Goal: Task Accomplishment & Management: Manage account settings

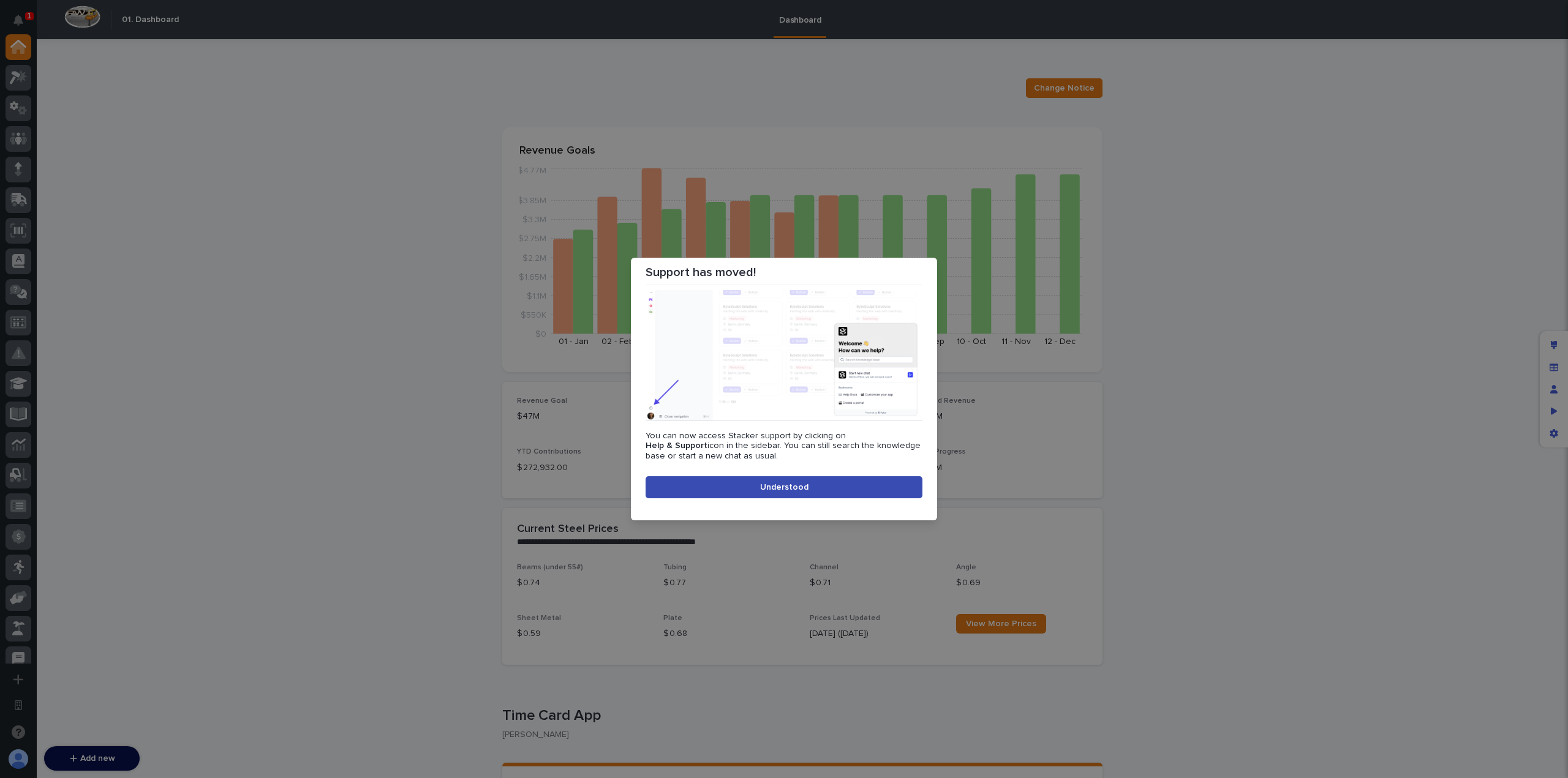
click at [811, 486] on button "Understood" at bounding box center [784, 487] width 277 height 22
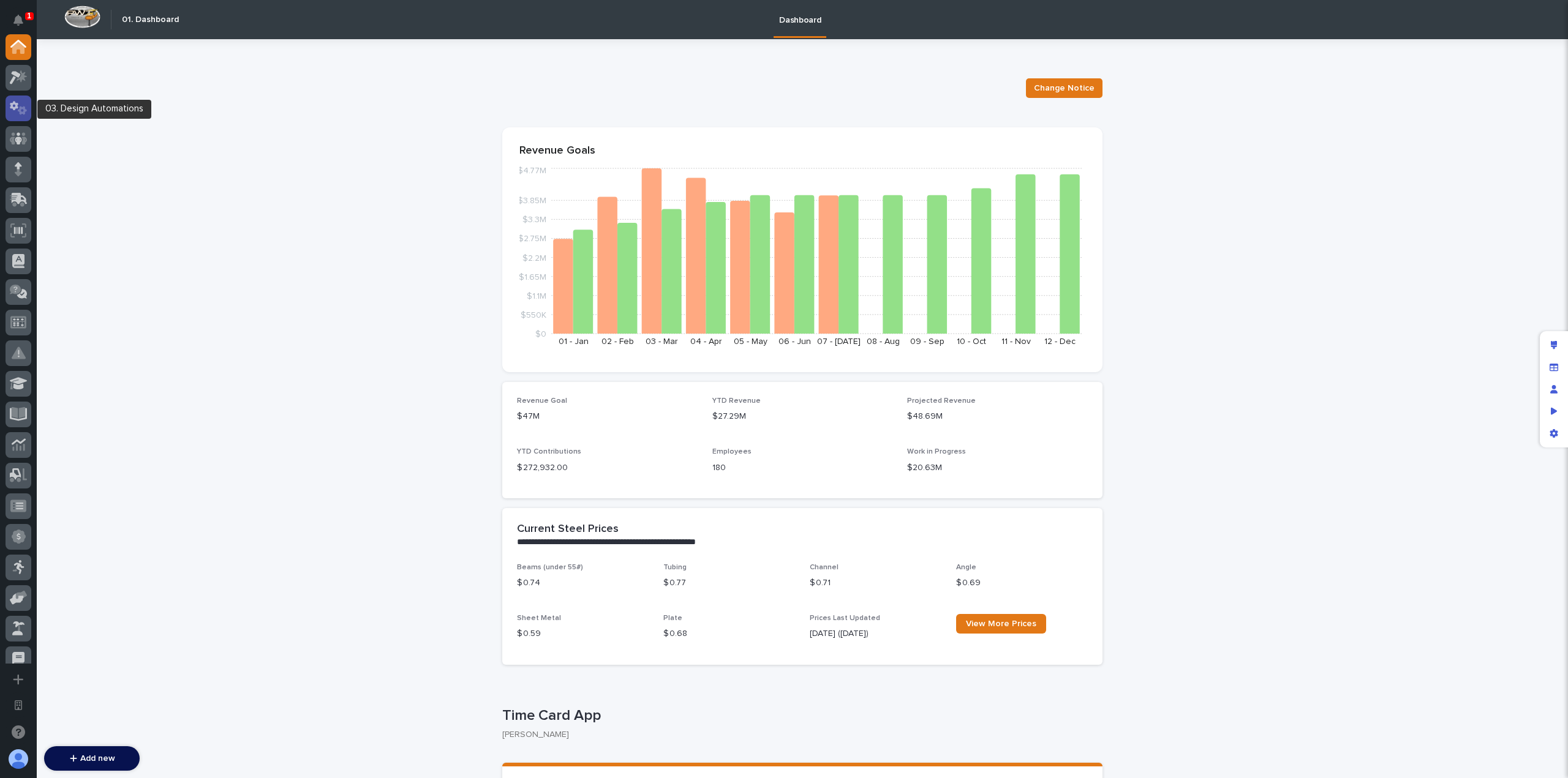
click at [20, 109] on icon at bounding box center [22, 110] width 10 height 9
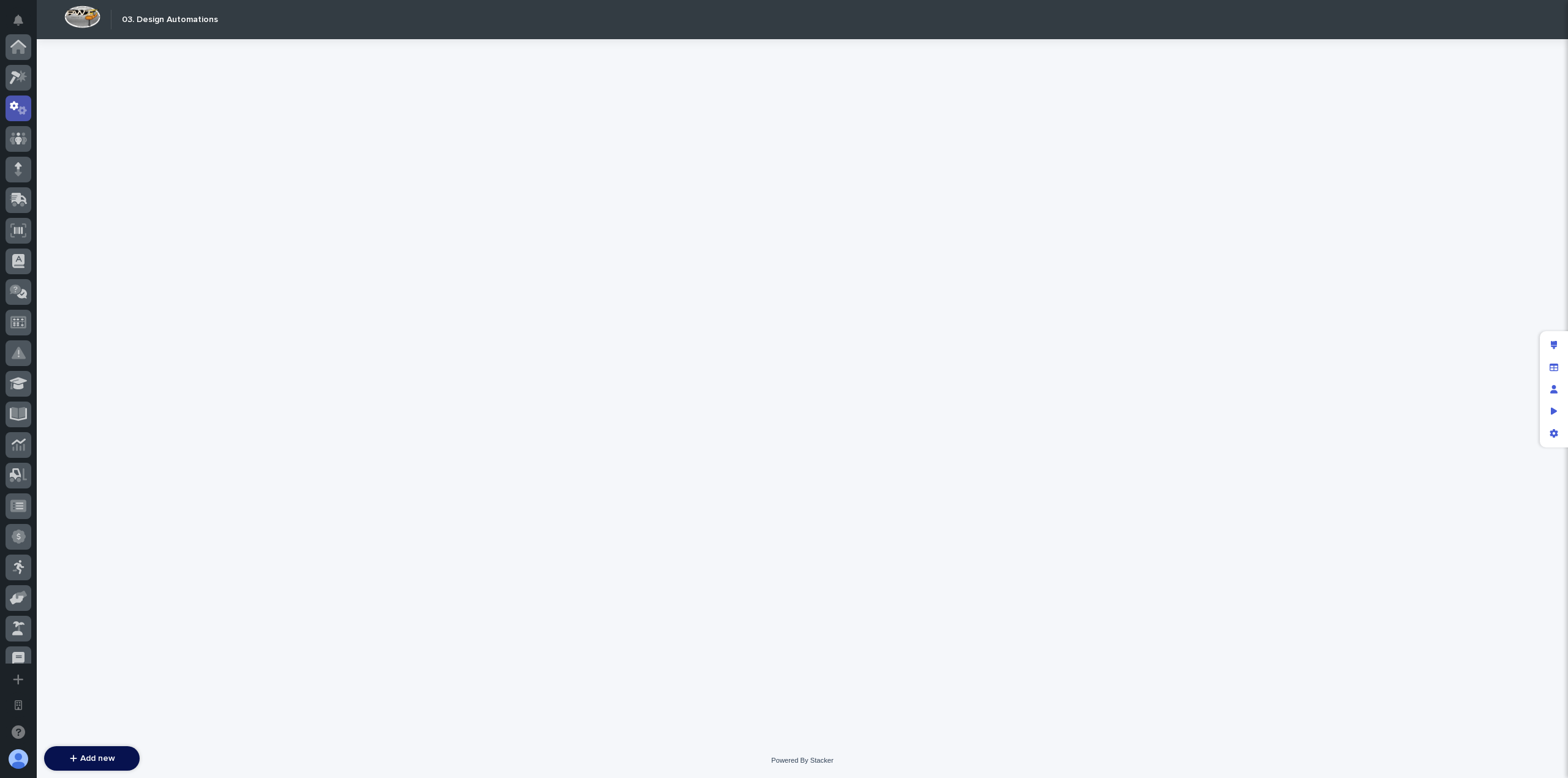
scroll to position [62, 0]
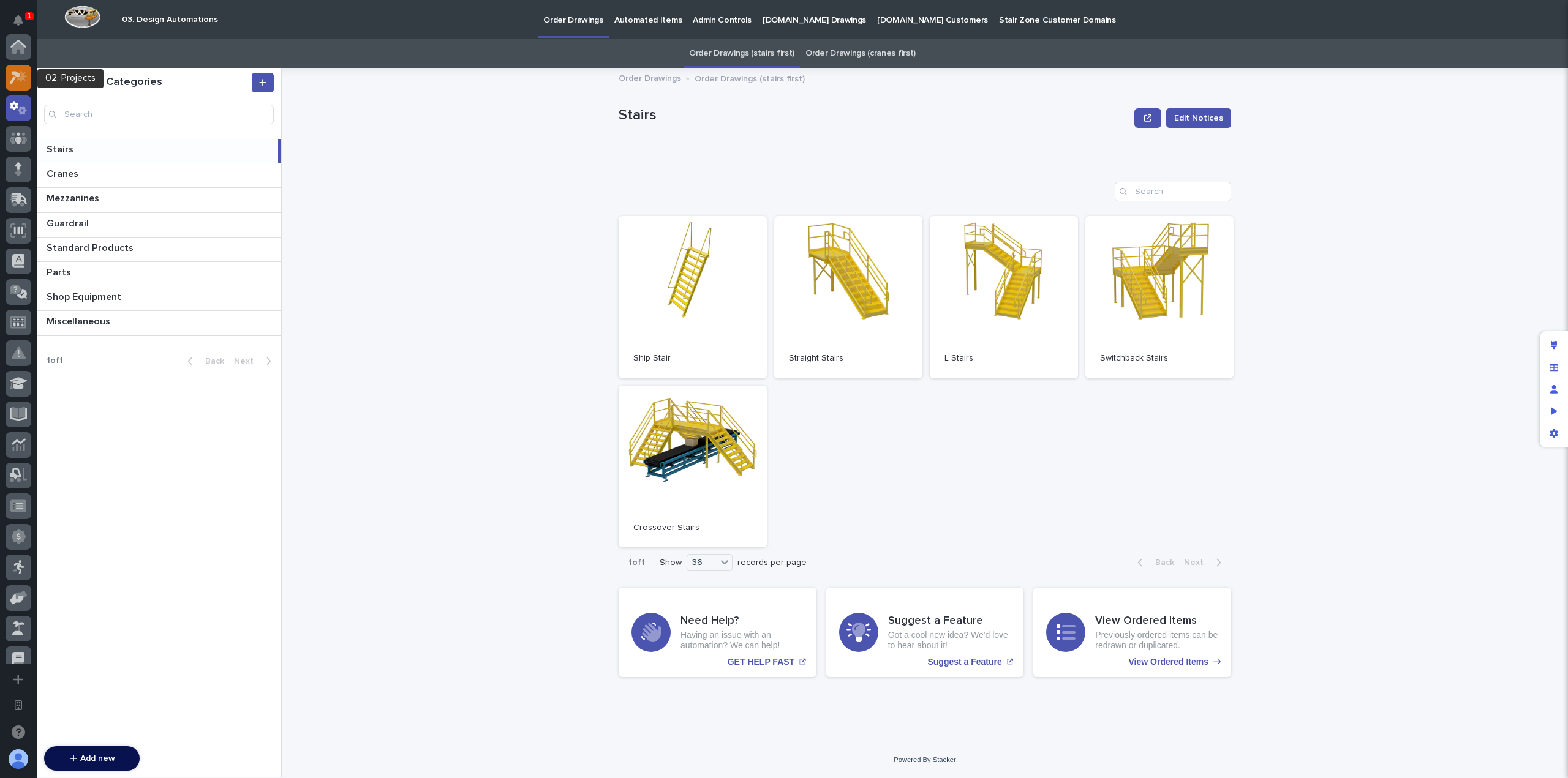
click at [19, 82] on icon at bounding box center [18, 77] width 17 height 14
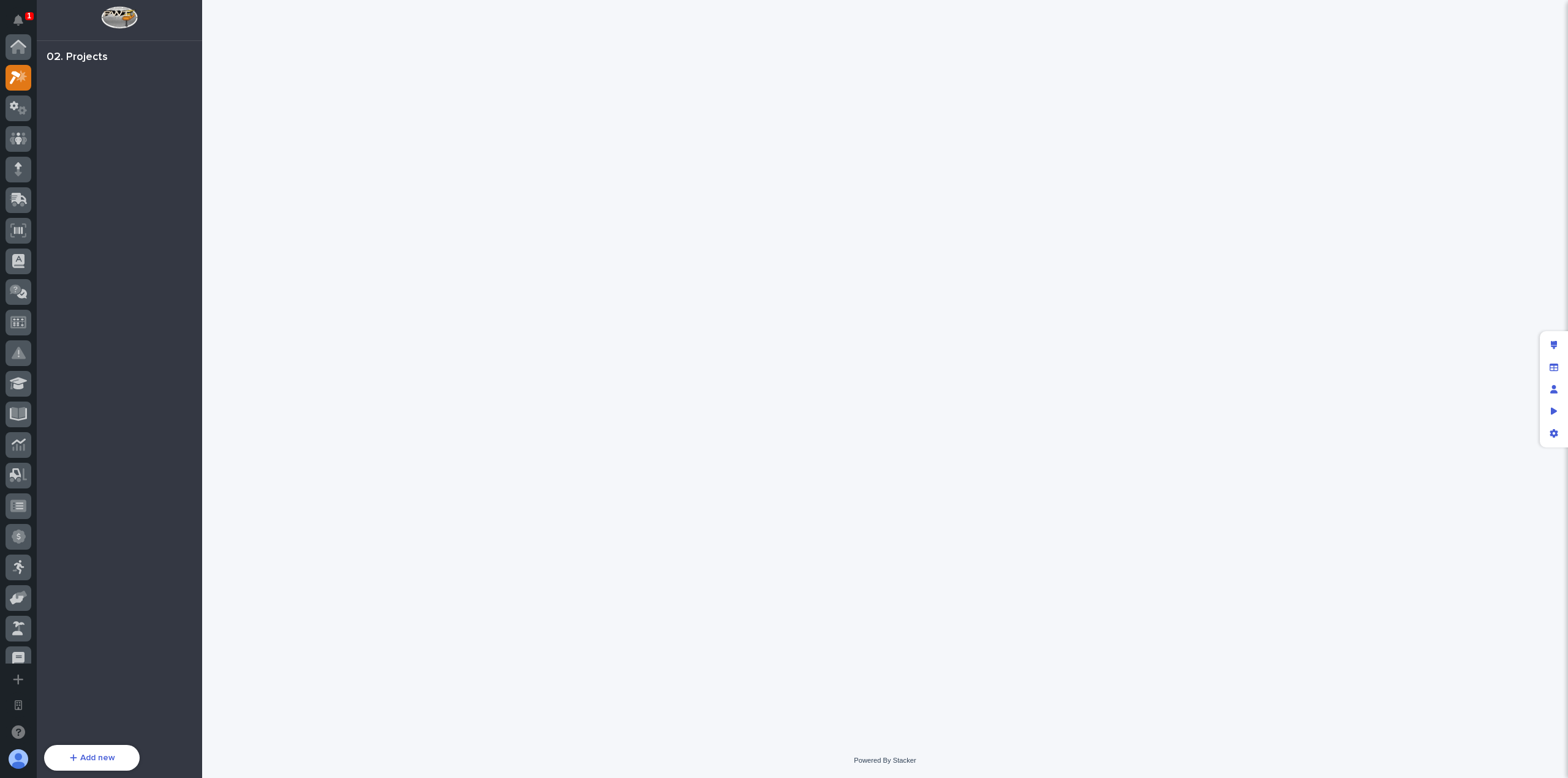
scroll to position [30, 0]
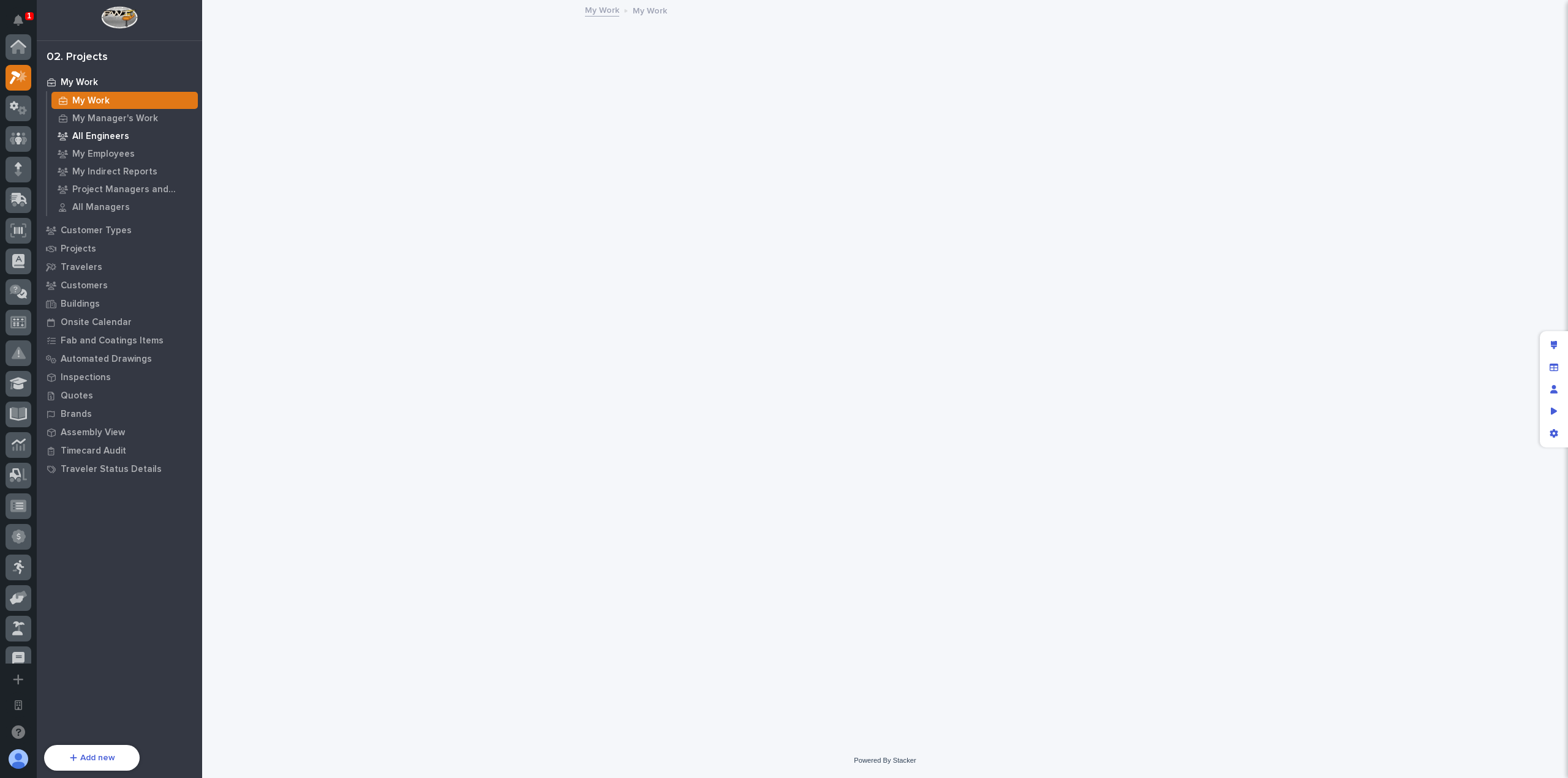
scroll to position [30, 0]
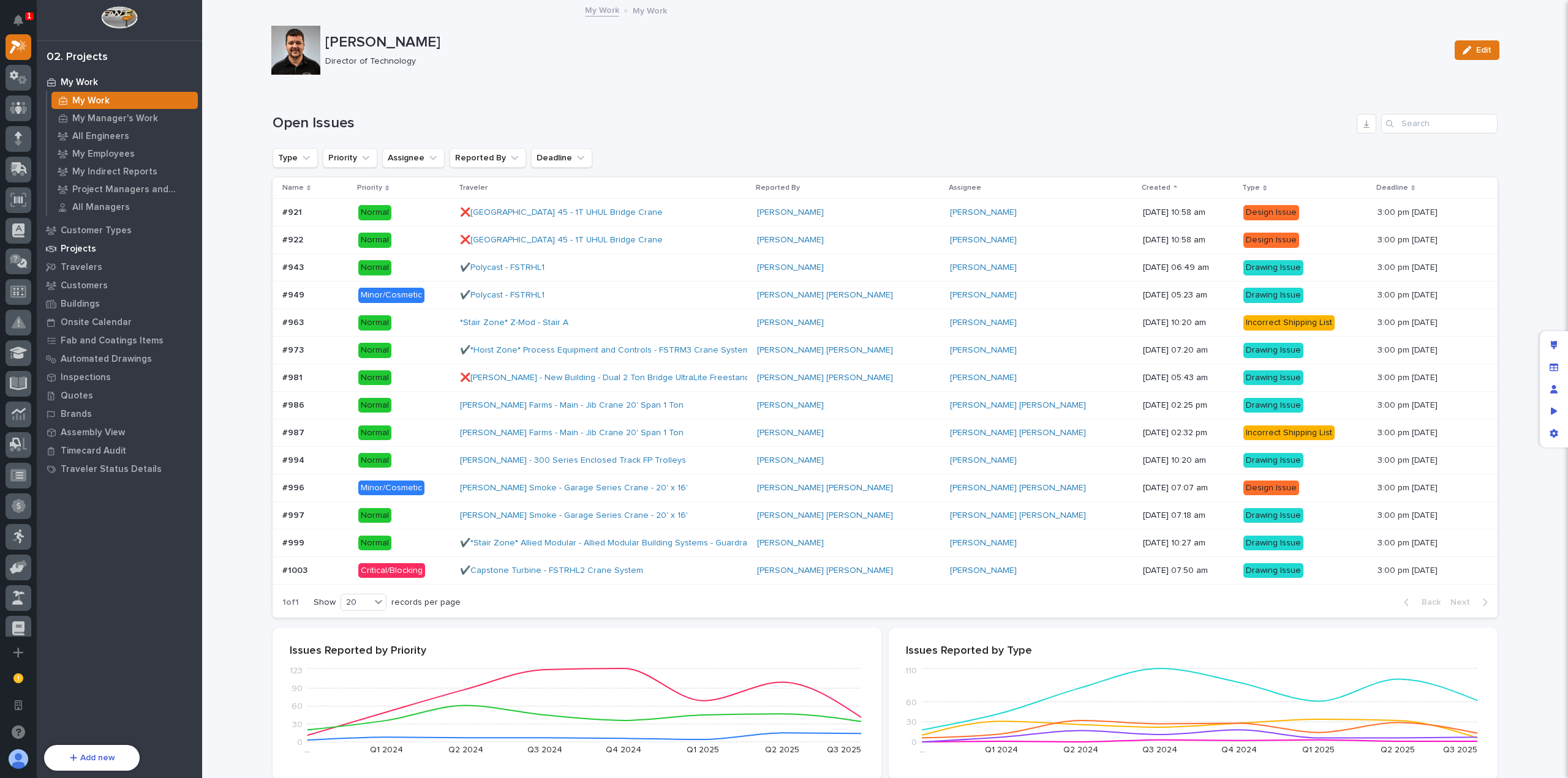
click at [89, 251] on p "Projects" at bounding box center [78, 249] width 36 height 11
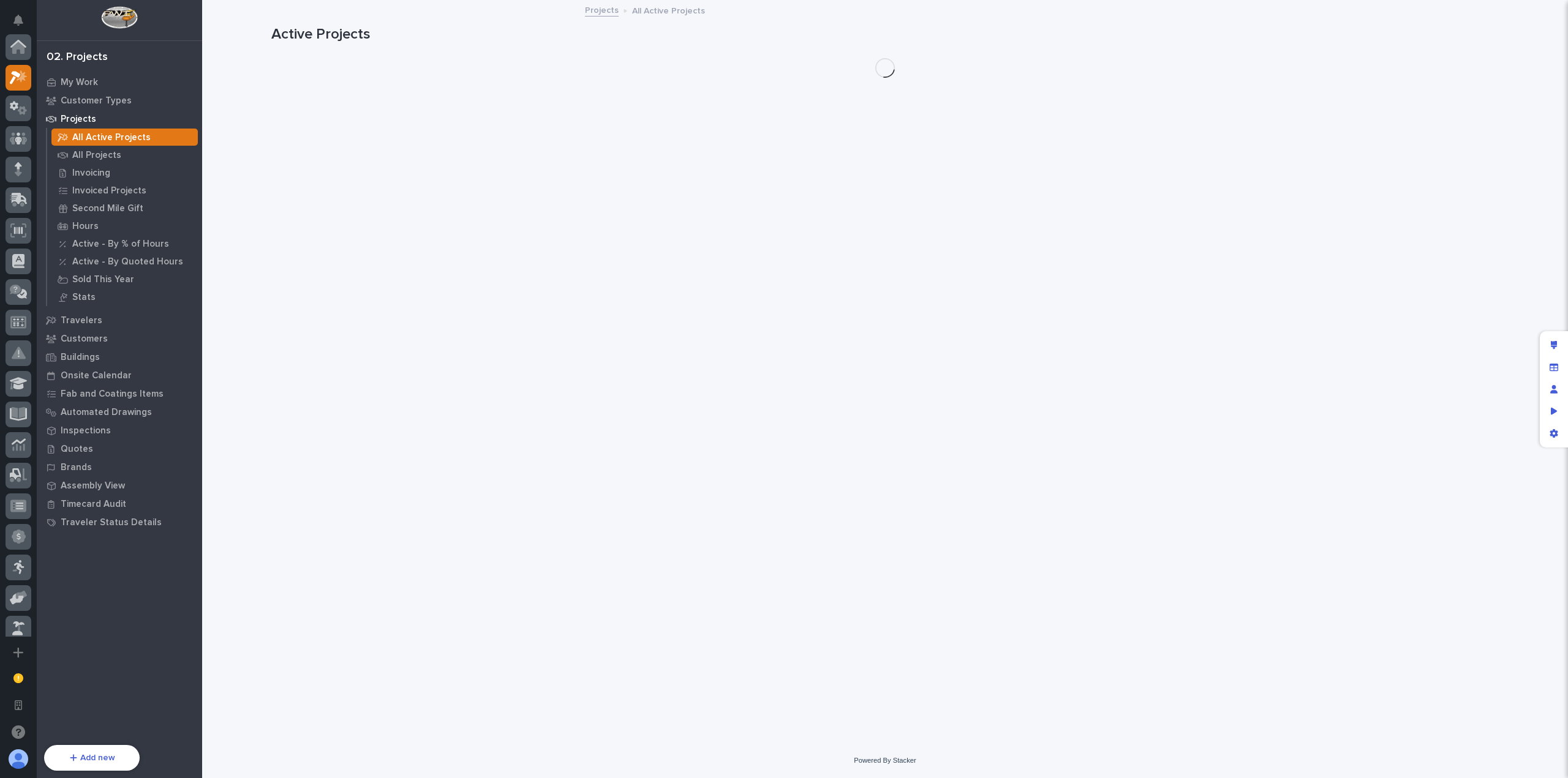
scroll to position [30, 0]
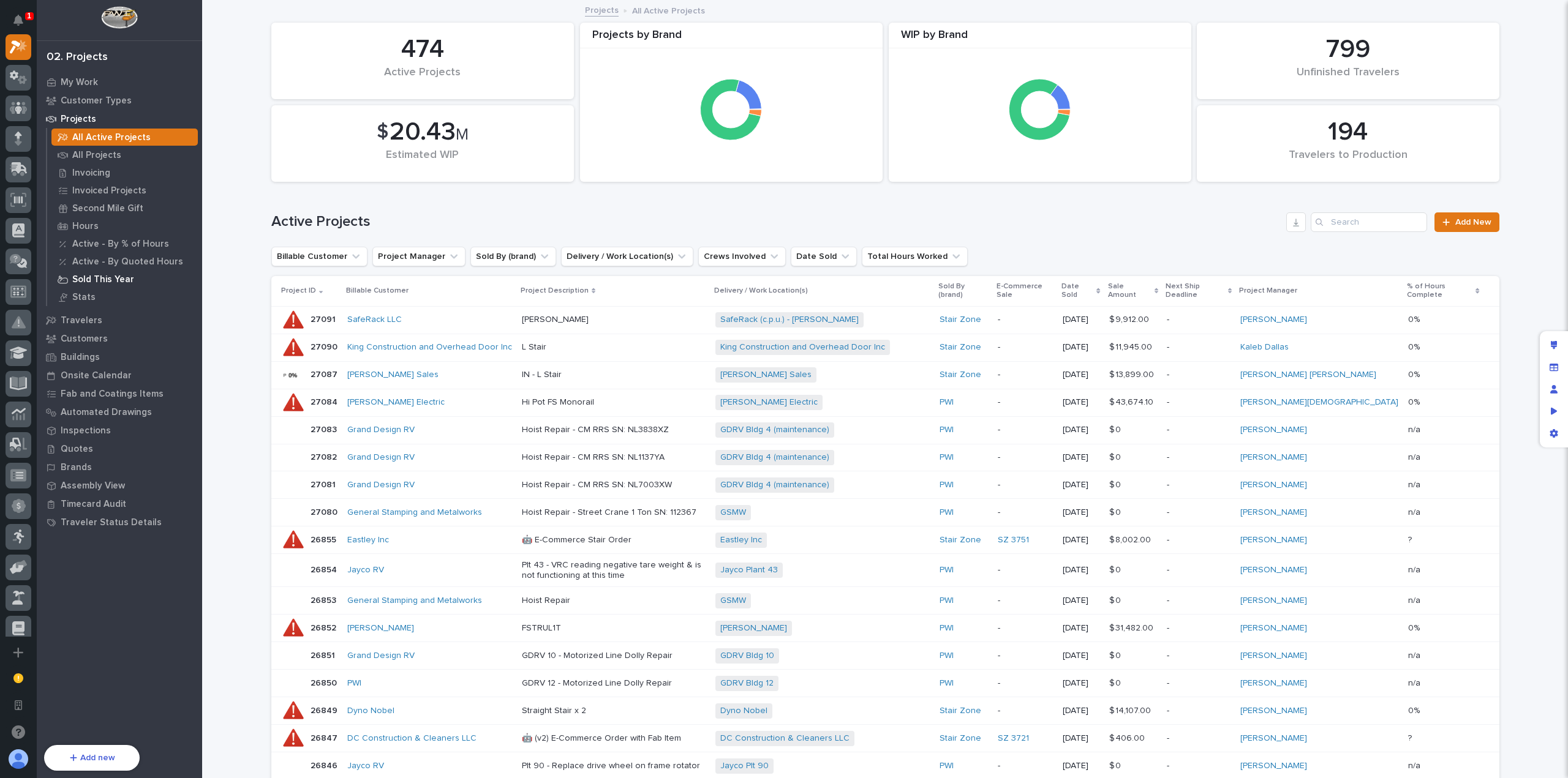
click at [113, 280] on p "Sold This Year" at bounding box center [103, 280] width 62 height 11
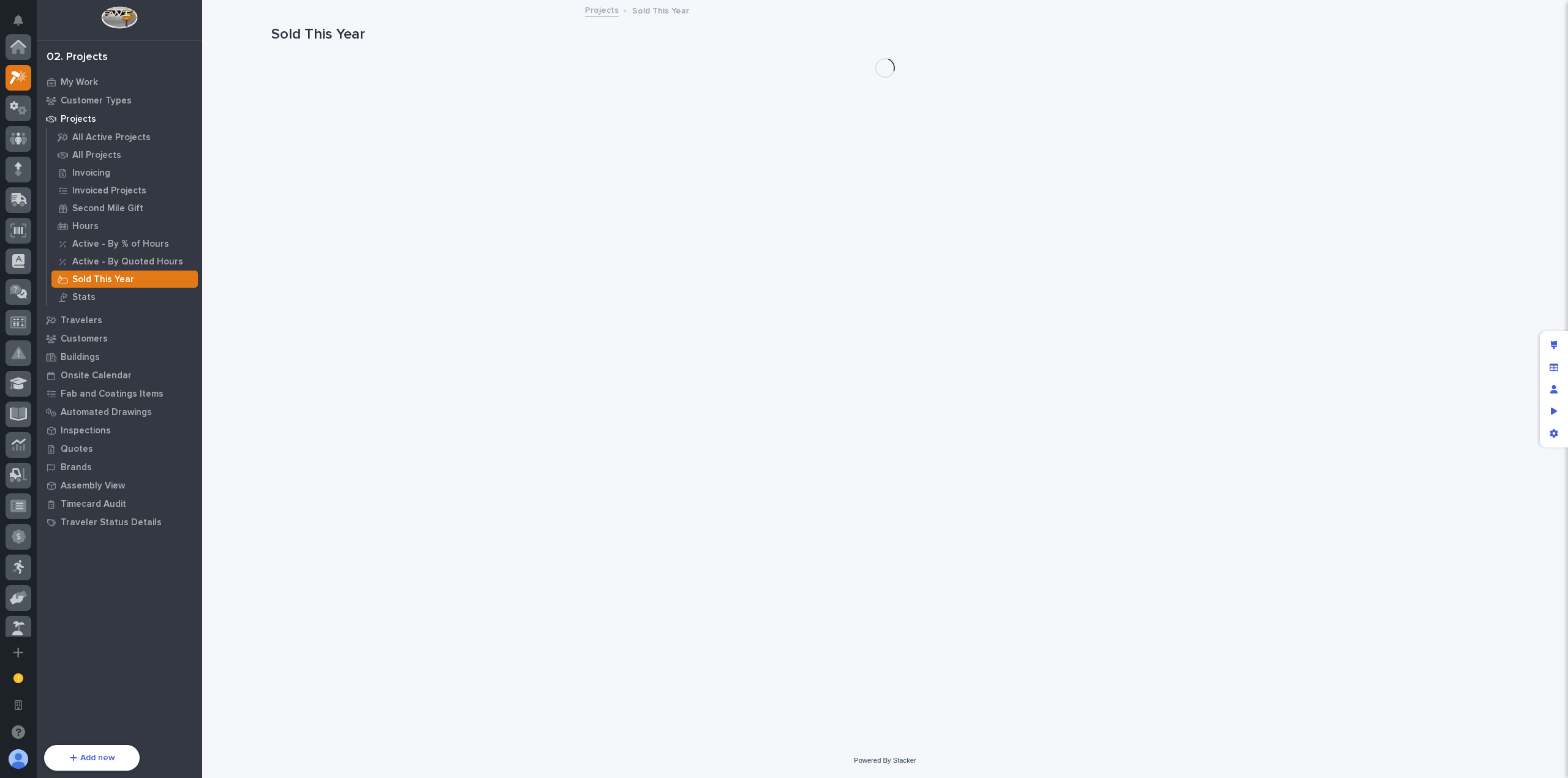
scroll to position [30, 0]
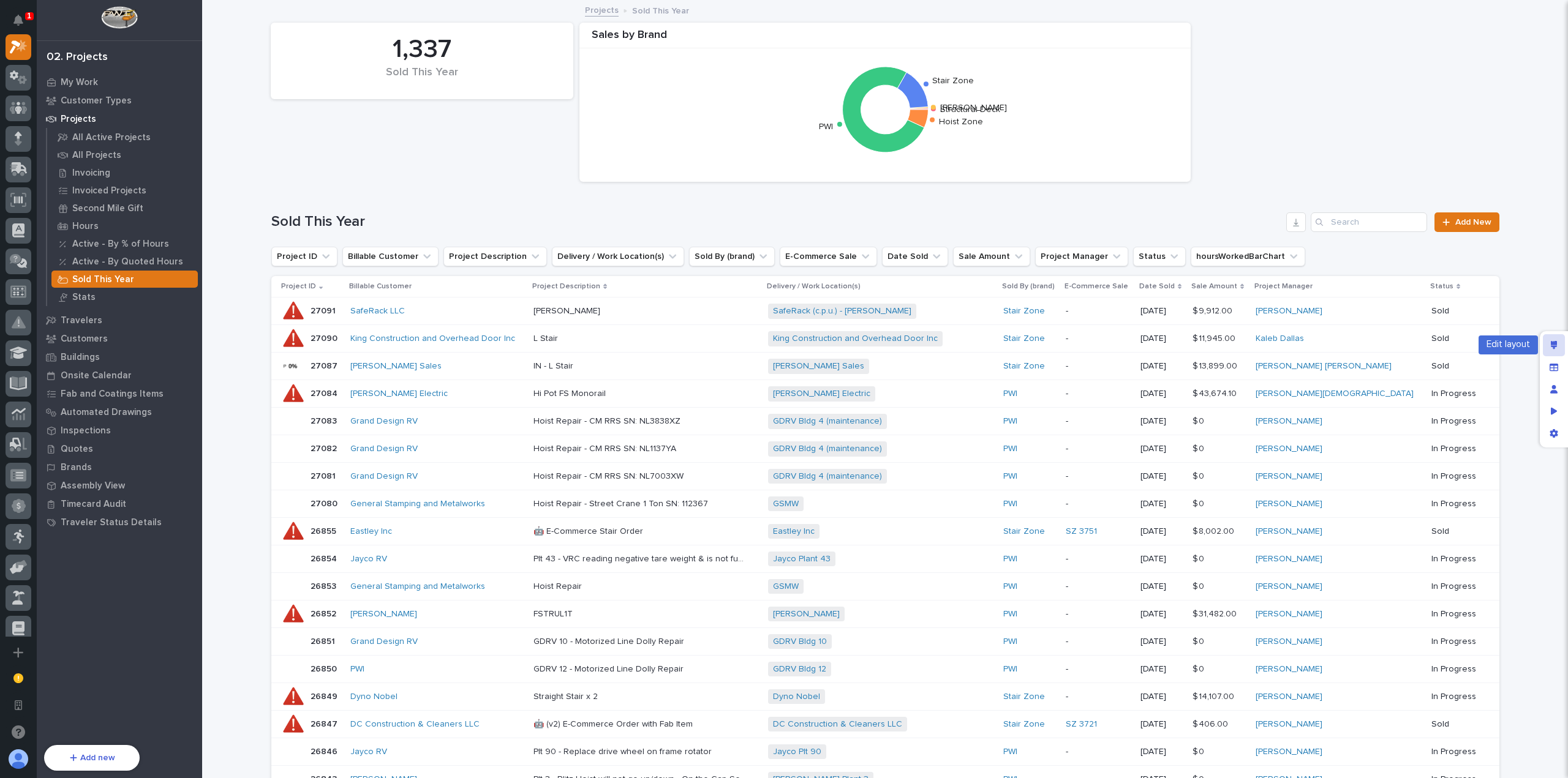
click at [1551, 349] on icon "Edit layout" at bounding box center [1555, 346] width 7 height 9
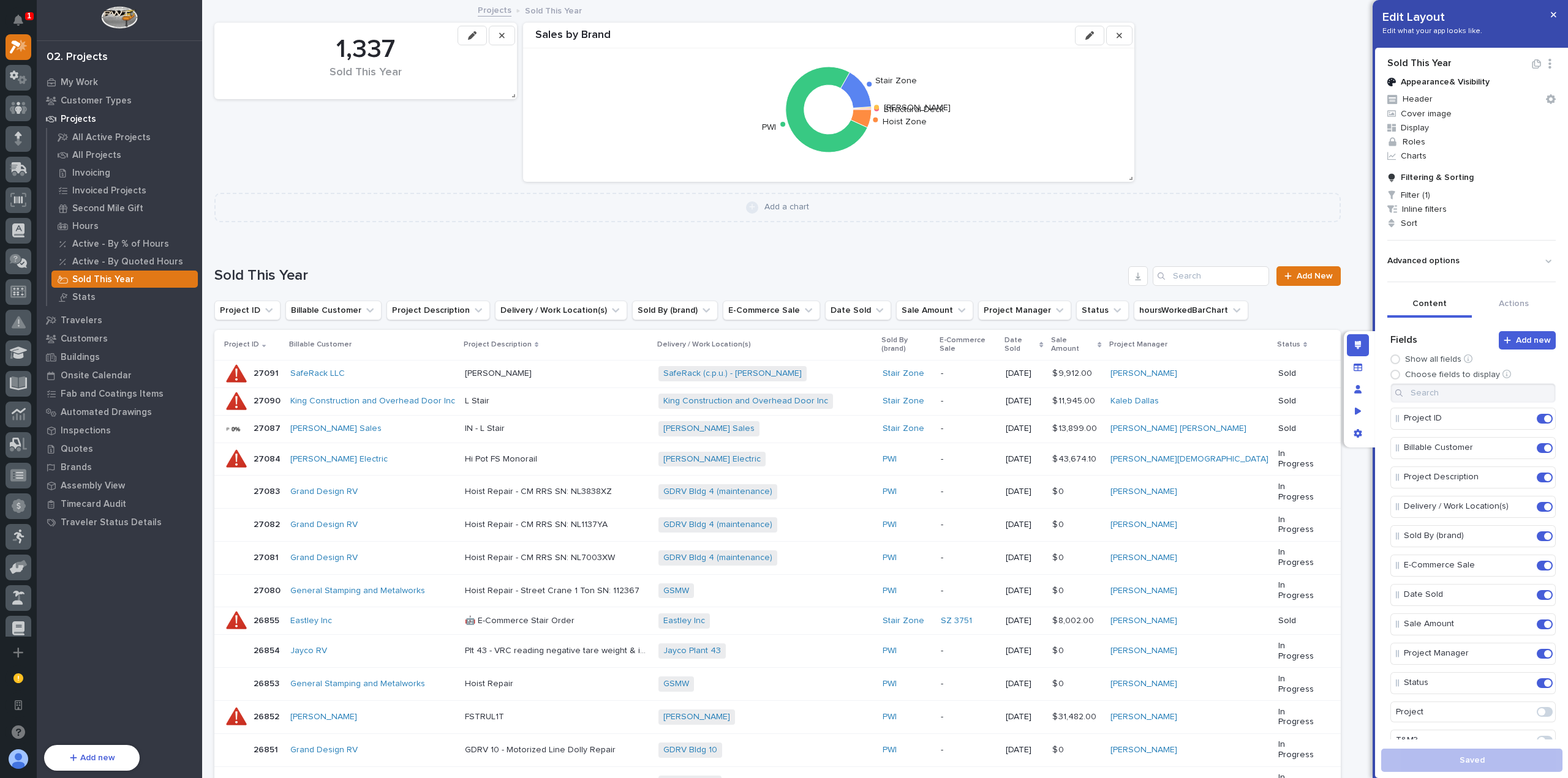
click at [1532, 67] on icon "button" at bounding box center [1537, 63] width 10 height 10
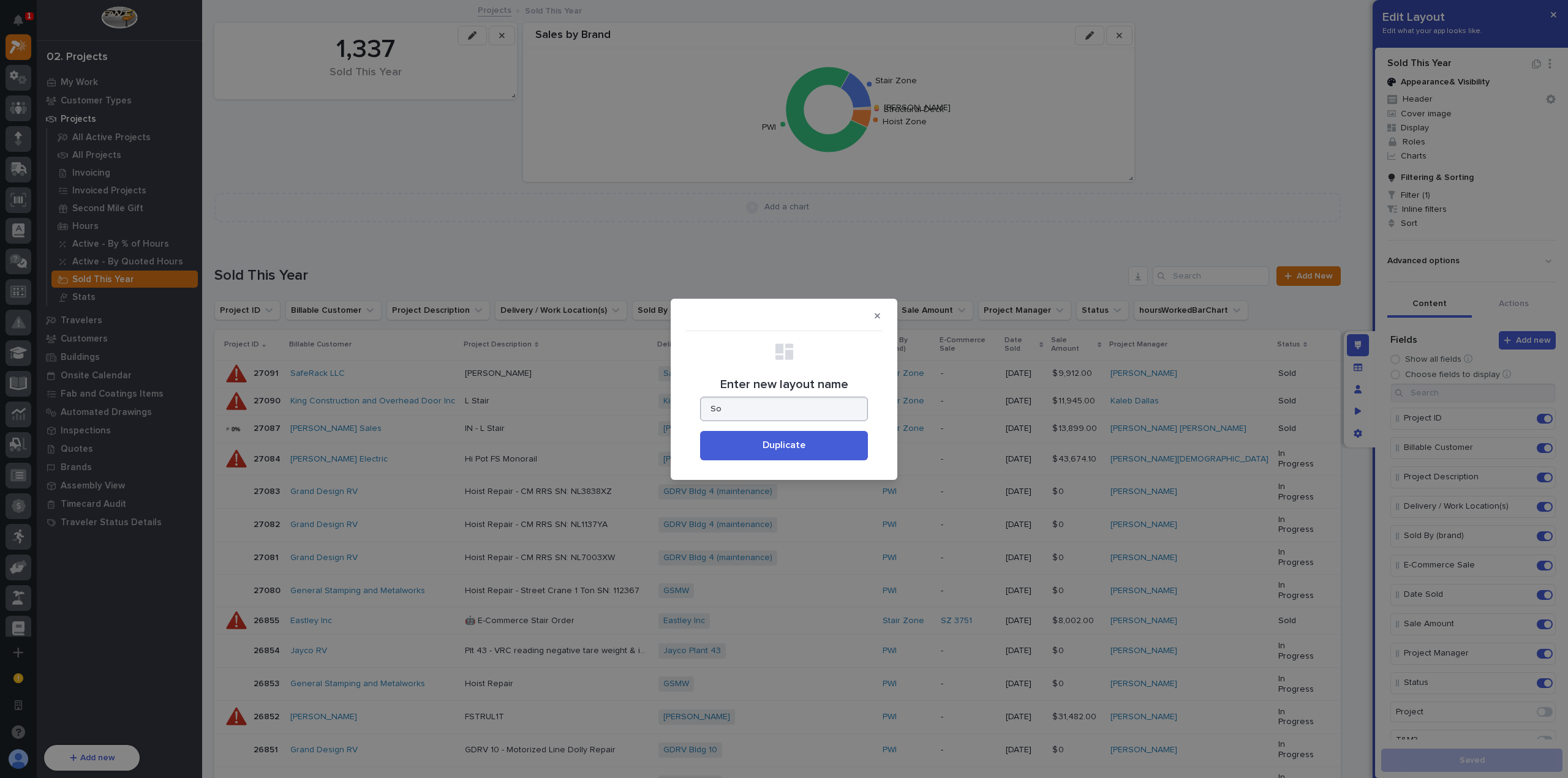
type input "S"
type input "C"
type input "Sales Category Export"
click at [807, 441] on button "Duplicate" at bounding box center [784, 445] width 168 height 30
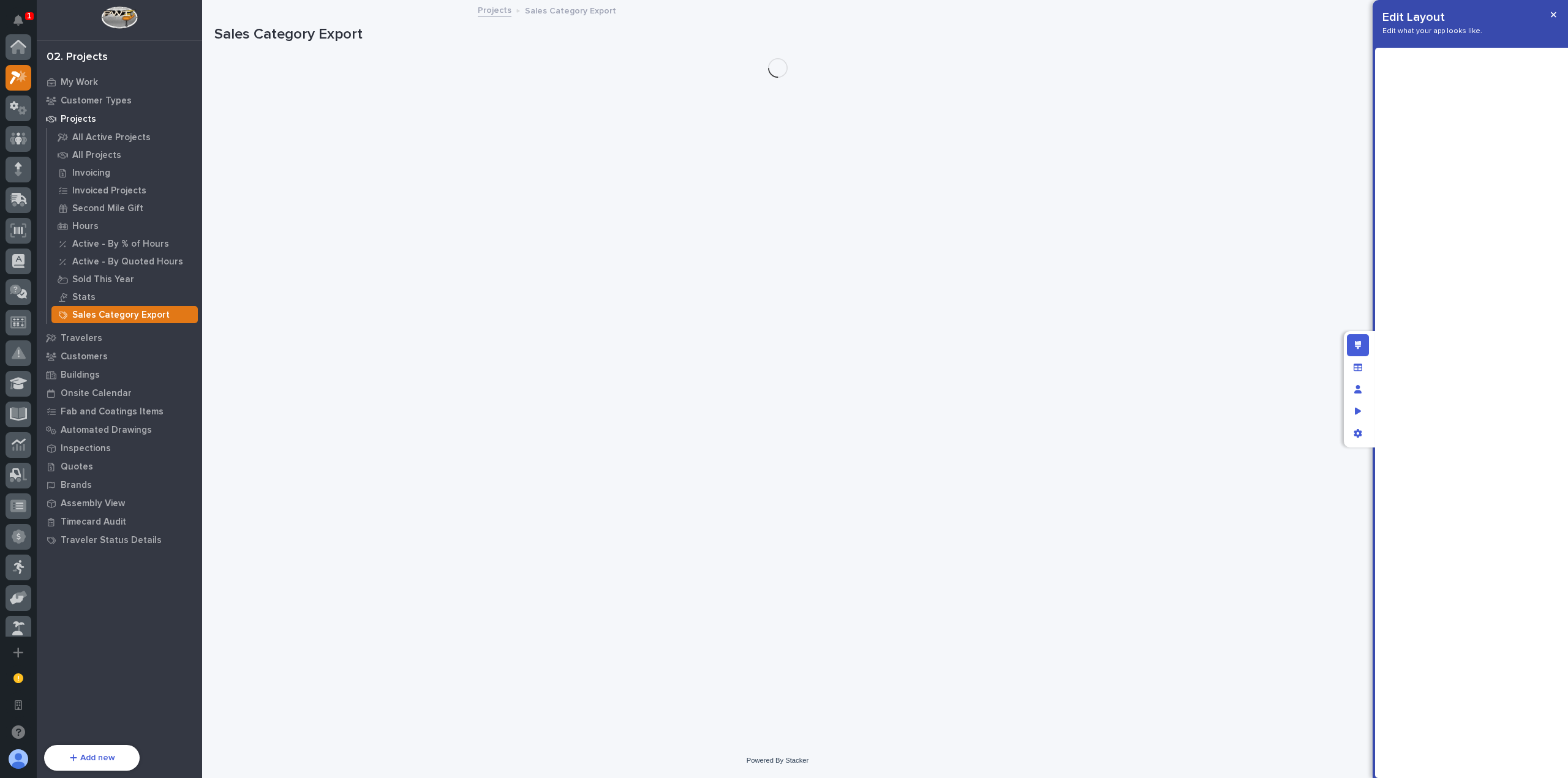
scroll to position [30, 0]
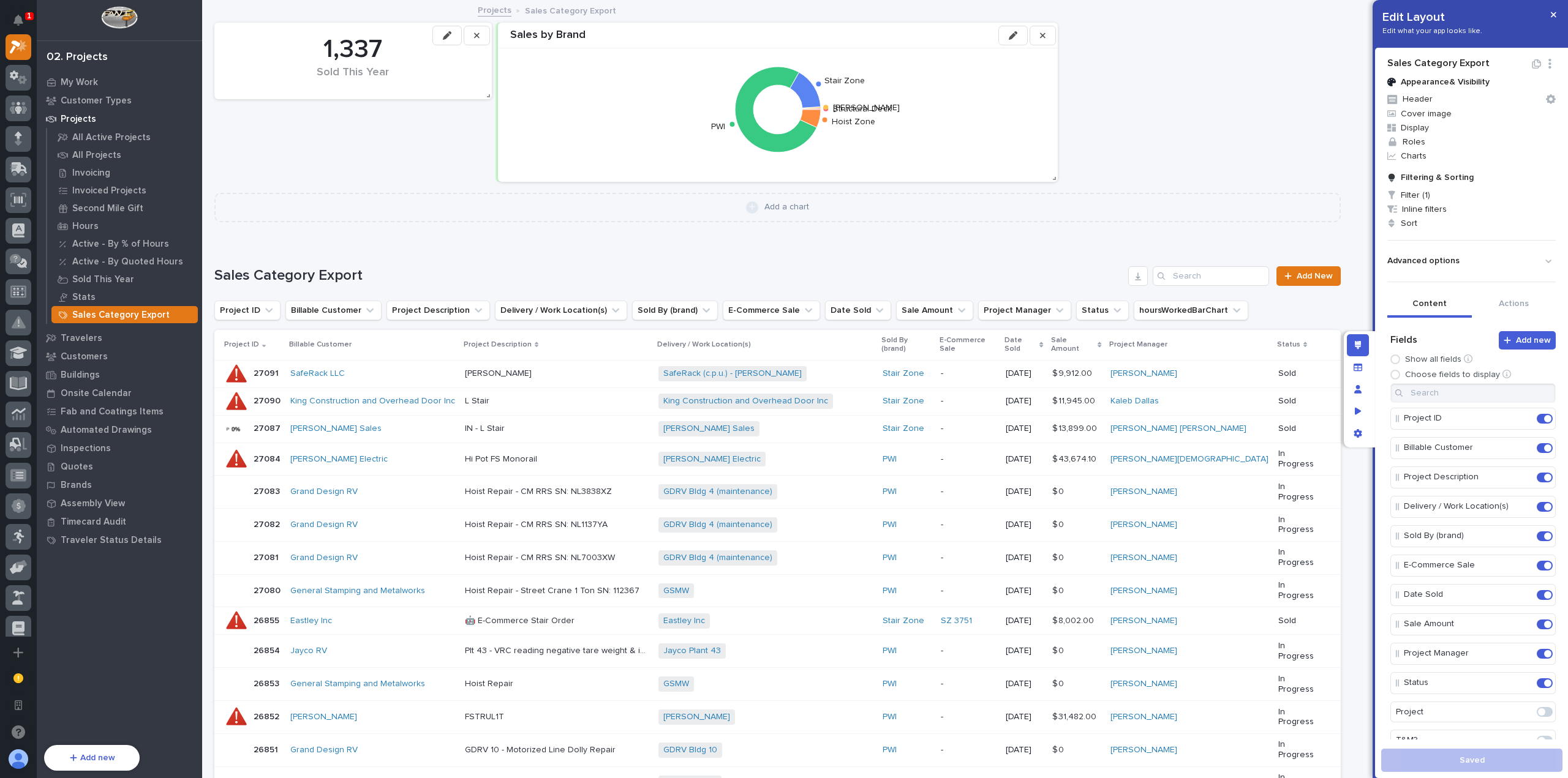
click at [1040, 36] on icon "button" at bounding box center [1042, 35] width 5 height 5
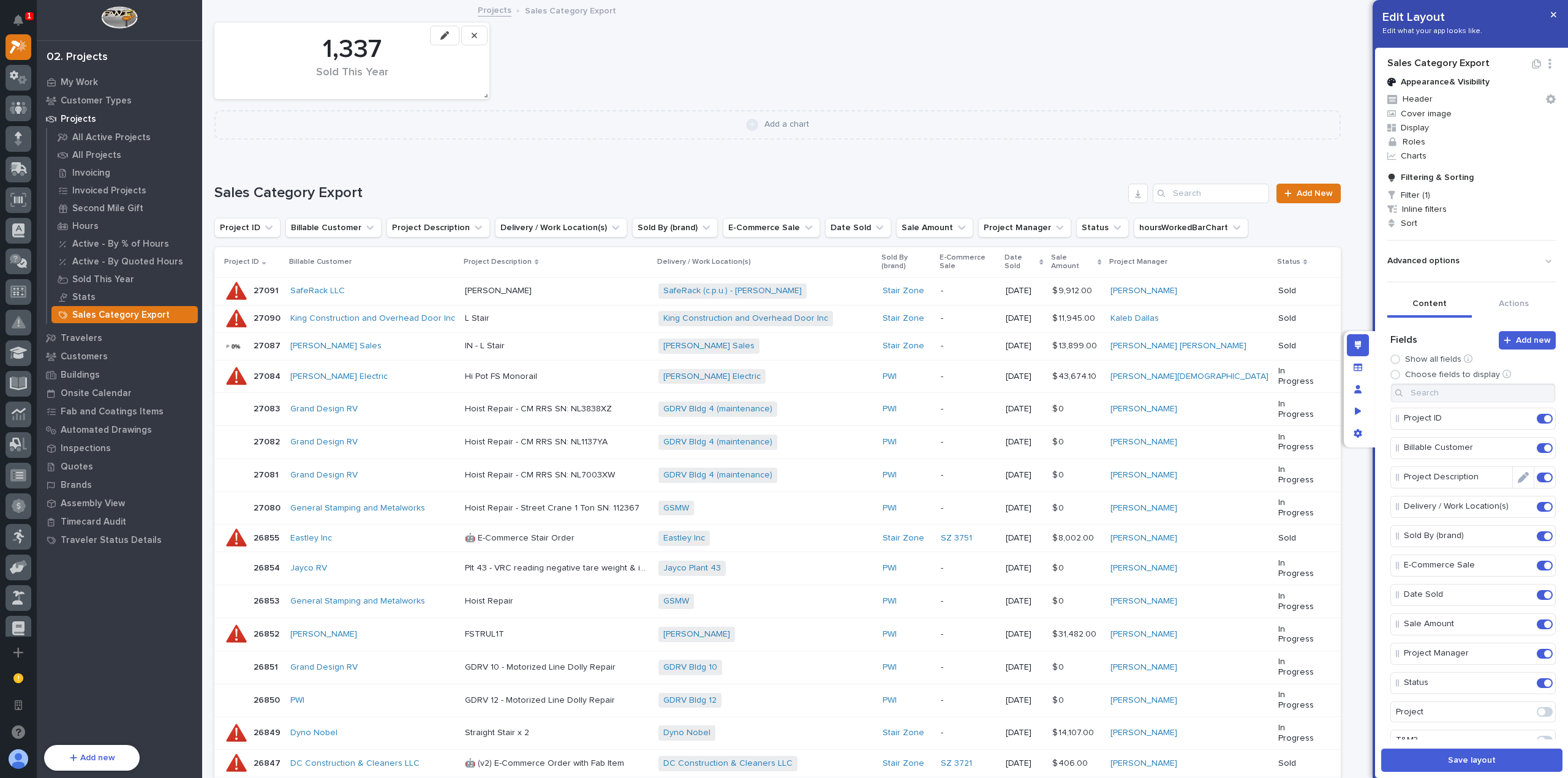
click at [1537, 475] on span at bounding box center [1545, 477] width 16 height 10
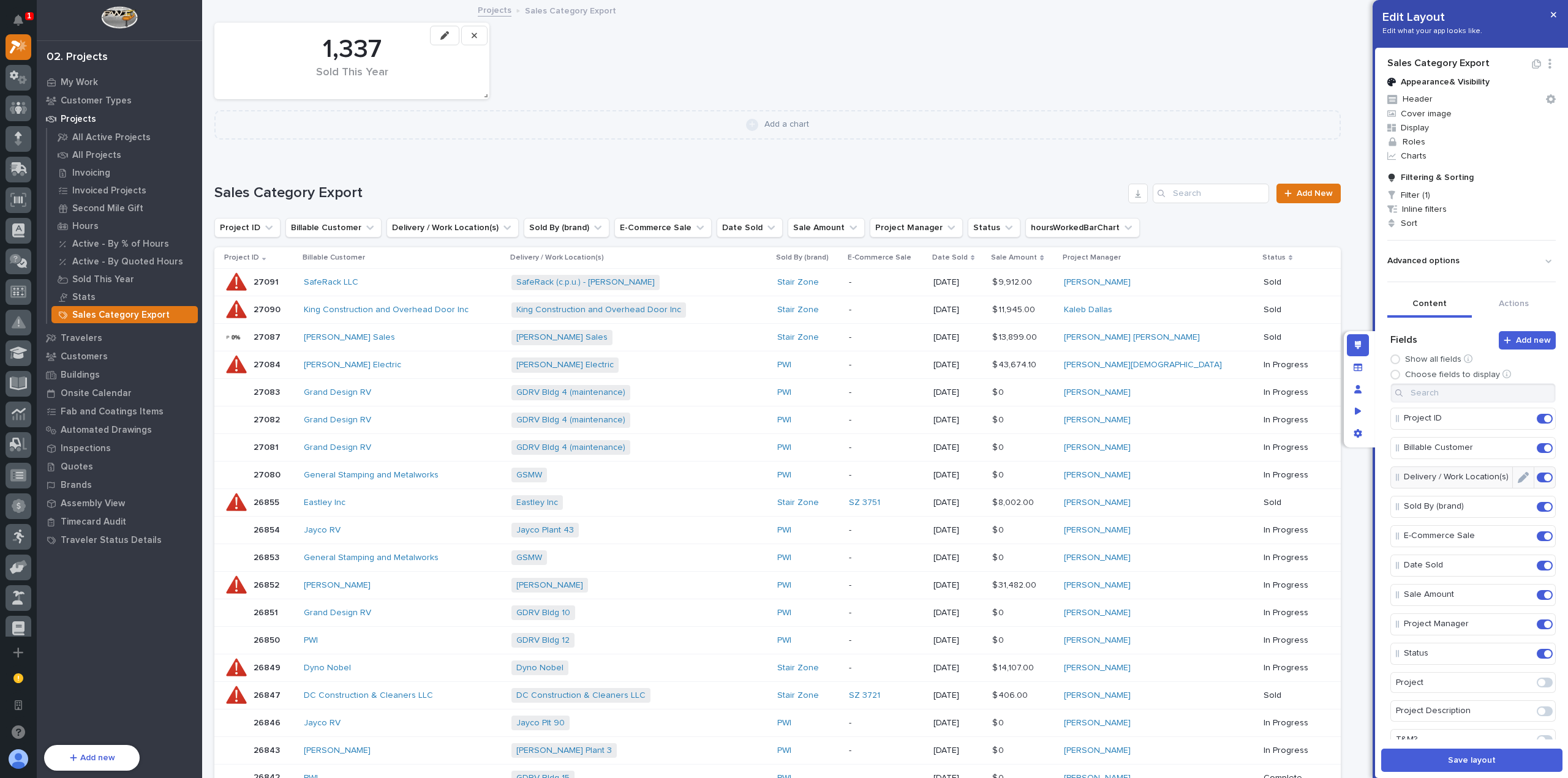
click at [1537, 473] on span at bounding box center [1545, 477] width 16 height 10
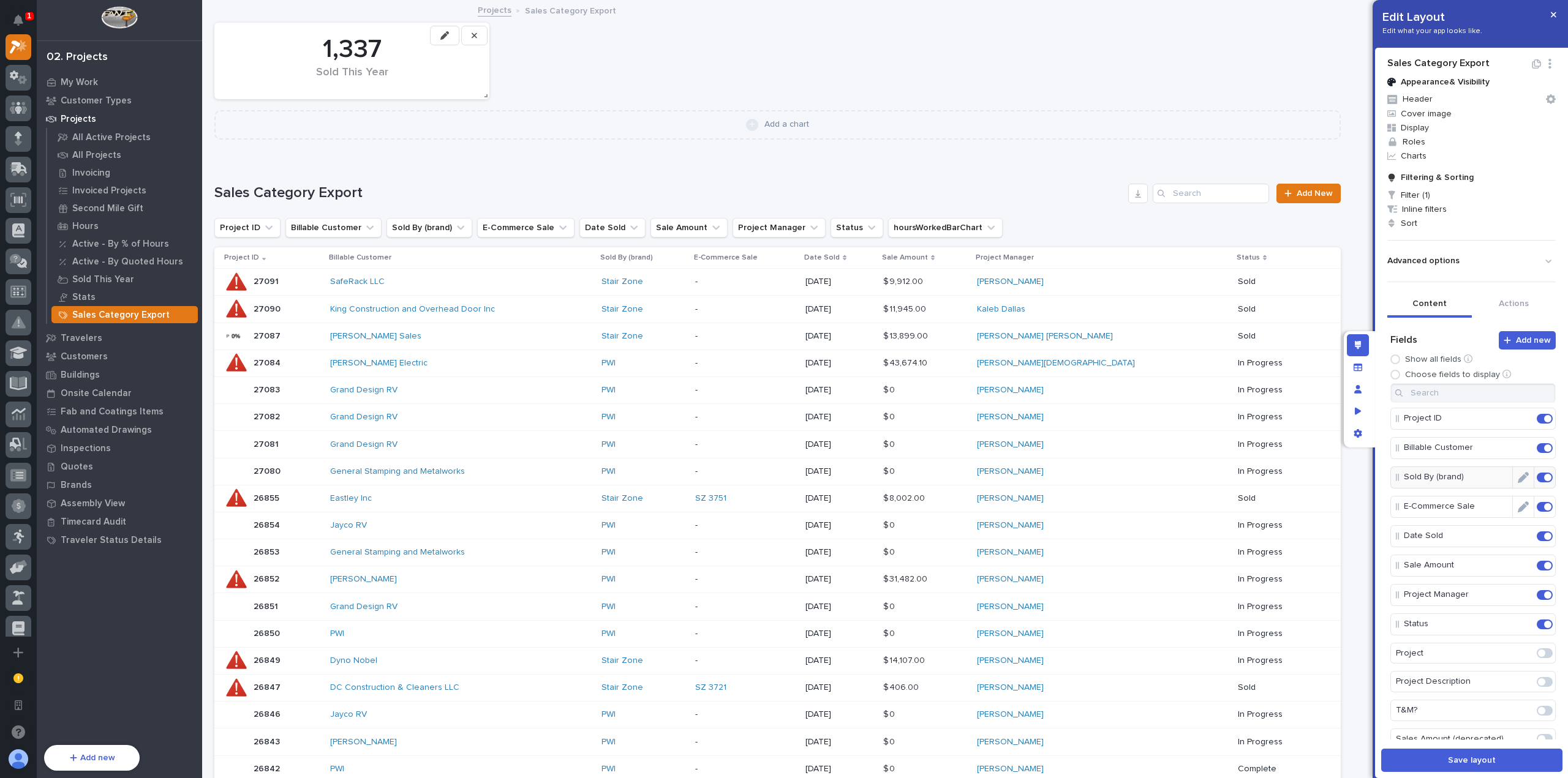
click at [1545, 504] on span at bounding box center [1548, 507] width 7 height 7
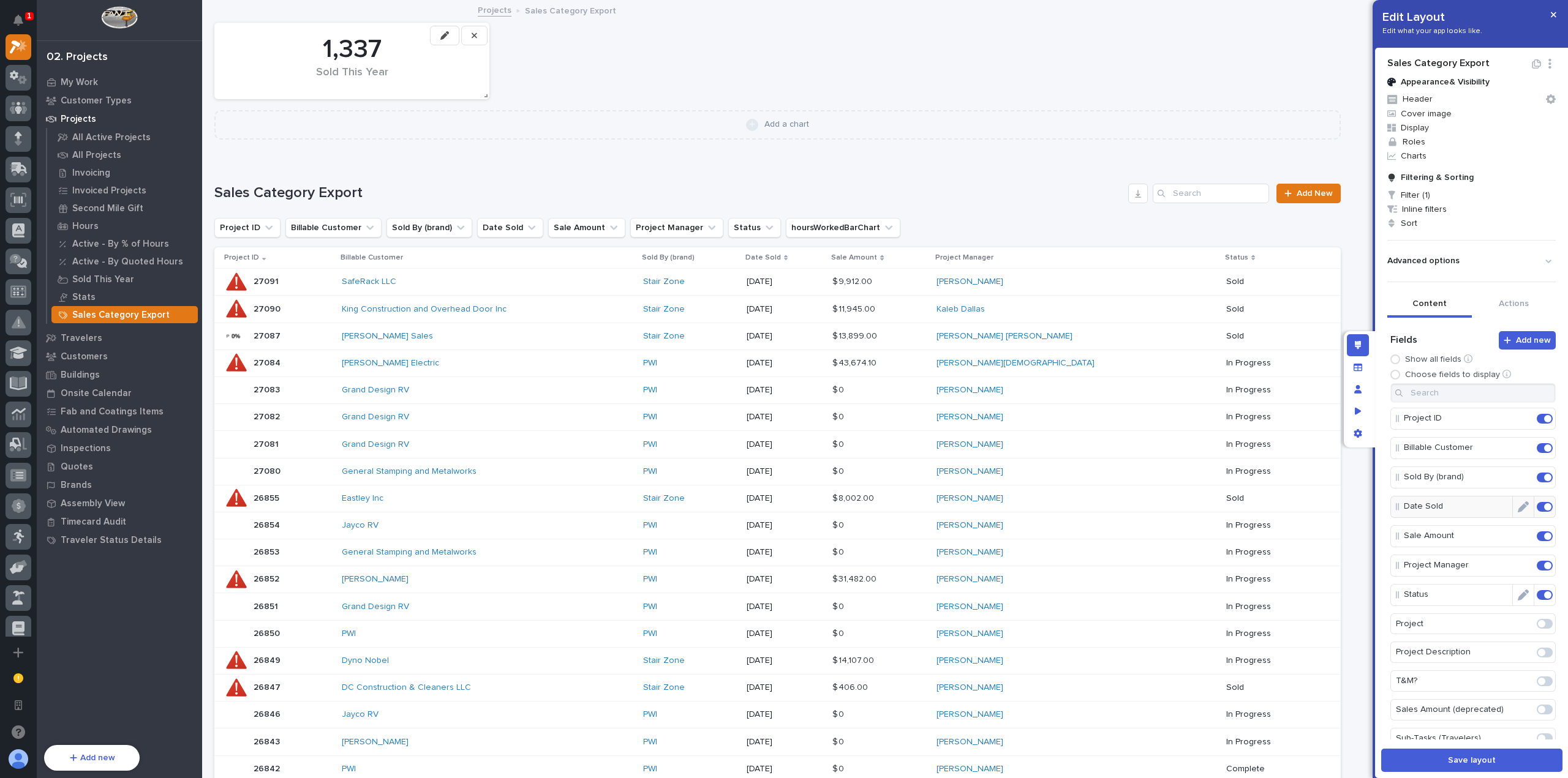
click at [1545, 591] on span at bounding box center [1548, 595] width 7 height 7
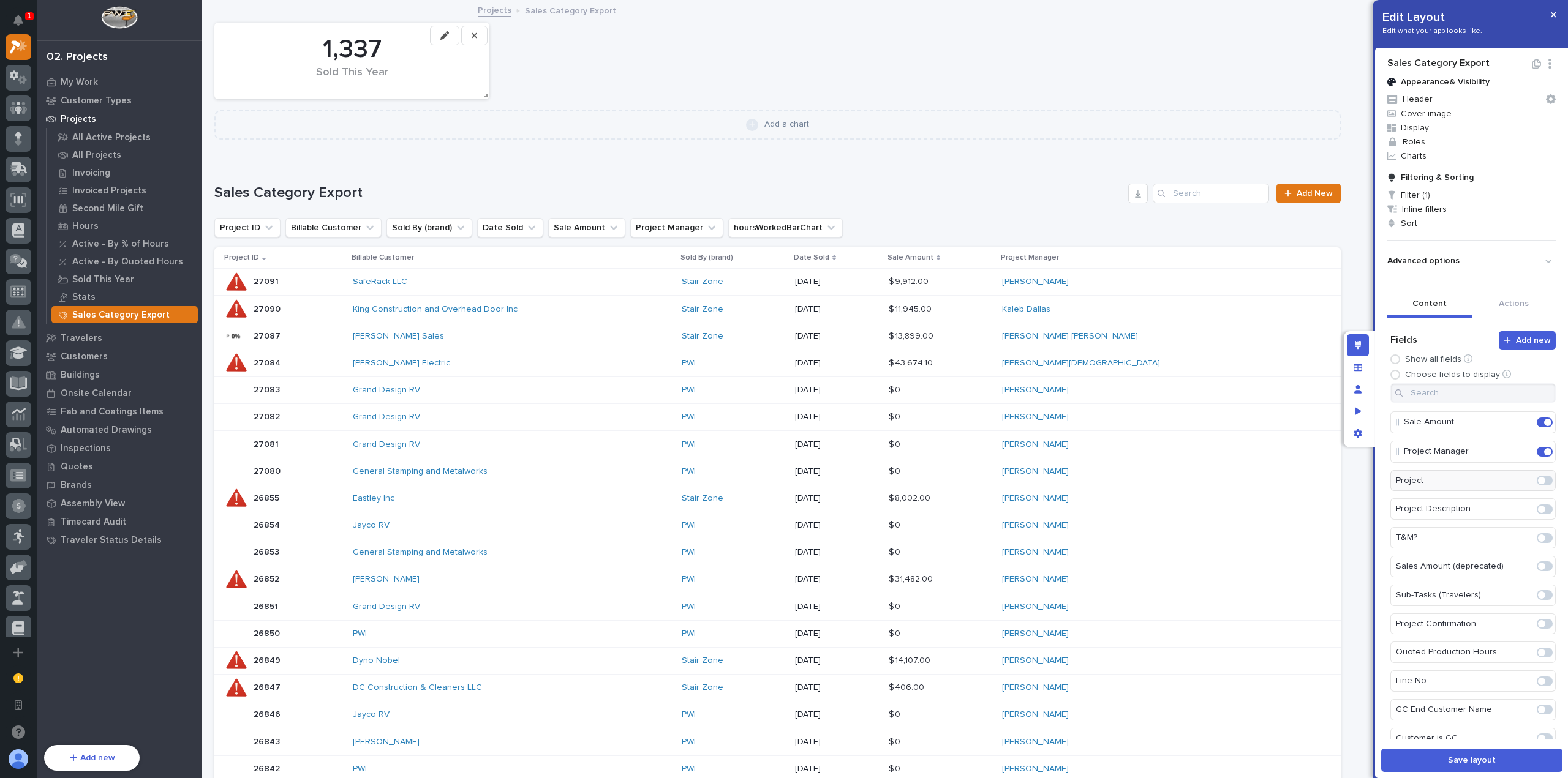
scroll to position [184, 0]
click at [1470, 393] on input at bounding box center [1473, 392] width 165 height 20
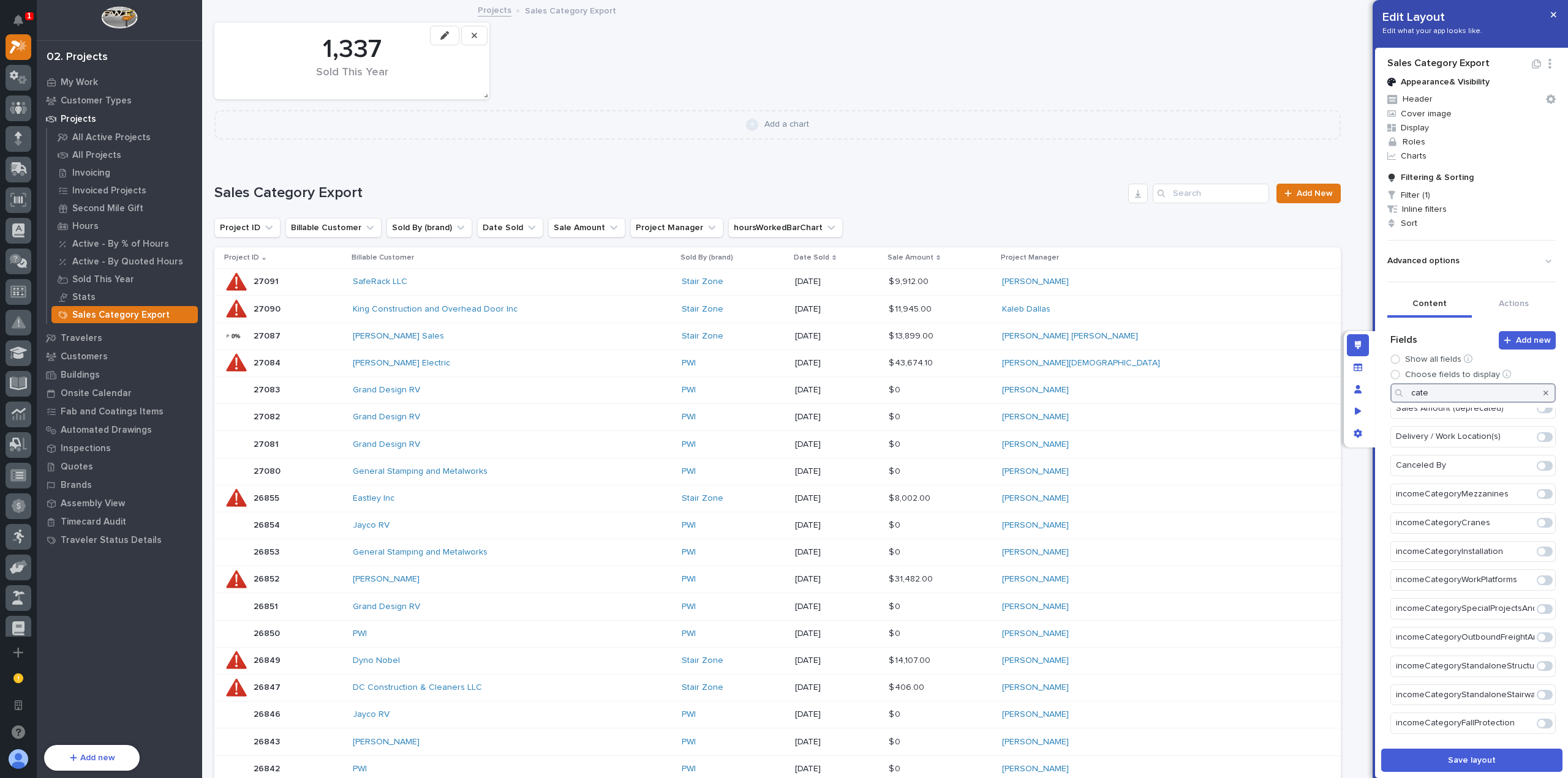
scroll to position [0, 0]
click at [1540, 417] on span at bounding box center [1545, 418] width 16 height 10
type input "categ"
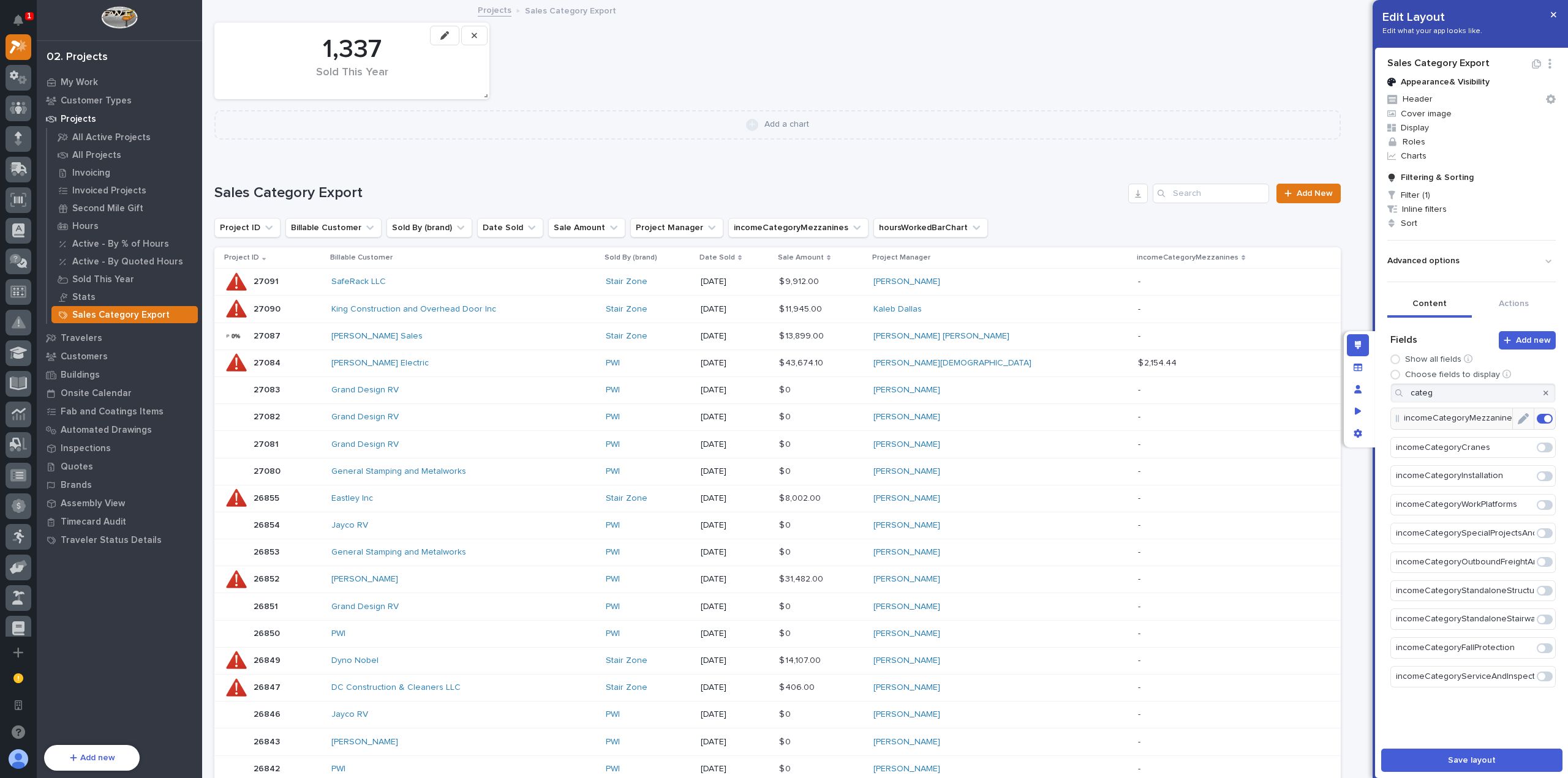
drag, startPoint x: 1536, startPoint y: 444, endPoint x: 1540, endPoint y: 471, distance: 27.3
click at [1537, 445] on span at bounding box center [1545, 447] width 16 height 10
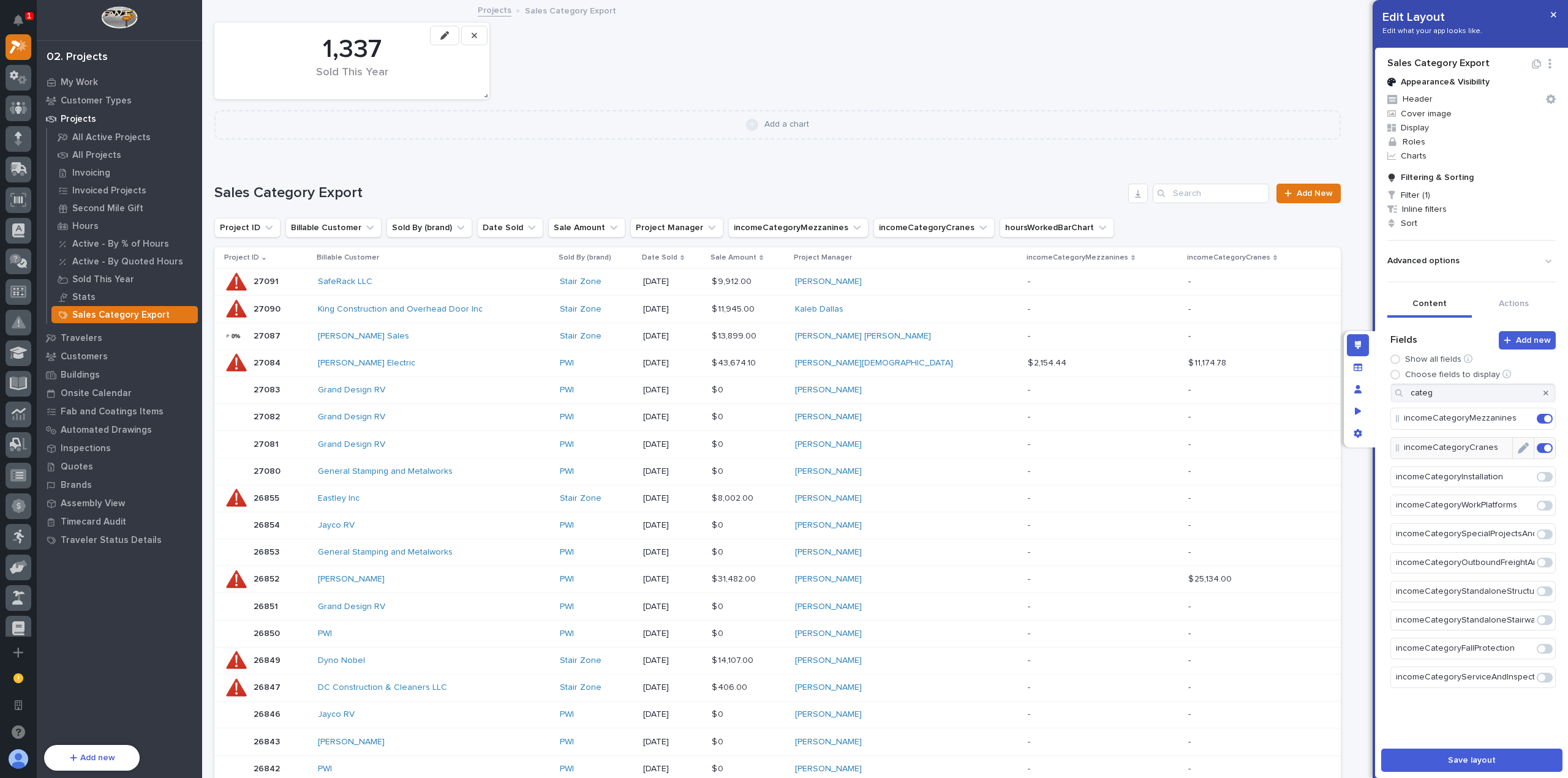
click at [1538, 477] on span at bounding box center [1545, 477] width 16 height 10
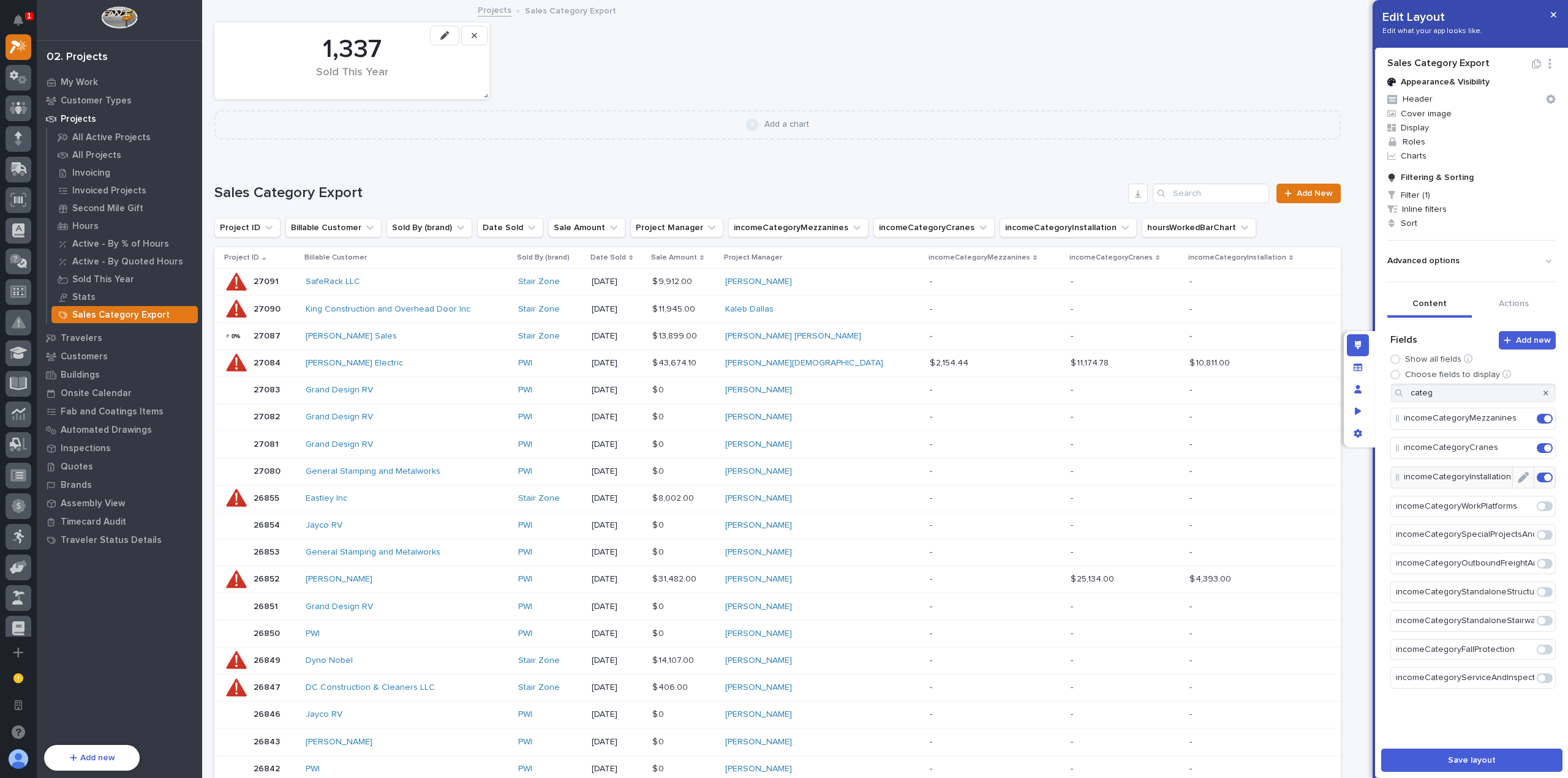
click at [1539, 506] on span at bounding box center [1545, 506] width 16 height 10
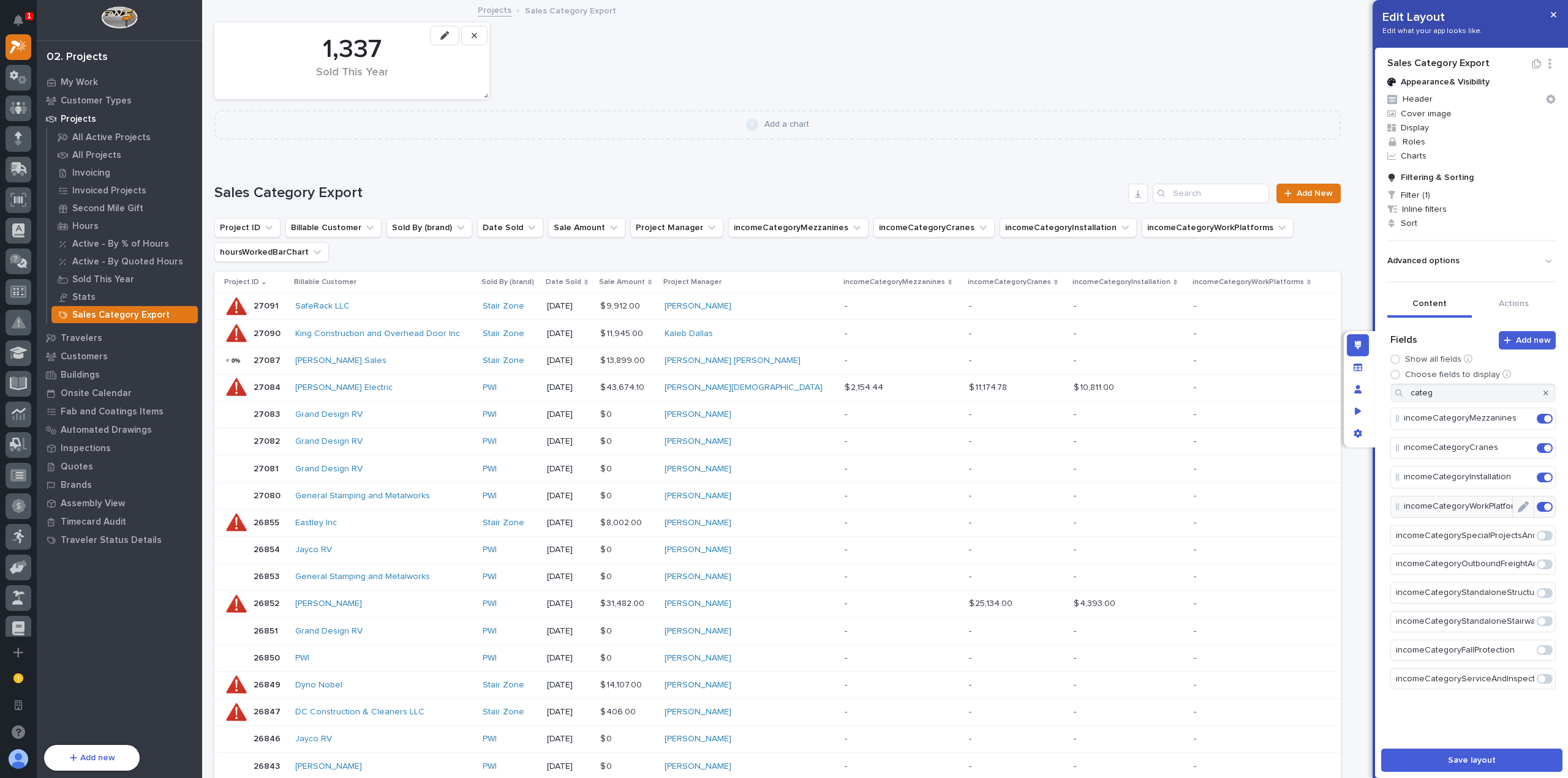
click at [1538, 532] on span at bounding box center [1542, 536] width 7 height 7
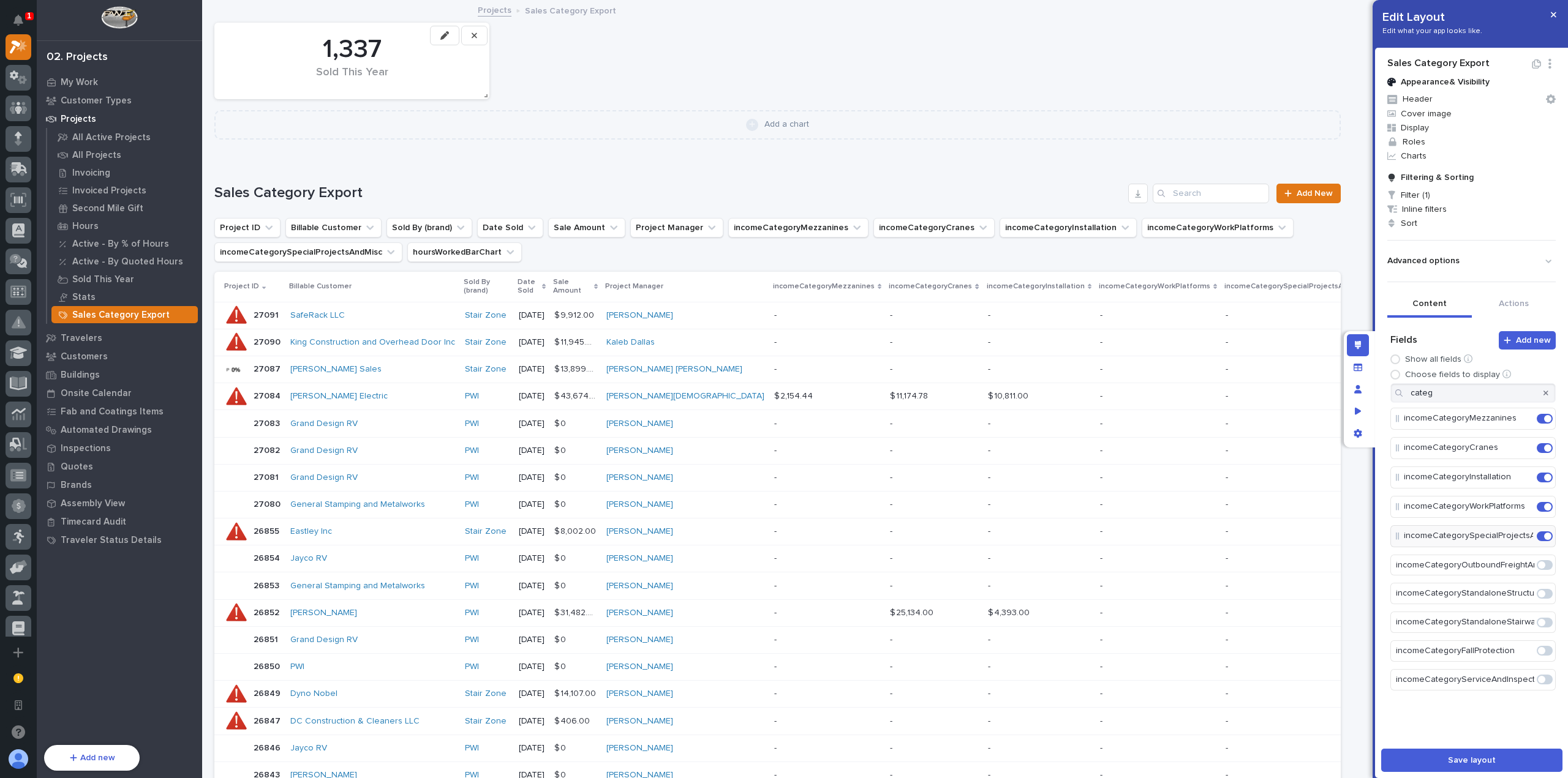
click at [1537, 562] on span at bounding box center [1545, 564] width 16 height 10
click at [1538, 591] on span at bounding box center [1545, 594] width 16 height 10
click at [1537, 619] on span at bounding box center [1545, 623] width 16 height 10
click at [1540, 649] on span at bounding box center [1545, 653] width 16 height 10
click at [1538, 678] on span at bounding box center [1545, 682] width 16 height 10
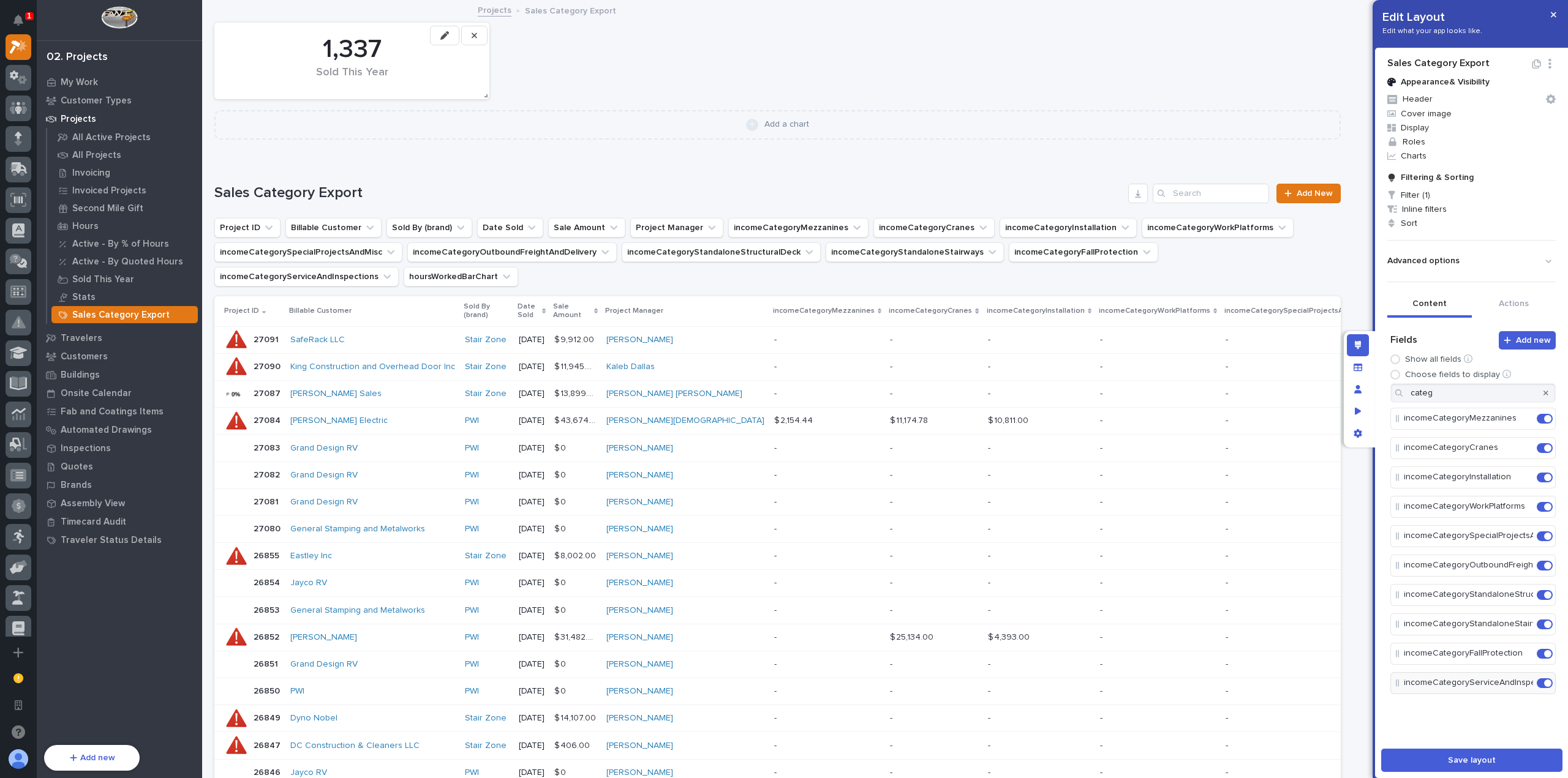
click at [1544, 393] on icon "button" at bounding box center [1546, 393] width 5 height 5
click at [1518, 531] on icon "Edit" at bounding box center [1524, 534] width 11 height 11
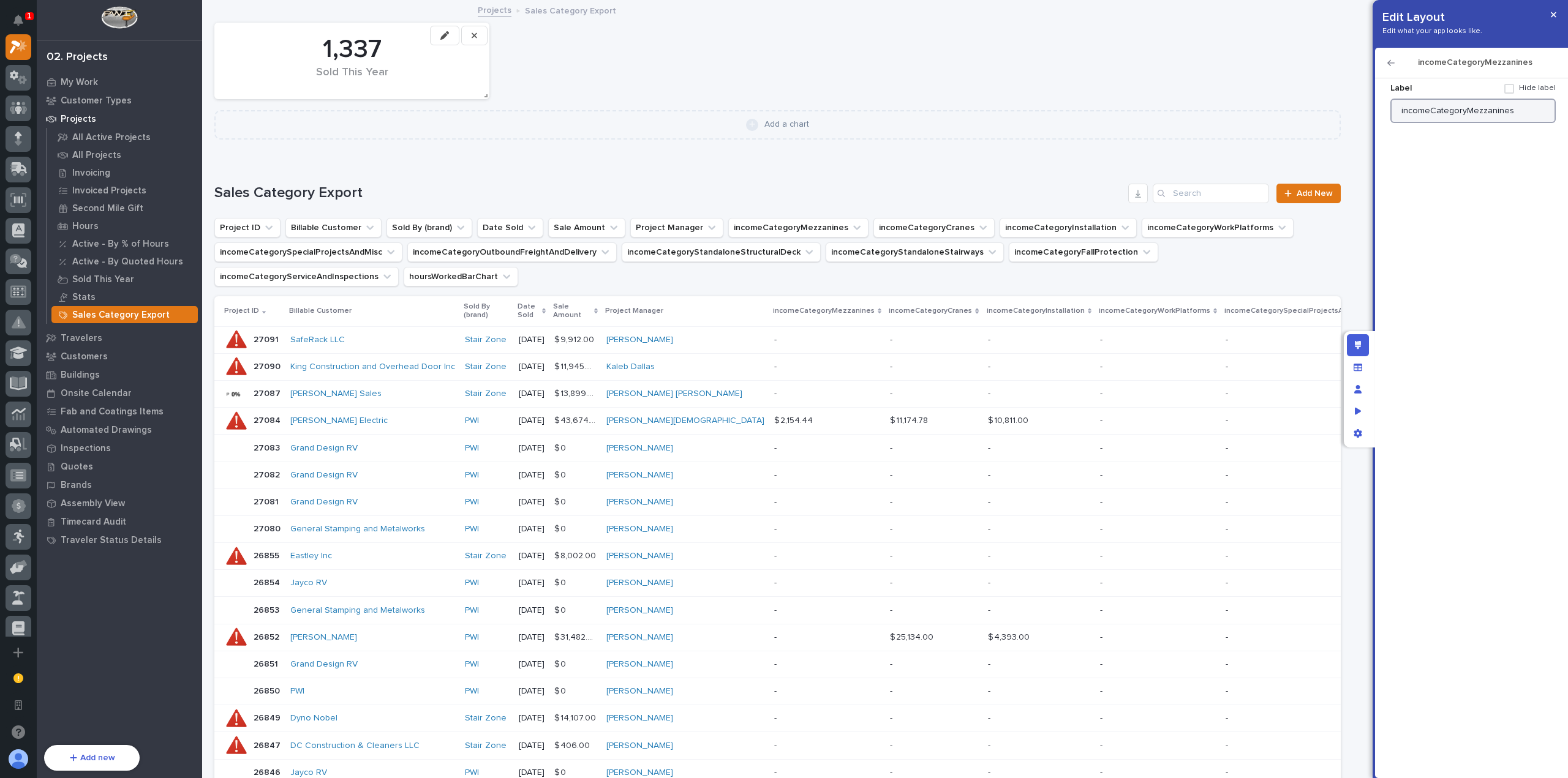
drag, startPoint x: 1529, startPoint y: 114, endPoint x: 1344, endPoint y: 100, distance: 185.5
click at [1346, 100] on div "Edit Layout Edit what your app looks like. incomeCategoryMezzanines Label Hide …" at bounding box center [784, 389] width 1568 height 778
type input "Mezzanines"
click at [1392, 61] on icon "button" at bounding box center [1391, 63] width 7 height 9
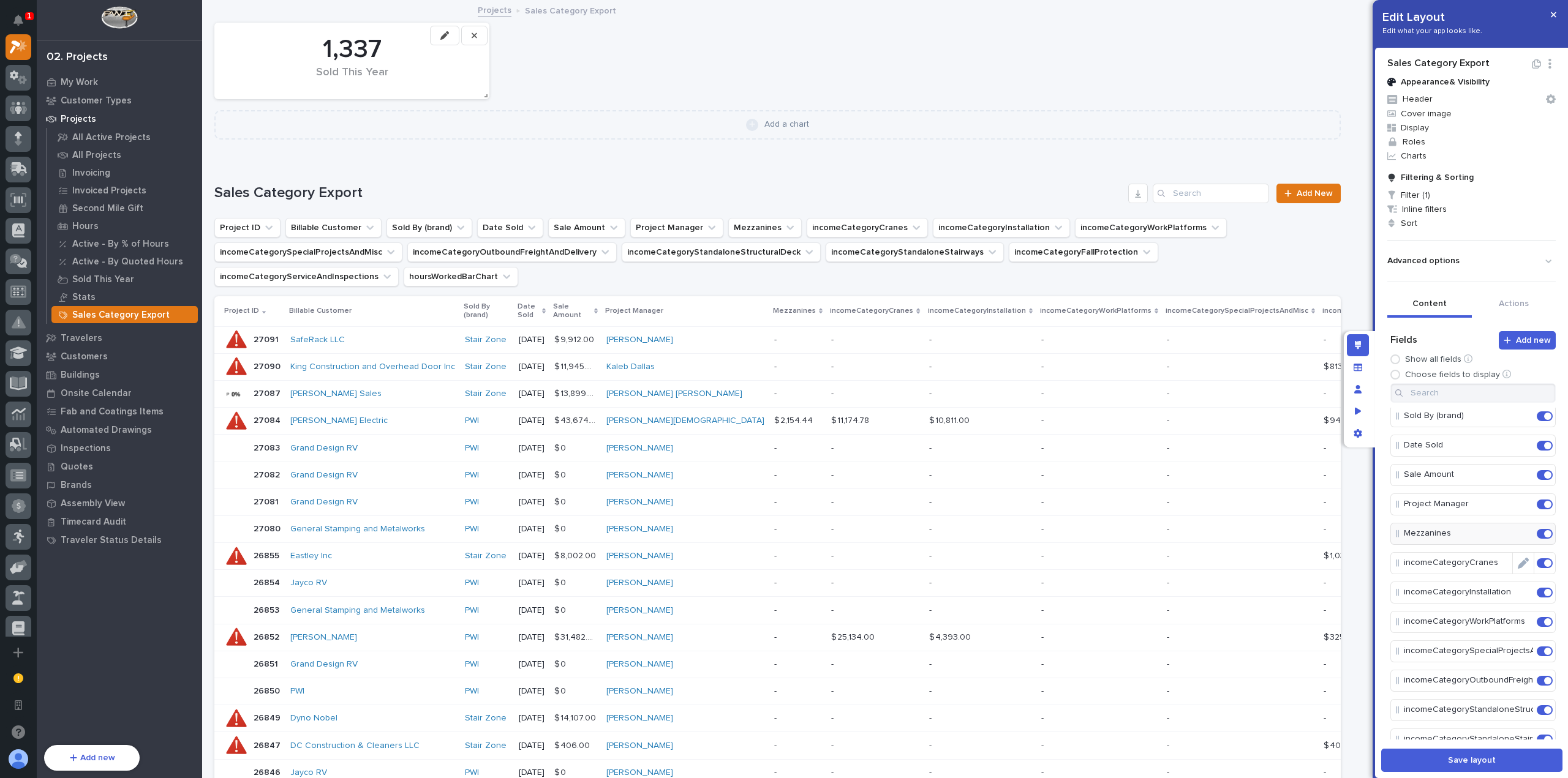
click at [1518, 560] on icon "Edit" at bounding box center [1524, 563] width 11 height 11
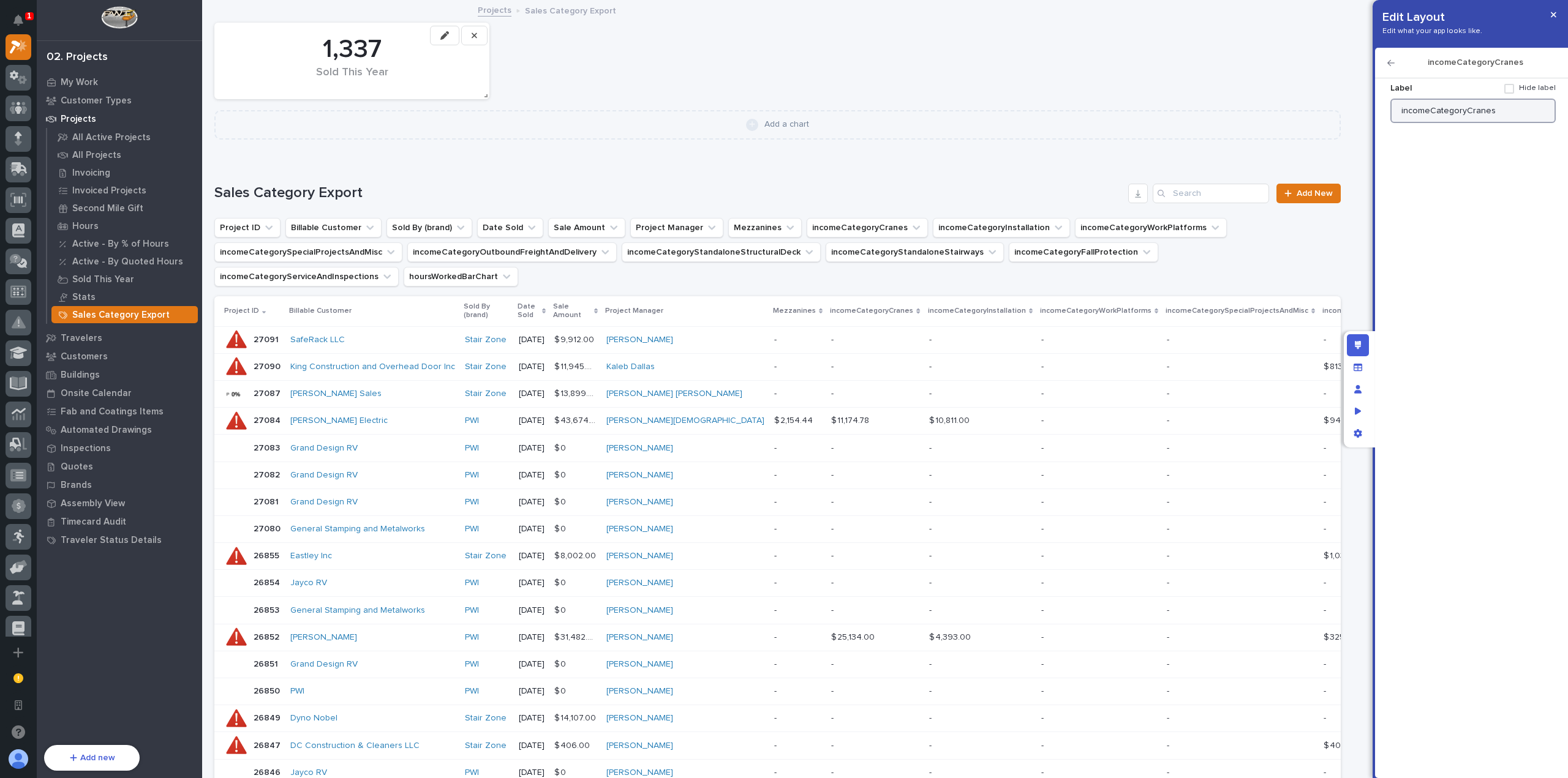
drag, startPoint x: 1482, startPoint y: 109, endPoint x: 1375, endPoint y: 99, distance: 107.5
click at [1375, 99] on div "Label Hide label incomeCategoryCranes Display as image Display as button Open i…" at bounding box center [1472, 428] width 193 height 700
type input "Cranes"
click at [1387, 64] on div "incomeCategoryCranes" at bounding box center [1472, 63] width 193 height 30
click at [1393, 63] on icon "button" at bounding box center [1391, 63] width 7 height 9
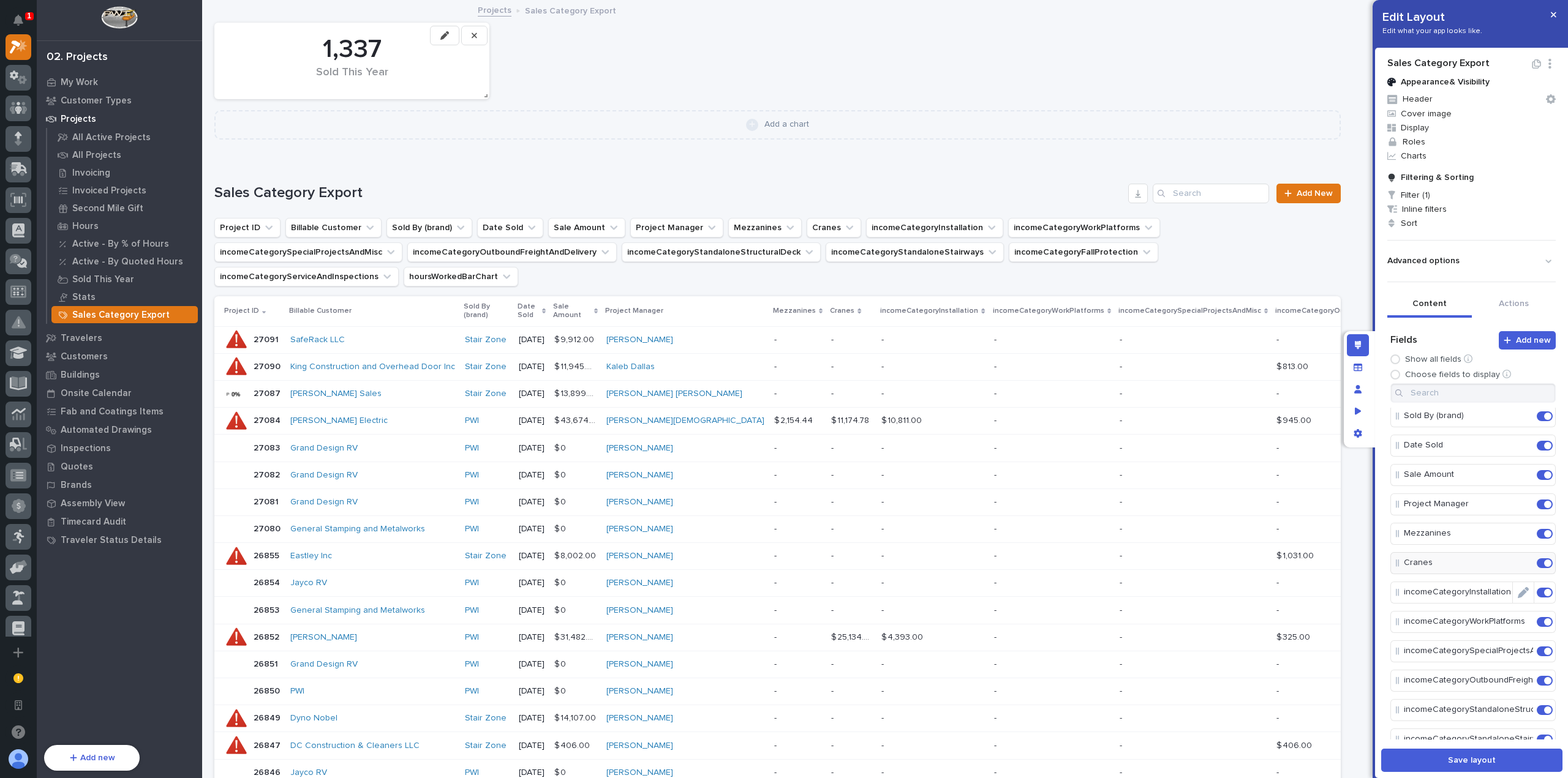
click at [1518, 589] on icon "Edit" at bounding box center [1524, 592] width 11 height 11
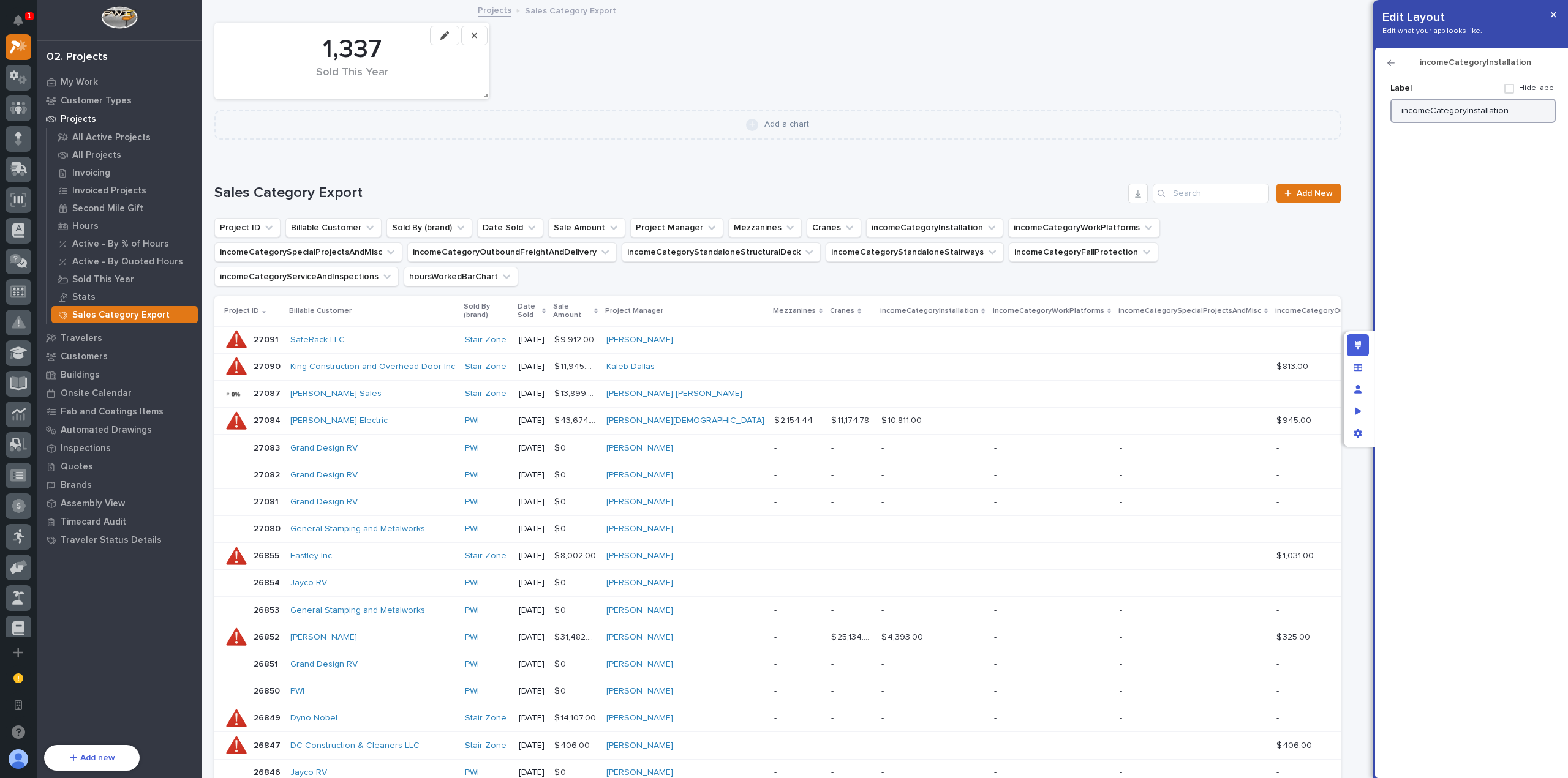
drag, startPoint x: 1381, startPoint y: 109, endPoint x: 1369, endPoint y: 108, distance: 12.0
click at [1370, 109] on div "Edit Layout Edit what your app looks like. incomeCategoryInstallation Label Hid…" at bounding box center [784, 389] width 1568 height 778
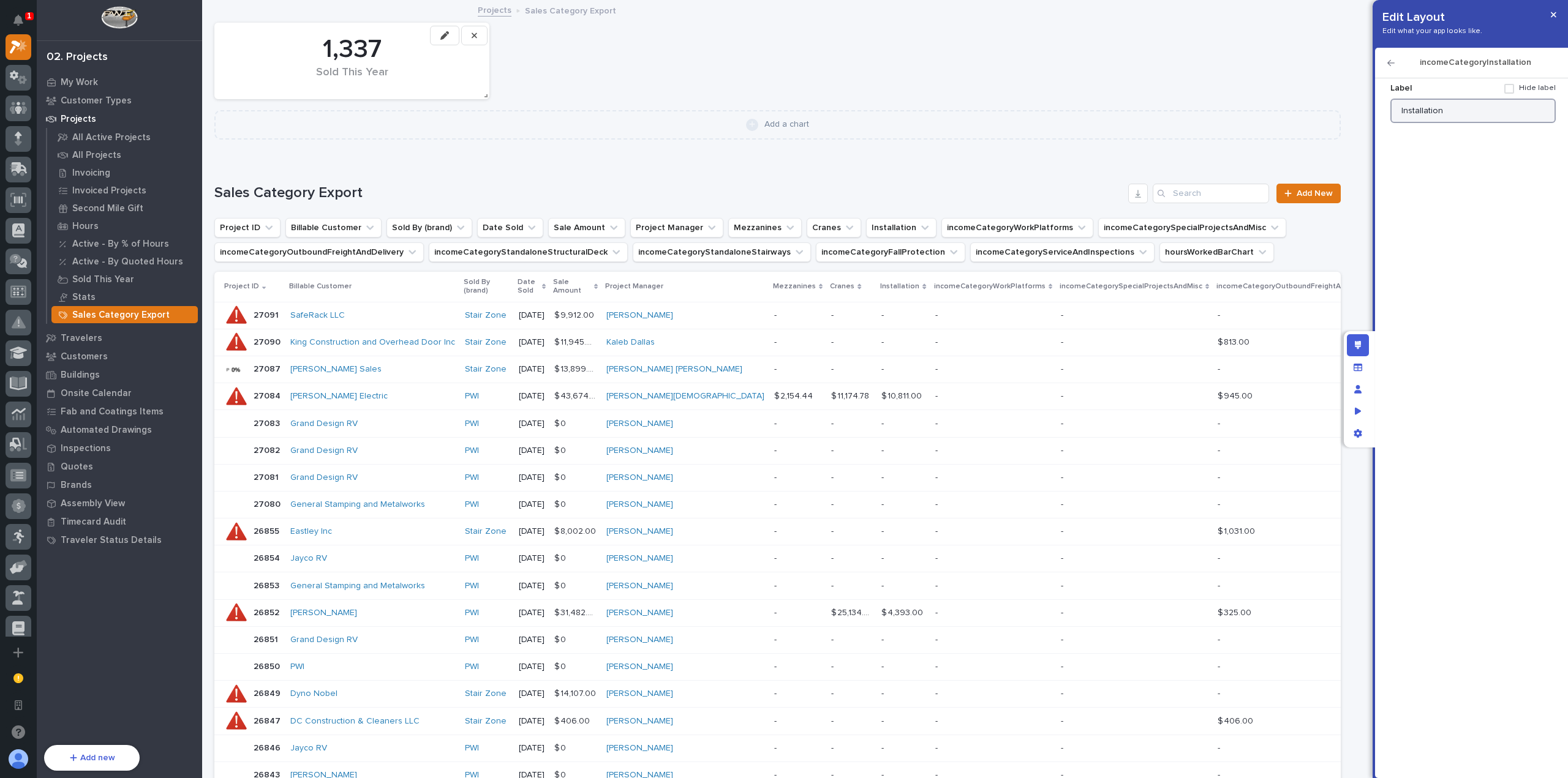
type input "Installation"
click at [1392, 63] on icon "button" at bounding box center [1391, 63] width 7 height 6
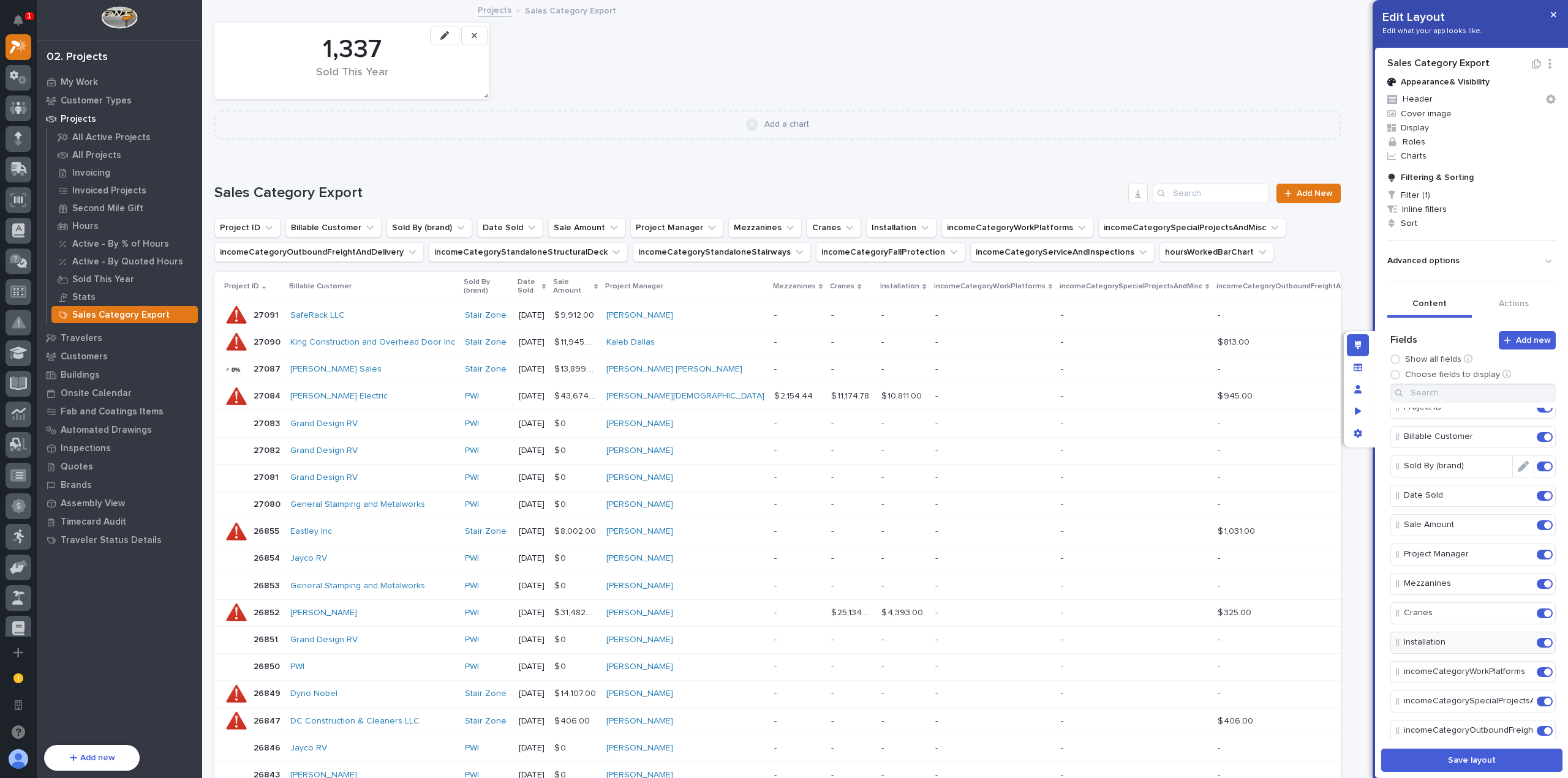
scroll to position [0, 0]
click at [1445, 128] on span "Display" at bounding box center [1472, 128] width 178 height 14
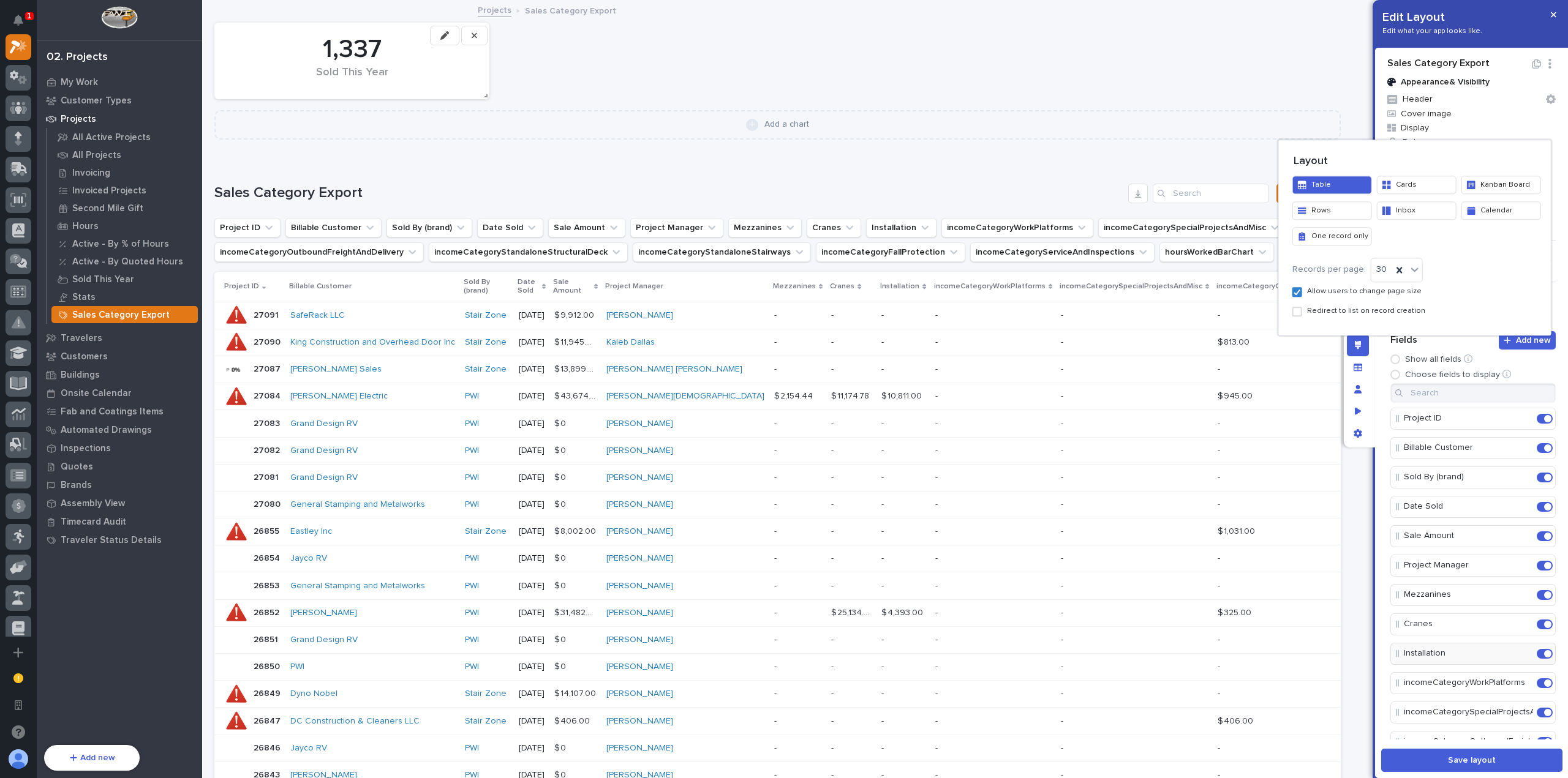
click at [1448, 122] on div at bounding box center [784, 389] width 1568 height 778
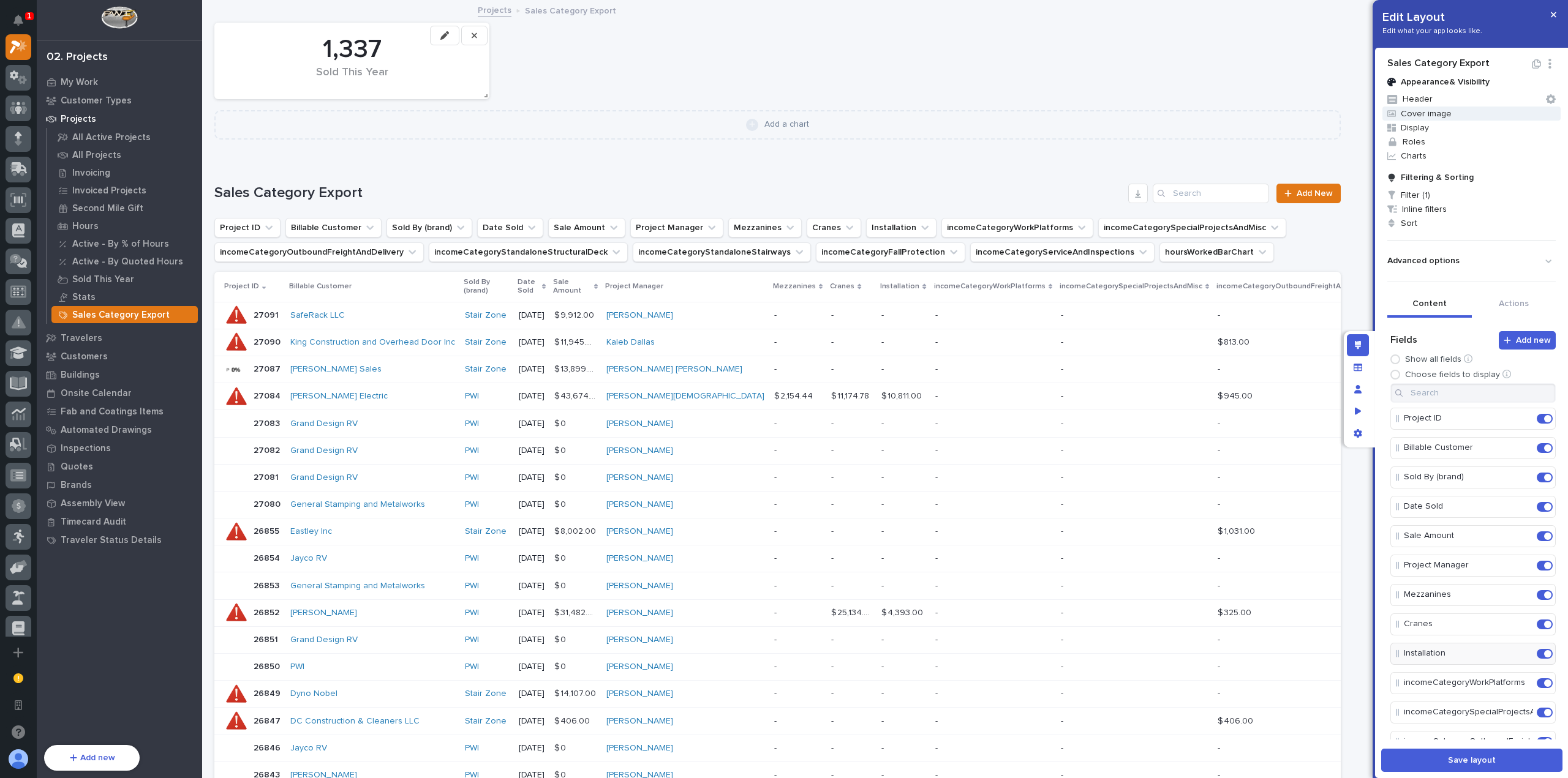
click at [1449, 111] on span "Cover image" at bounding box center [1472, 114] width 178 height 14
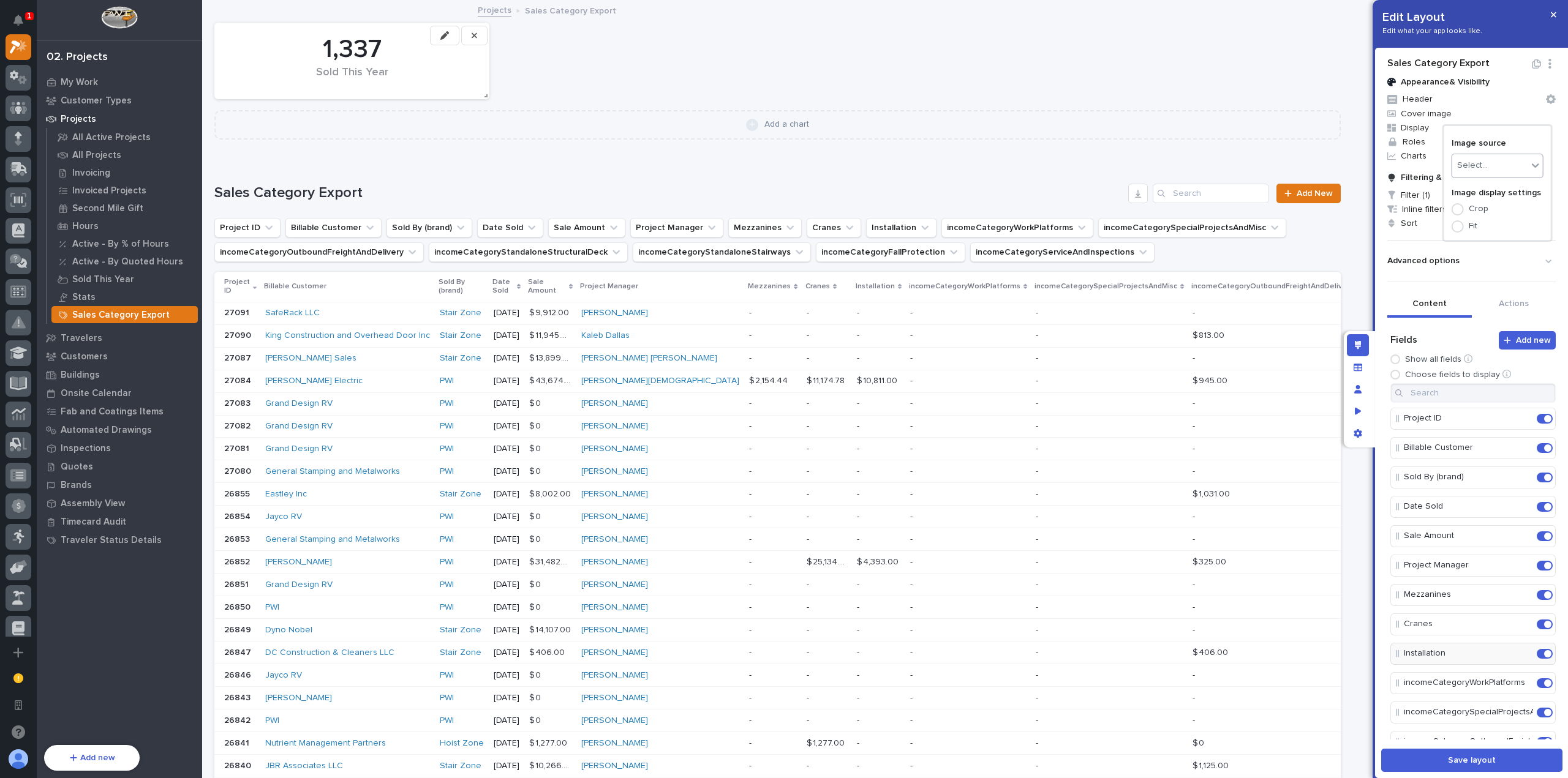
click at [1502, 112] on div at bounding box center [784, 389] width 1568 height 778
click at [1444, 208] on span "Inline filters" at bounding box center [1472, 209] width 178 height 14
click at [1537, 265] on span at bounding box center [1537, 267] width 10 height 10
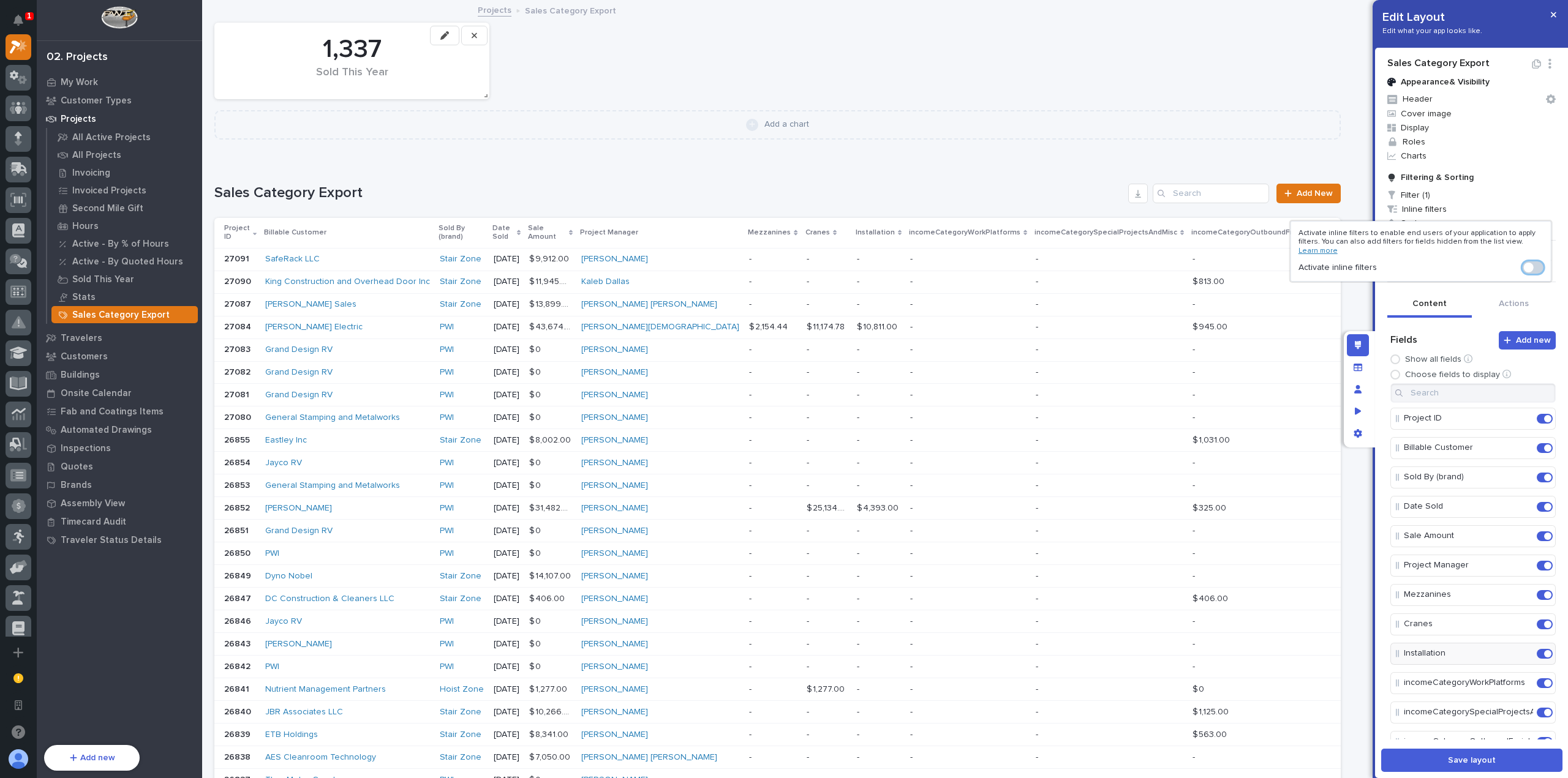
click at [1463, 193] on div at bounding box center [784, 389] width 1568 height 778
click at [1462, 206] on span "Inline filters" at bounding box center [1472, 209] width 178 height 14
click at [1534, 267] on span at bounding box center [1533, 267] width 21 height 12
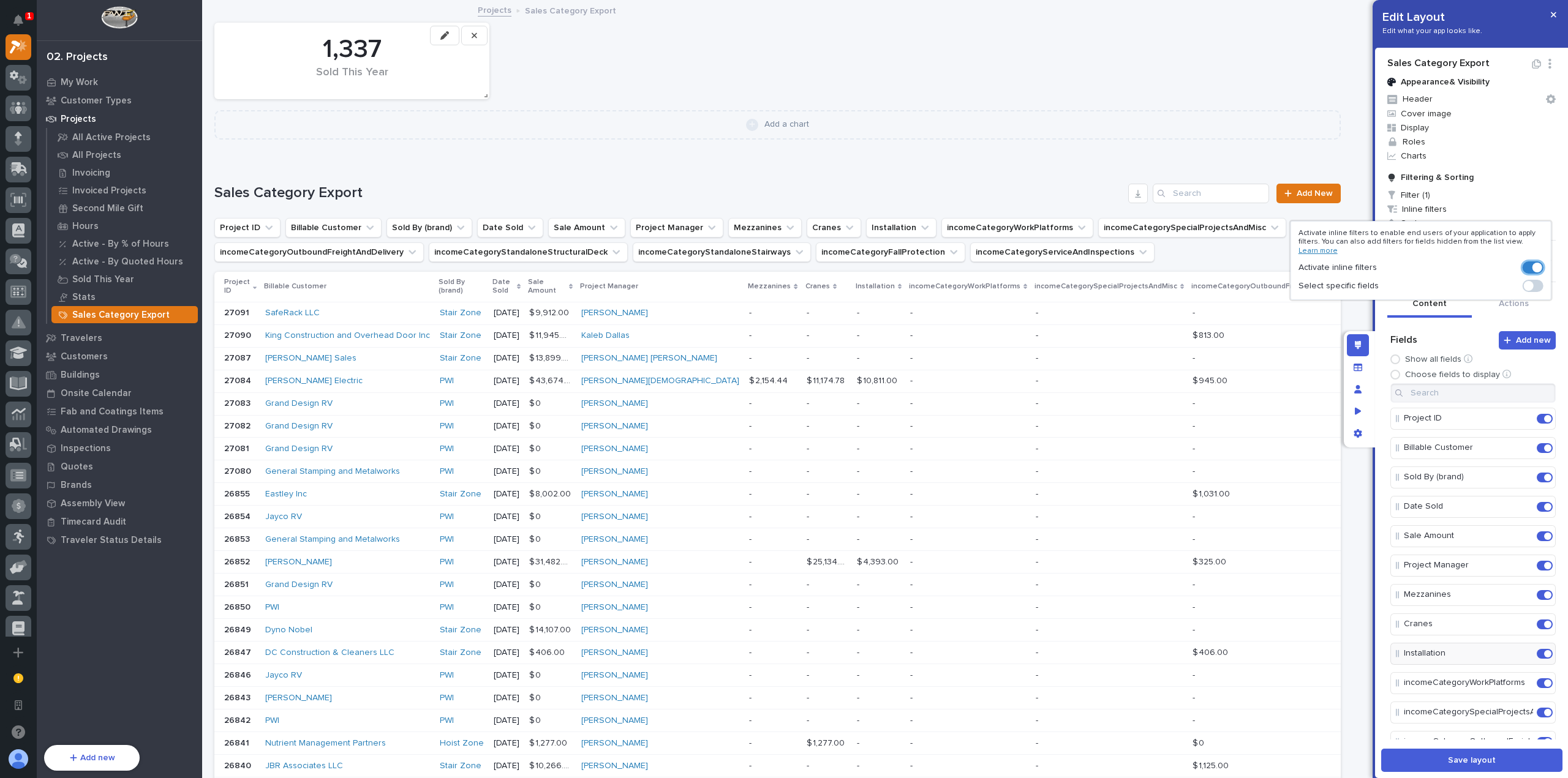
click at [1529, 287] on span at bounding box center [1529, 286] width 10 height 10
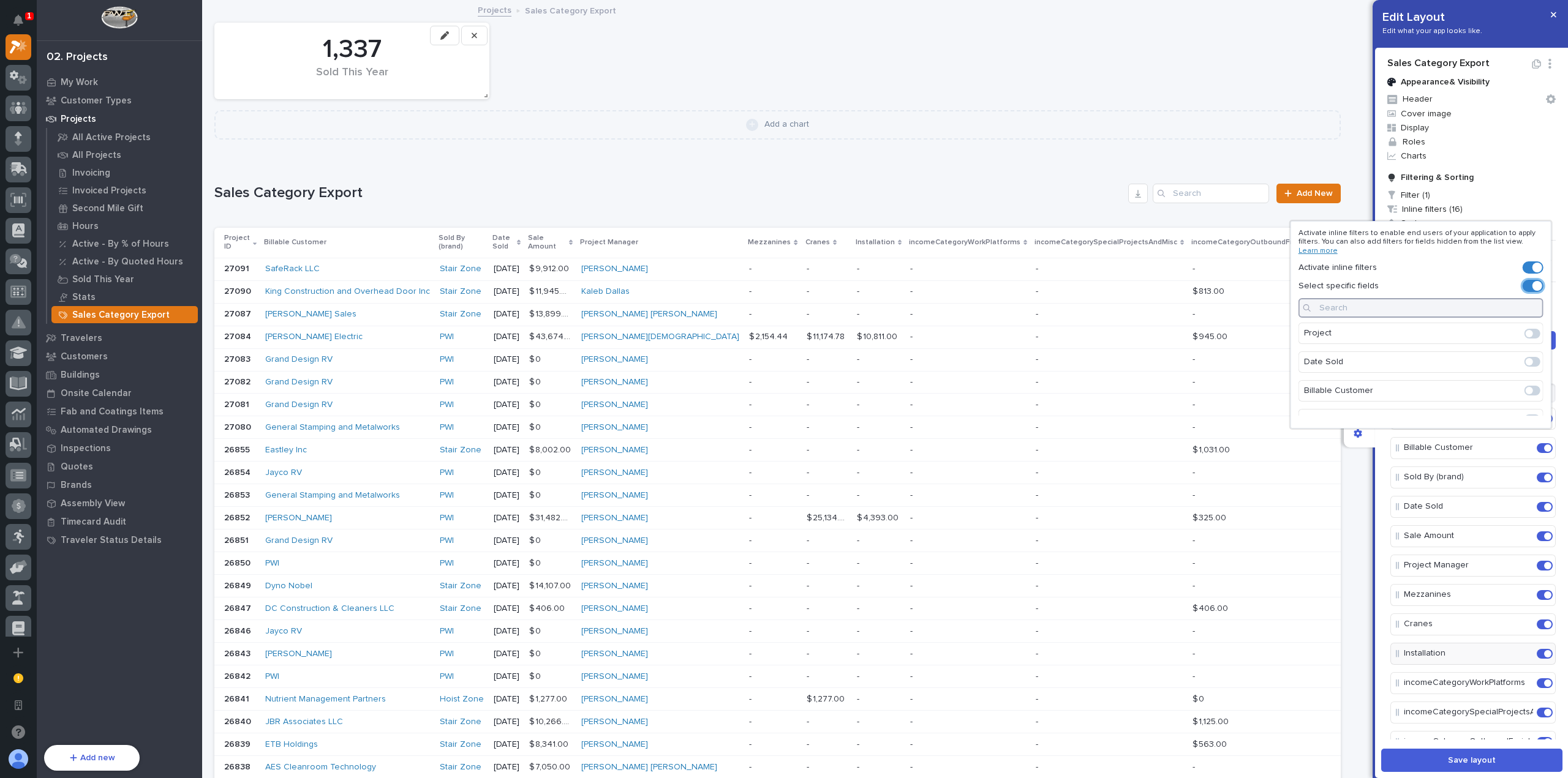
click at [1406, 300] on input at bounding box center [1421, 307] width 245 height 20
click at [1533, 333] on span at bounding box center [1532, 333] width 16 height 10
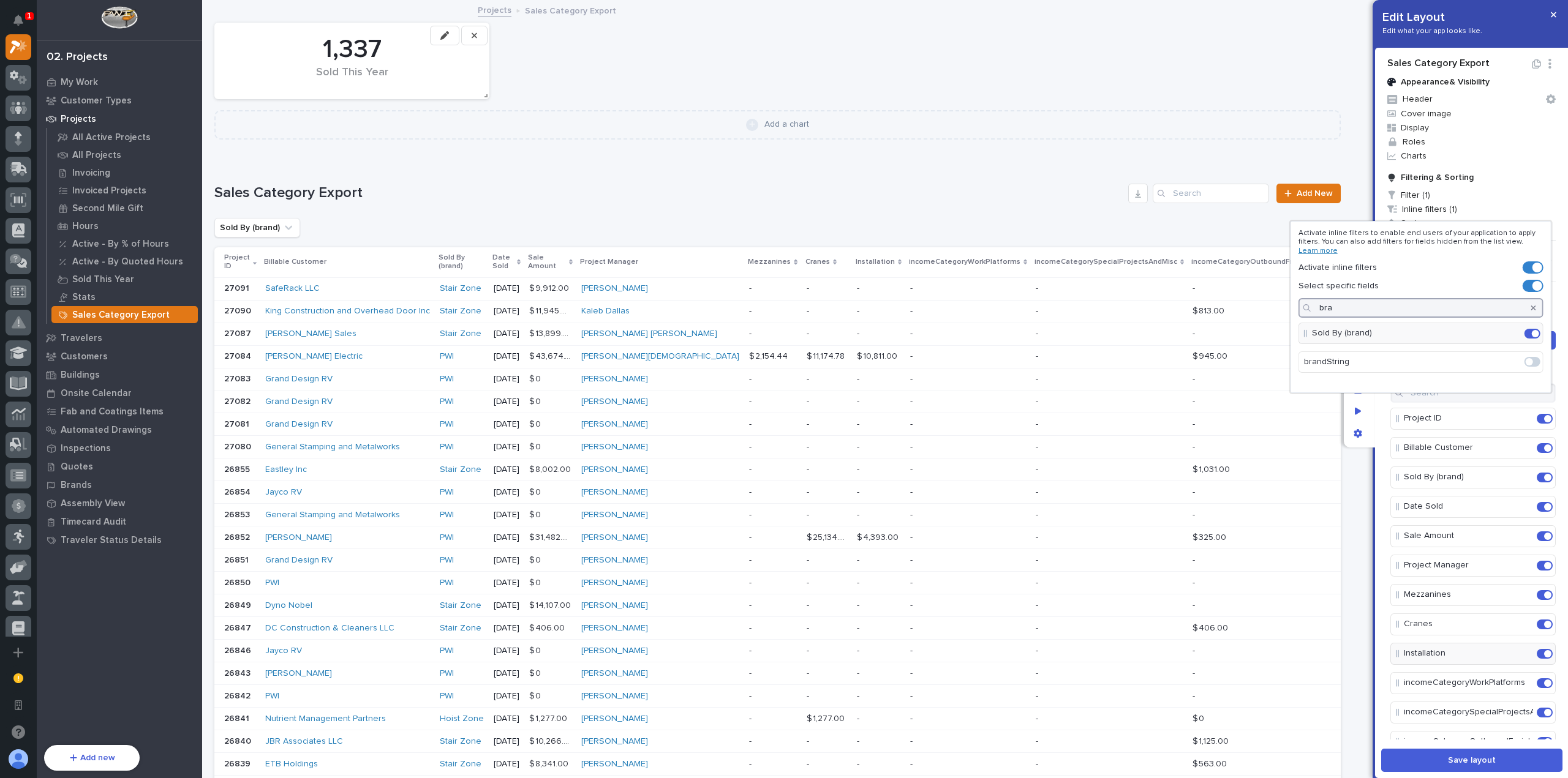
drag, startPoint x: 1439, startPoint y: 307, endPoint x: 1295, endPoint y: 306, distance: 144.0
click at [1302, 308] on div "bra" at bounding box center [1421, 307] width 245 height 20
click at [1526, 332] on span at bounding box center [1530, 333] width 7 height 7
drag, startPoint x: 1411, startPoint y: 311, endPoint x: 1341, endPoint y: 312, distance: 70.0
click at [1358, 311] on input "mana" at bounding box center [1421, 307] width 245 height 20
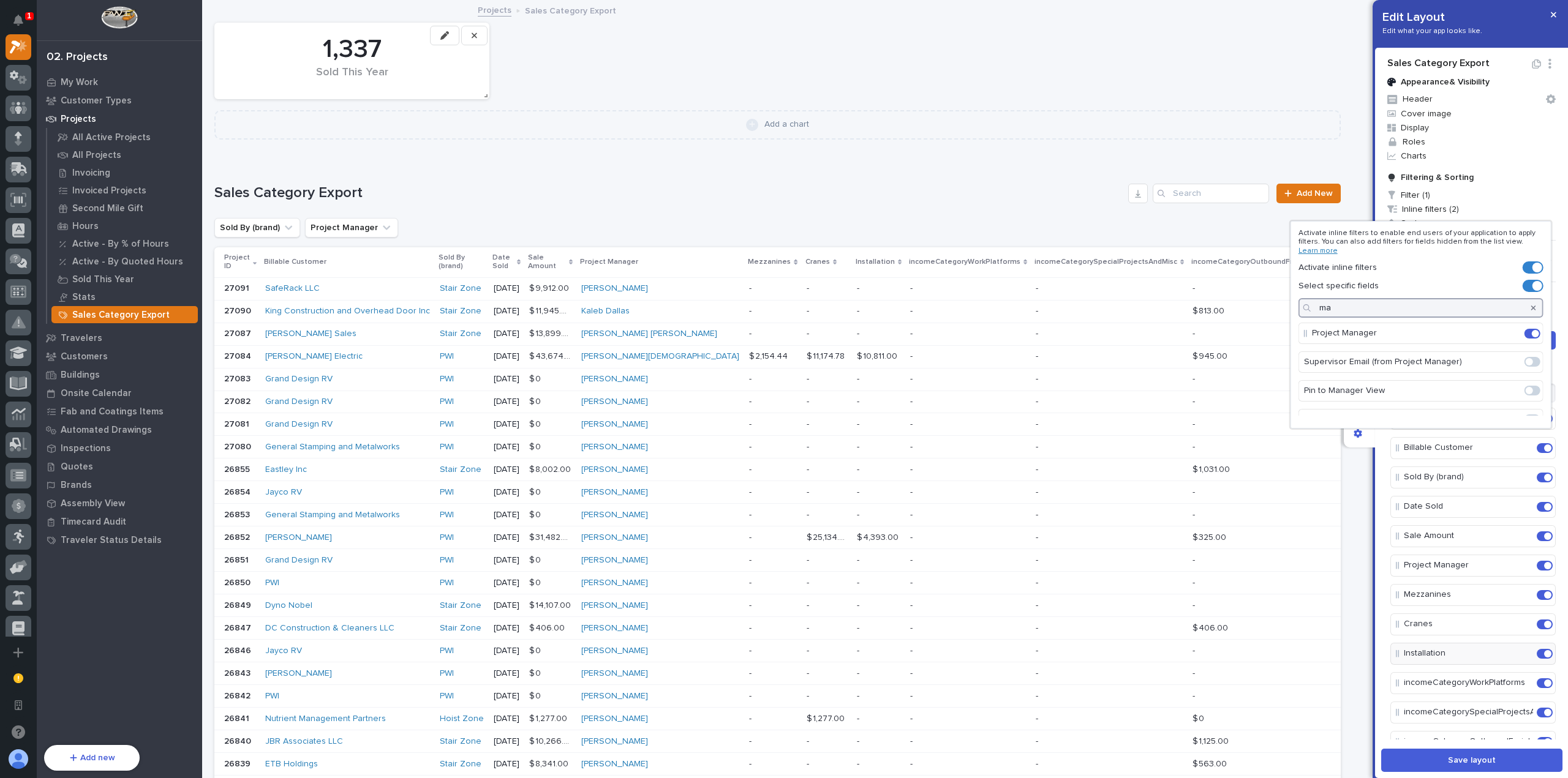
type input "m"
click at [1529, 333] on span at bounding box center [1532, 333] width 16 height 10
type input "date"
click at [1483, 201] on div at bounding box center [784, 389] width 1568 height 778
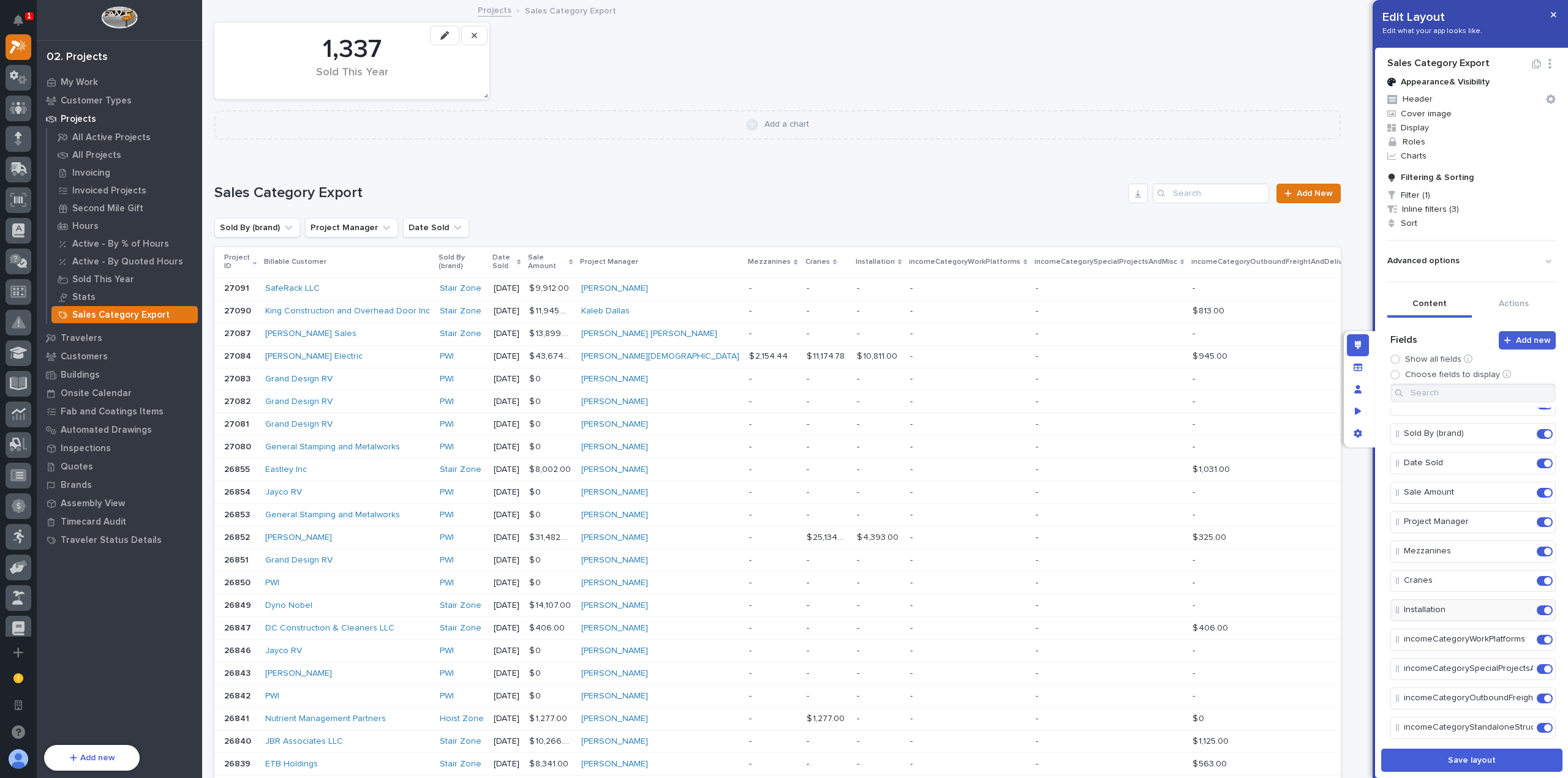
scroll to position [122, 0]
click at [1518, 556] on icon "Edit" at bounding box center [1524, 561] width 11 height 11
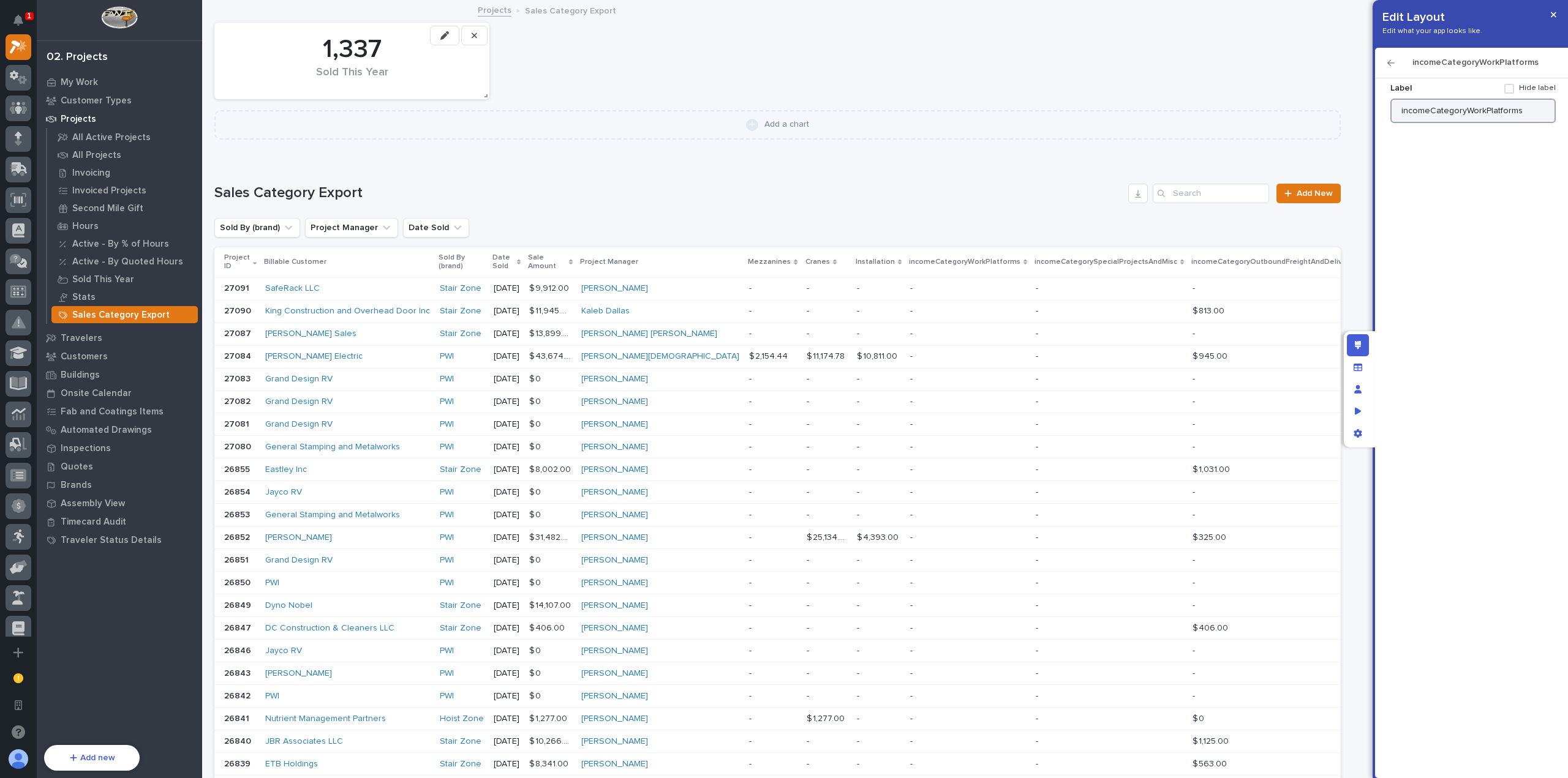
drag, startPoint x: 1527, startPoint y: 115, endPoint x: 1340, endPoint y: 109, distance: 187.1
click at [1340, 109] on div "Edit Layout Edit what your app looks like. incomeCategoryWorkPlatforms Label Hi…" at bounding box center [784, 389] width 1568 height 778
type input "Work Platforms"
click at [1389, 60] on icon "button" at bounding box center [1391, 63] width 7 height 9
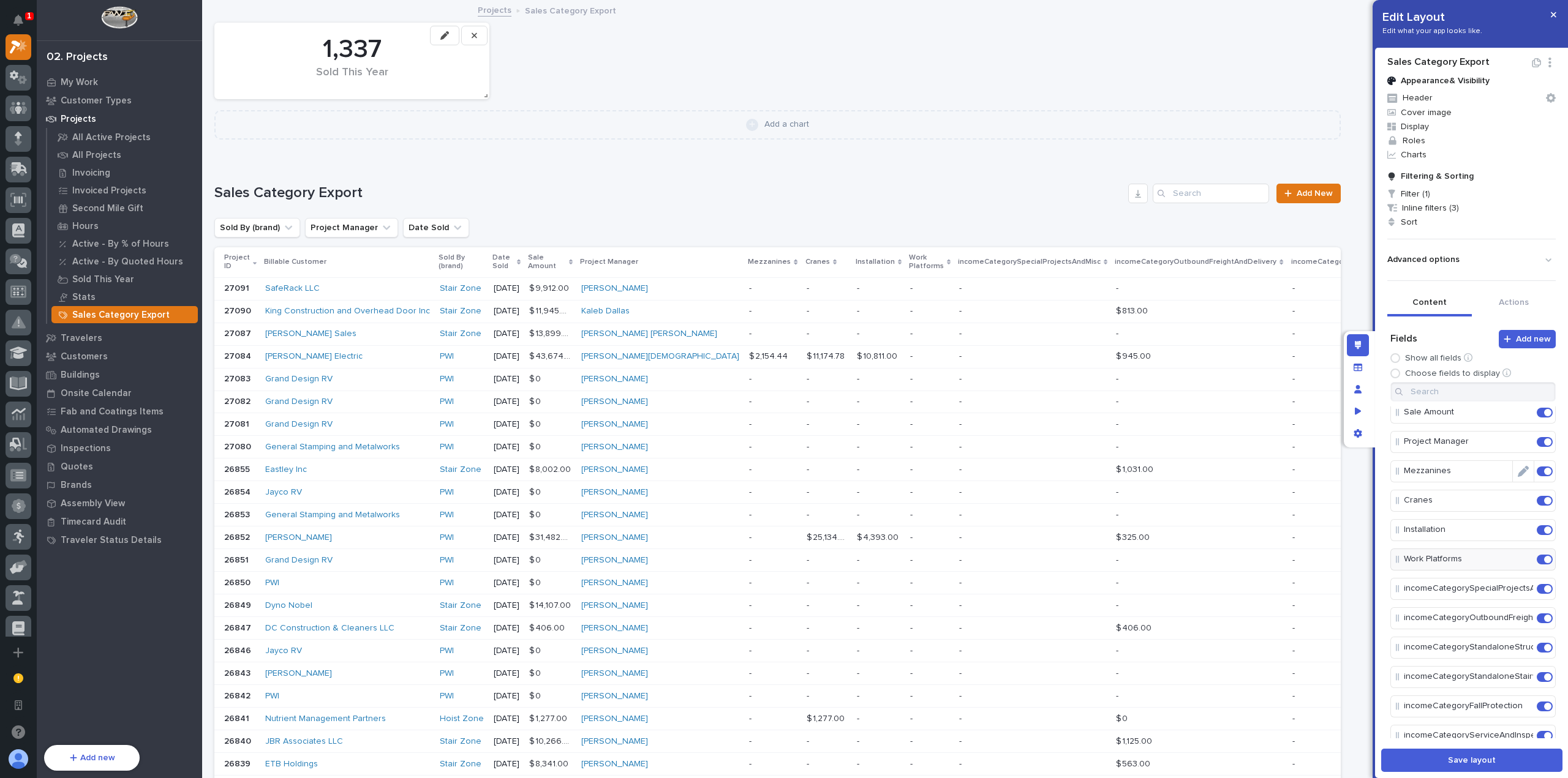
scroll to position [1, 0]
click at [1518, 584] on icon "Edit" at bounding box center [1524, 589] width 11 height 11
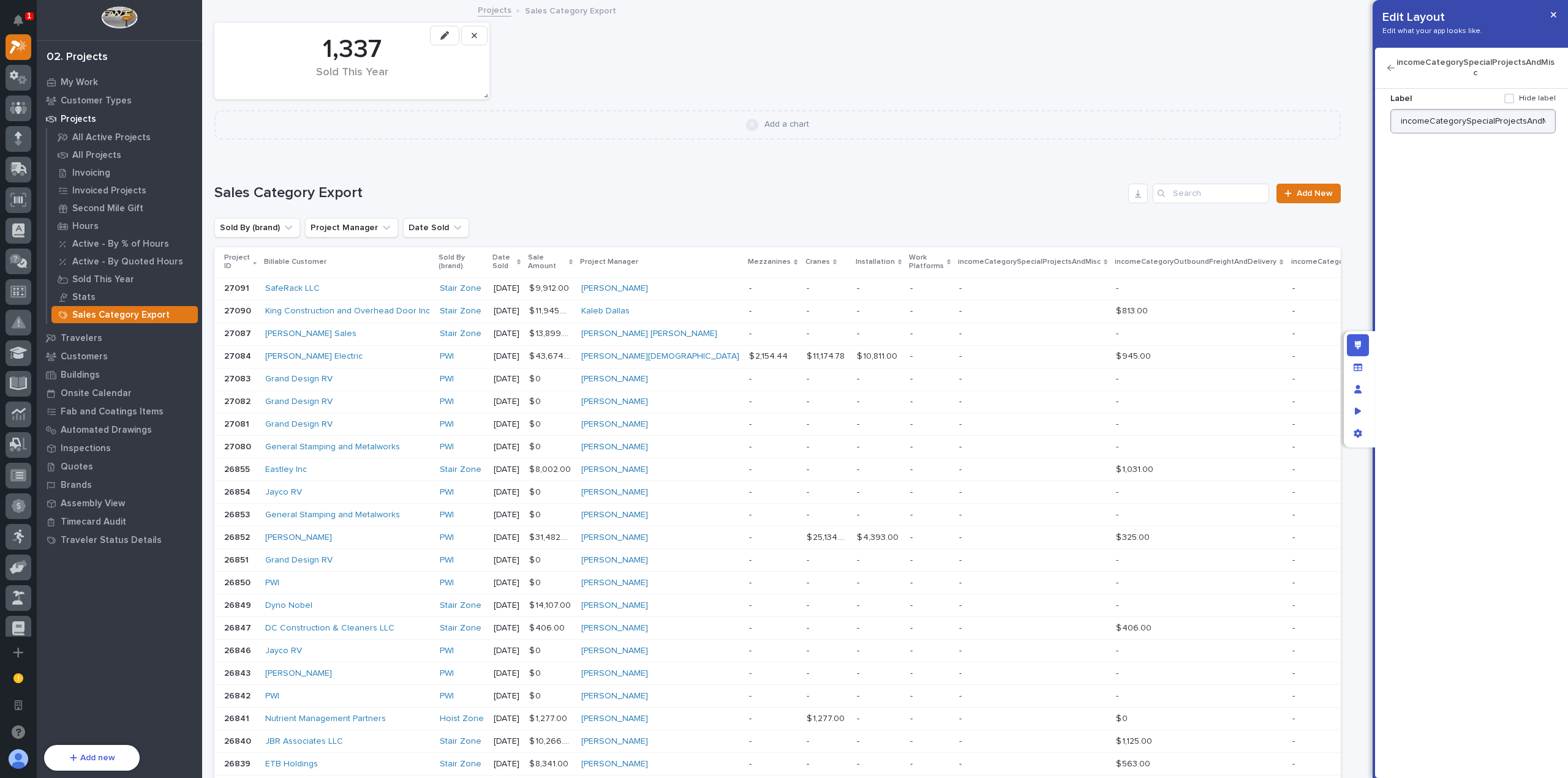
scroll to position [0, 0]
click at [1535, 113] on input "incomeCategorySpecialProjectsAndMisc" at bounding box center [1473, 122] width 165 height 24
type input "Special Projects and Misc"
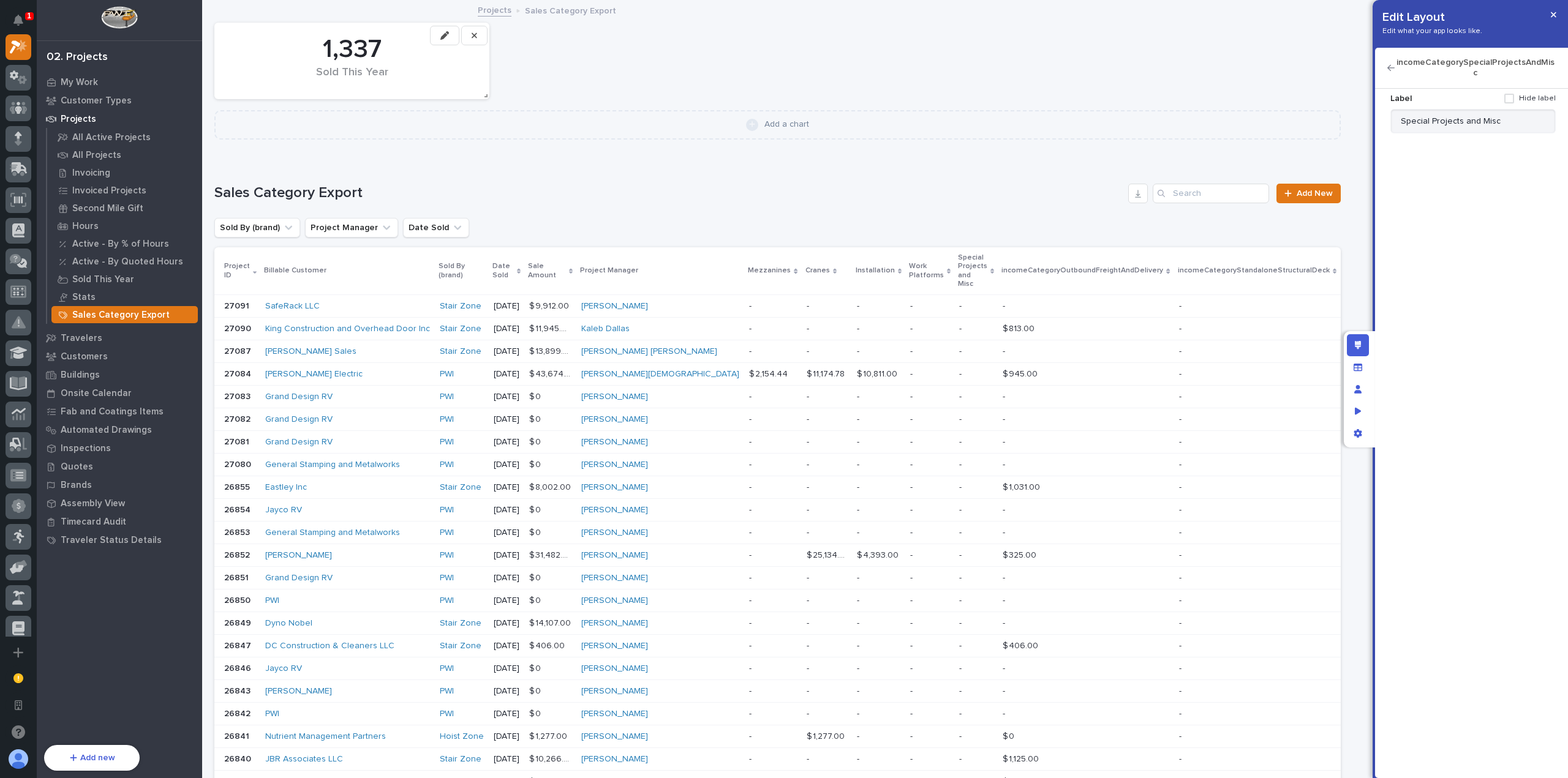
click at [1392, 65] on icon "button" at bounding box center [1391, 68] width 7 height 6
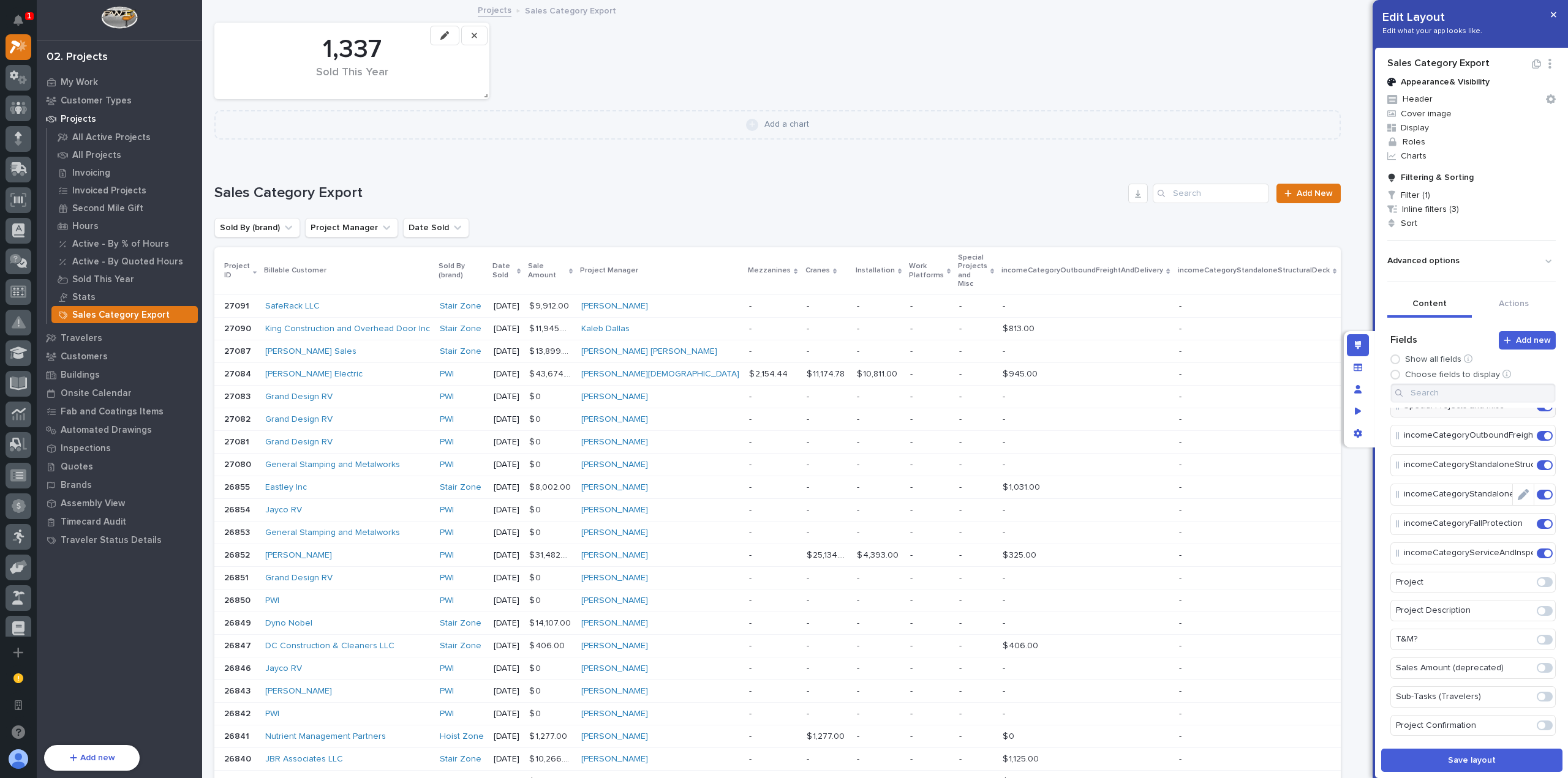
scroll to position [184, 0]
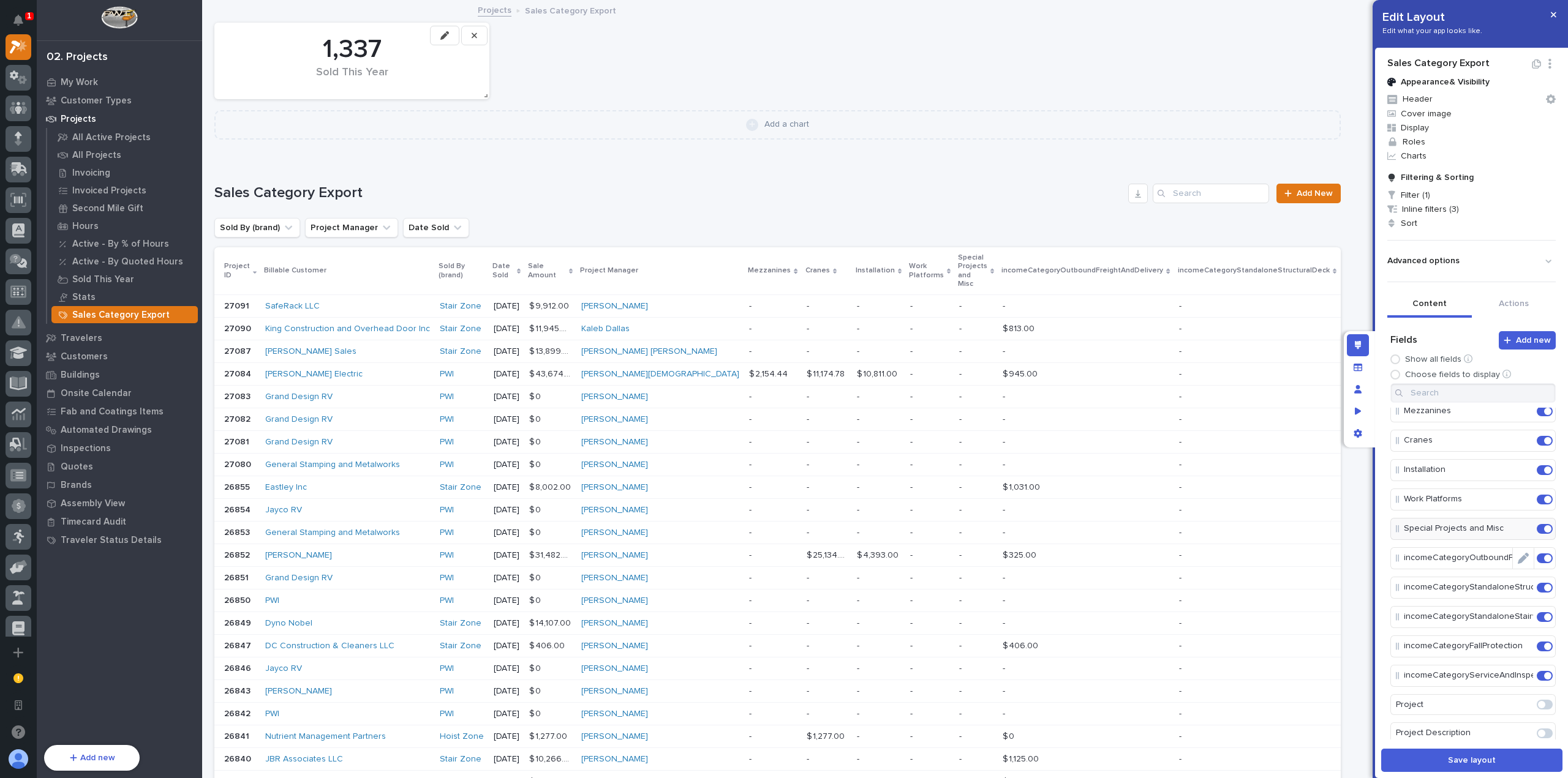
click at [1518, 555] on icon "Edit" at bounding box center [1524, 558] width 11 height 11
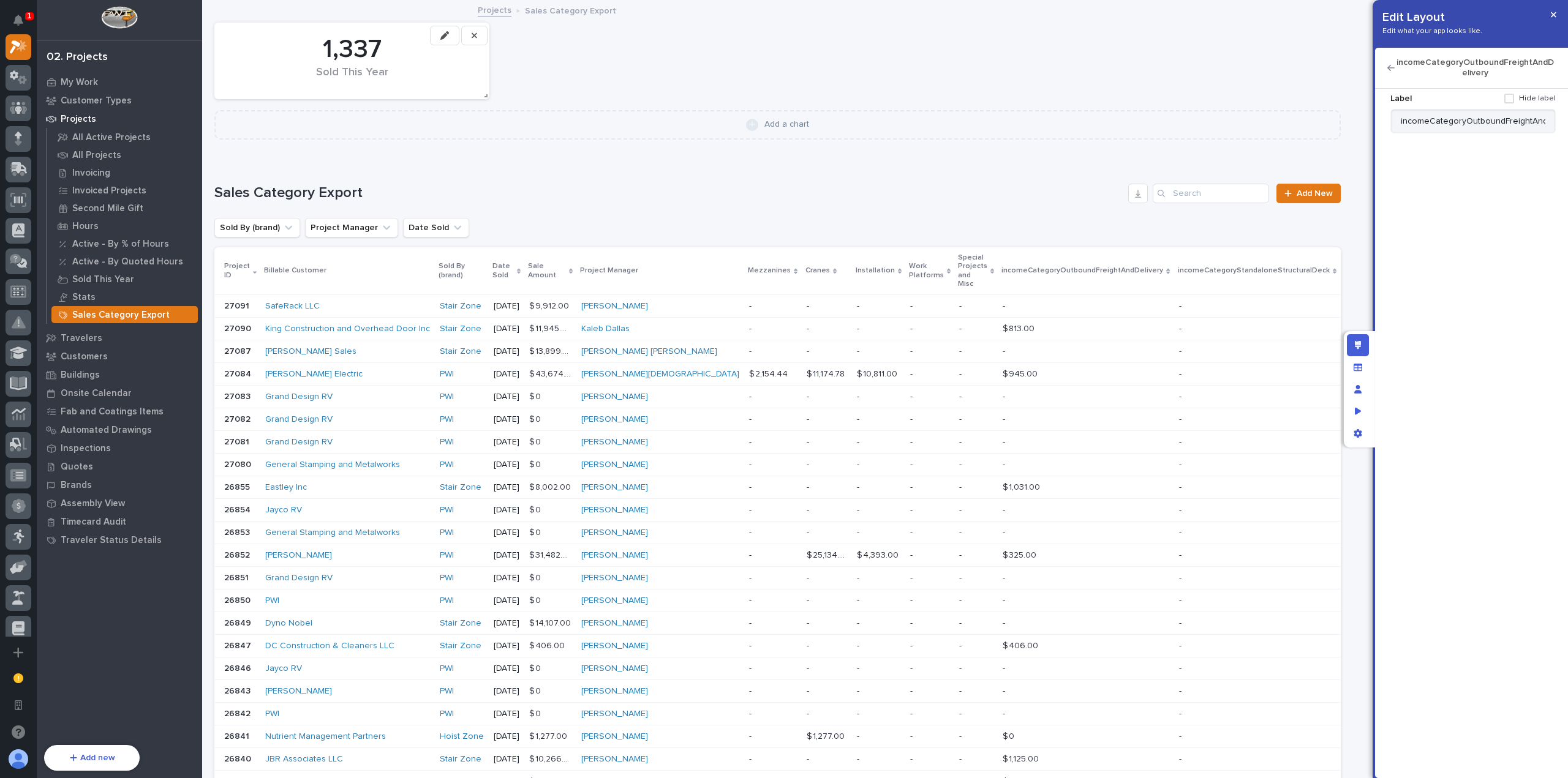
click at [1499, 105] on div "Label Hide label" at bounding box center [1473, 98] width 165 height 20
click at [1499, 112] on input "incomeCategoryOutboundFreightAndDelivery" at bounding box center [1473, 122] width 165 height 24
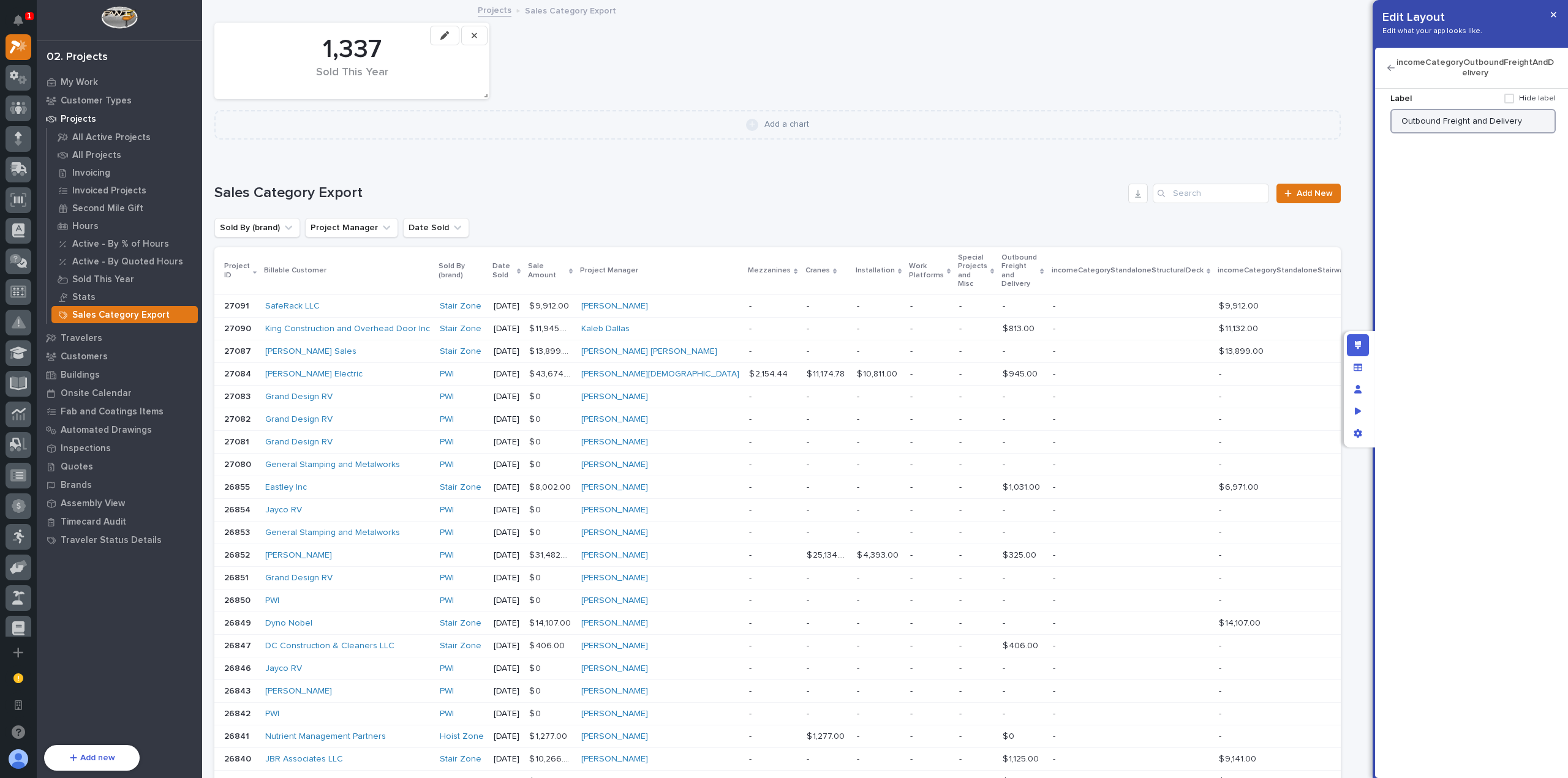
type input "Outbound Freight and Delivery"
click at [1392, 69] on icon "button" at bounding box center [1391, 68] width 7 height 9
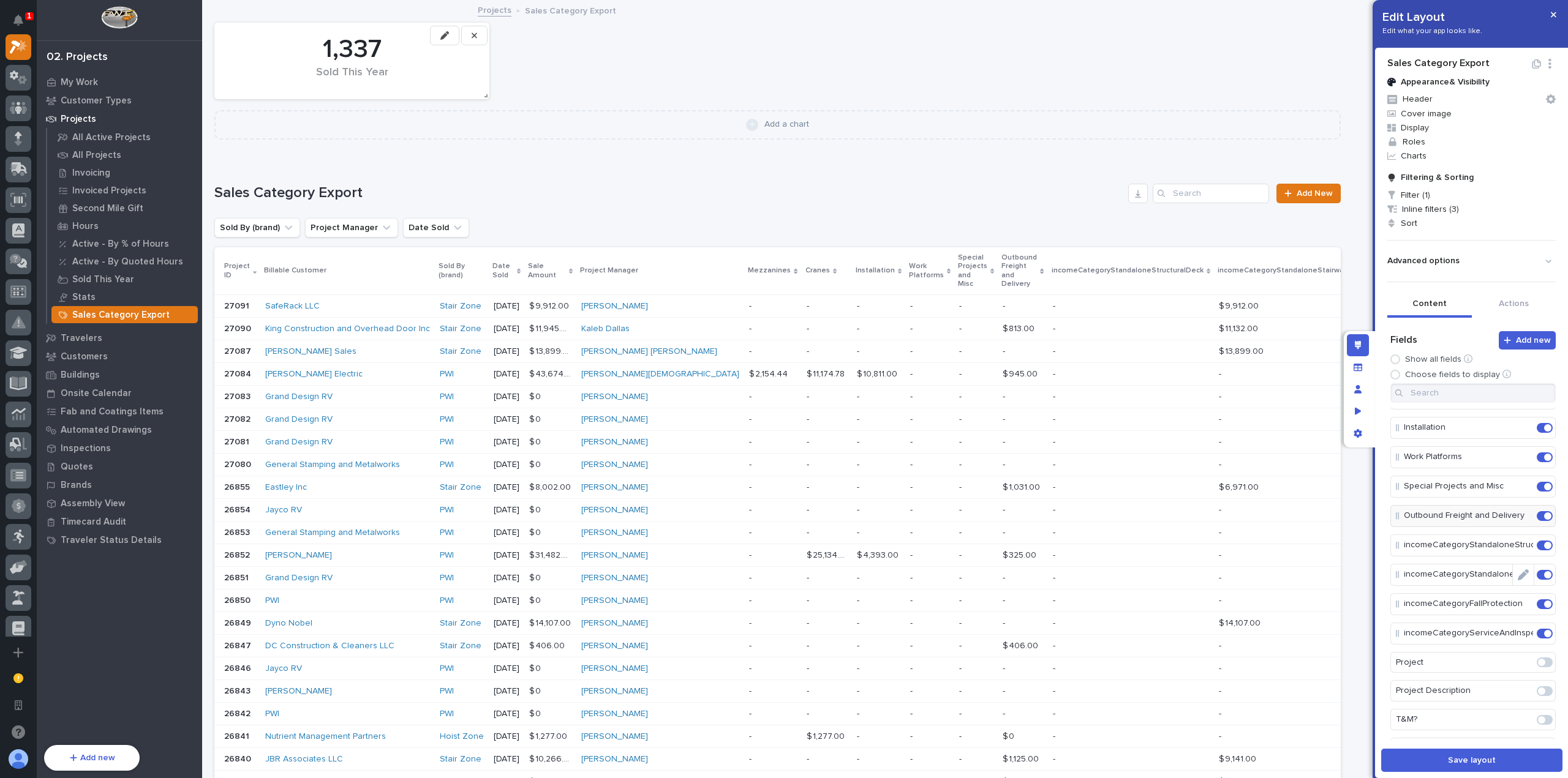
scroll to position [245, 0]
click at [1518, 521] on icon "Edit" at bounding box center [1524, 526] width 11 height 11
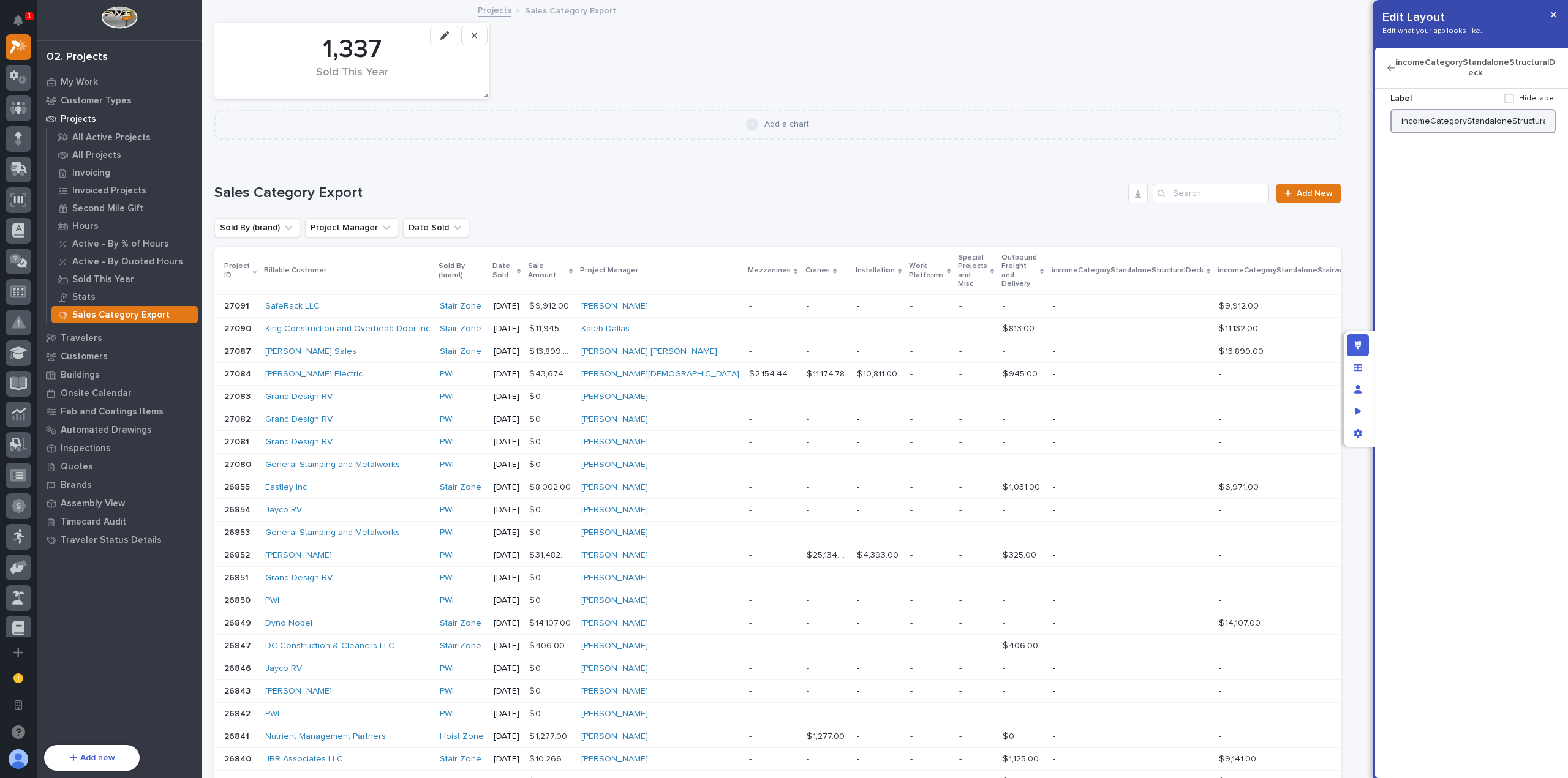
click at [1475, 121] on input "incomeCategoryStandaloneStructuralDeck" at bounding box center [1473, 122] width 165 height 24
type input "Standalone Structural Deck"
click at [1393, 68] on icon "button" at bounding box center [1391, 68] width 7 height 6
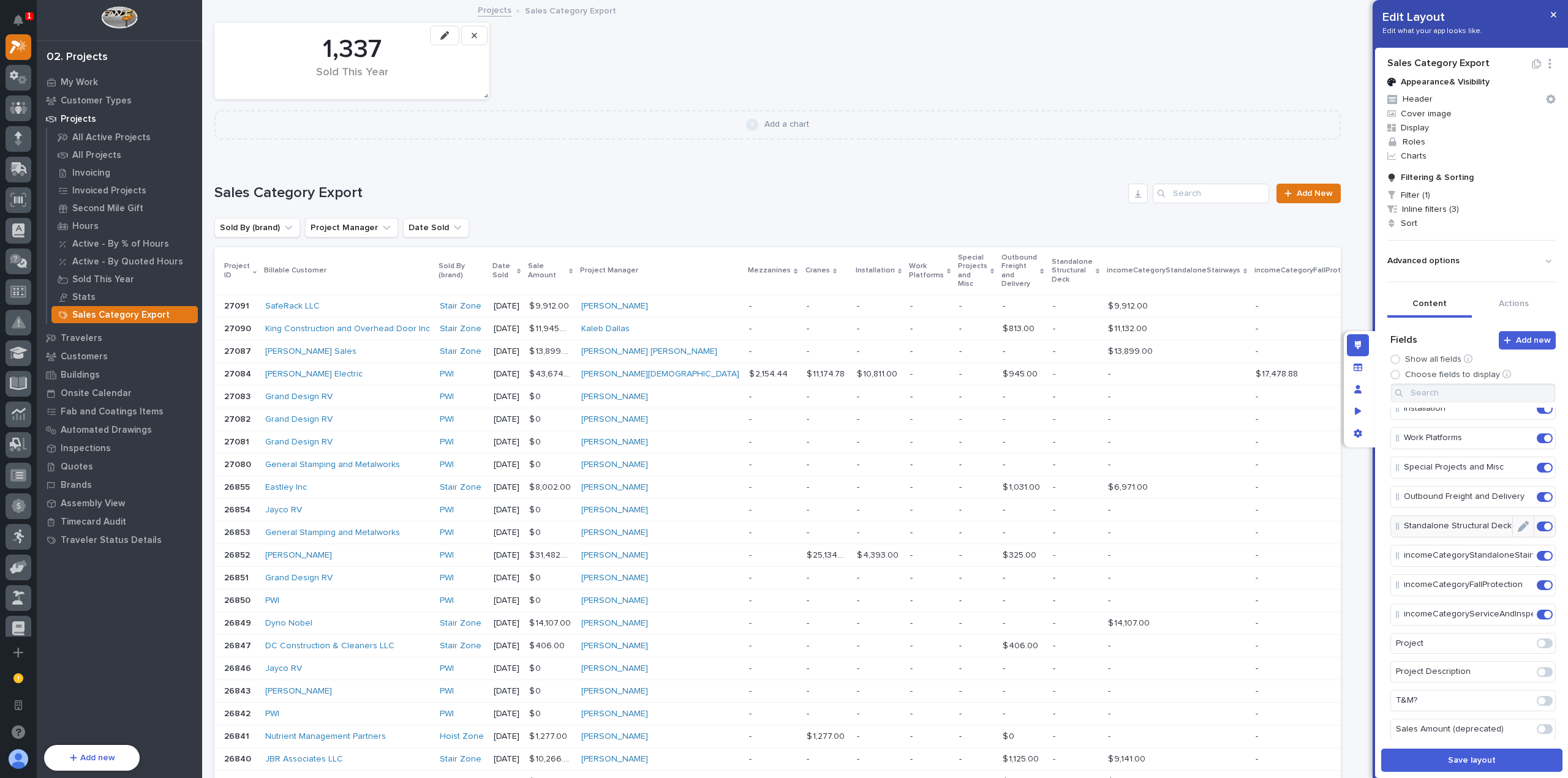
click at [1518, 521] on icon "Edit" at bounding box center [1524, 526] width 11 height 11
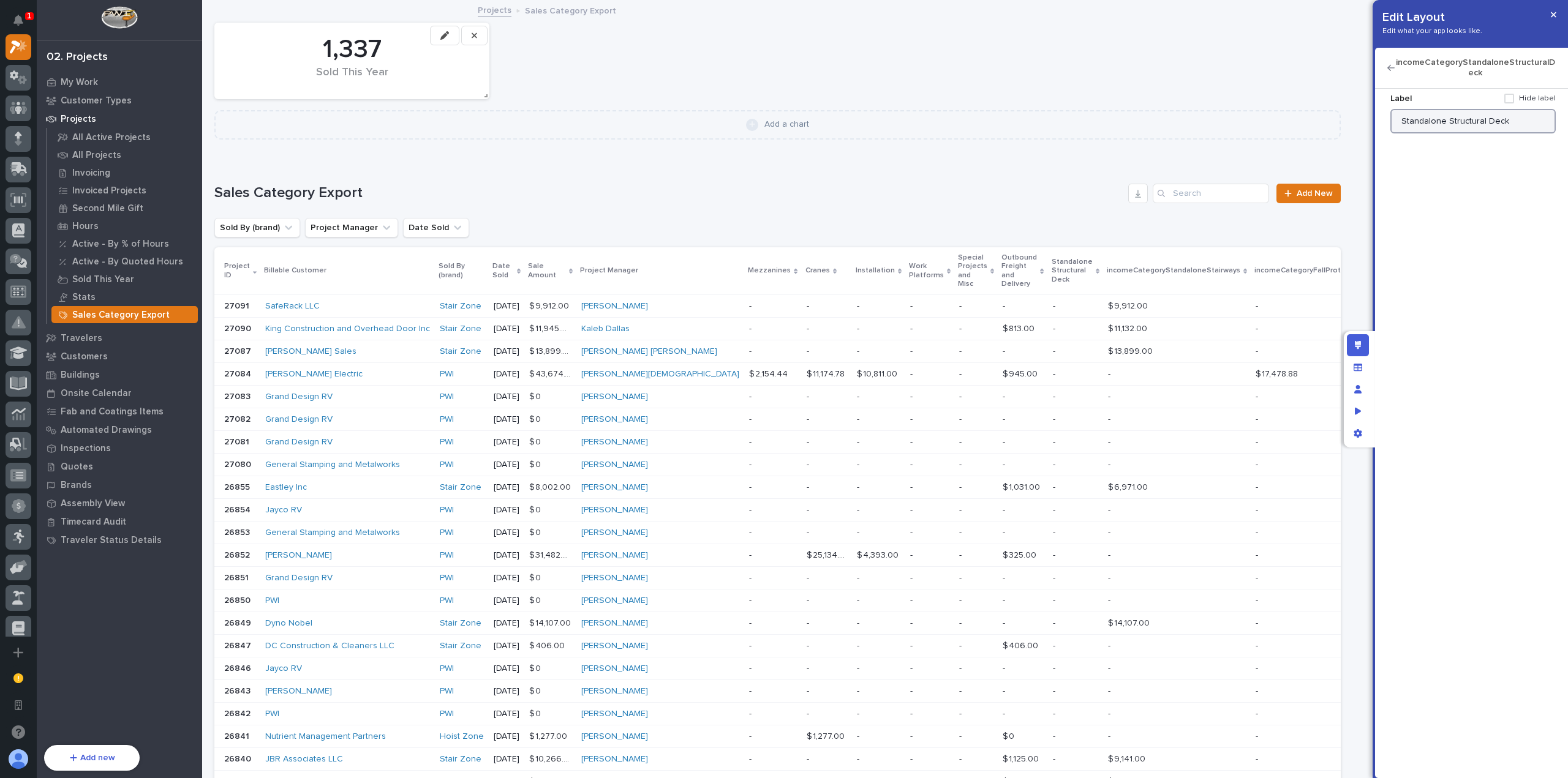
drag, startPoint x: 1495, startPoint y: 122, endPoint x: 1446, endPoint y: 125, distance: 49.1
click at [1446, 125] on input "Standalone Structural Deck" at bounding box center [1473, 122] width 165 height 24
type input "Standalone Decking"
click at [1392, 72] on div "incomeCategoryStandaloneStructuralDeck" at bounding box center [1472, 68] width 193 height 41
click at [1390, 69] on icon "button" at bounding box center [1391, 68] width 7 height 6
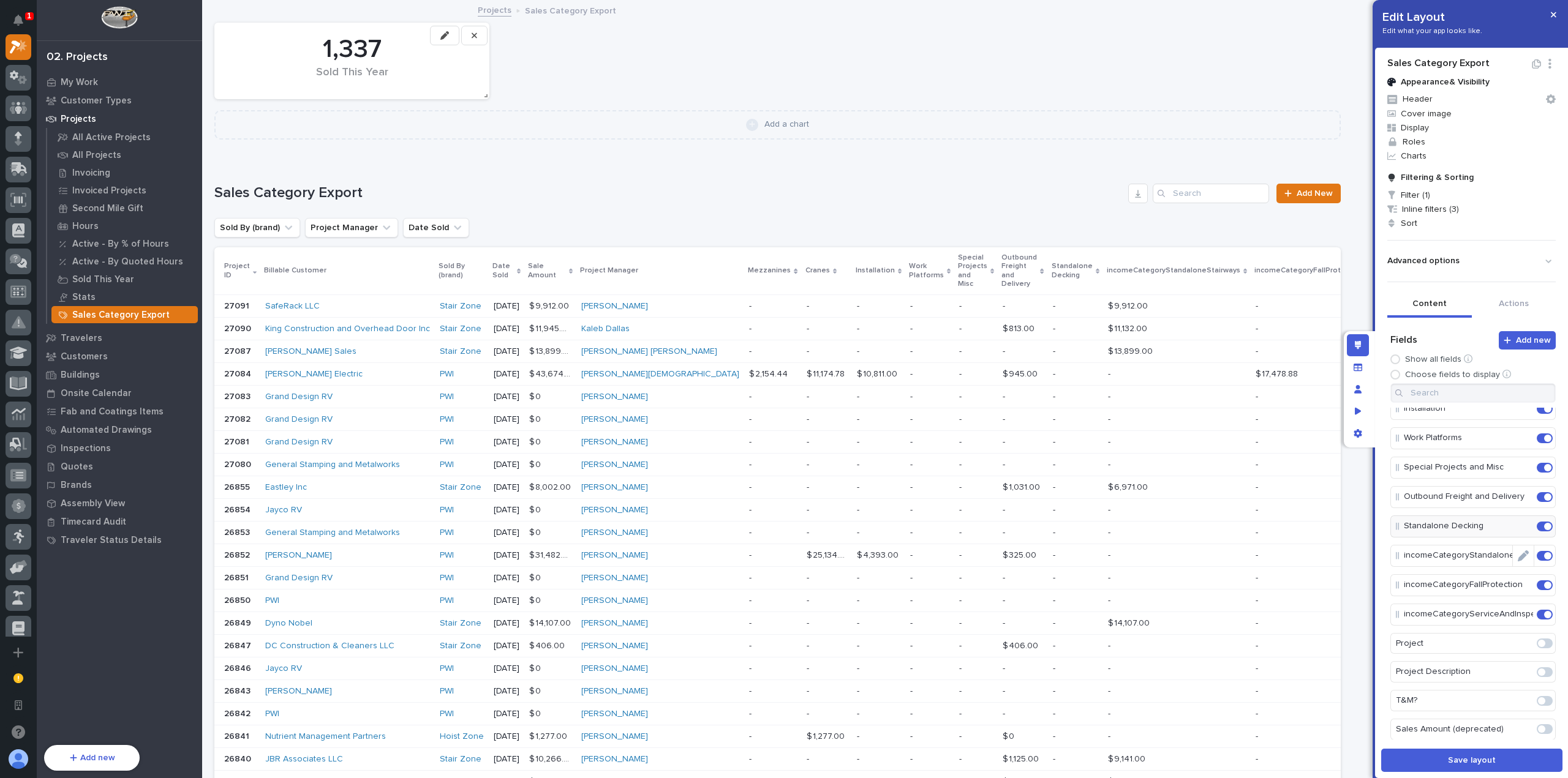
click at [1518, 551] on icon "Edit" at bounding box center [1524, 556] width 11 height 11
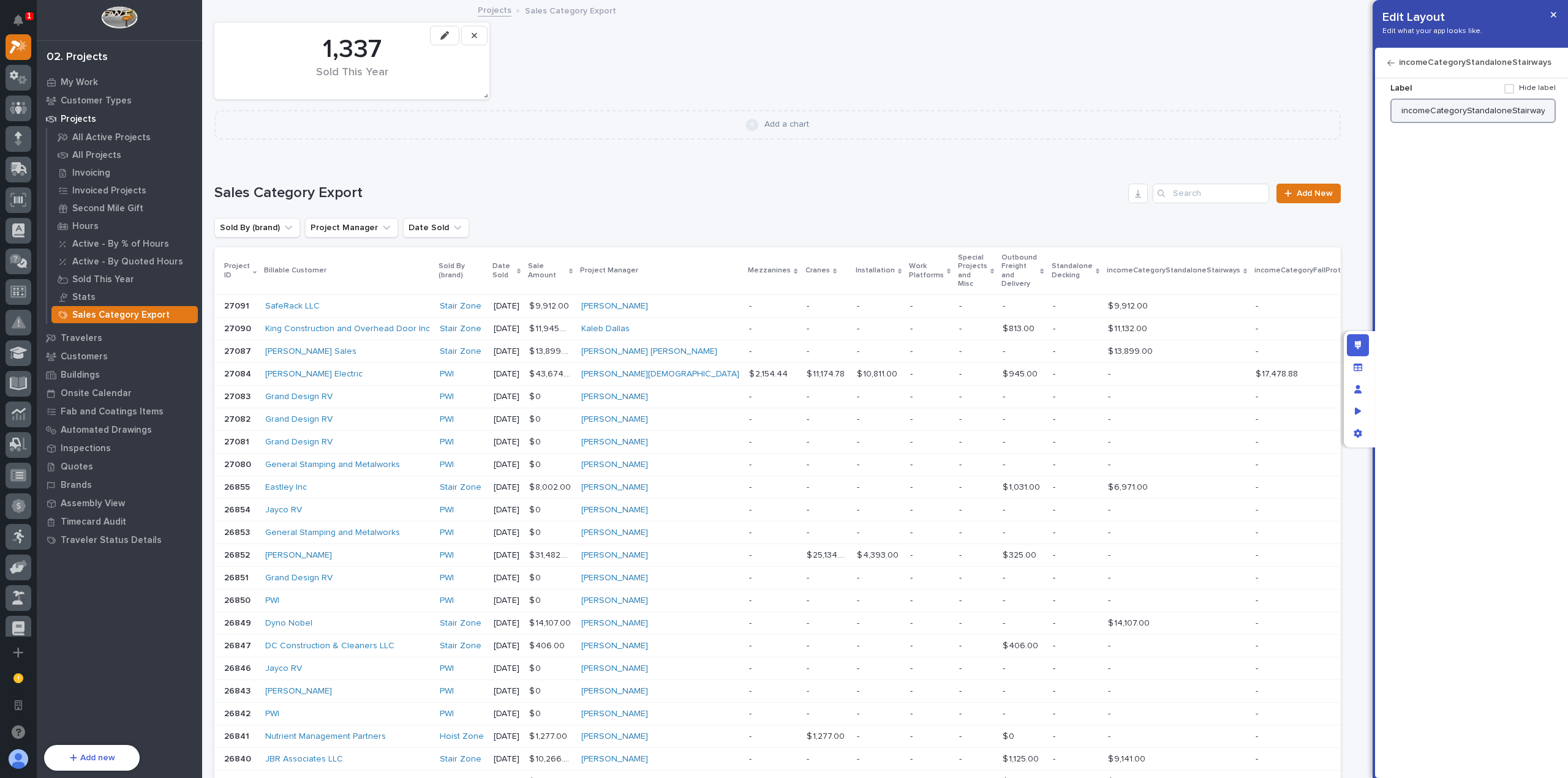
click at [1499, 105] on input "incomeCategoryStandaloneStairways" at bounding box center [1473, 111] width 165 height 24
type input "Standalone Stairways"
click at [1394, 59] on icon "button" at bounding box center [1391, 63] width 7 height 9
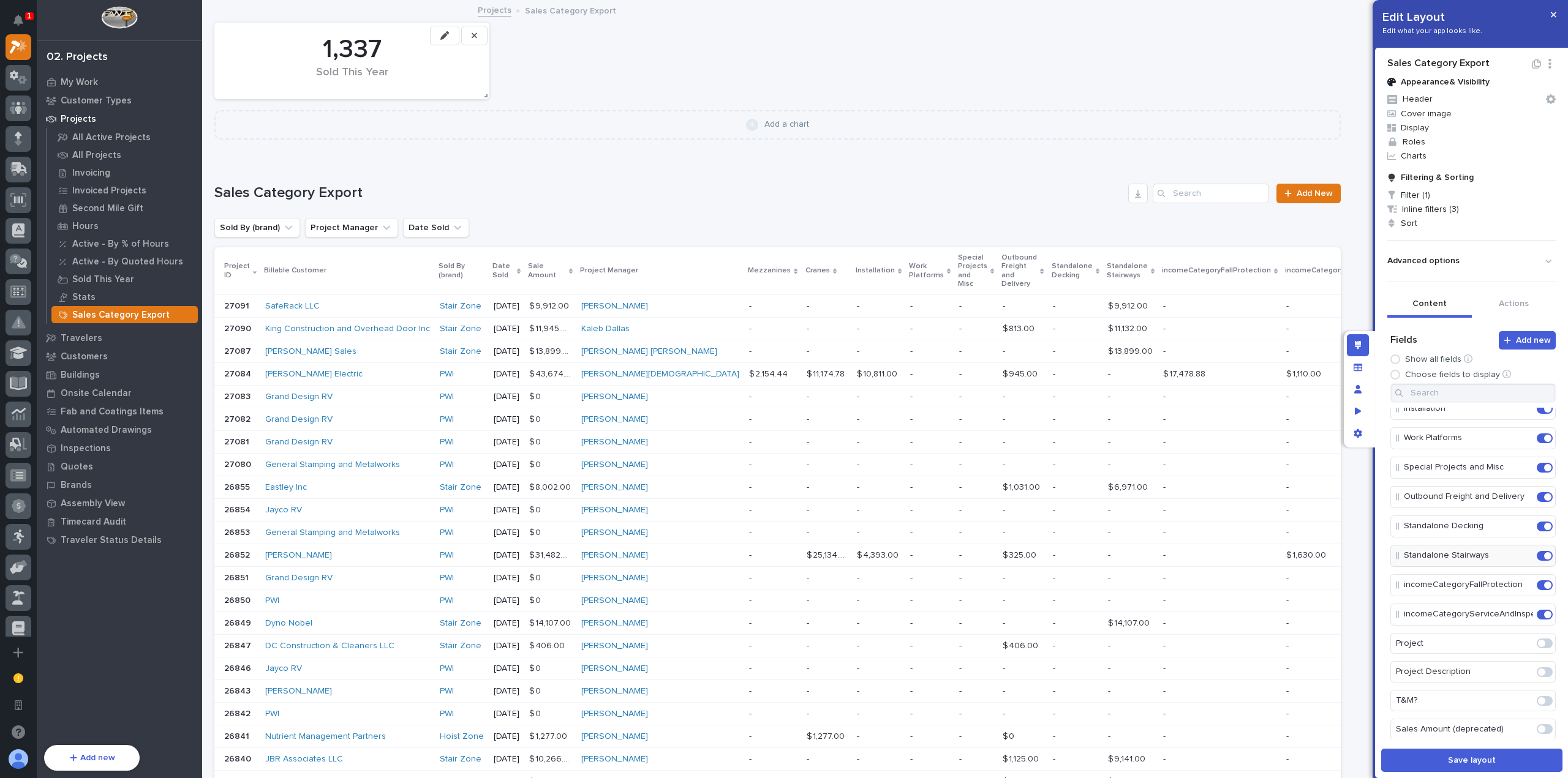
click at [1535, 580] on icon "Edit" at bounding box center [1535, 585] width 0 height 11
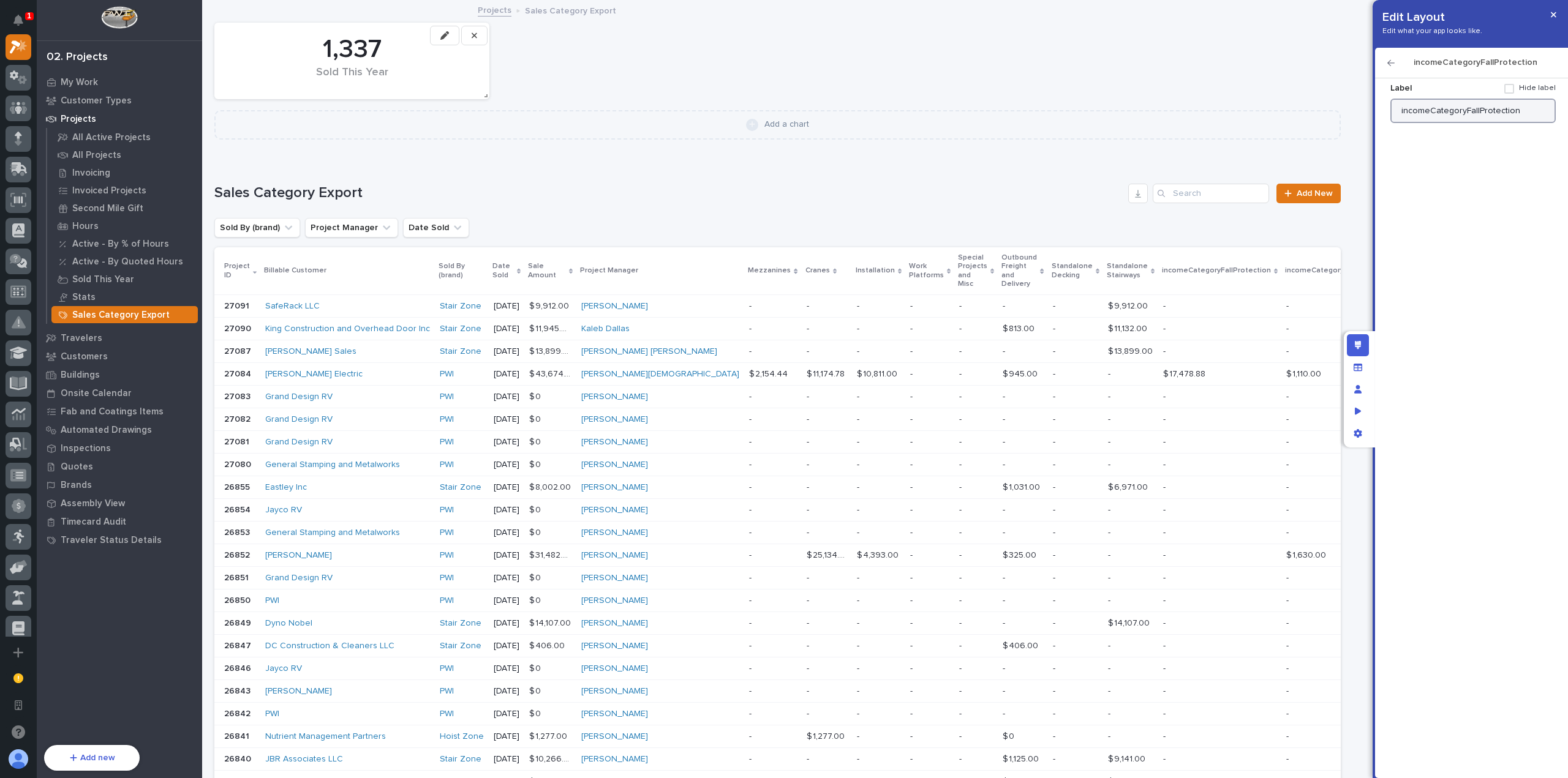
click at [1487, 110] on input "incomeCategoryFallProtection" at bounding box center [1473, 111] width 165 height 24
type input "Fall Protection"
click at [1389, 63] on icon "button" at bounding box center [1391, 63] width 7 height 9
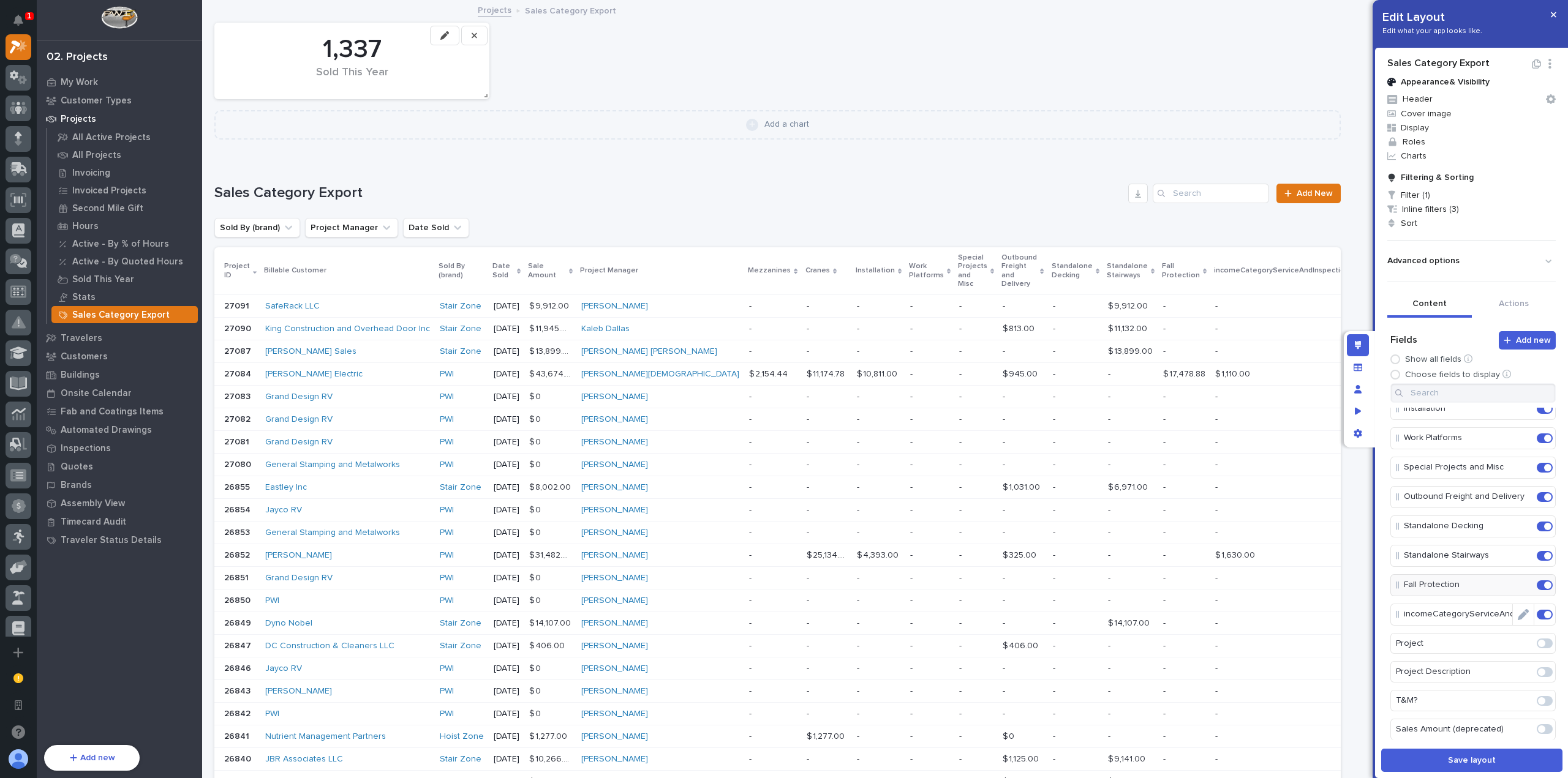
click at [1518, 610] on icon "Edit" at bounding box center [1524, 615] width 11 height 11
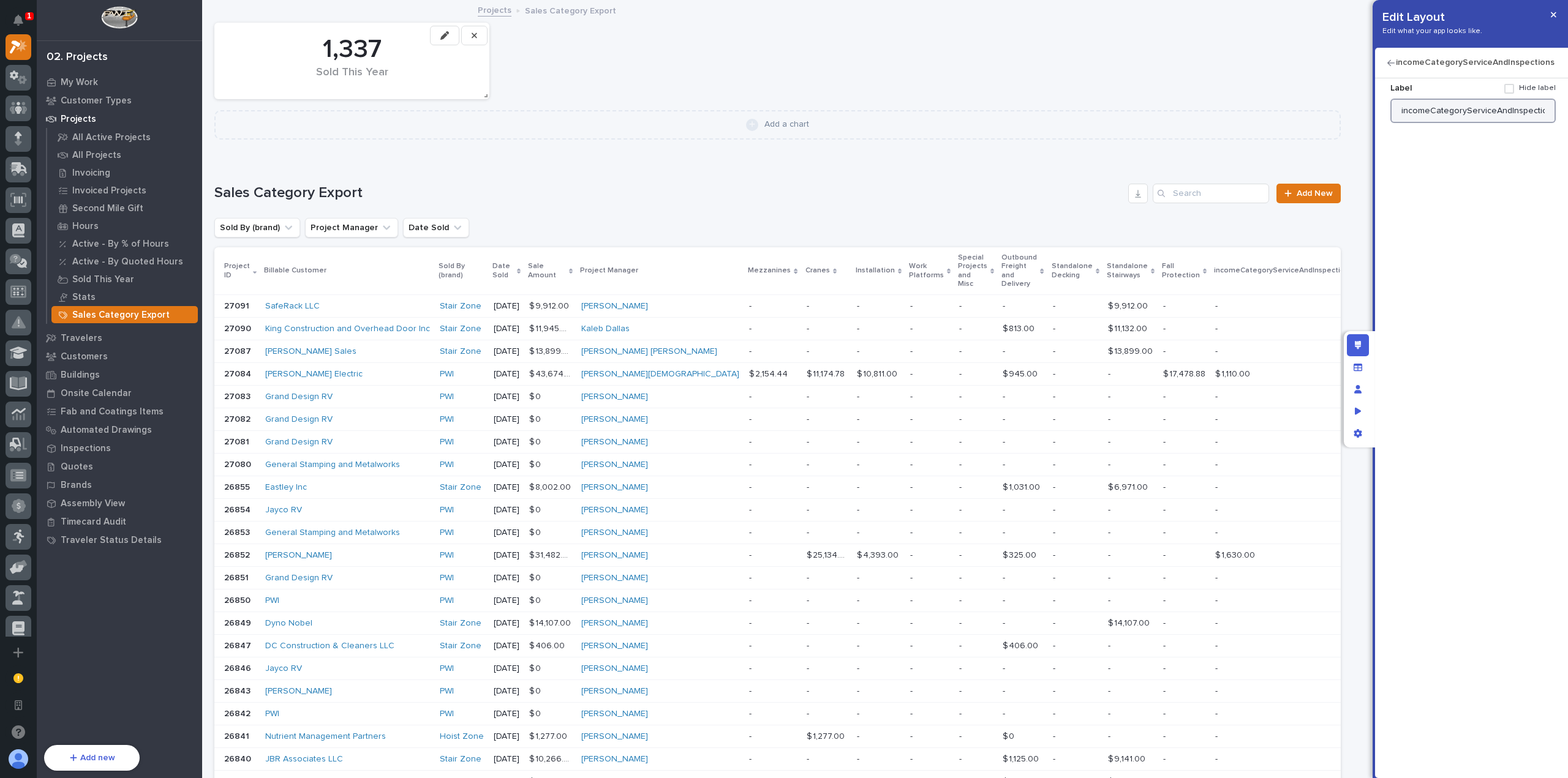
click at [1488, 105] on input "incomeCategoryServiceAndInspections" at bounding box center [1473, 111] width 165 height 24
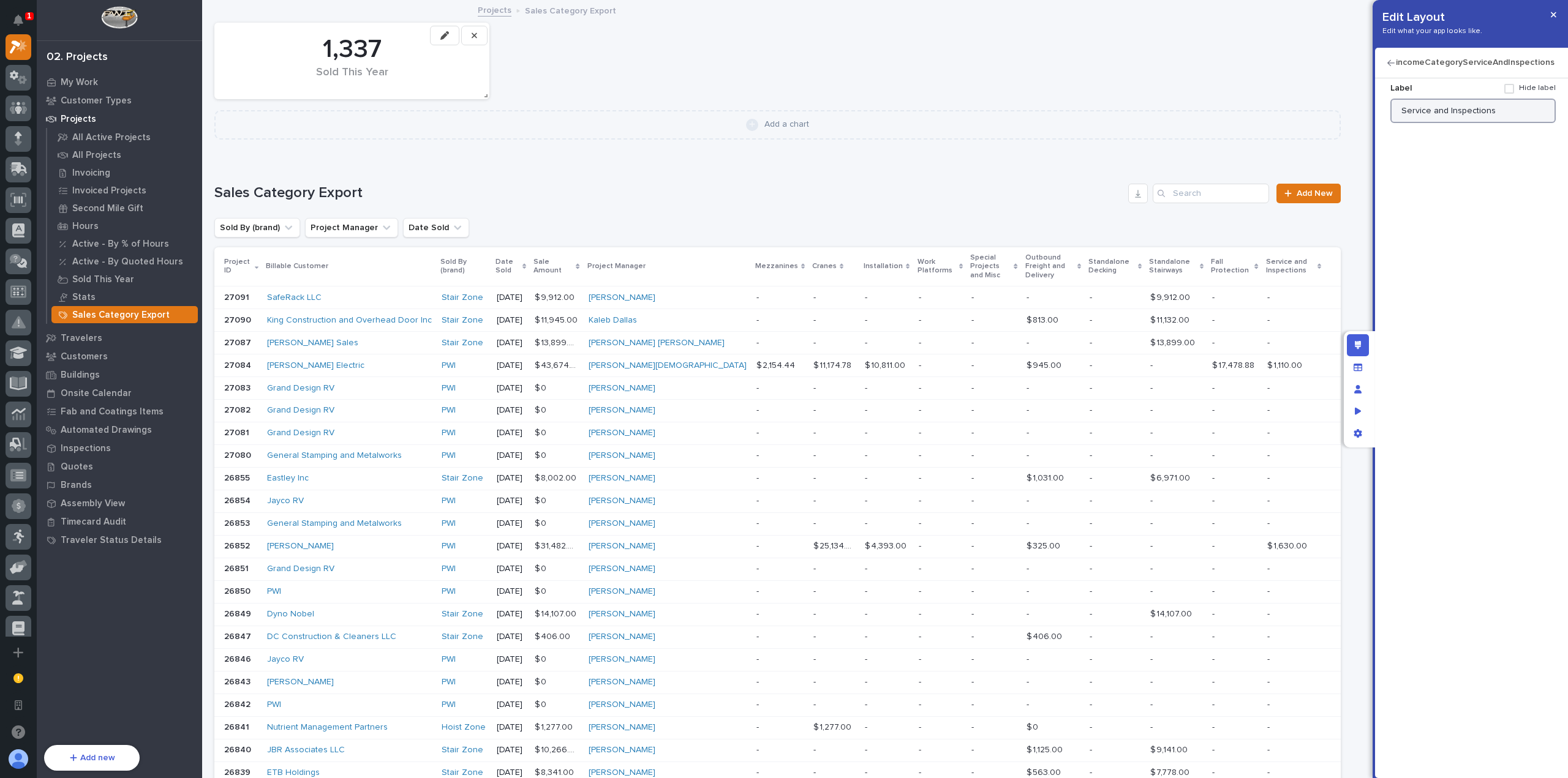
type input "Service and Inspections"
click at [1393, 64] on icon "button" at bounding box center [1391, 63] width 7 height 9
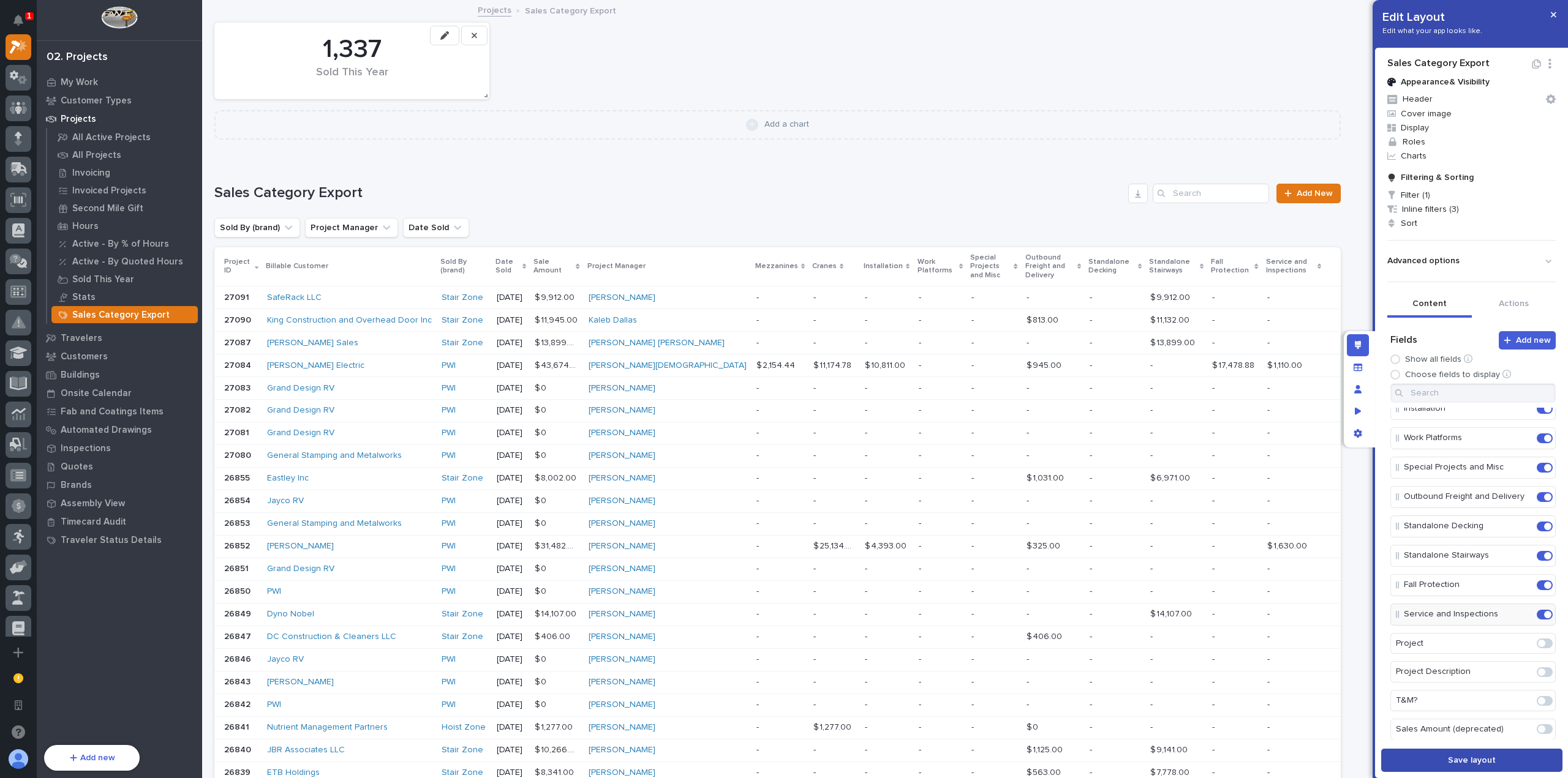
click at [1495, 757] on button "Save layout" at bounding box center [1472, 761] width 182 height 23
click at [1558, 17] on button "button" at bounding box center [1553, 15] width 20 height 20
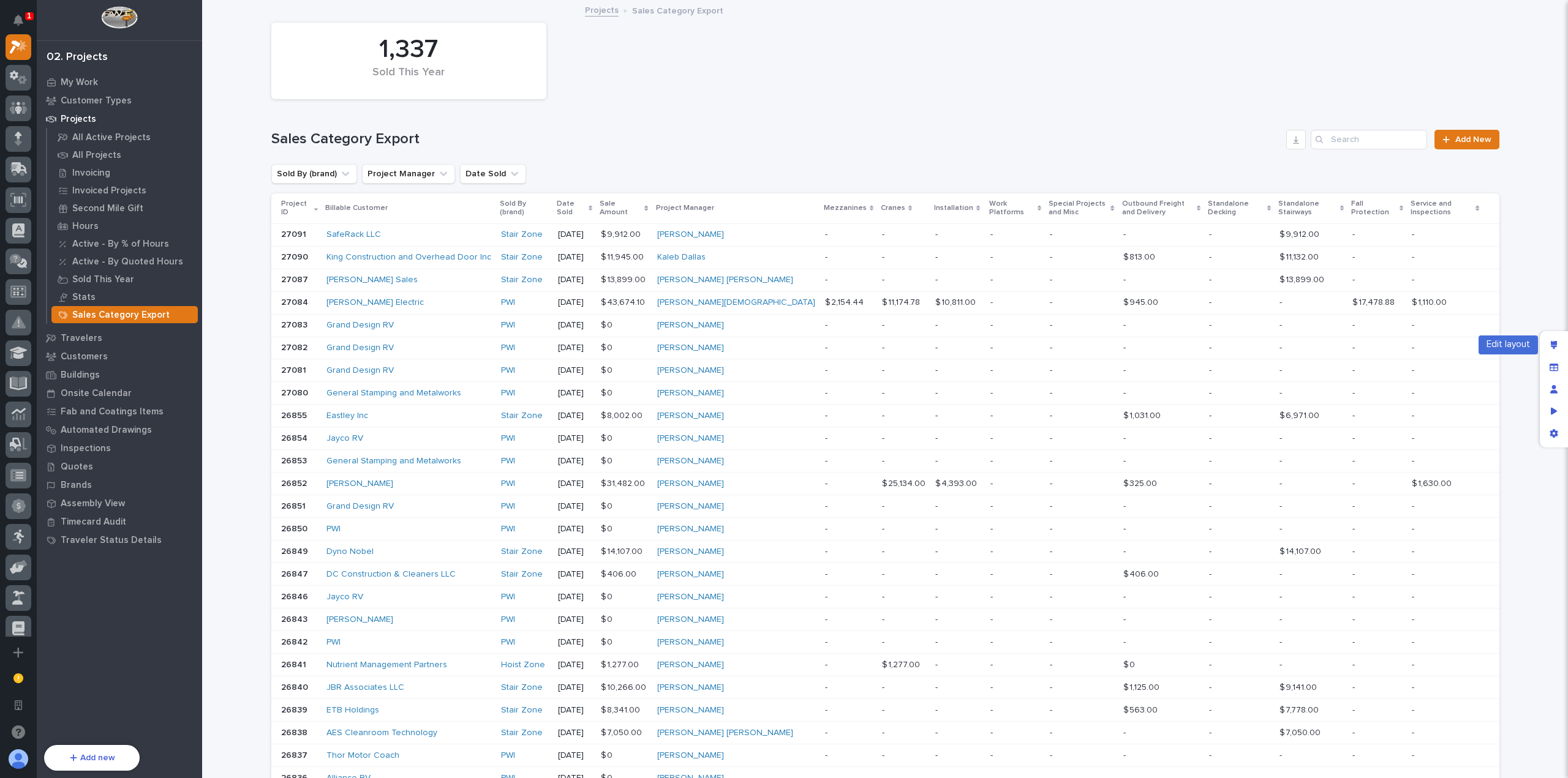
click at [1549, 338] on div "Edit layout" at bounding box center [1553, 345] width 22 height 22
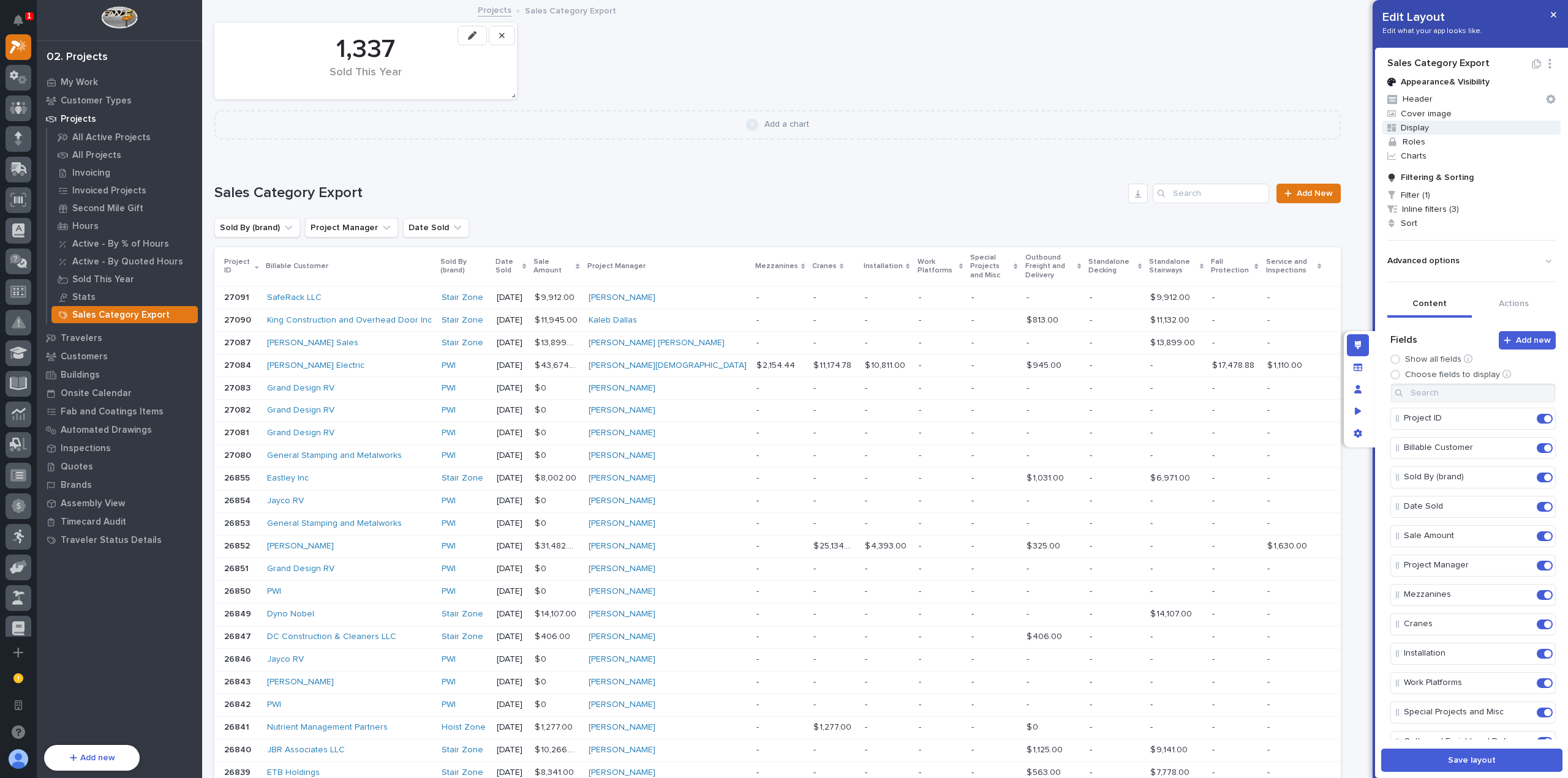
click at [1442, 129] on span "Display" at bounding box center [1472, 128] width 178 height 14
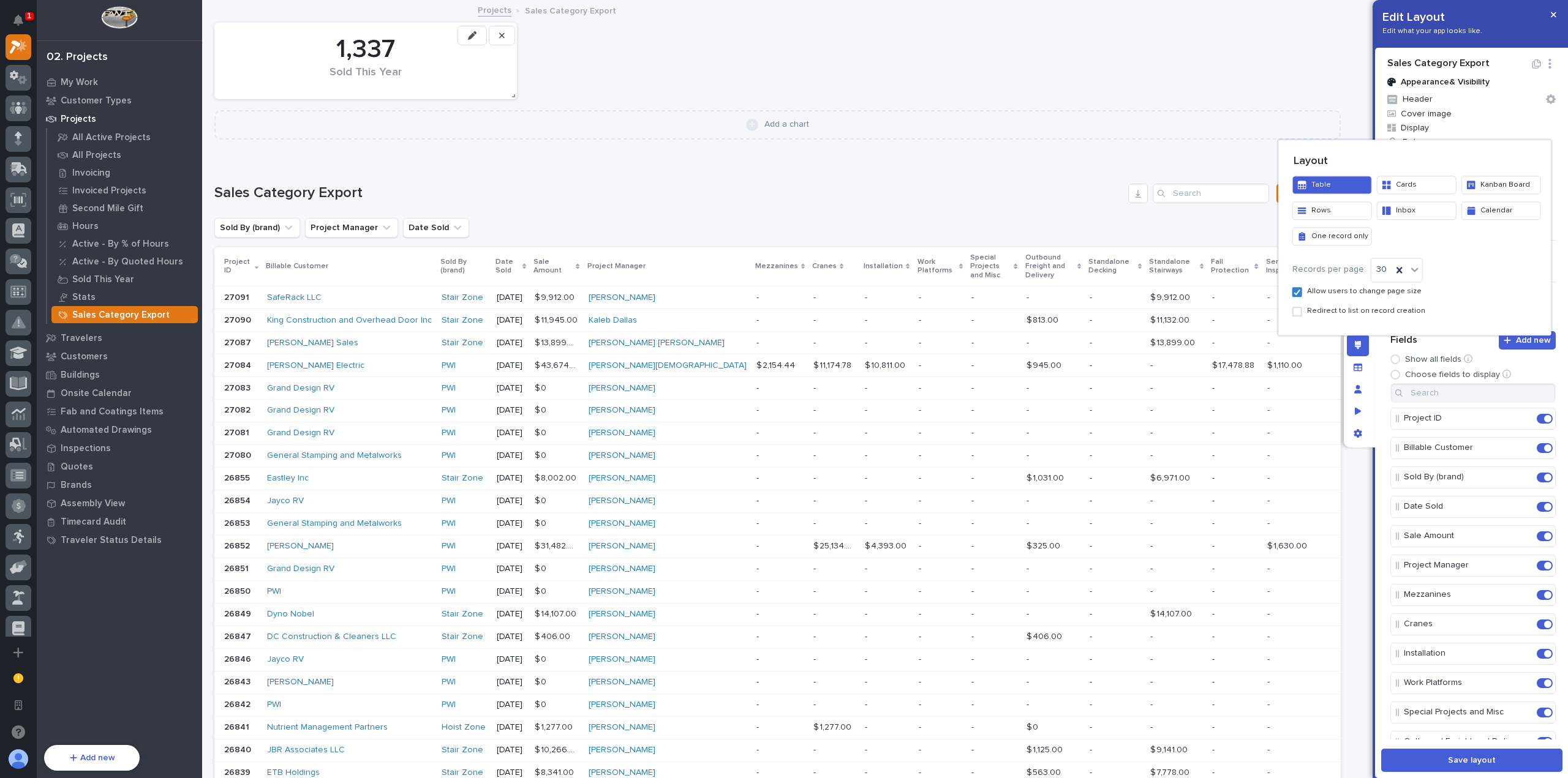
click at [1453, 122] on div at bounding box center [784, 389] width 1568 height 778
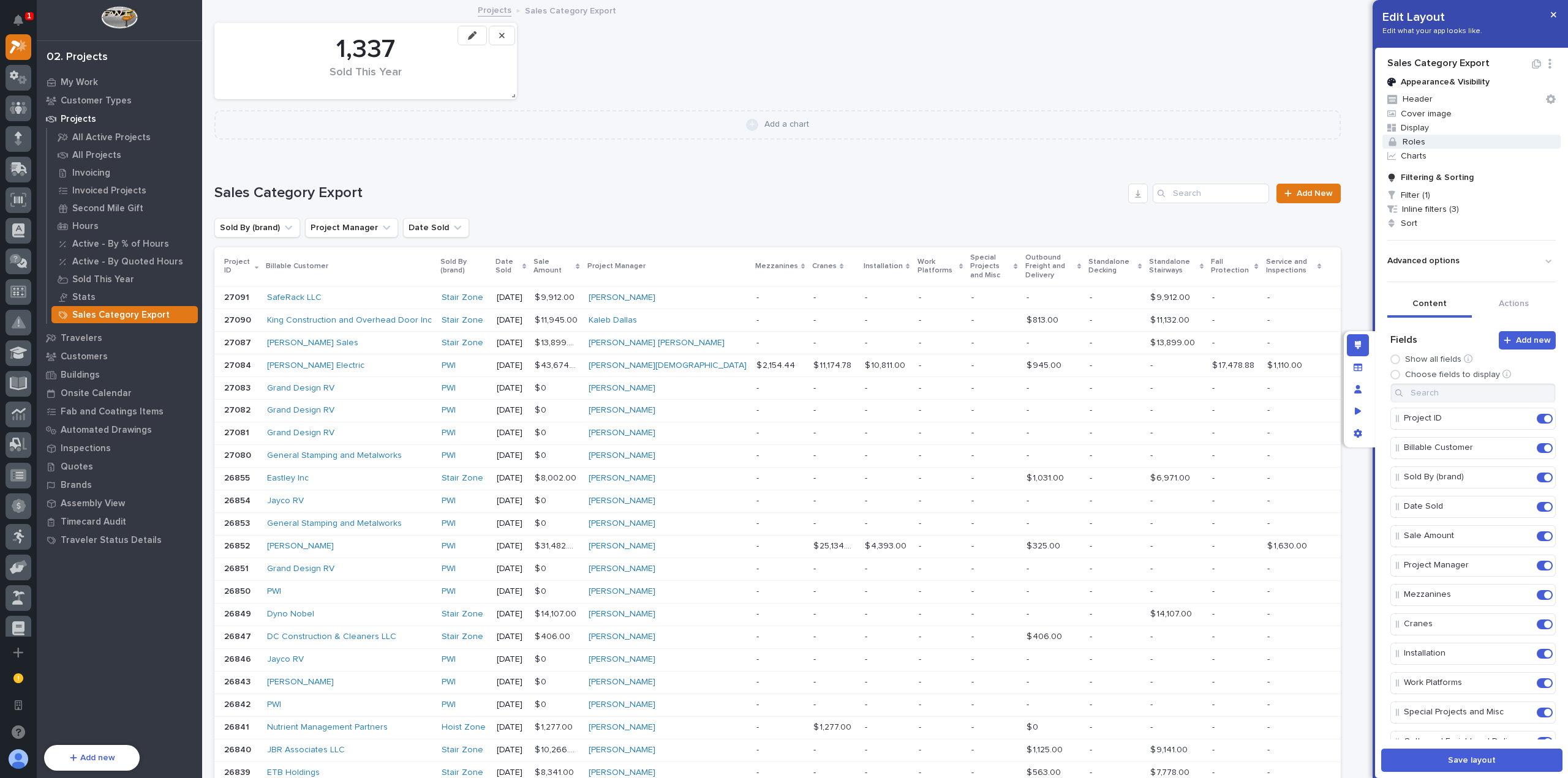
click at [1445, 145] on span "Roles" at bounding box center [1472, 142] width 178 height 14
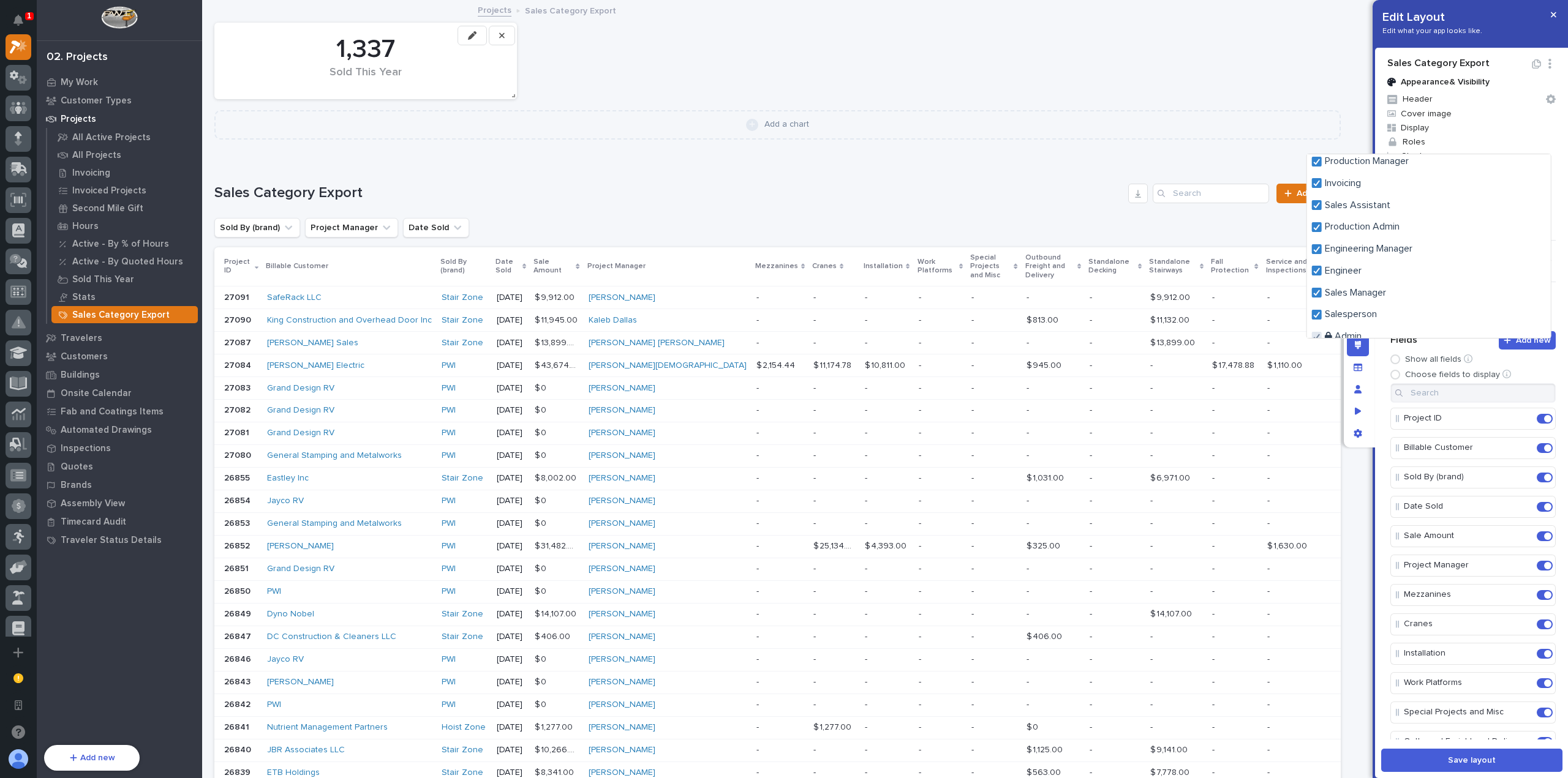
scroll to position [236, 0]
click at [1250, 134] on div at bounding box center [784, 389] width 1568 height 778
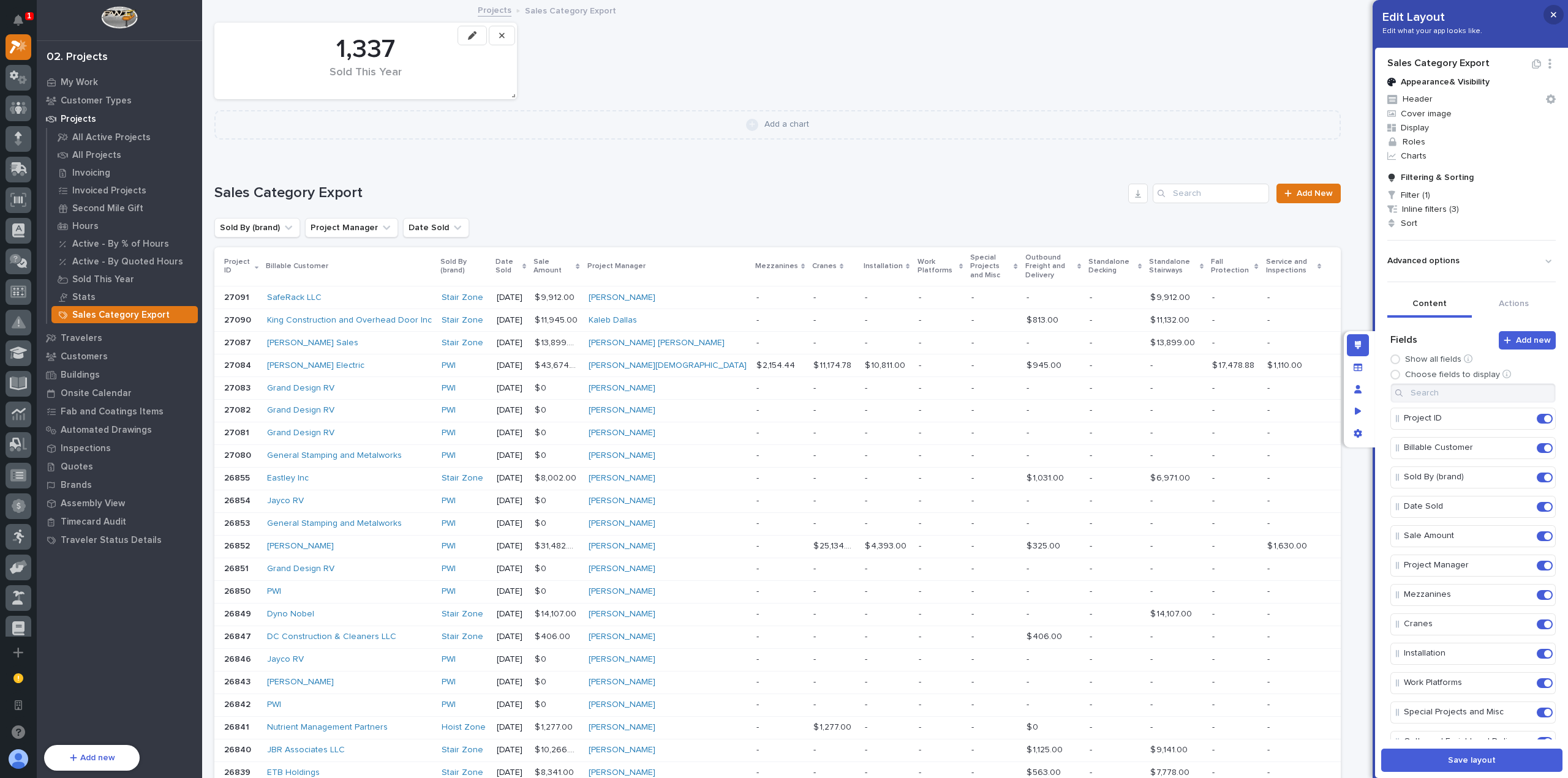
click at [1553, 10] on button "button" at bounding box center [1553, 15] width 20 height 20
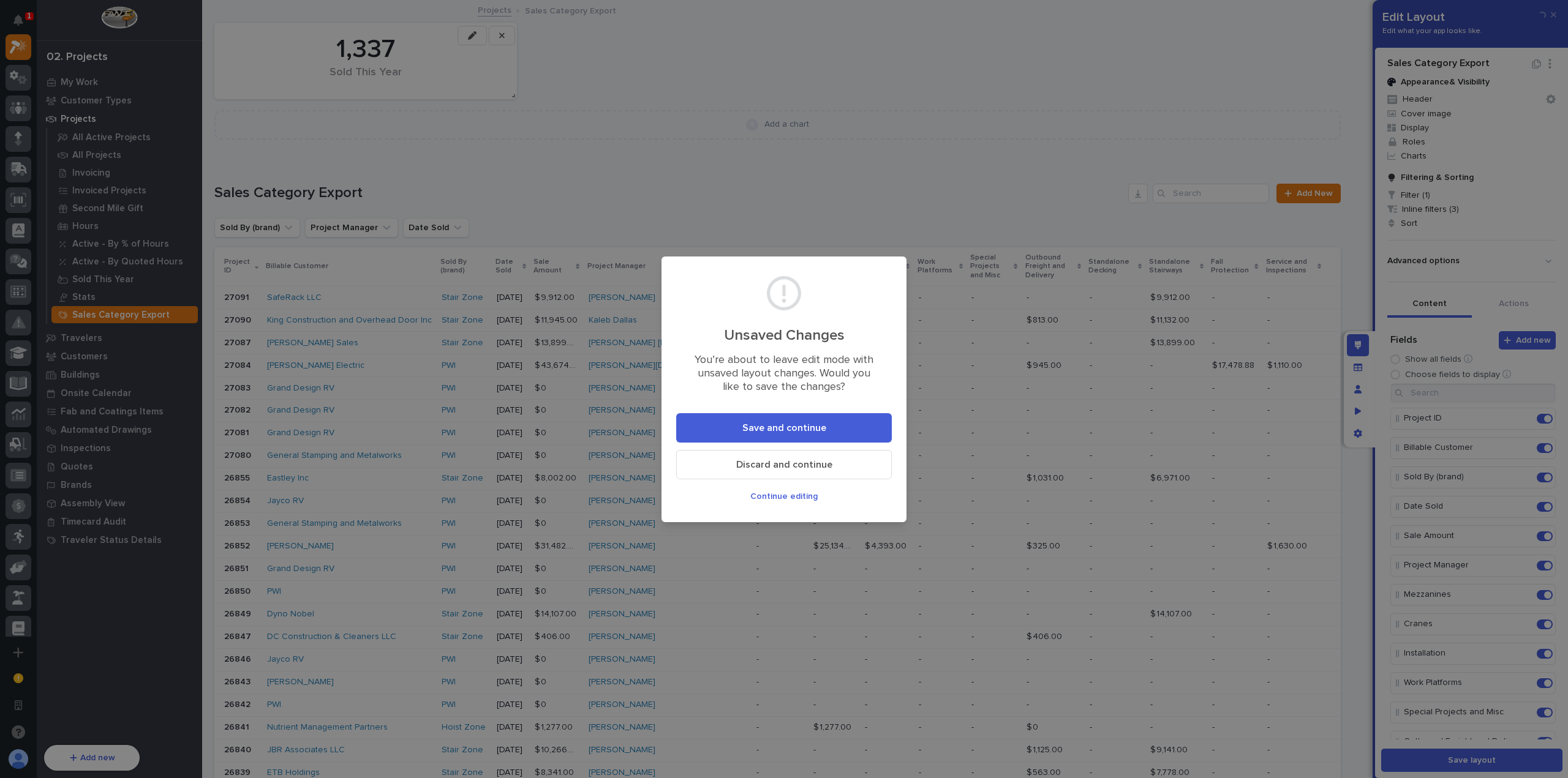
click at [793, 420] on button "Save and continue" at bounding box center [784, 428] width 215 height 30
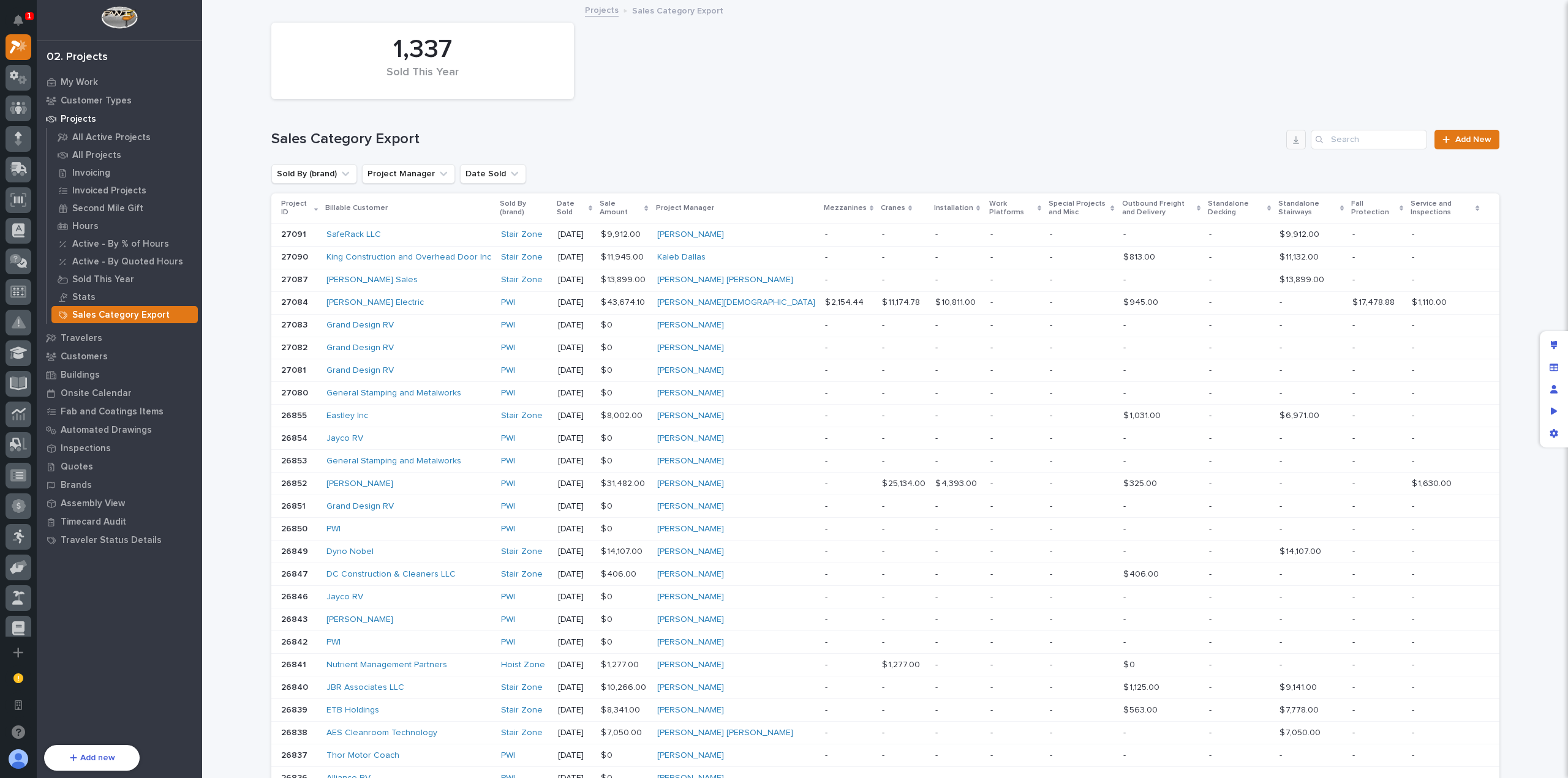
click at [1295, 148] on button "button" at bounding box center [1296, 140] width 20 height 20
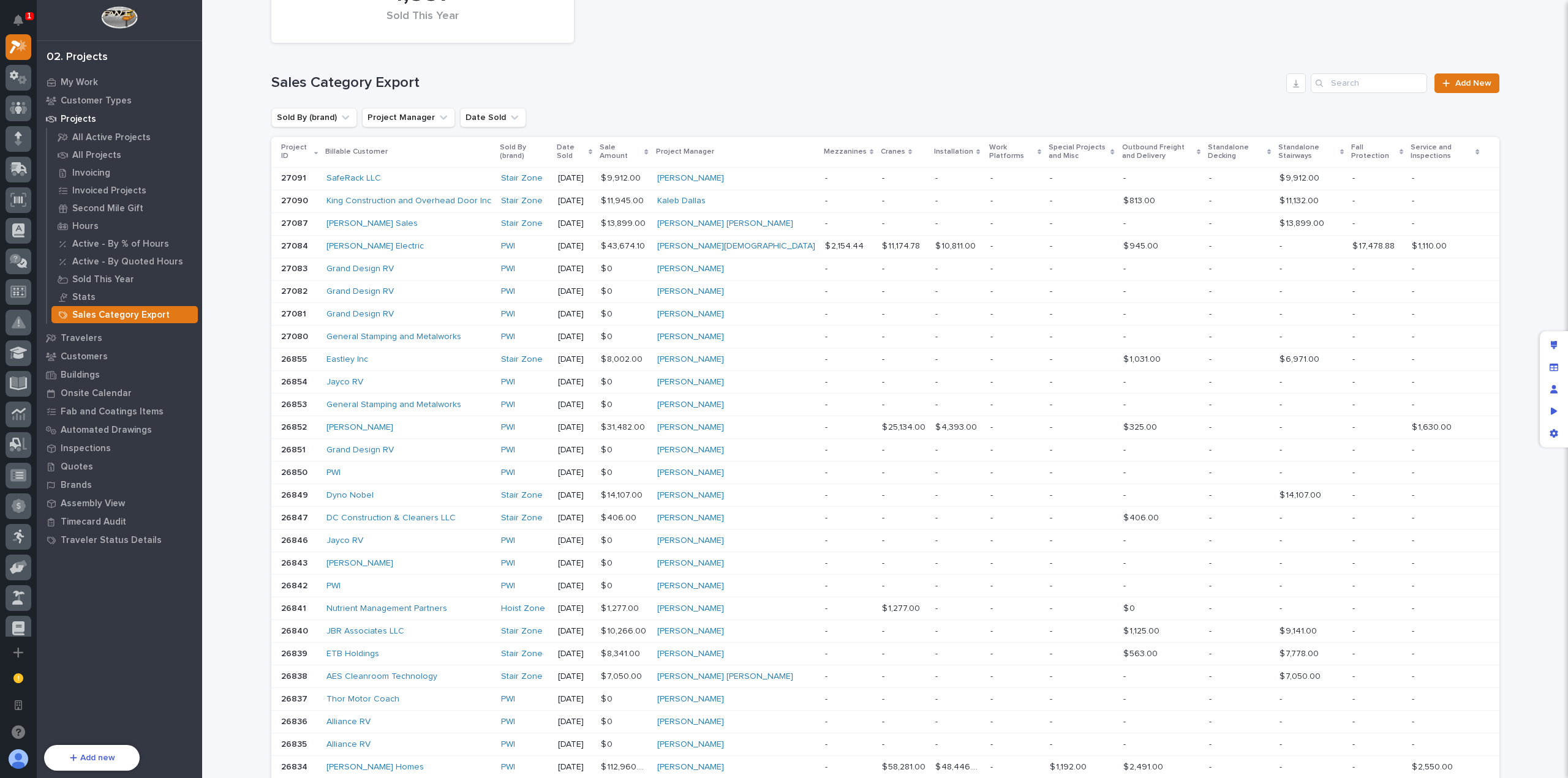
scroll to position [0, 0]
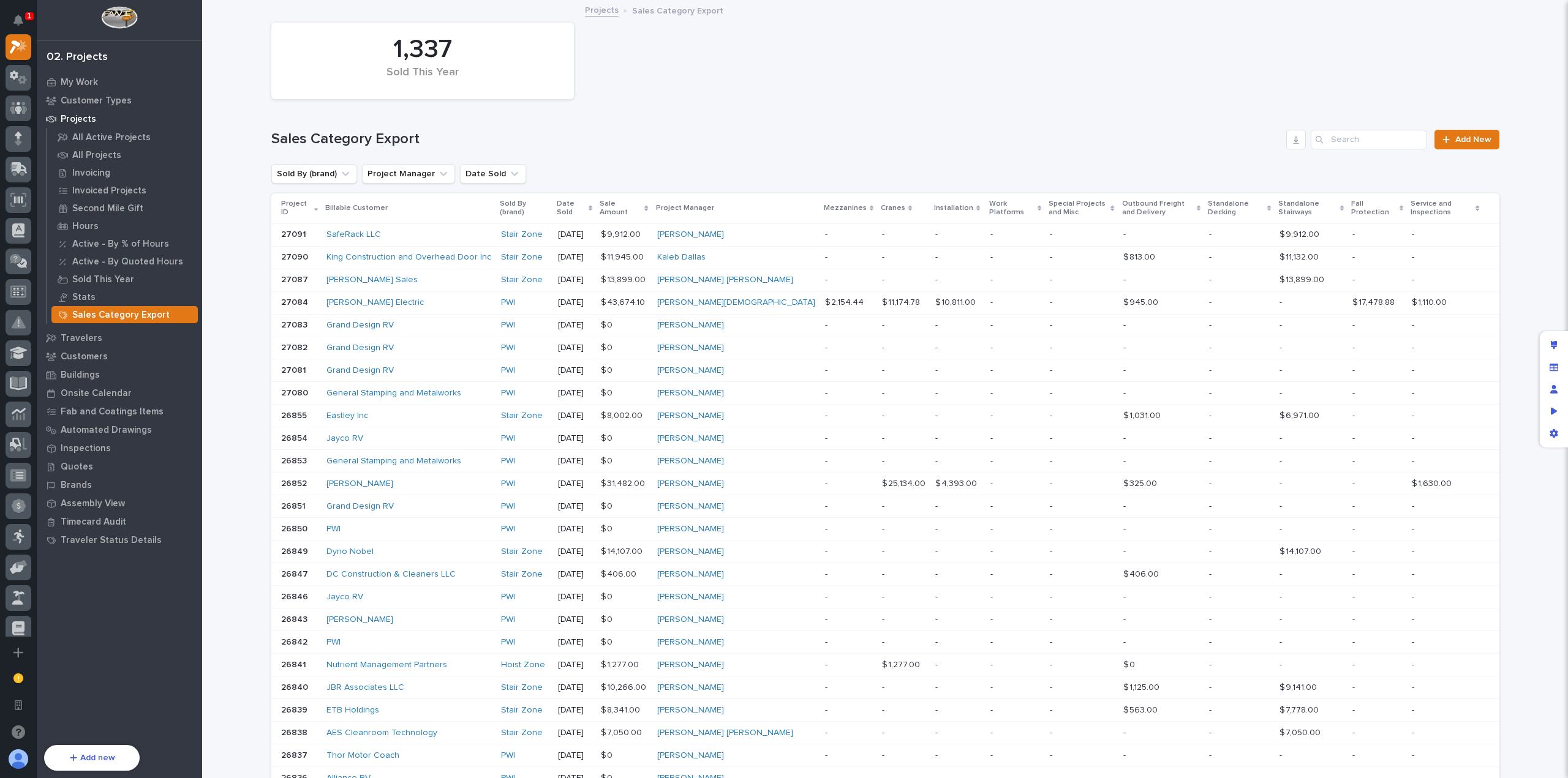
click at [1044, 162] on div "Sales Category Export Add New" at bounding box center [885, 135] width 1228 height 59
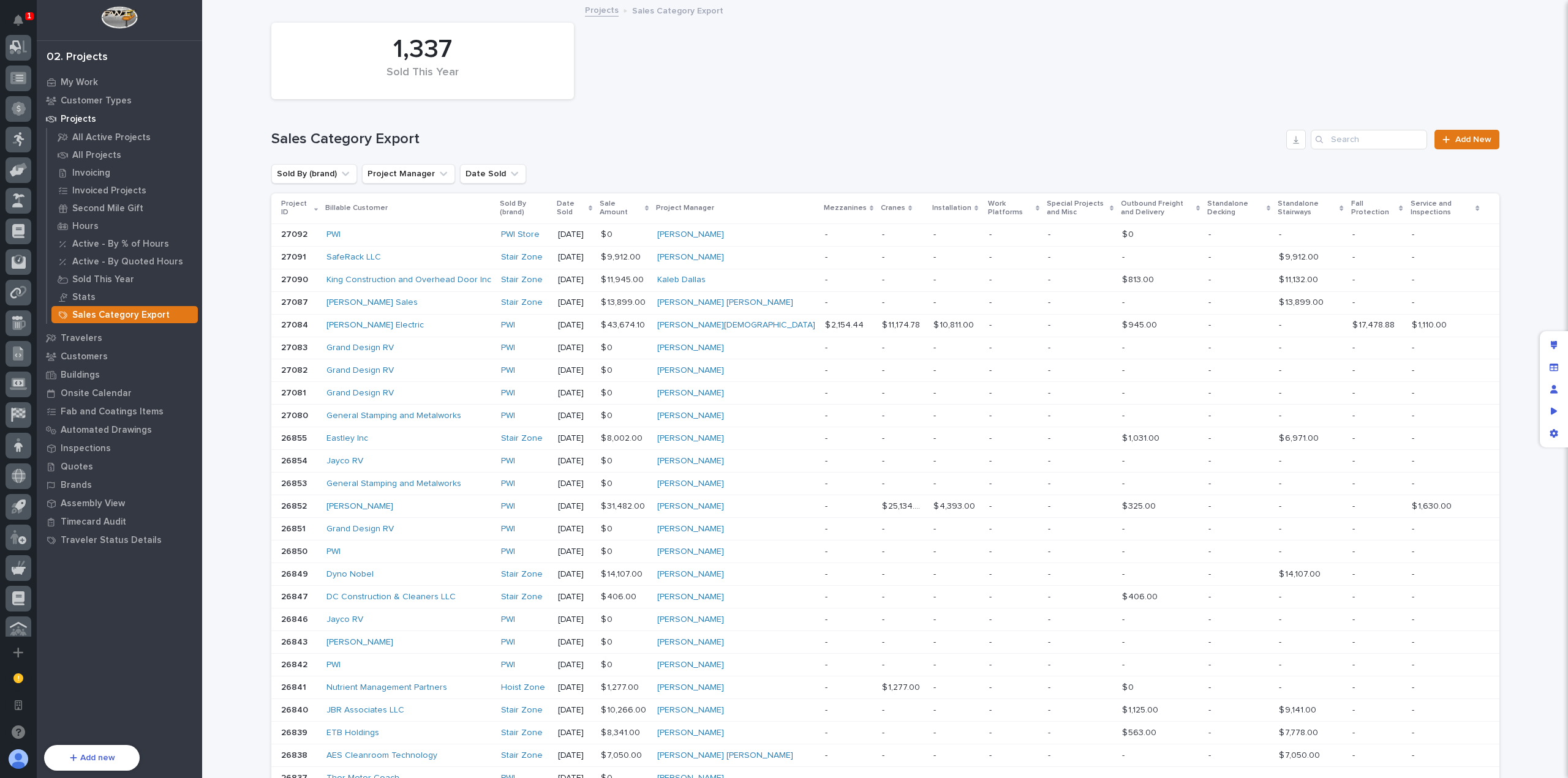
scroll to position [438, 0]
click at [16, 406] on icon at bounding box center [19, 403] width 12 height 10
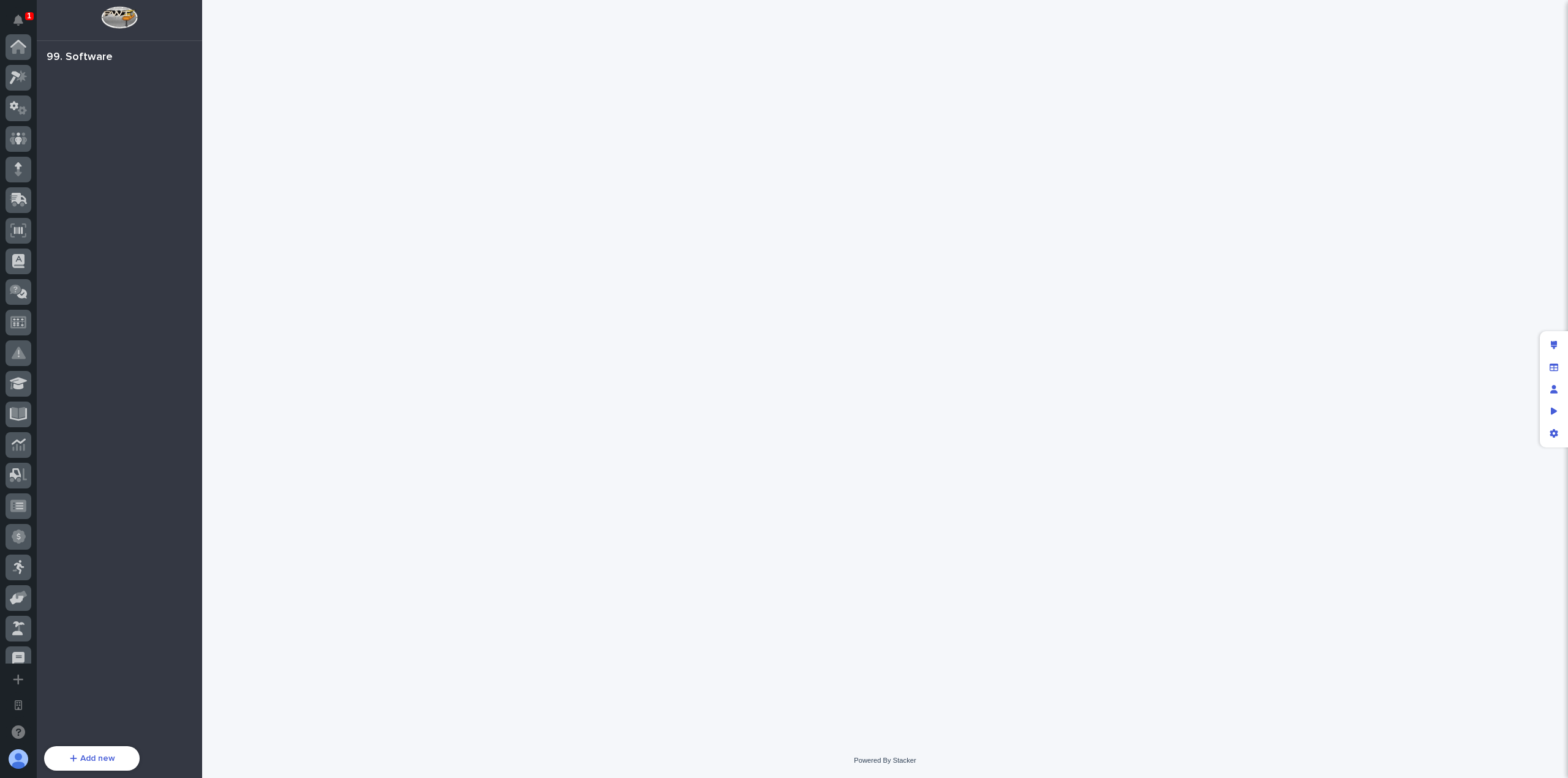
scroll to position [412, 0]
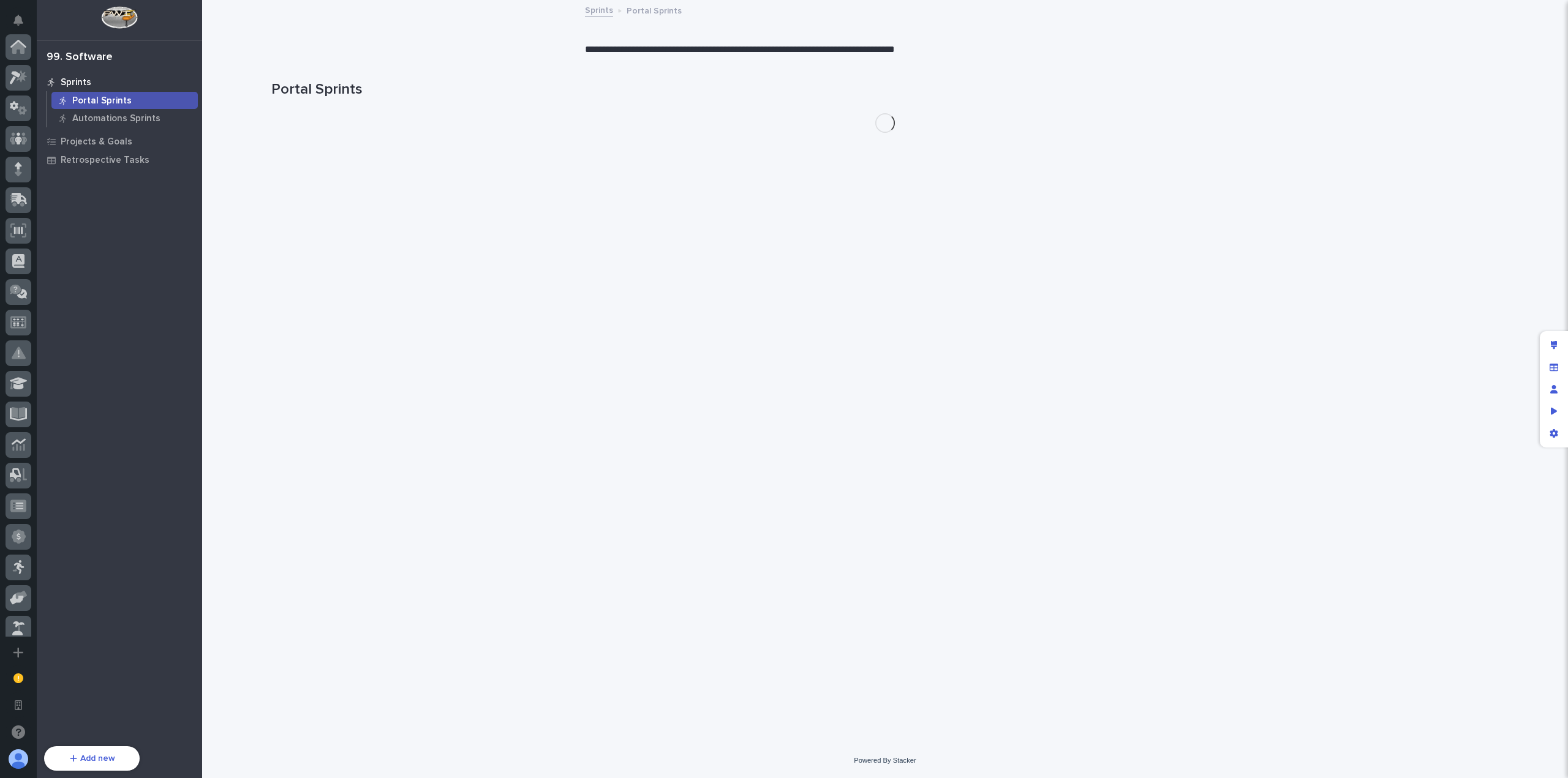
scroll to position [438, 0]
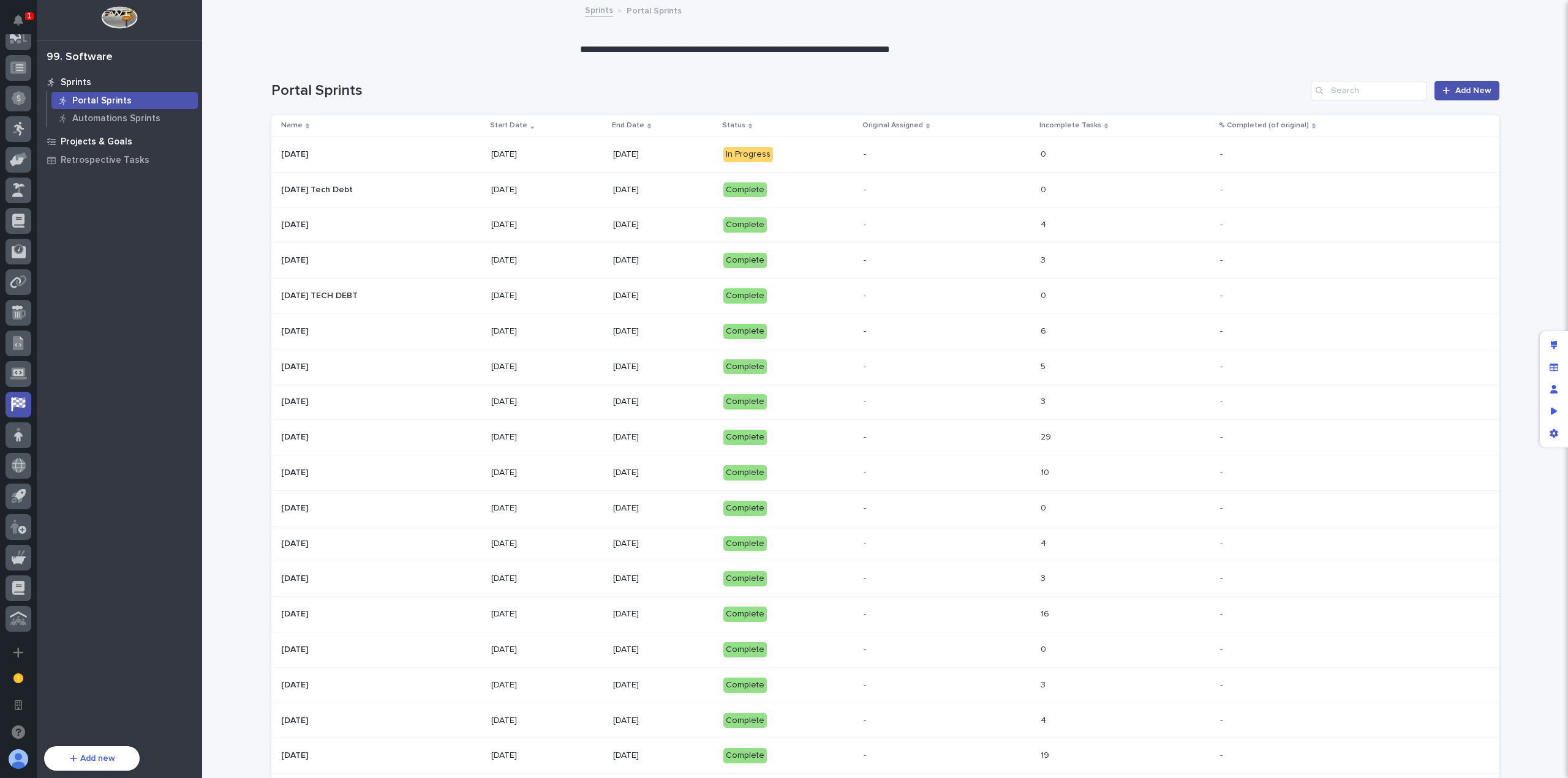
click at [108, 142] on p "Projects & Goals" at bounding box center [96, 142] width 72 height 11
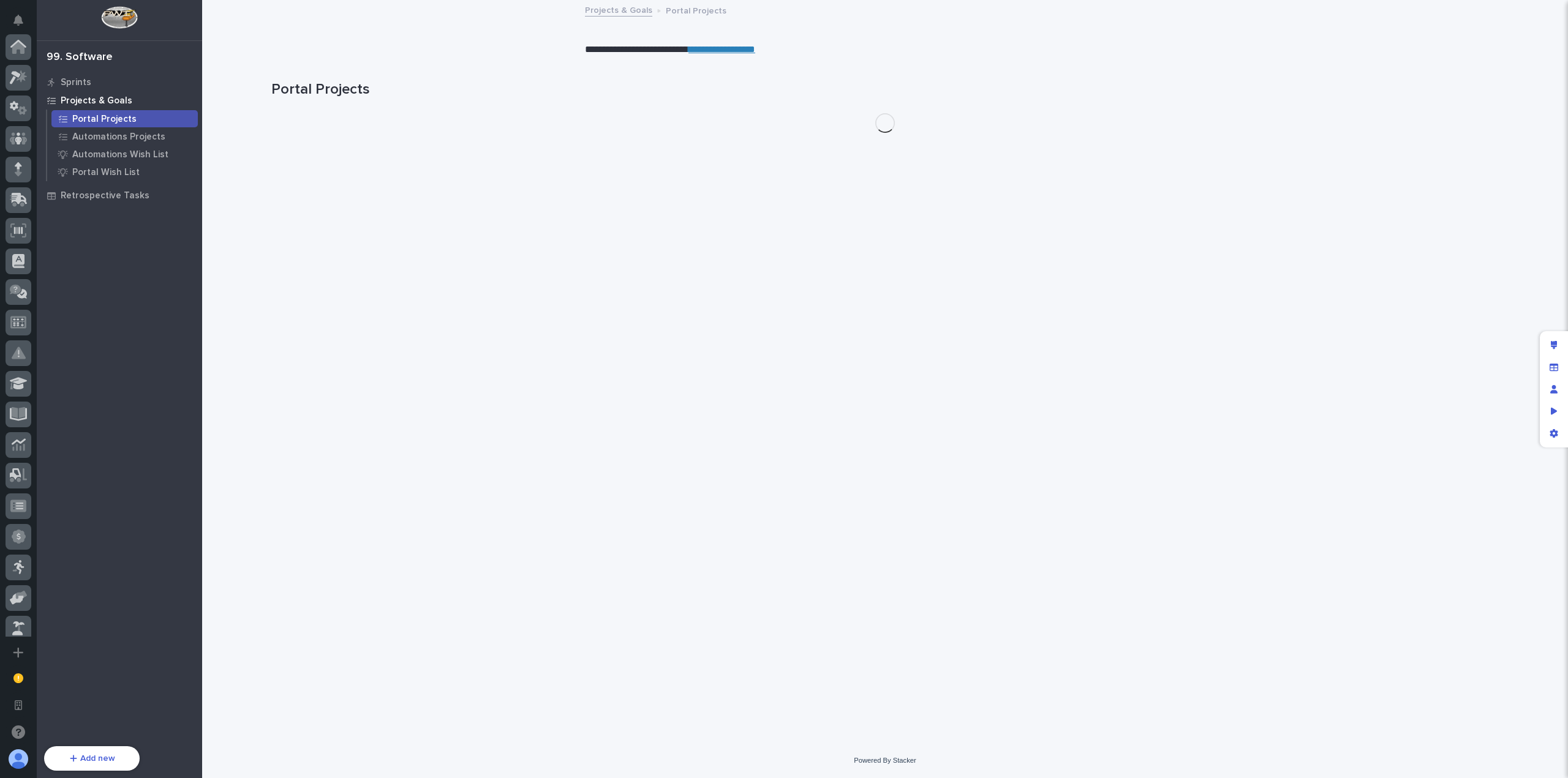
scroll to position [438, 0]
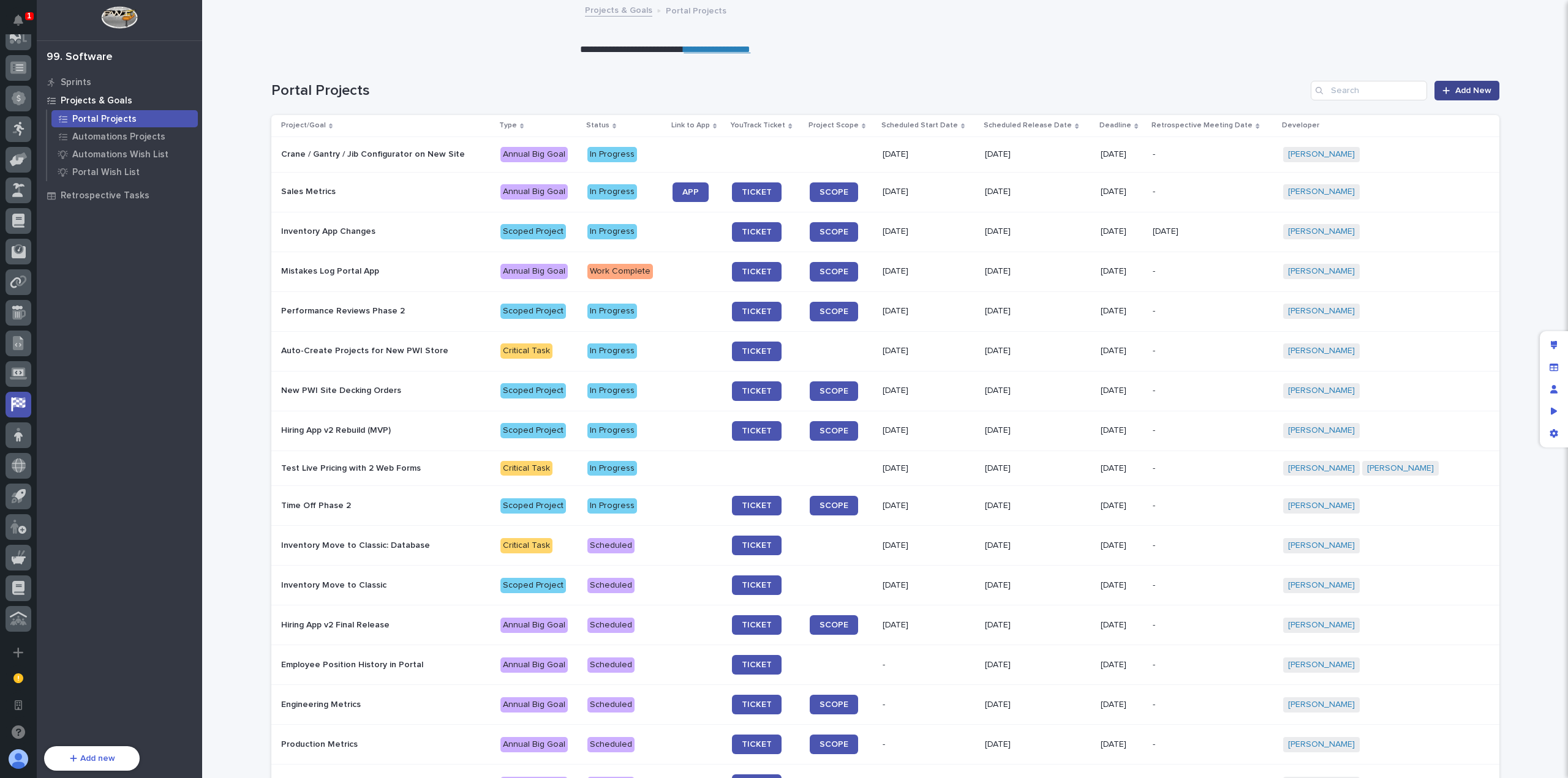
click at [1443, 92] on icon at bounding box center [1446, 90] width 7 height 9
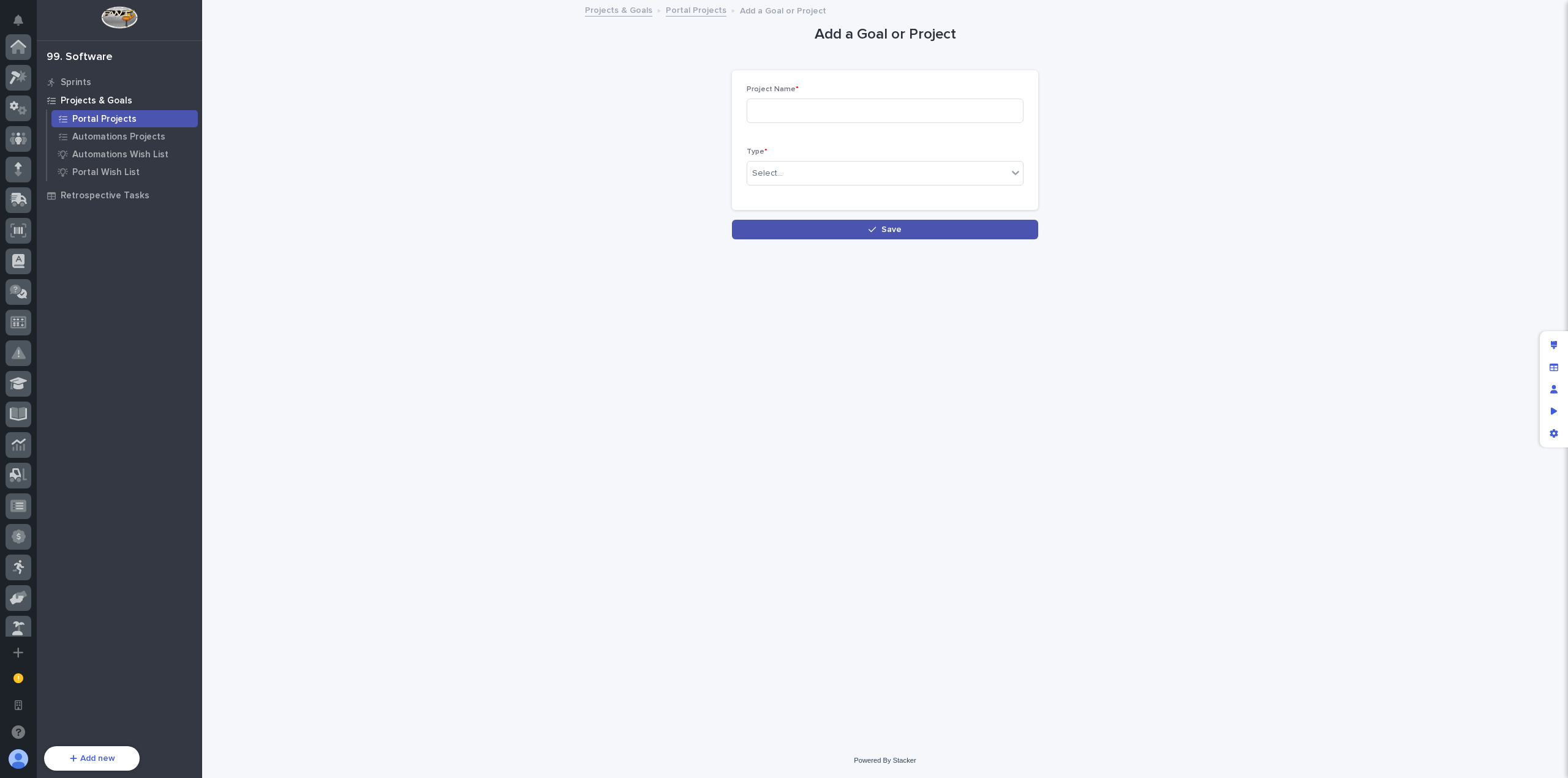
scroll to position [438, 0]
click at [810, 112] on input at bounding box center [885, 111] width 277 height 24
type input "RFQ Auto-Assignment"
click at [844, 162] on div "Select..." at bounding box center [885, 173] width 277 height 24
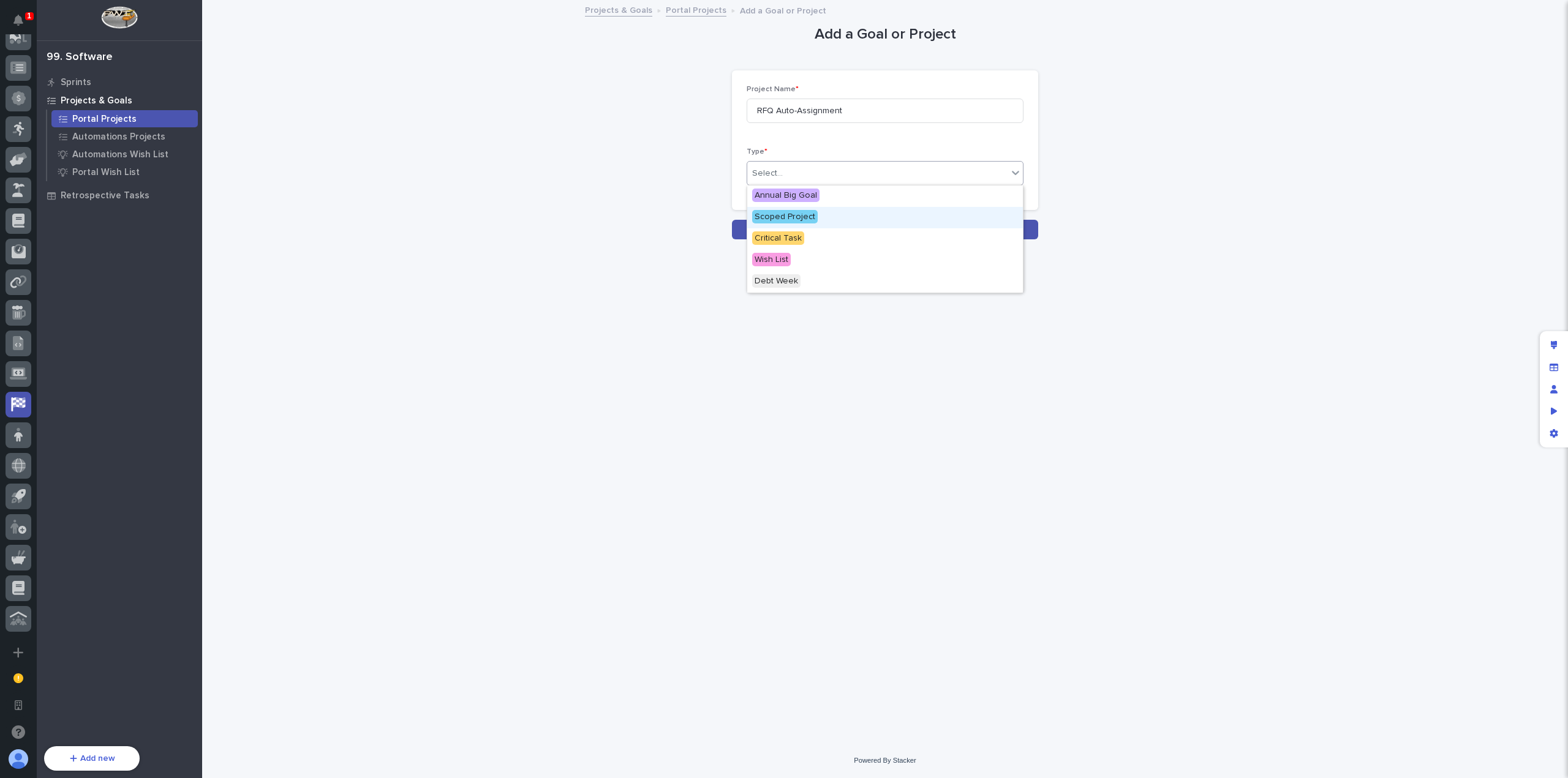
click at [824, 216] on div "Scoped Project" at bounding box center [884, 217] width 275 height 22
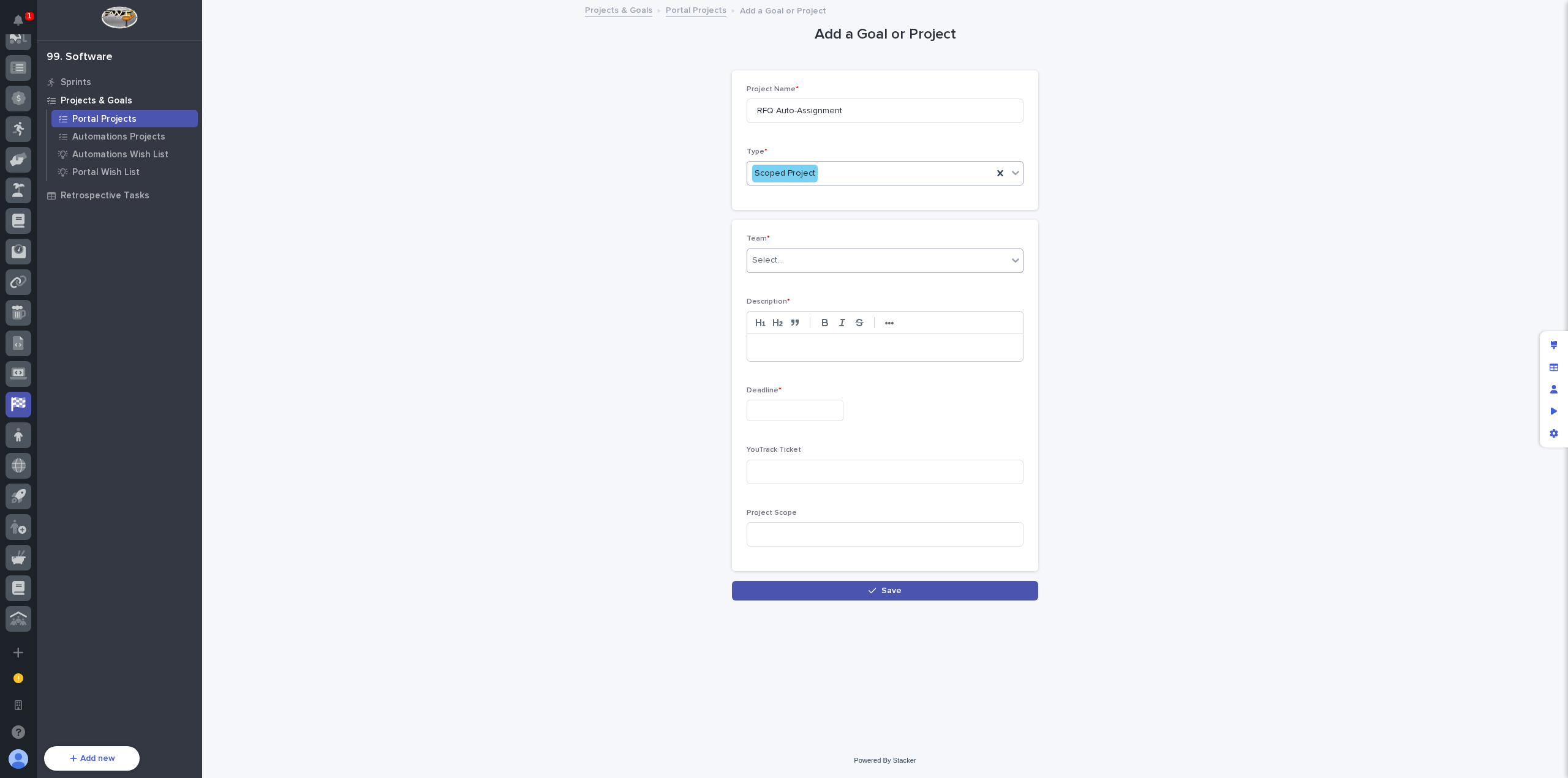
click at [817, 253] on div "Select..." at bounding box center [877, 260] width 261 height 20
click at [825, 284] on div "Automations" at bounding box center [884, 283] width 275 height 22
click at [830, 260] on div "Automations" at bounding box center [870, 260] width 246 height 20
click at [829, 296] on div "Portal" at bounding box center [884, 305] width 275 height 22
click at [826, 348] on p at bounding box center [885, 348] width 257 height 12
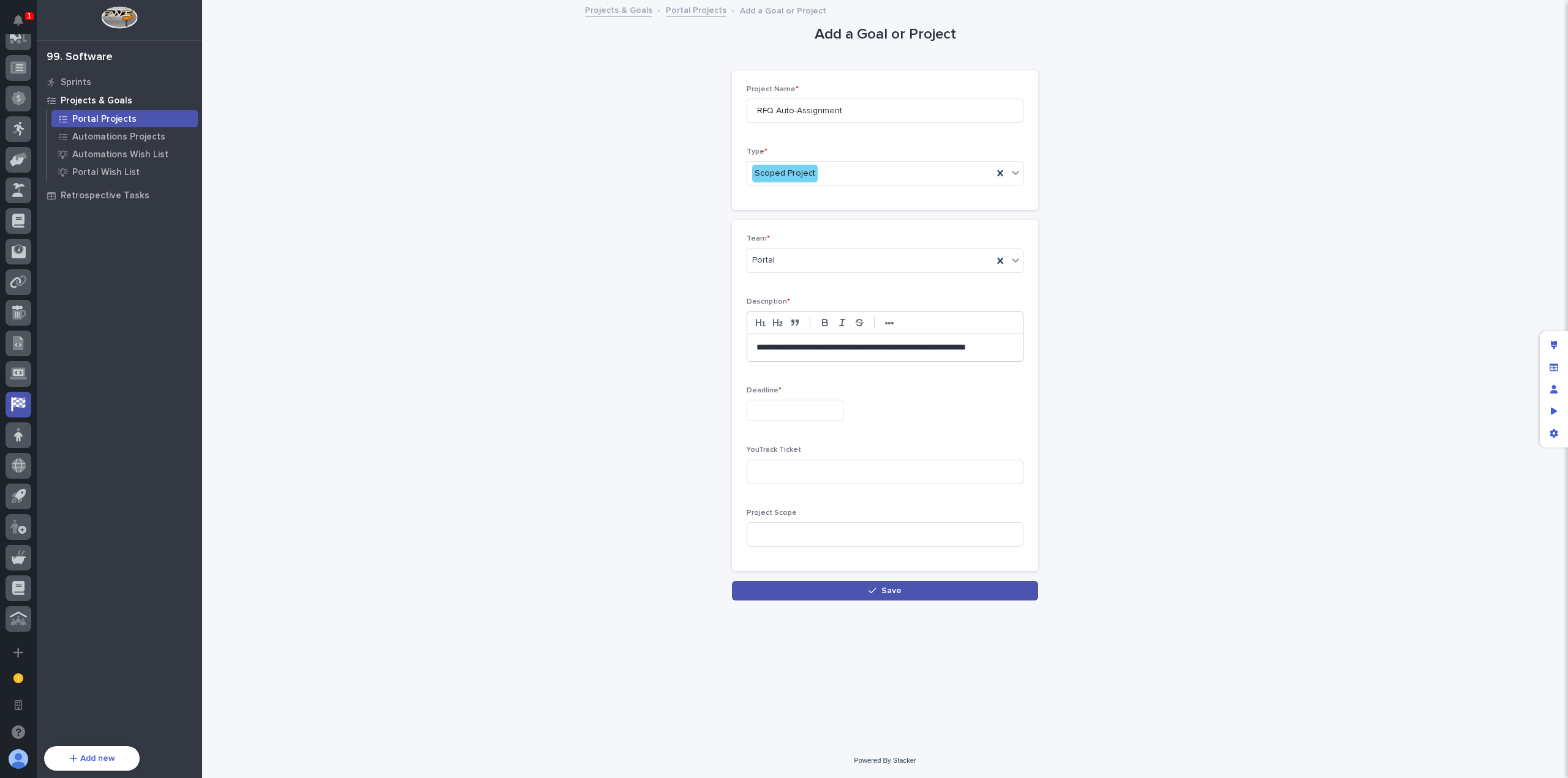
click at [835, 417] on input "text" at bounding box center [795, 411] width 96 height 22
click at [853, 217] on span "Next Month" at bounding box center [853, 219] width 0 height 16
click at [833, 292] on div "10" at bounding box center [831, 289] width 17 height 16
type input "**********"
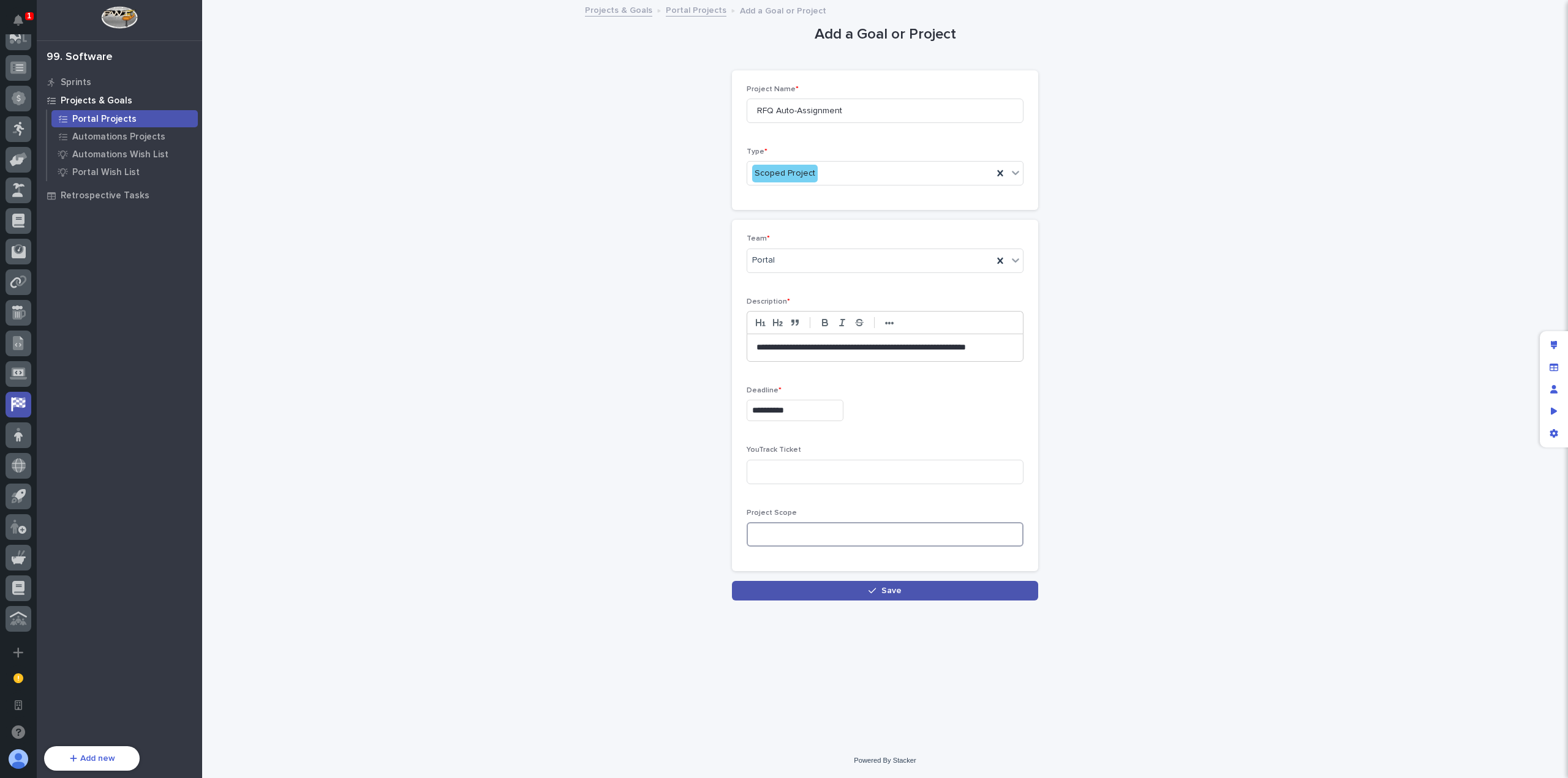
click at [844, 527] on input at bounding box center [885, 535] width 277 height 24
paste input "[URL][DOMAIN_NAME]"
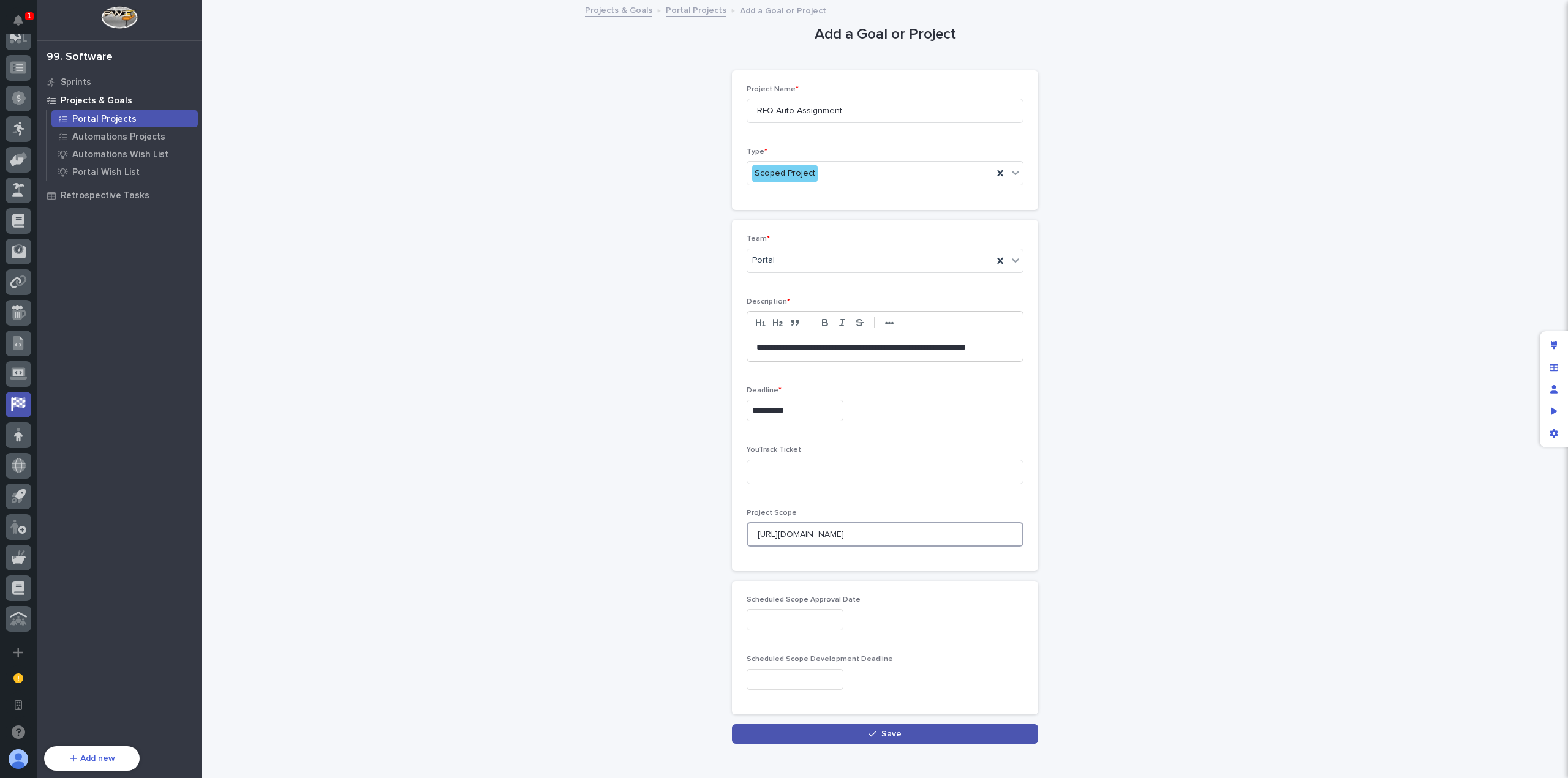
type input "[URL][DOMAIN_NAME]"
click at [833, 622] on input "text" at bounding box center [795, 620] width 96 height 22
paste input "**********"
type input "**********"
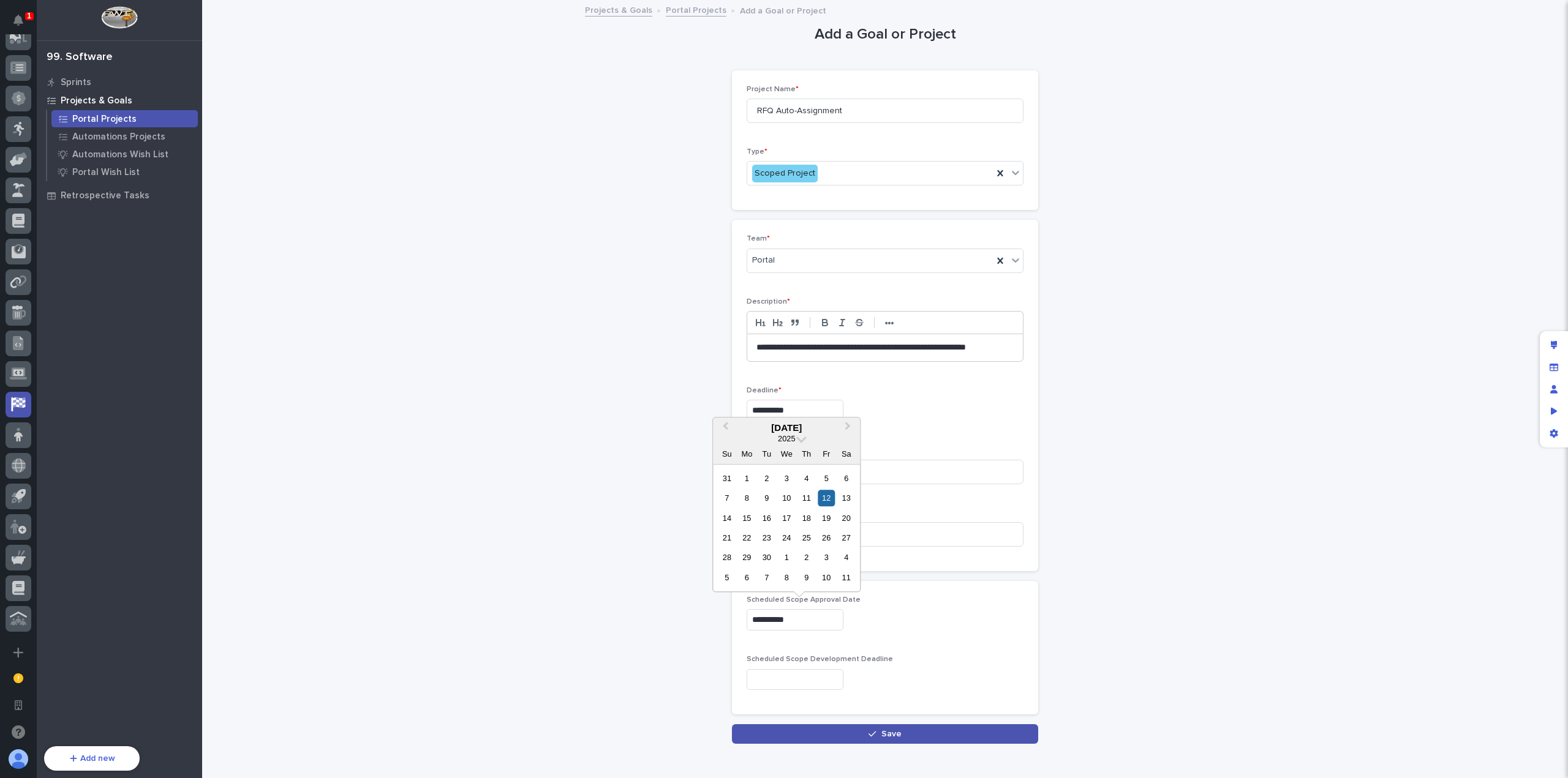
click at [951, 635] on div "**********" at bounding box center [885, 617] width 277 height 44
click at [844, 679] on input "text" at bounding box center [795, 680] width 96 height 22
paste input "**********"
type input "**********"
click at [903, 669] on div "**********" at bounding box center [885, 680] width 277 height 22
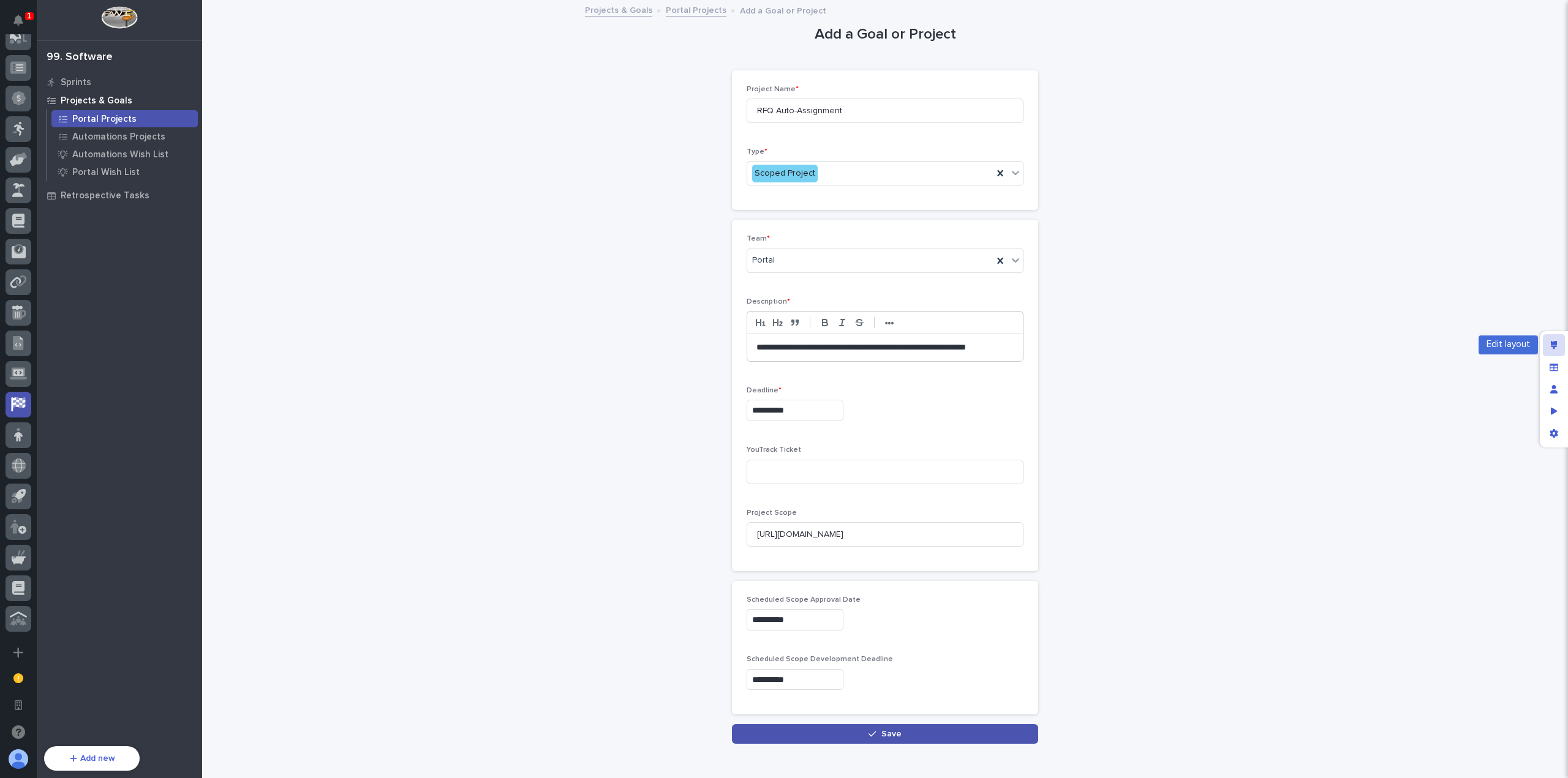
click at [1552, 343] on icon "Edit layout" at bounding box center [1555, 346] width 7 height 9
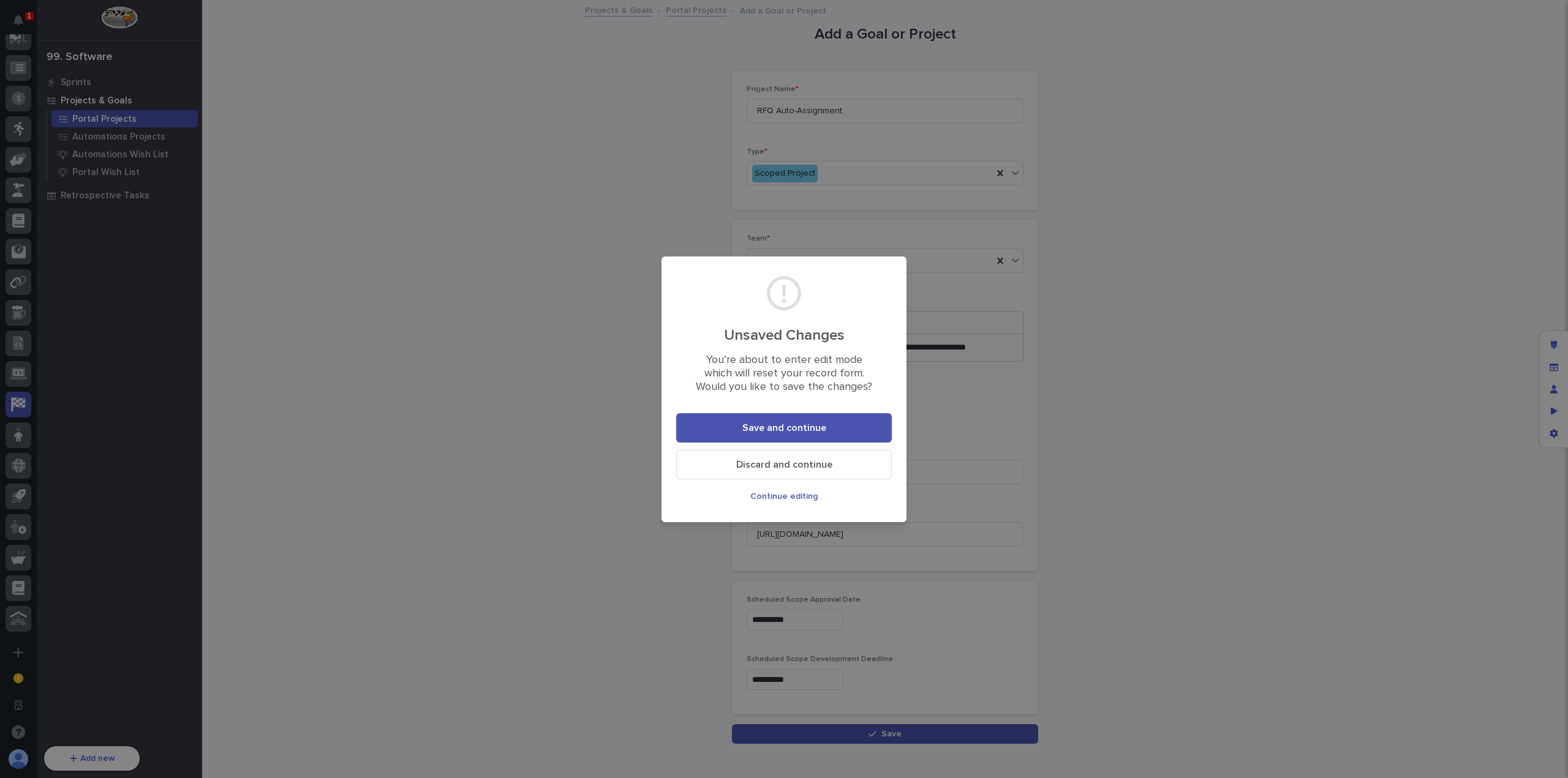
click at [797, 498] on span "Continue editing" at bounding box center [784, 497] width 68 height 9
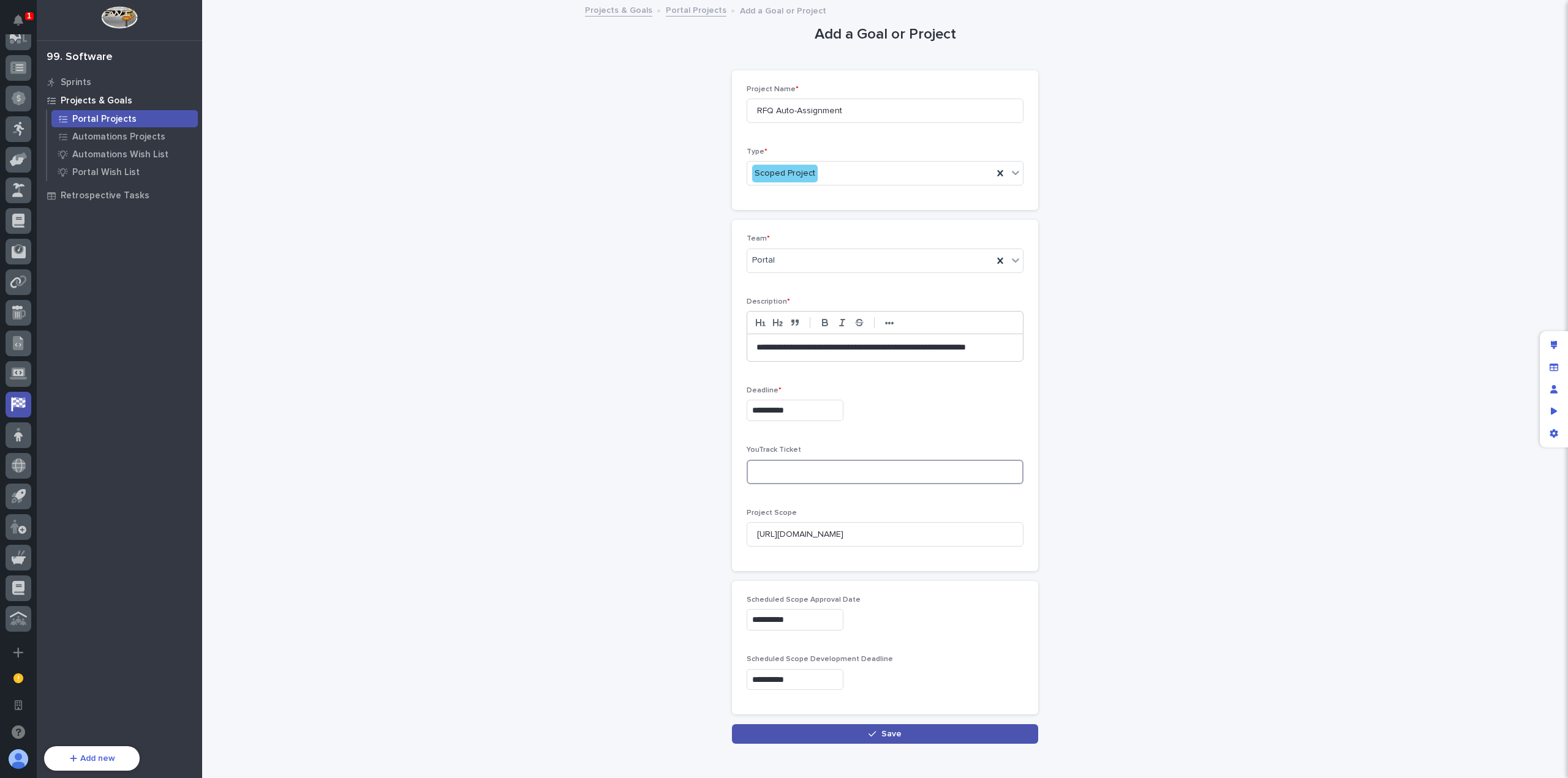
click at [817, 465] on input at bounding box center [885, 472] width 277 height 24
paste input "[URL][DOMAIN_NAME]"
type input "[URL][DOMAIN_NAME]"
click at [874, 727] on button "Save" at bounding box center [885, 734] width 307 height 20
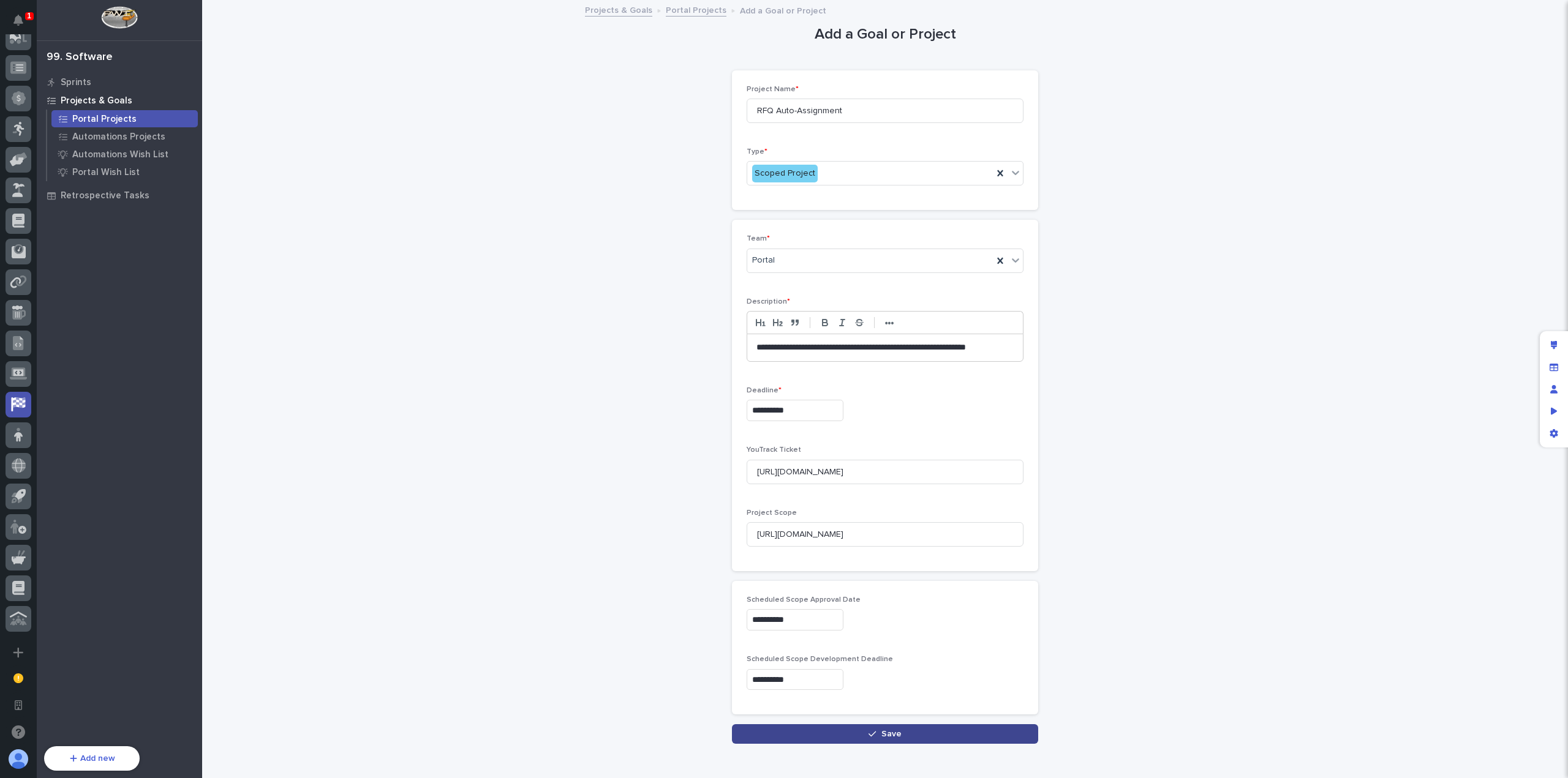
scroll to position [0, 0]
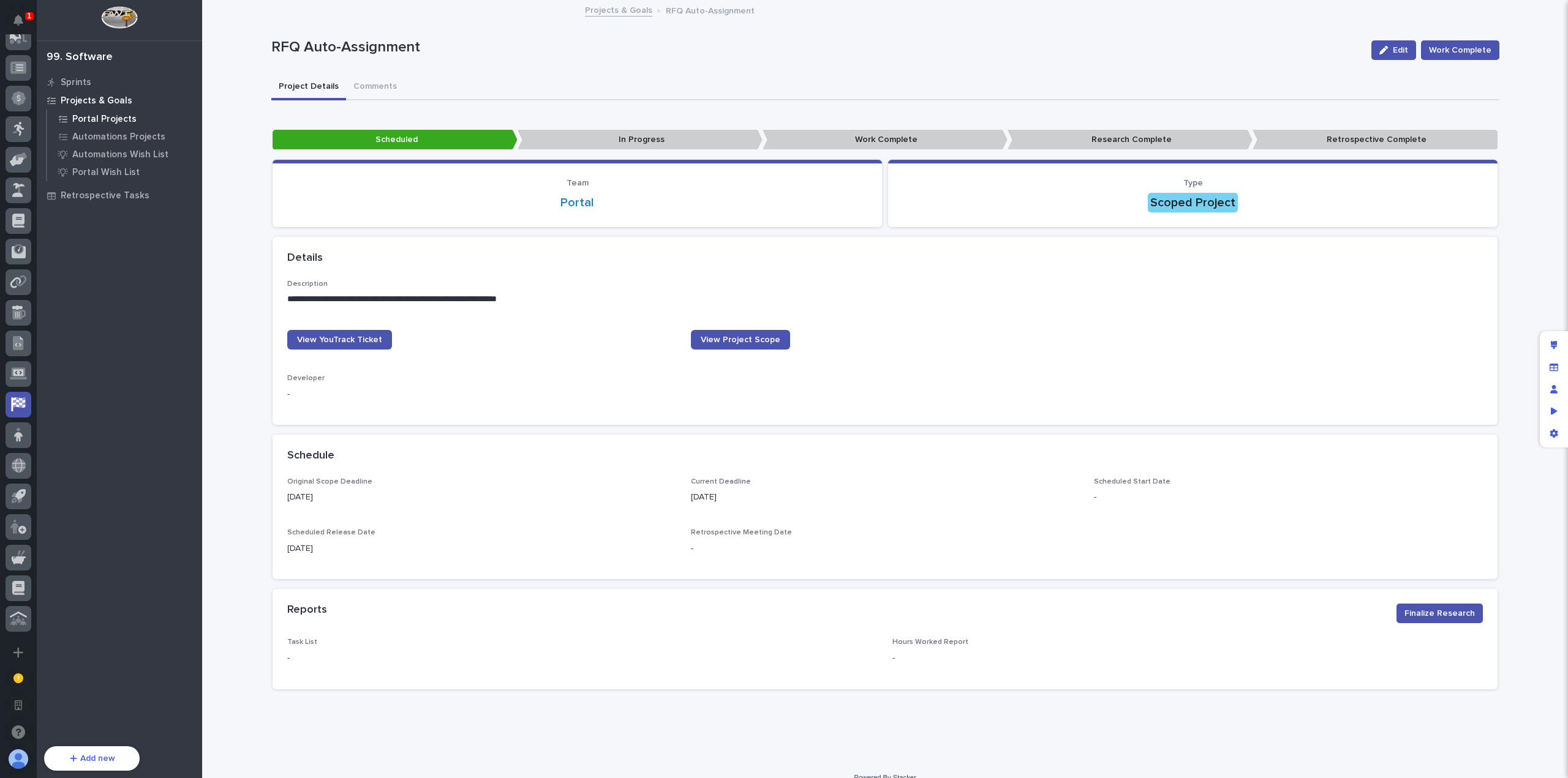
click at [120, 122] on p "Portal Projects" at bounding box center [104, 119] width 64 height 11
click at [1554, 338] on div "Edit layout" at bounding box center [1553, 345] width 22 height 22
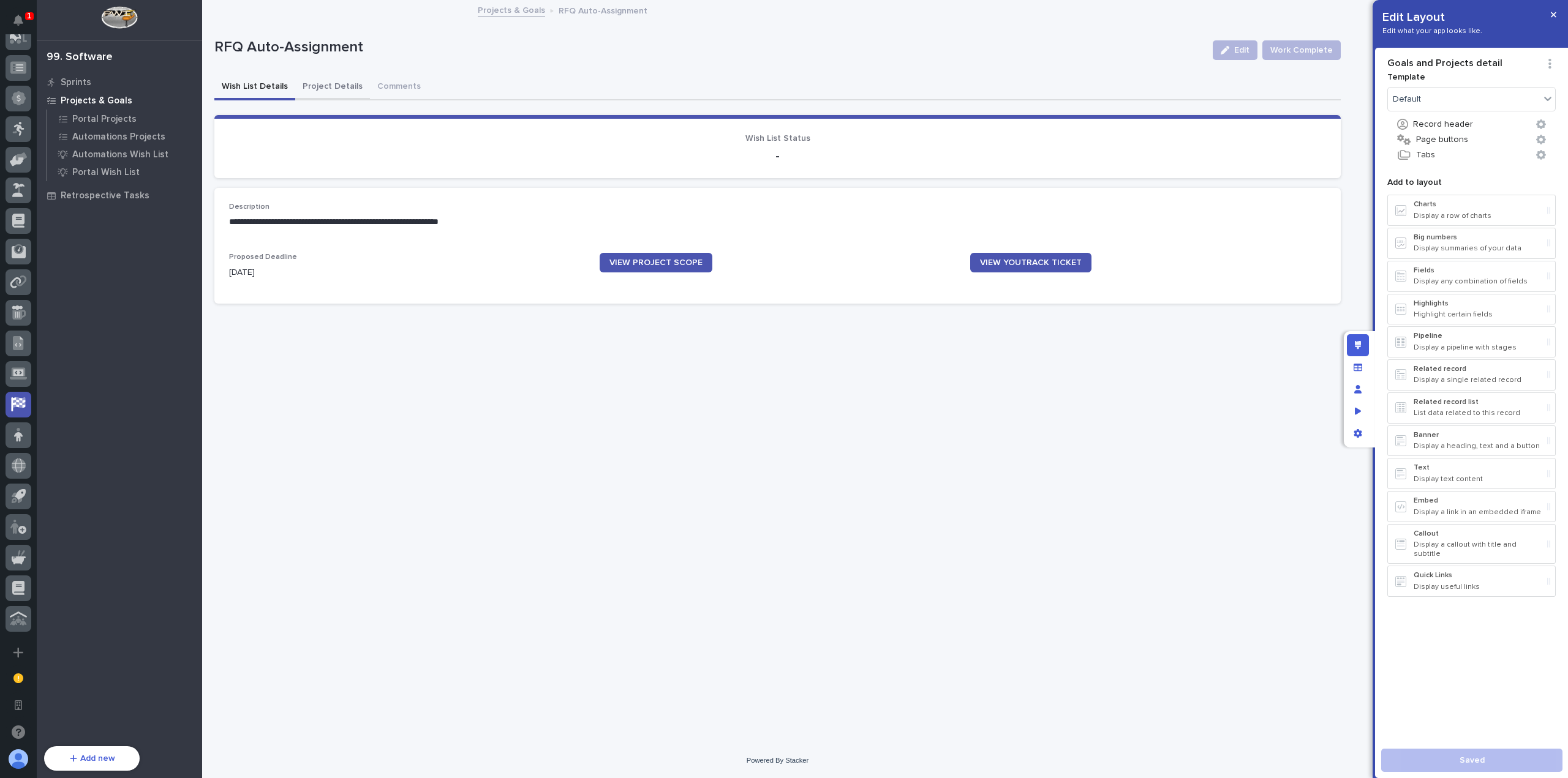
click at [324, 86] on button "Project Details" at bounding box center [333, 88] width 75 height 26
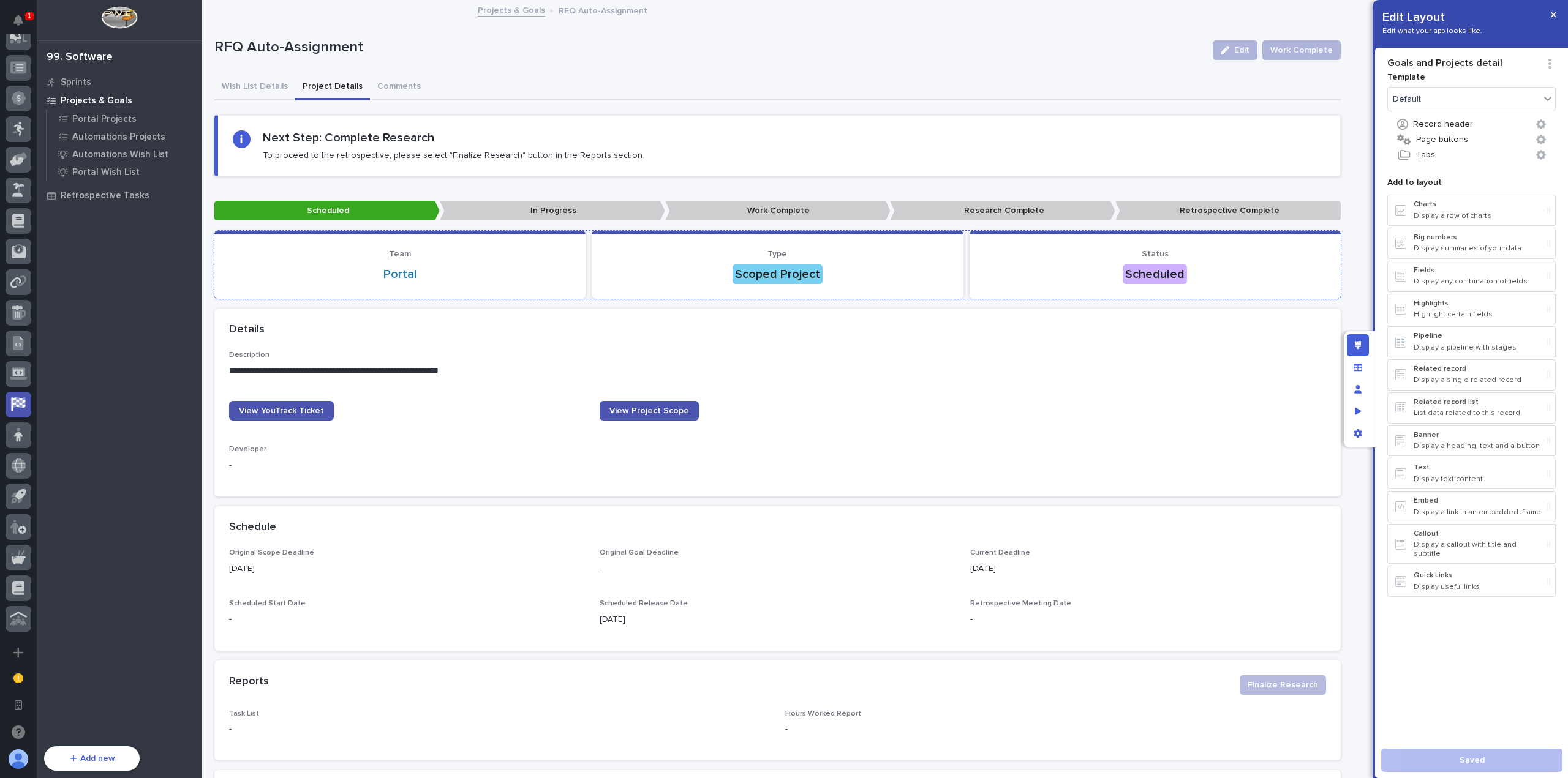
click at [577, 267] on section "Team Portal" at bounding box center [400, 265] width 371 height 68
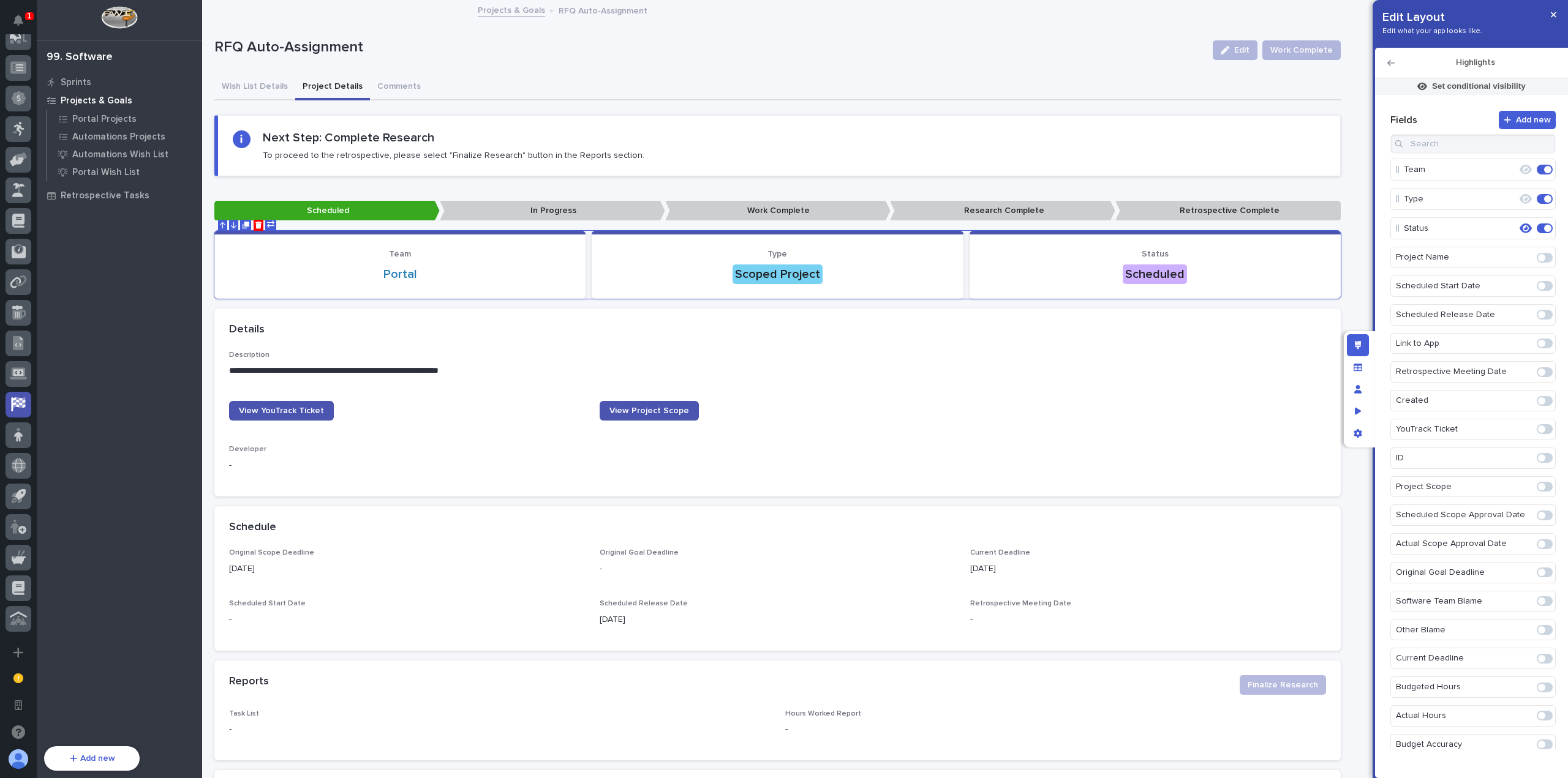
click at [1439, 156] on div "Team Type Status Project Name Scheduled Start Date Scheduled Release Date Link …" at bounding box center [1473, 444] width 165 height 620
click at [1446, 153] on input at bounding box center [1473, 143] width 165 height 20
drag, startPoint x: 1538, startPoint y: 450, endPoint x: 1484, endPoint y: 356, distance: 108.4
click at [1538, 454] on span at bounding box center [1542, 458] width 7 height 7
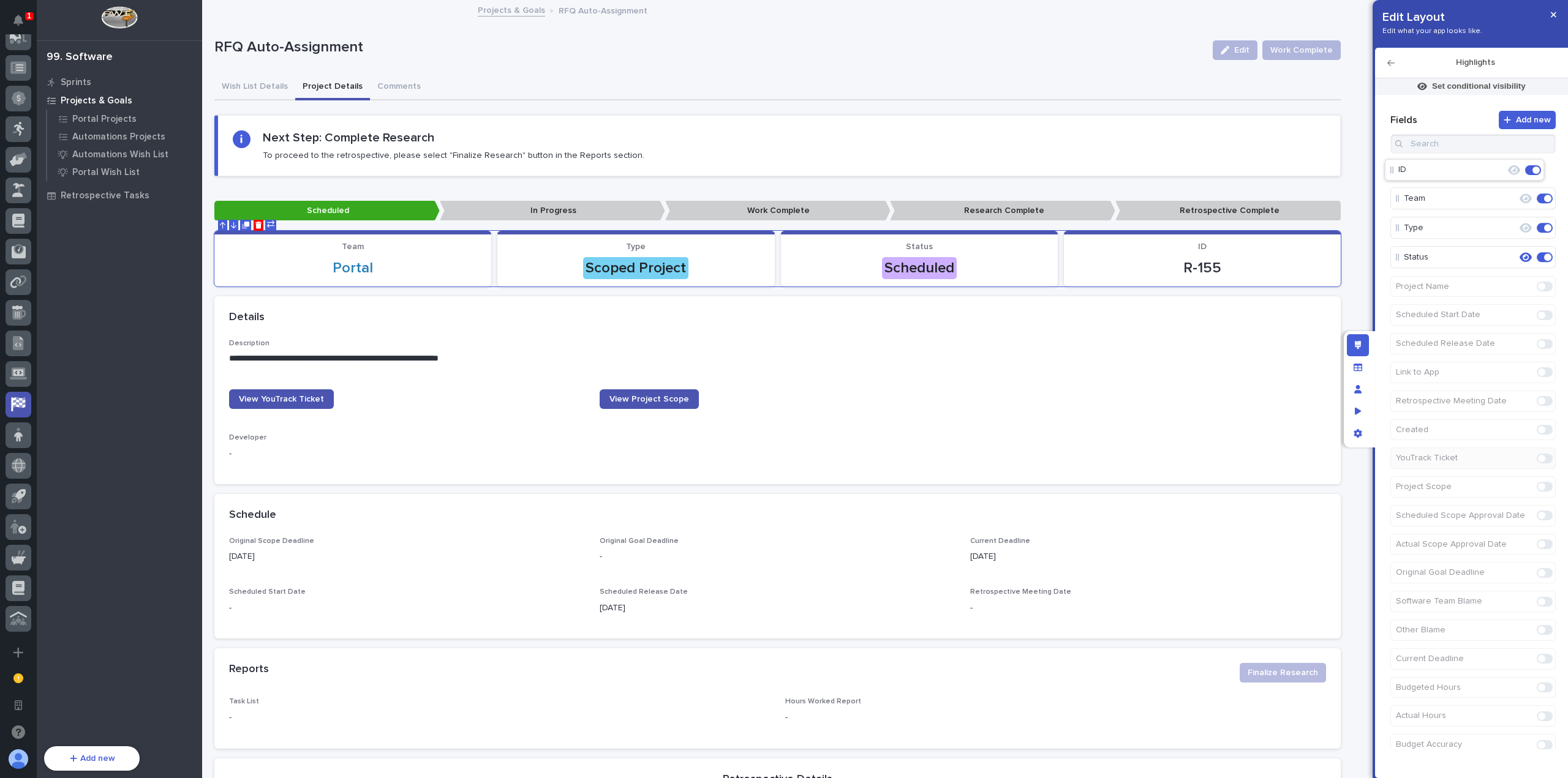
drag, startPoint x: 1404, startPoint y: 259, endPoint x: 1397, endPoint y: 163, distance: 96.3
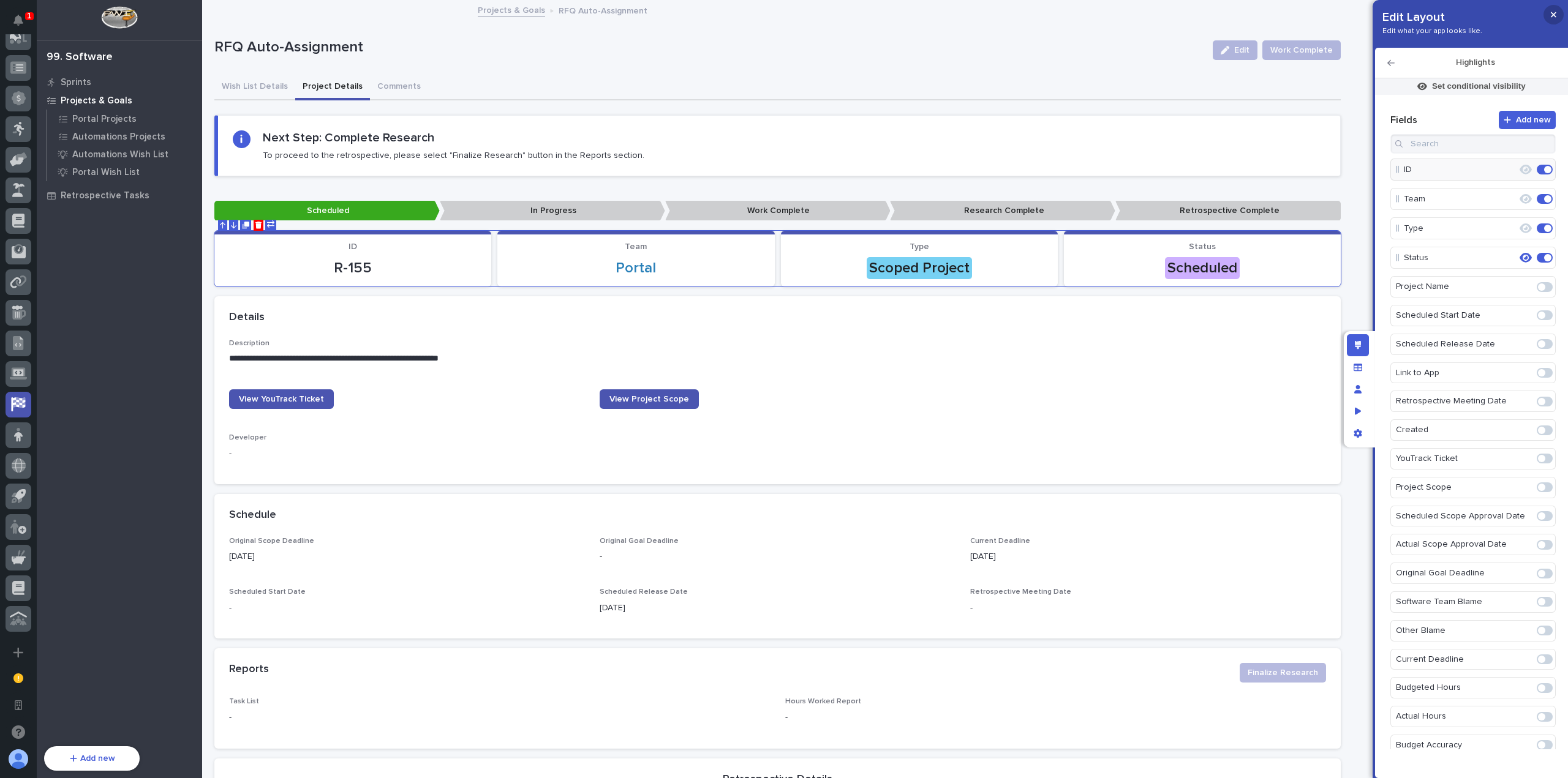
click at [1556, 15] on button "button" at bounding box center [1553, 15] width 20 height 20
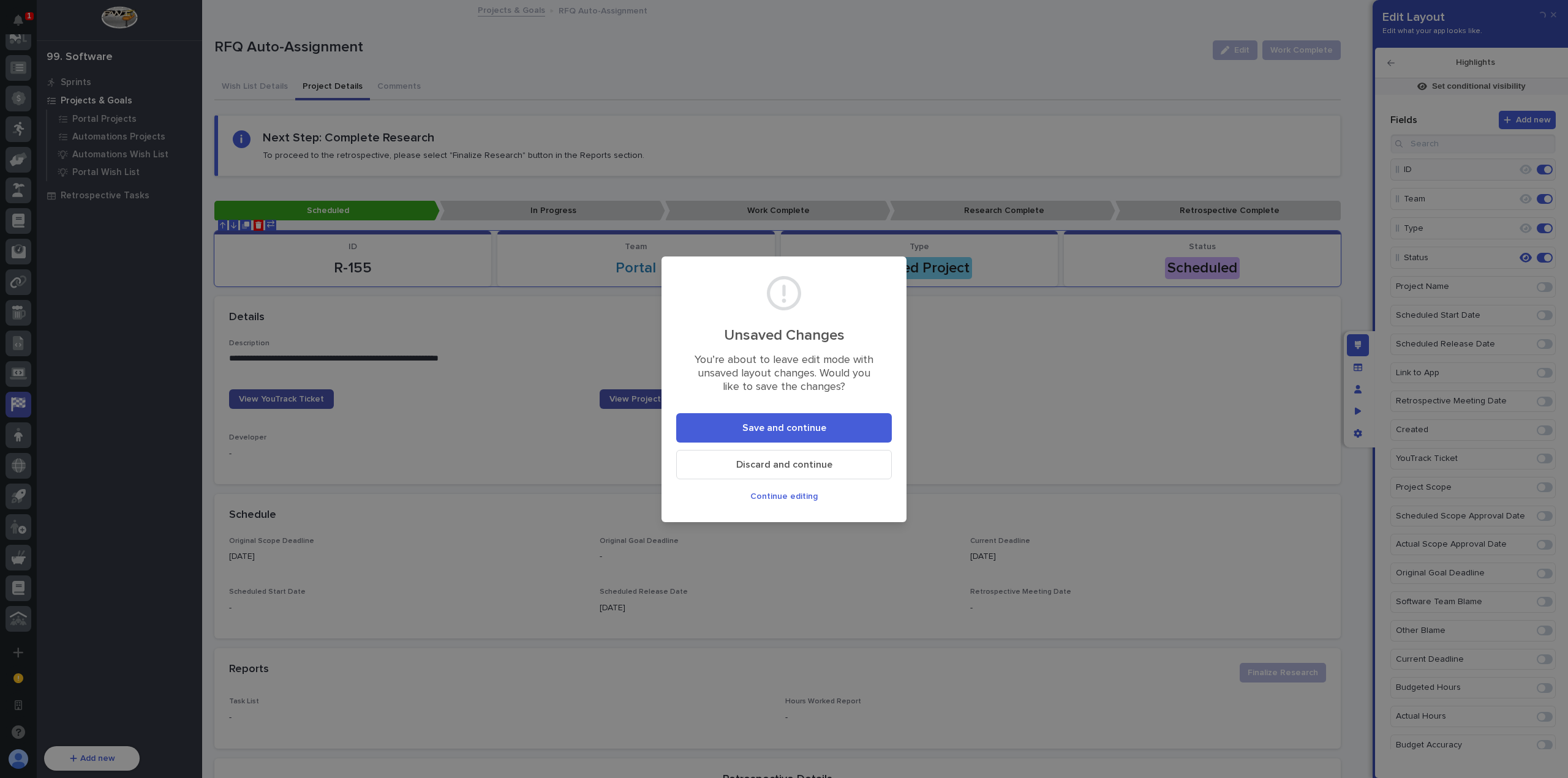
click at [869, 427] on button "Save and continue" at bounding box center [784, 428] width 215 height 30
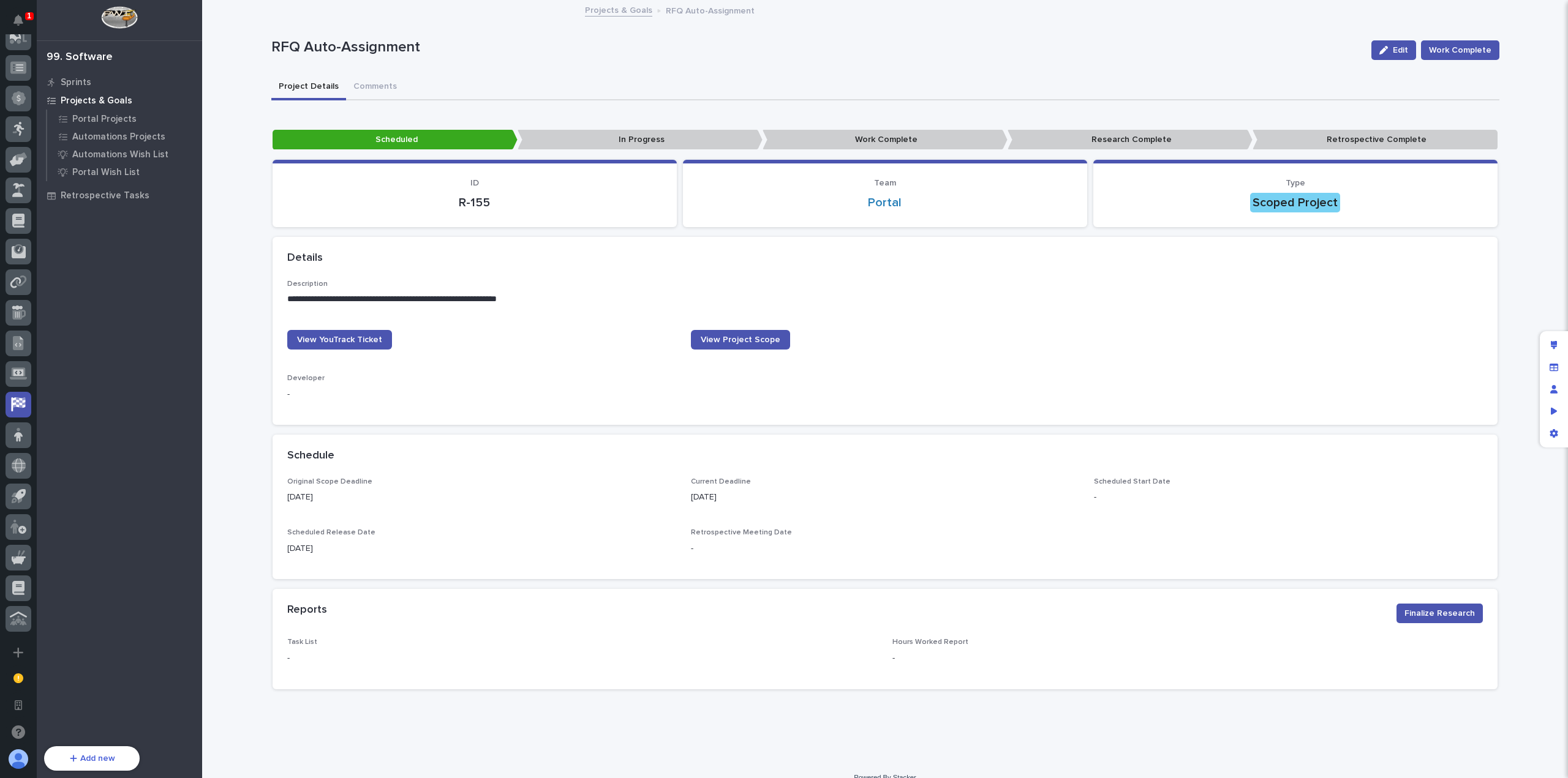
click at [483, 198] on p "R-155" at bounding box center [475, 202] width 375 height 15
click at [469, 201] on p "R-155" at bounding box center [475, 202] width 375 height 15
click at [123, 115] on p "Portal Projects" at bounding box center [104, 119] width 64 height 11
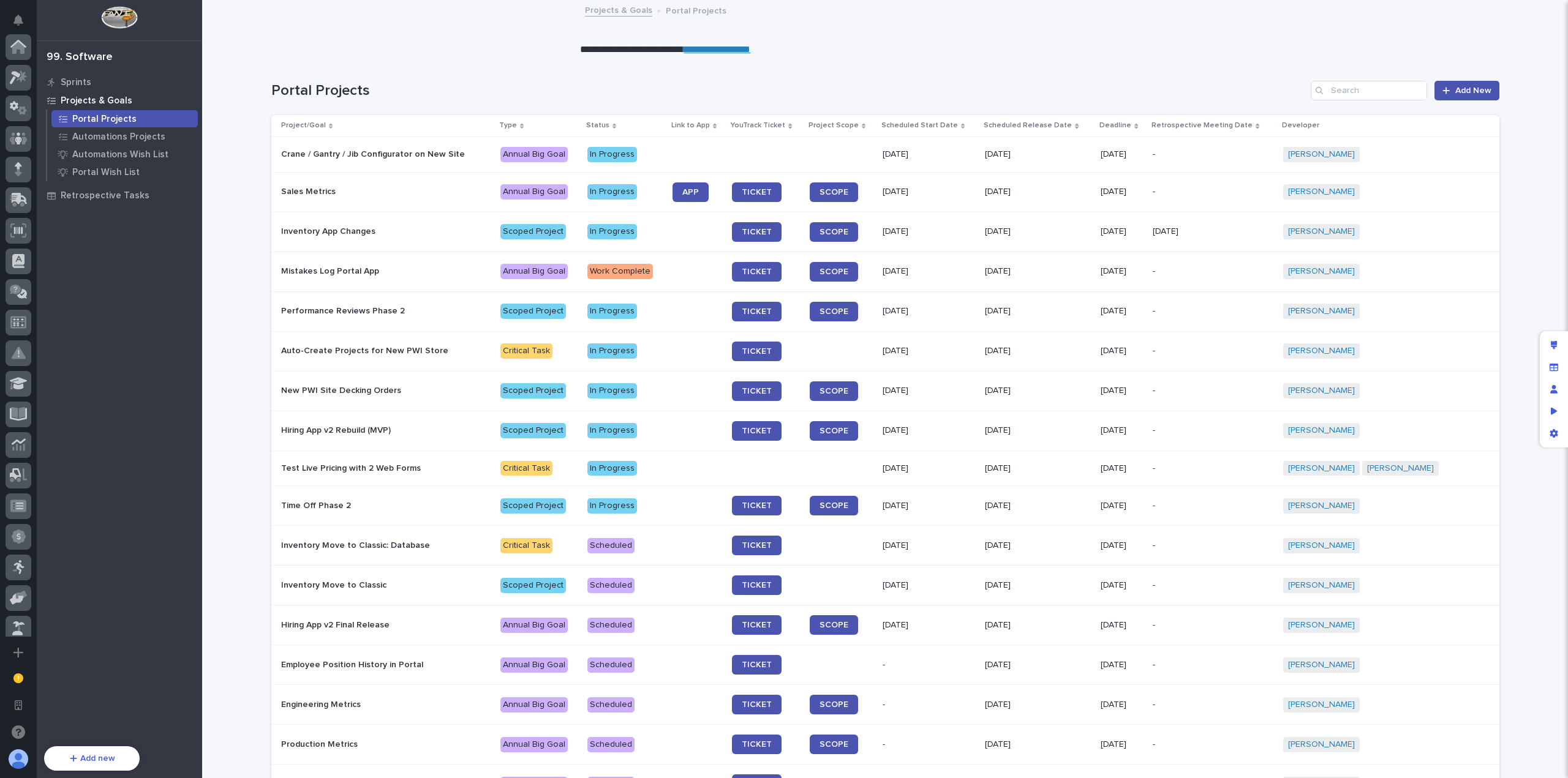
scroll to position [438, 0]
click at [1477, 90] on span "Add New" at bounding box center [1474, 90] width 36 height 9
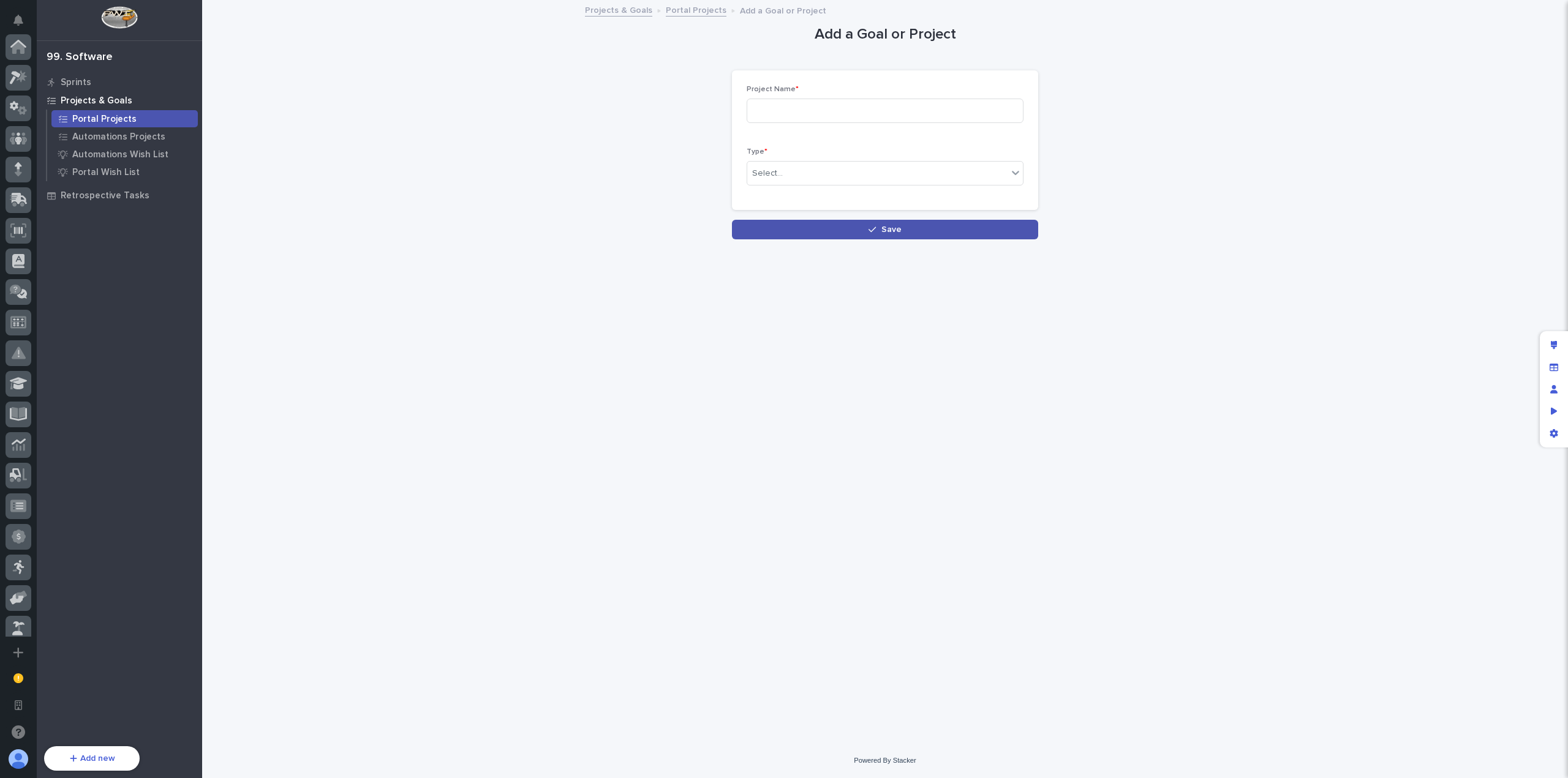
scroll to position [438, 0]
click at [824, 106] on input at bounding box center [885, 111] width 277 height 24
type input "Sales-Customer Interaction Tracking"
click at [945, 153] on p "Type *" at bounding box center [885, 152] width 277 height 9
click at [938, 168] on div "Select..." at bounding box center [877, 173] width 261 height 20
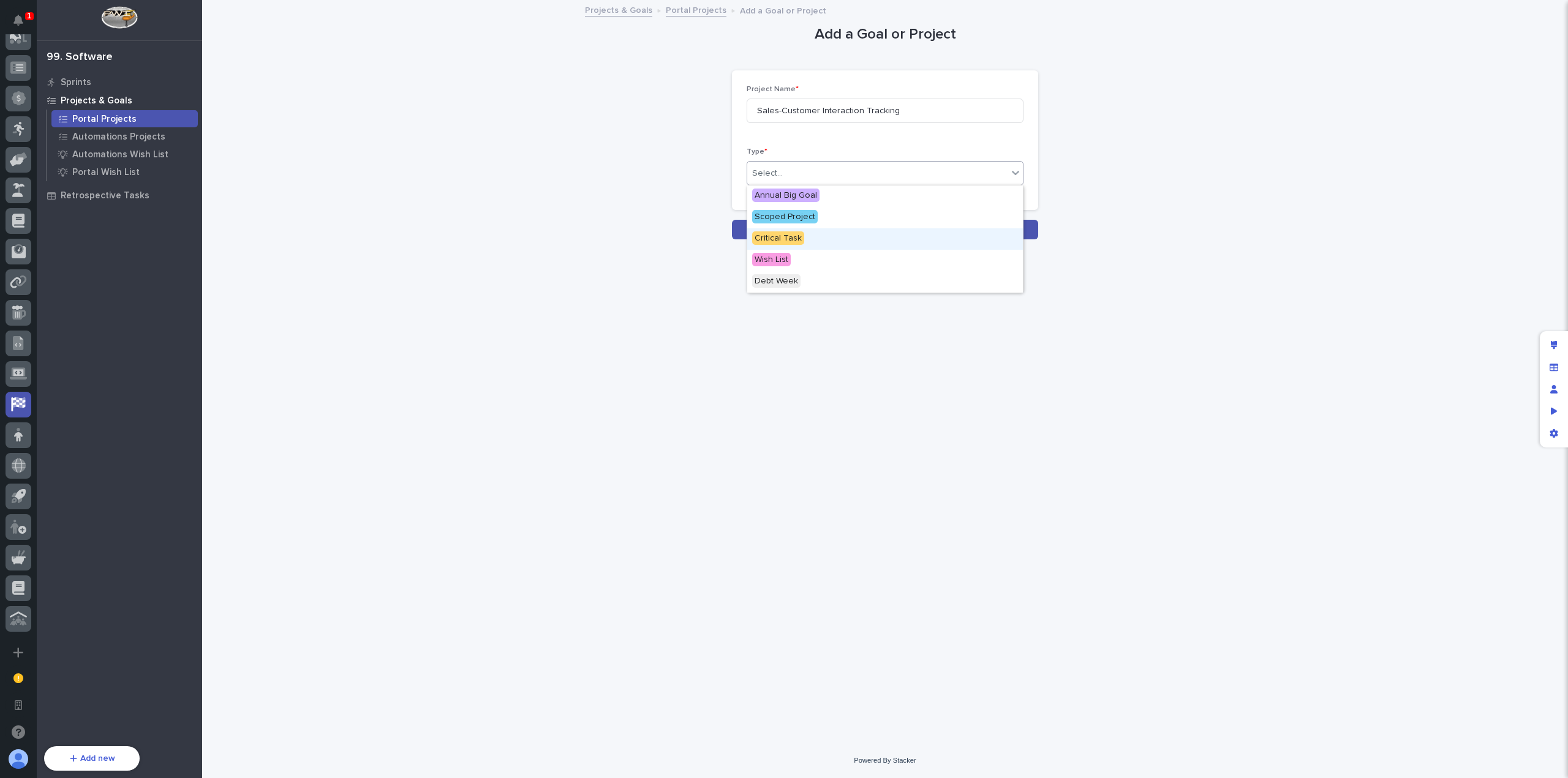
click at [850, 236] on div "Critical Task" at bounding box center [884, 239] width 275 height 22
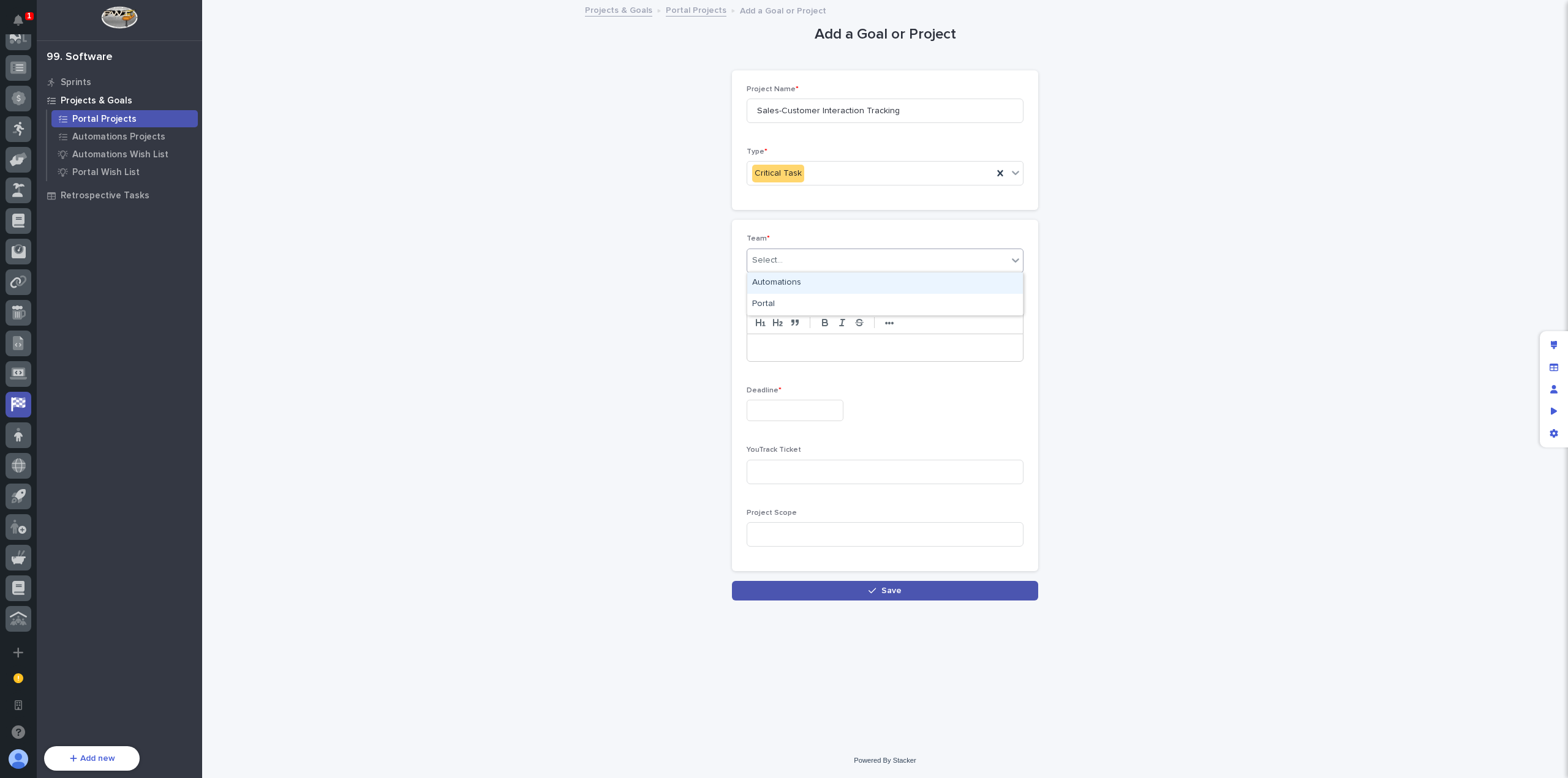
click at [824, 255] on div "Select..." at bounding box center [877, 260] width 261 height 20
click at [825, 286] on div "Automations" at bounding box center [884, 283] width 275 height 22
click at [813, 344] on p at bounding box center [885, 348] width 257 height 12
click at [843, 257] on div "Automations" at bounding box center [870, 260] width 246 height 20
click at [822, 311] on div "Portal" at bounding box center [884, 305] width 275 height 22
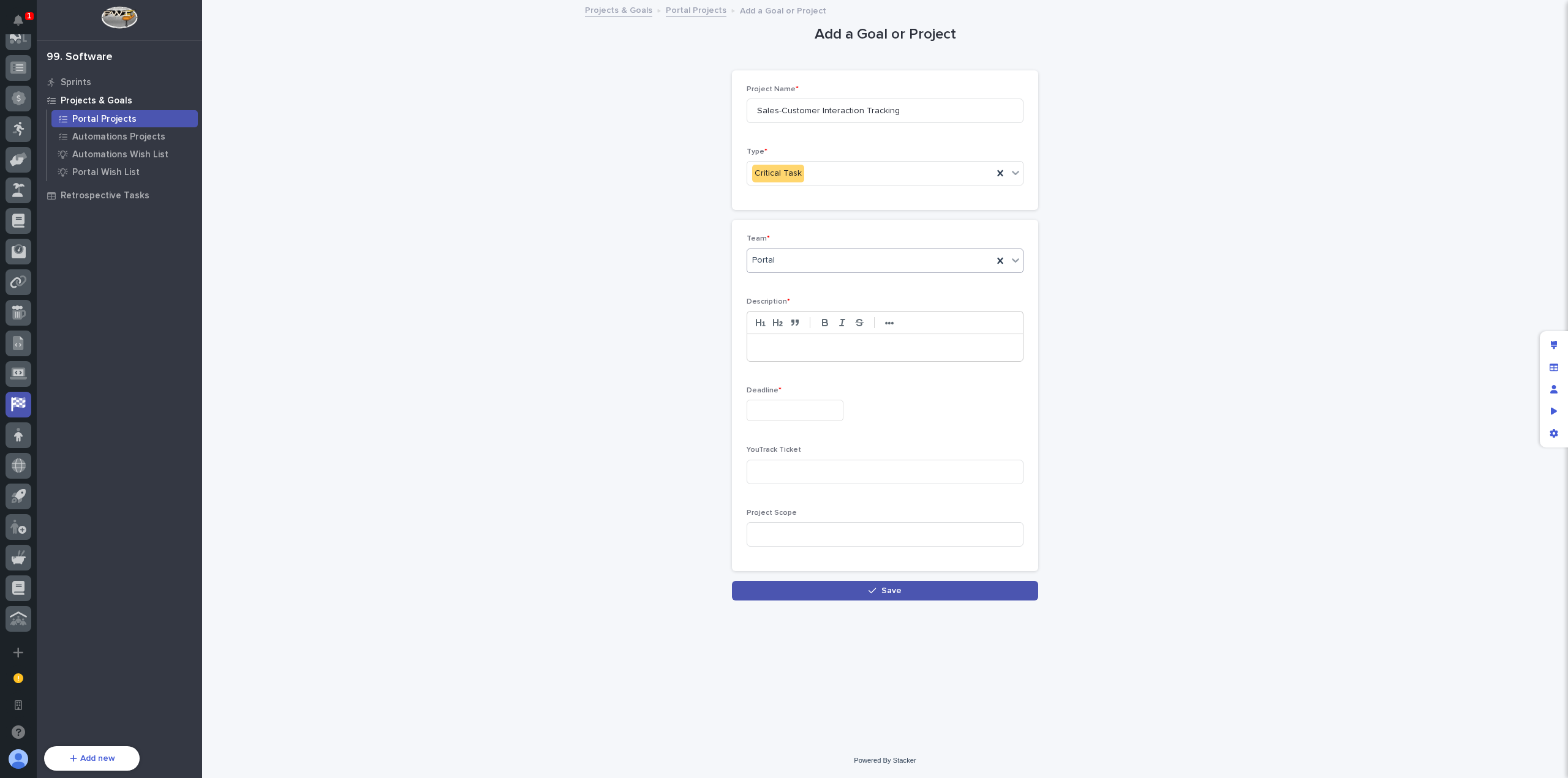
click at [824, 351] on p at bounding box center [885, 348] width 257 height 12
click at [898, 350] on p at bounding box center [885, 348] width 257 height 12
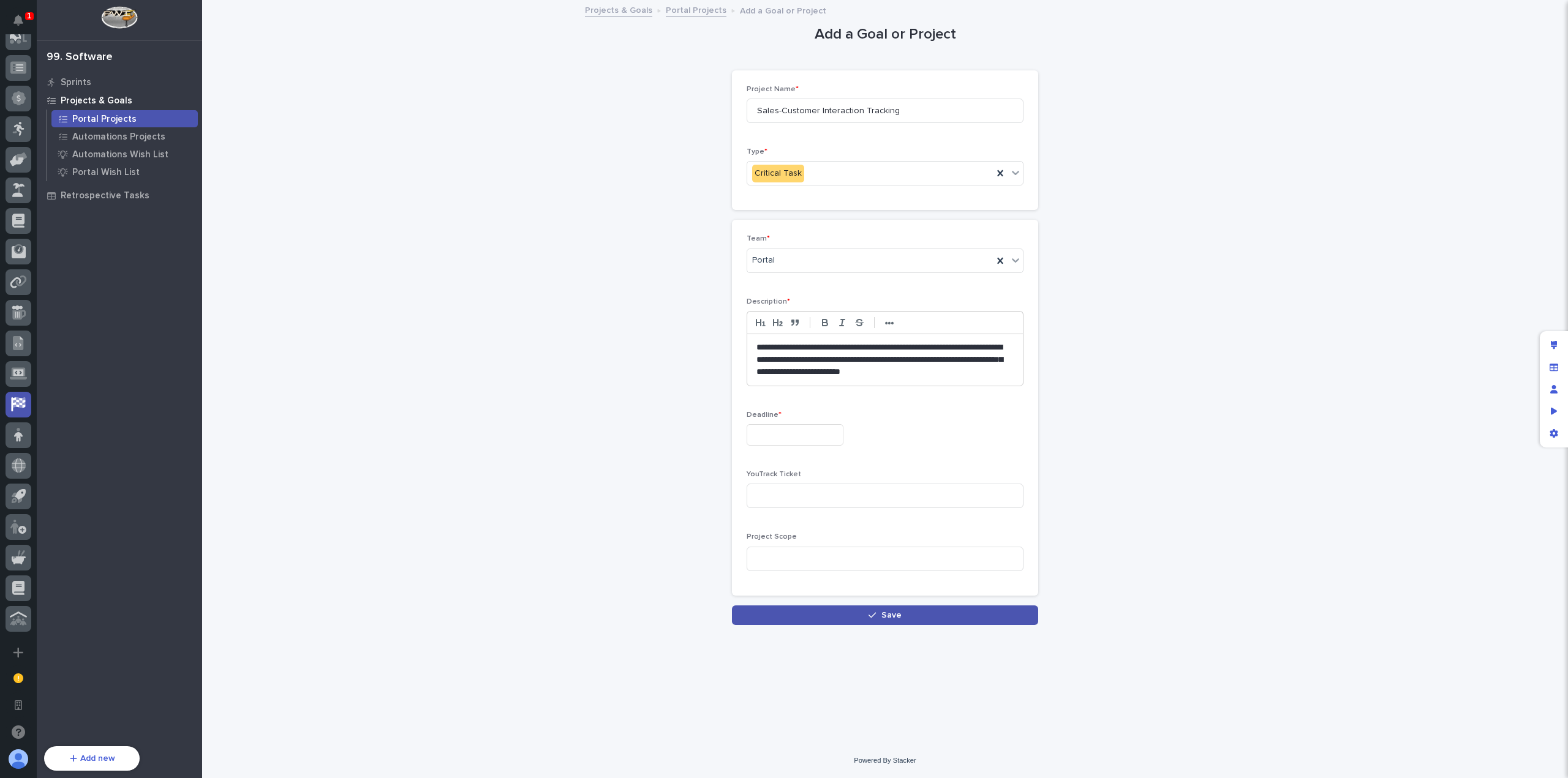
click at [810, 437] on input "text" at bounding box center [795, 435] width 96 height 22
click at [856, 238] on button "Next Month" at bounding box center [854, 243] width 20 height 20
click at [853, 242] on span "Next Month" at bounding box center [853, 242] width 0 height 16
click at [850, 375] on div "1" at bounding box center [850, 373] width 17 height 16
click at [844, 432] on input "**********" at bounding box center [795, 435] width 96 height 22
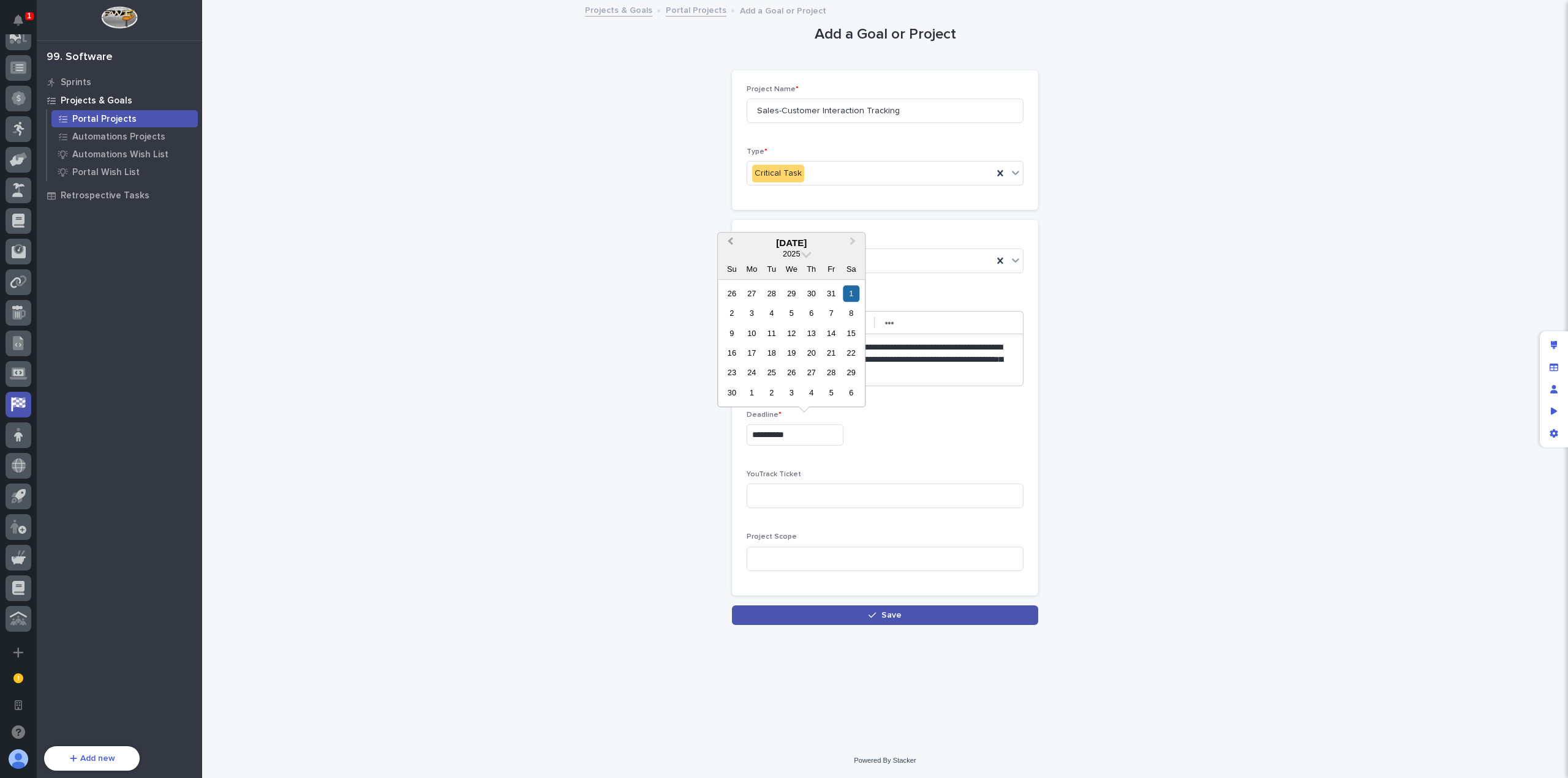
click at [731, 241] on span "Previous Month" at bounding box center [731, 242] width 0 height 16
click at [793, 297] on div "1" at bounding box center [791, 293] width 17 height 16
type input "**********"
click at [796, 551] on input at bounding box center [885, 559] width 277 height 24
paste input "[URL][DOMAIN_NAME]"
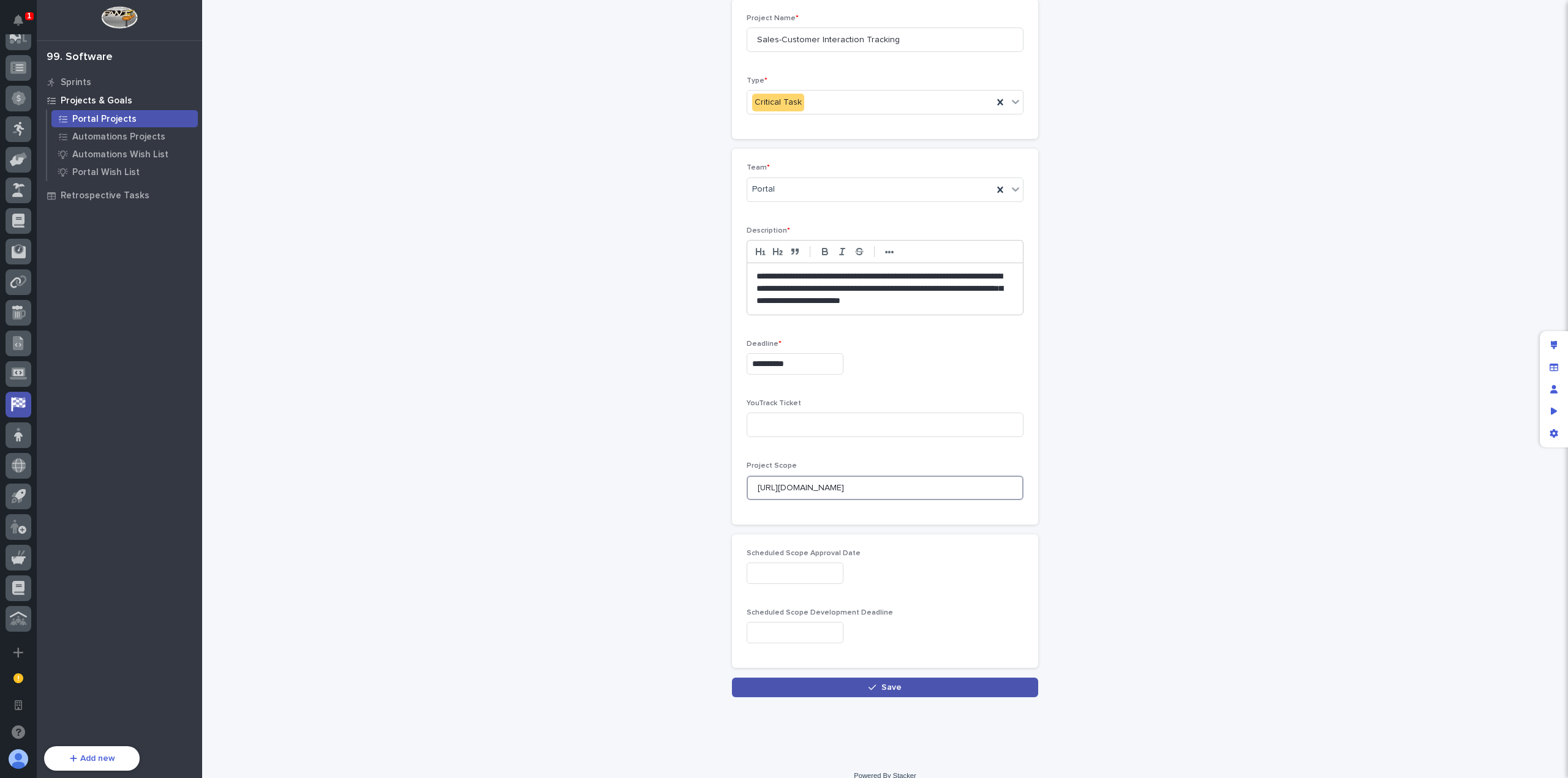
scroll to position [83, 0]
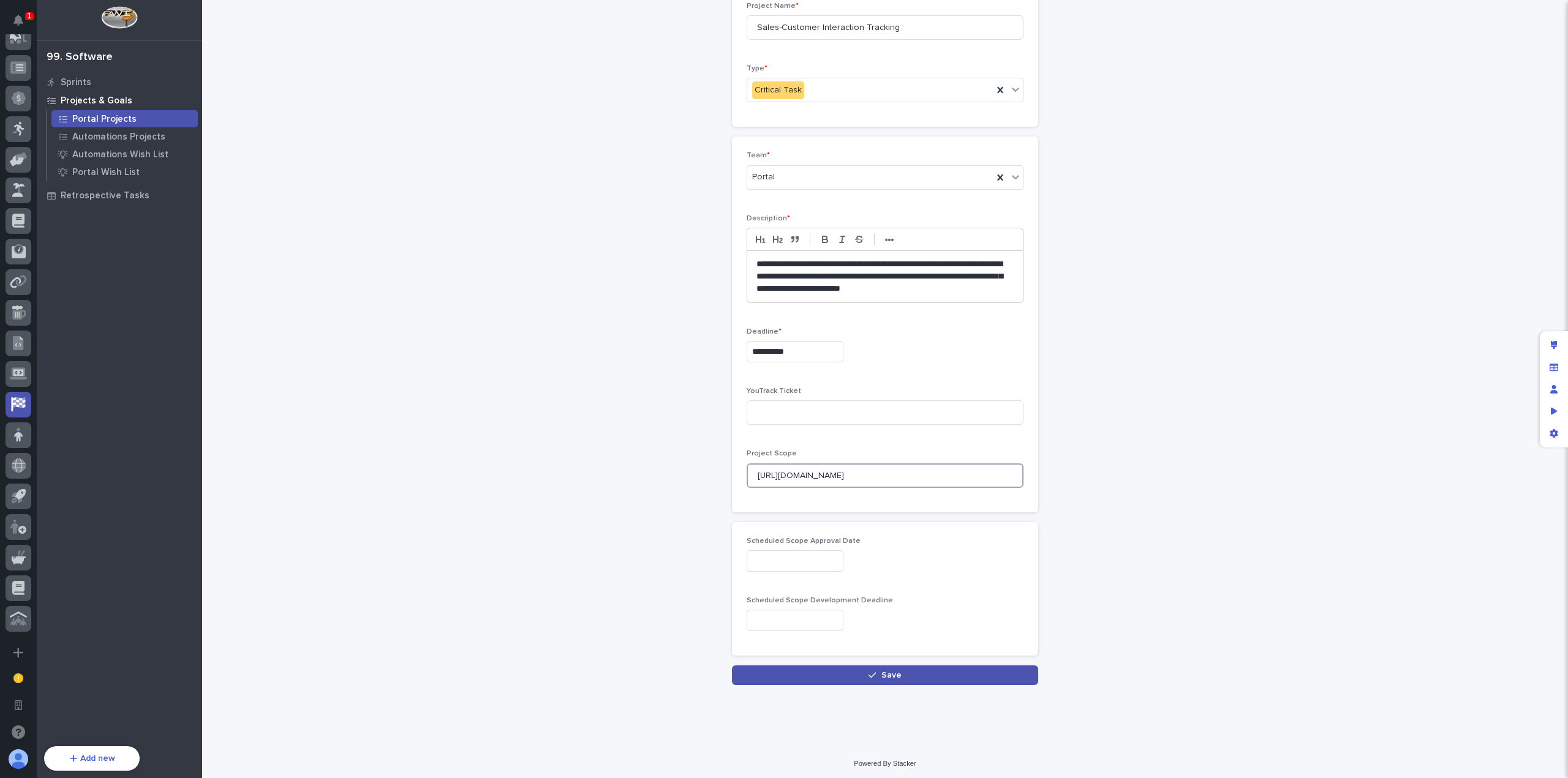
type input "[URL][DOMAIN_NAME]"
click at [839, 560] on input "text" at bounding box center [795, 561] width 96 height 22
paste input "**********"
type input "**********"
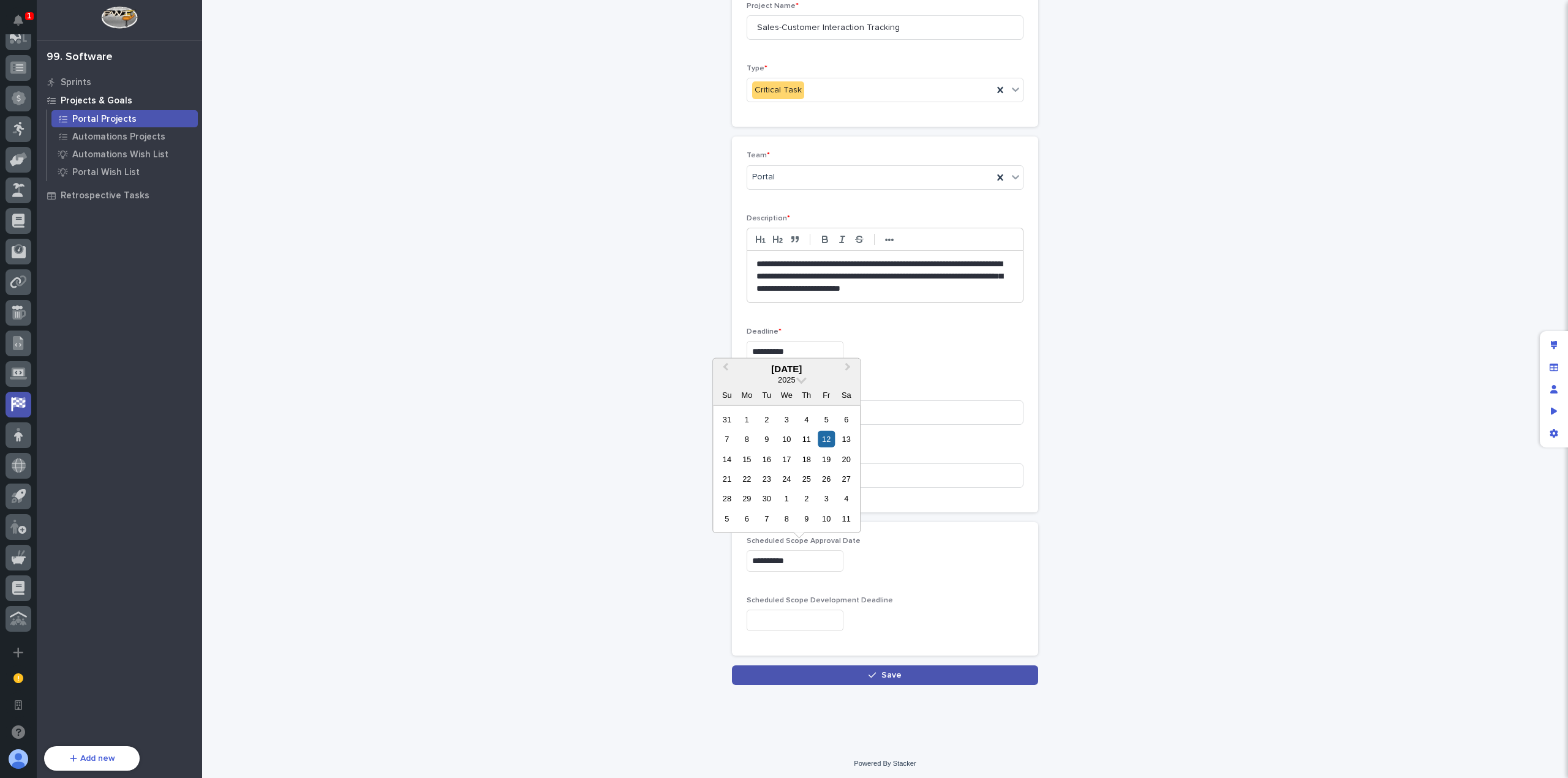
drag, startPoint x: 827, startPoint y: 618, endPoint x: 837, endPoint y: 618, distance: 10.0
click at [828, 618] on input "text" at bounding box center [795, 620] width 96 height 22
click at [806, 612] on input "text" at bounding box center [795, 620] width 96 height 22
paste input "**********"
type input "**********"
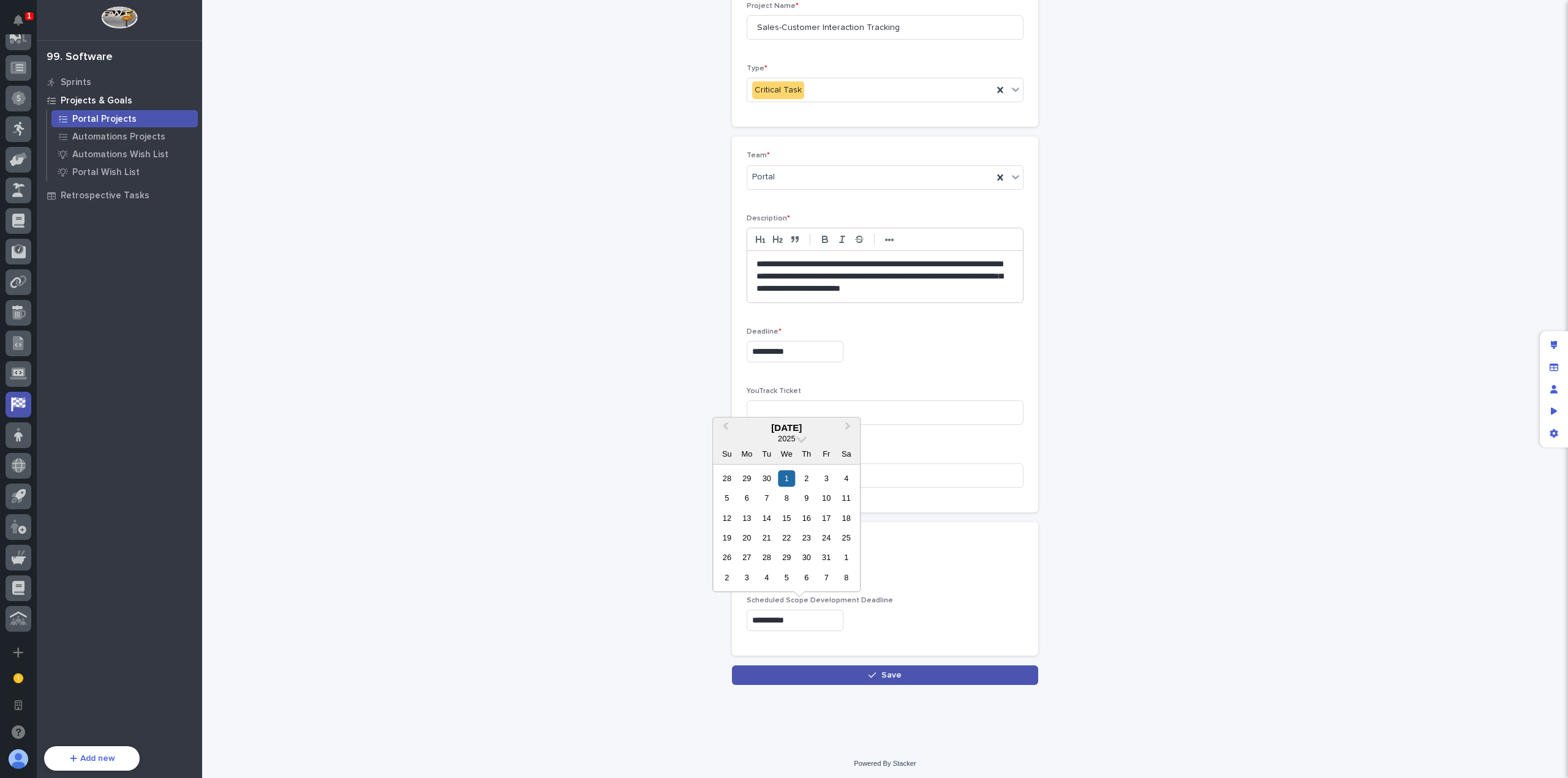
click at [949, 554] on div "**********" at bounding box center [885, 561] width 277 height 22
click at [810, 419] on input at bounding box center [885, 412] width 277 height 24
paste input "[URL][DOMAIN_NAME]"
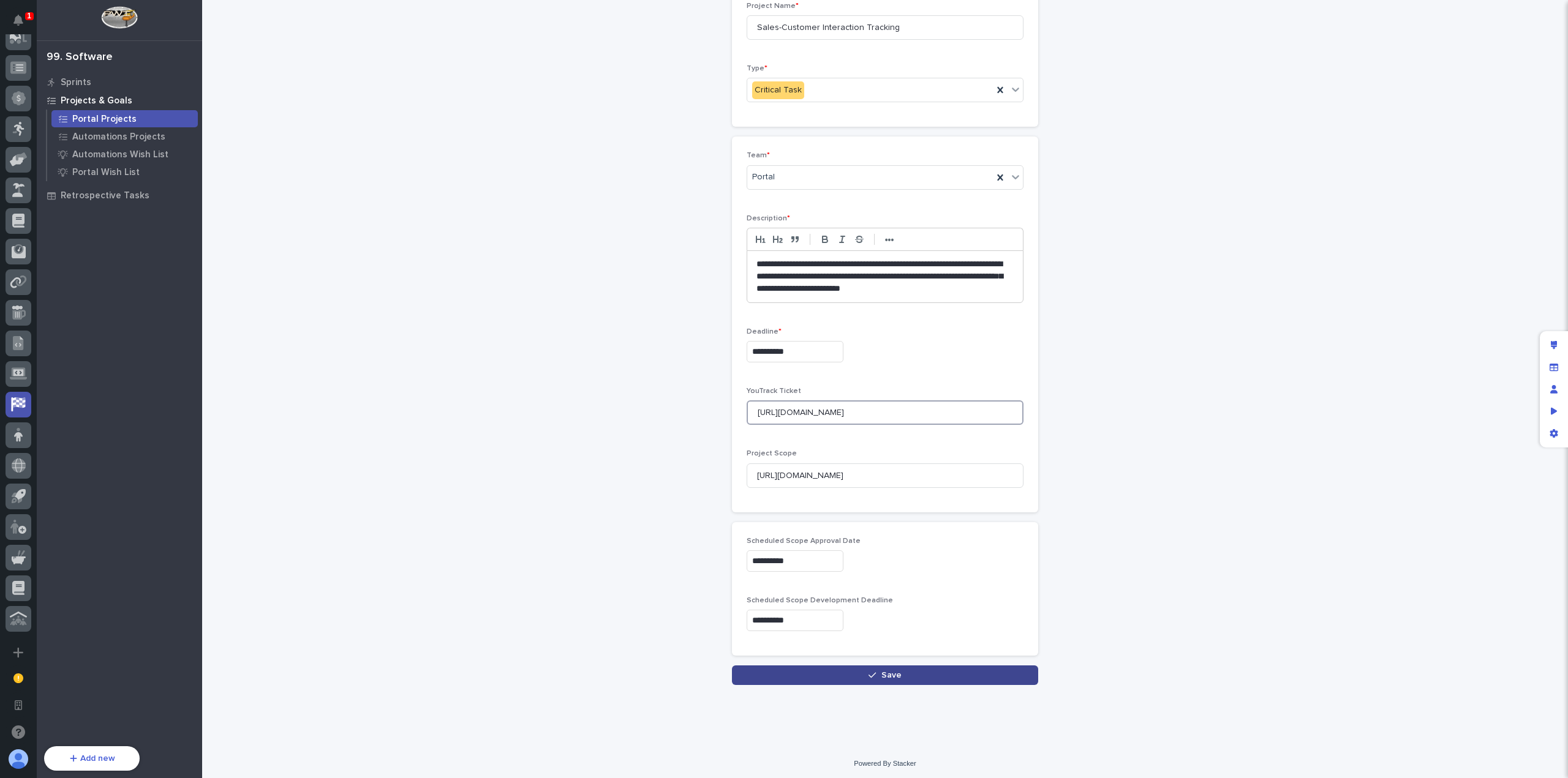
type input "[URL][DOMAIN_NAME]"
click at [889, 671] on span "Save" at bounding box center [891, 676] width 20 height 9
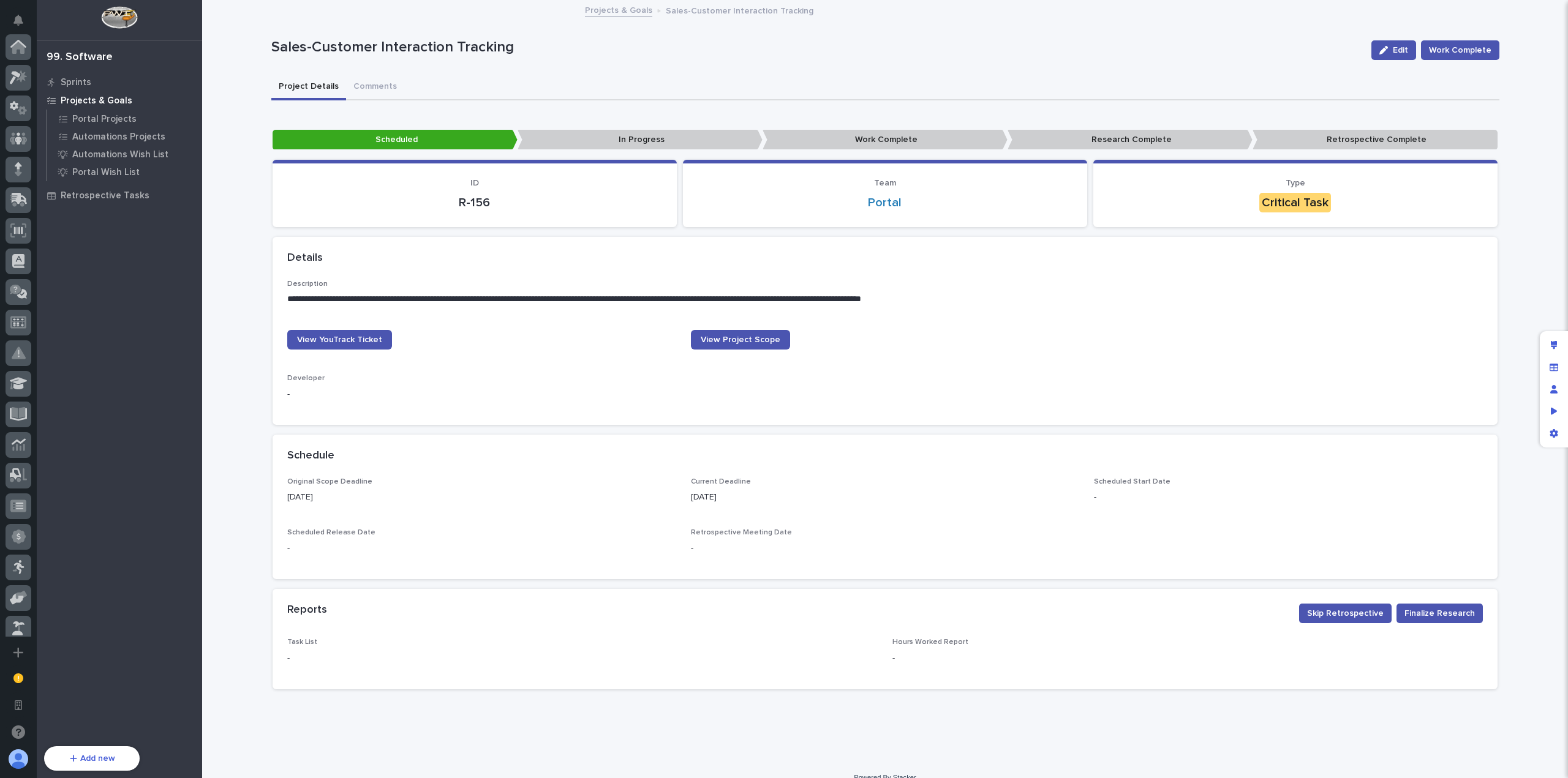
scroll to position [438, 0]
click at [469, 203] on p "R-156" at bounding box center [475, 202] width 375 height 15
drag, startPoint x: 498, startPoint y: 208, endPoint x: 492, endPoint y: 205, distance: 6.7
click at [498, 207] on p "R-156" at bounding box center [475, 202] width 375 height 15
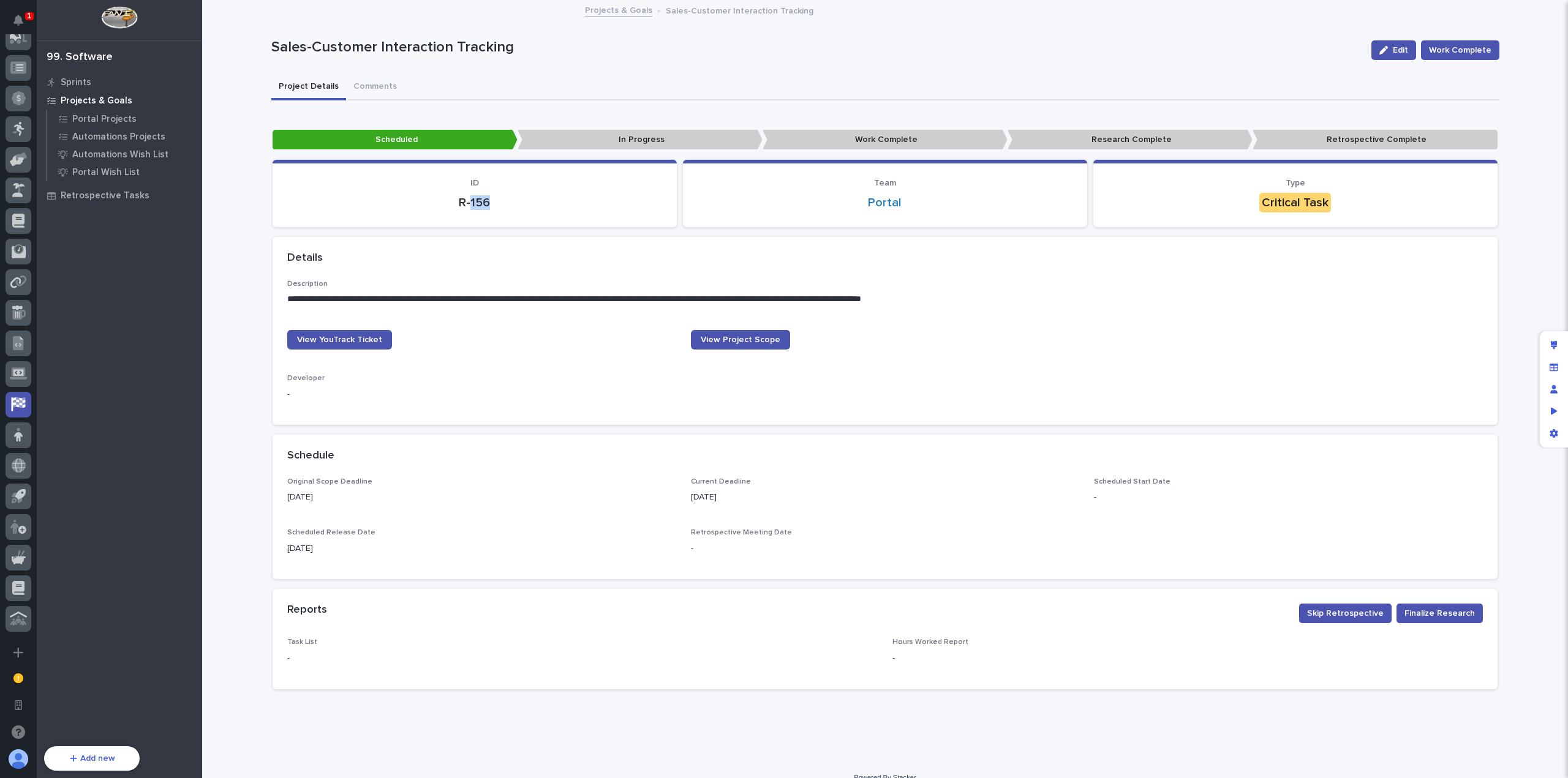
click at [487, 203] on p "R-156" at bounding box center [475, 202] width 375 height 15
click at [529, 204] on p "R-156" at bounding box center [475, 202] width 375 height 15
click at [1550, 346] on div "Edit layout" at bounding box center [1553, 345] width 22 height 22
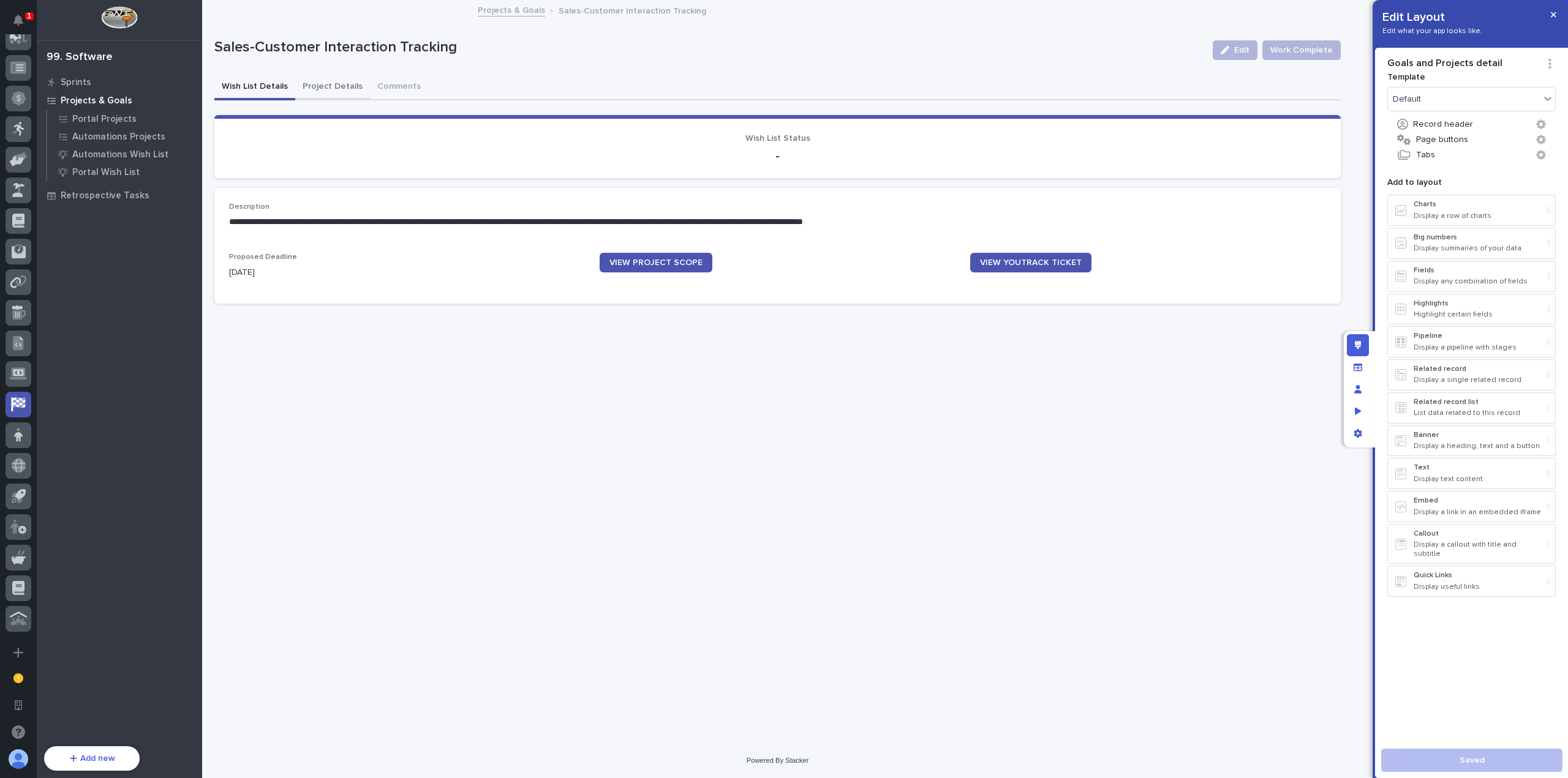
click at [302, 86] on button "Project Details" at bounding box center [333, 88] width 75 height 26
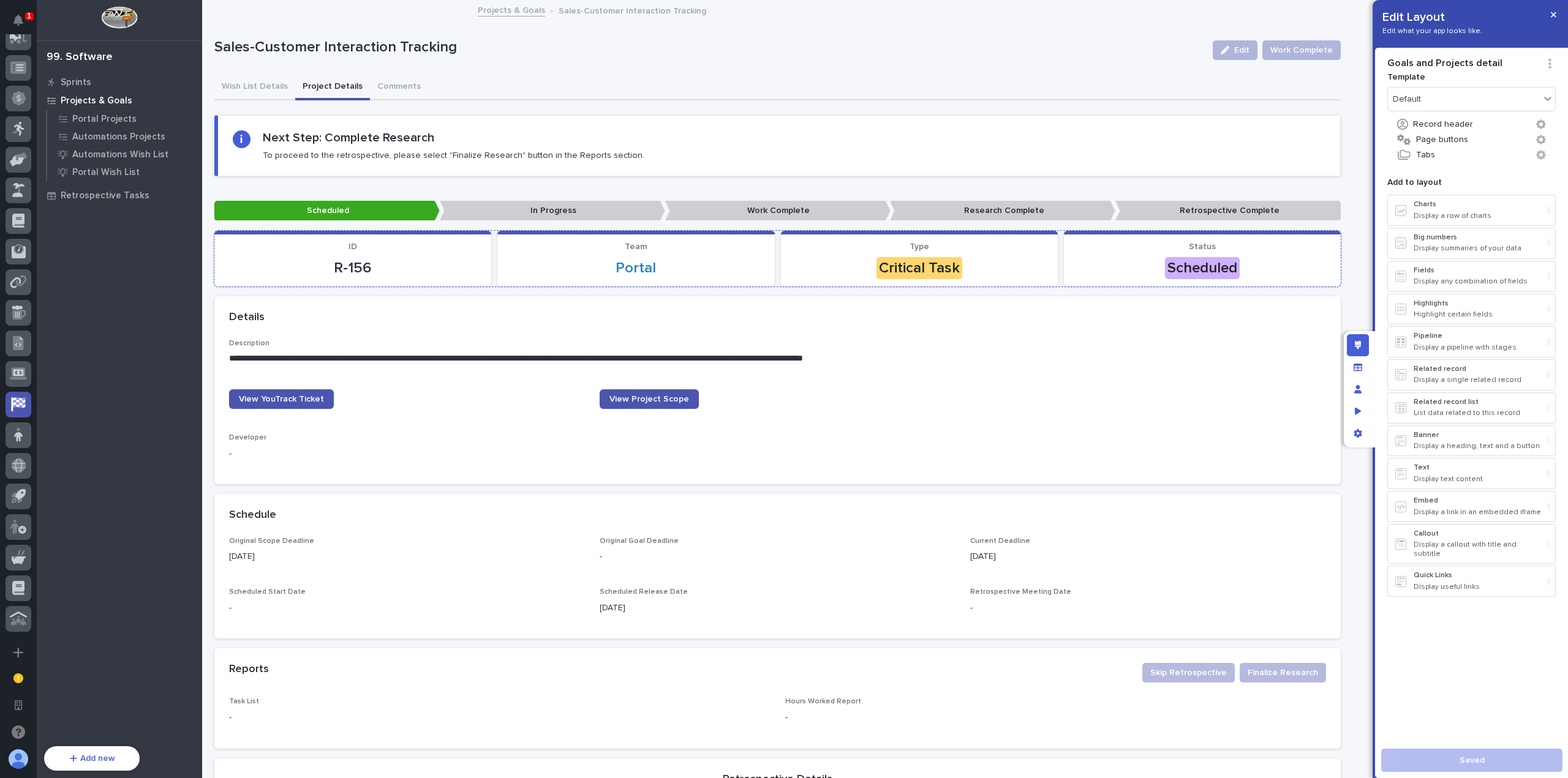
drag, startPoint x: 423, startPoint y: 253, endPoint x: 447, endPoint y: 253, distance: 24.0
click at [423, 253] on div "ID R-156" at bounding box center [353, 261] width 262 height 38
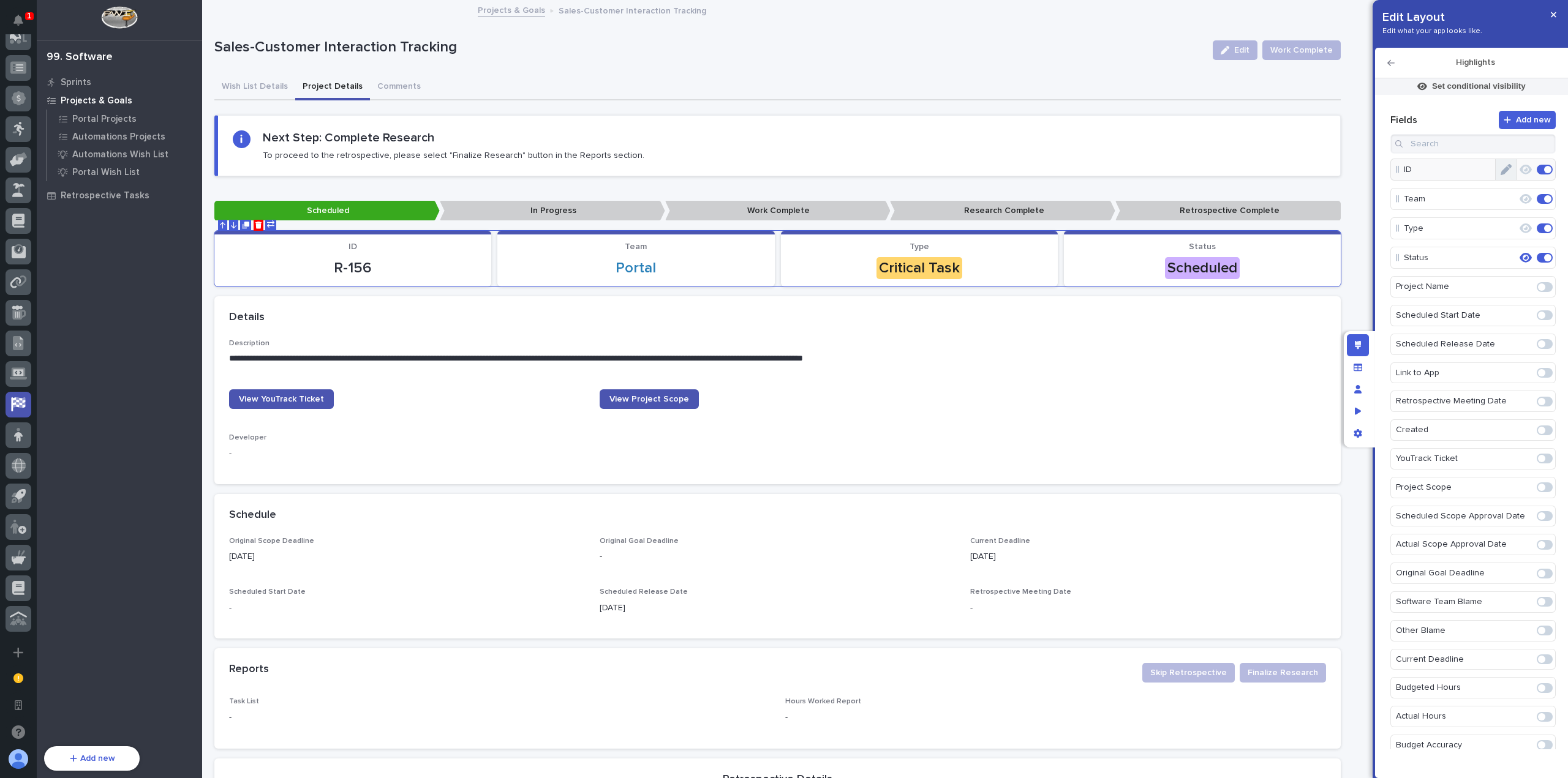
click at [1505, 171] on button "Edit" at bounding box center [1506, 169] width 21 height 21
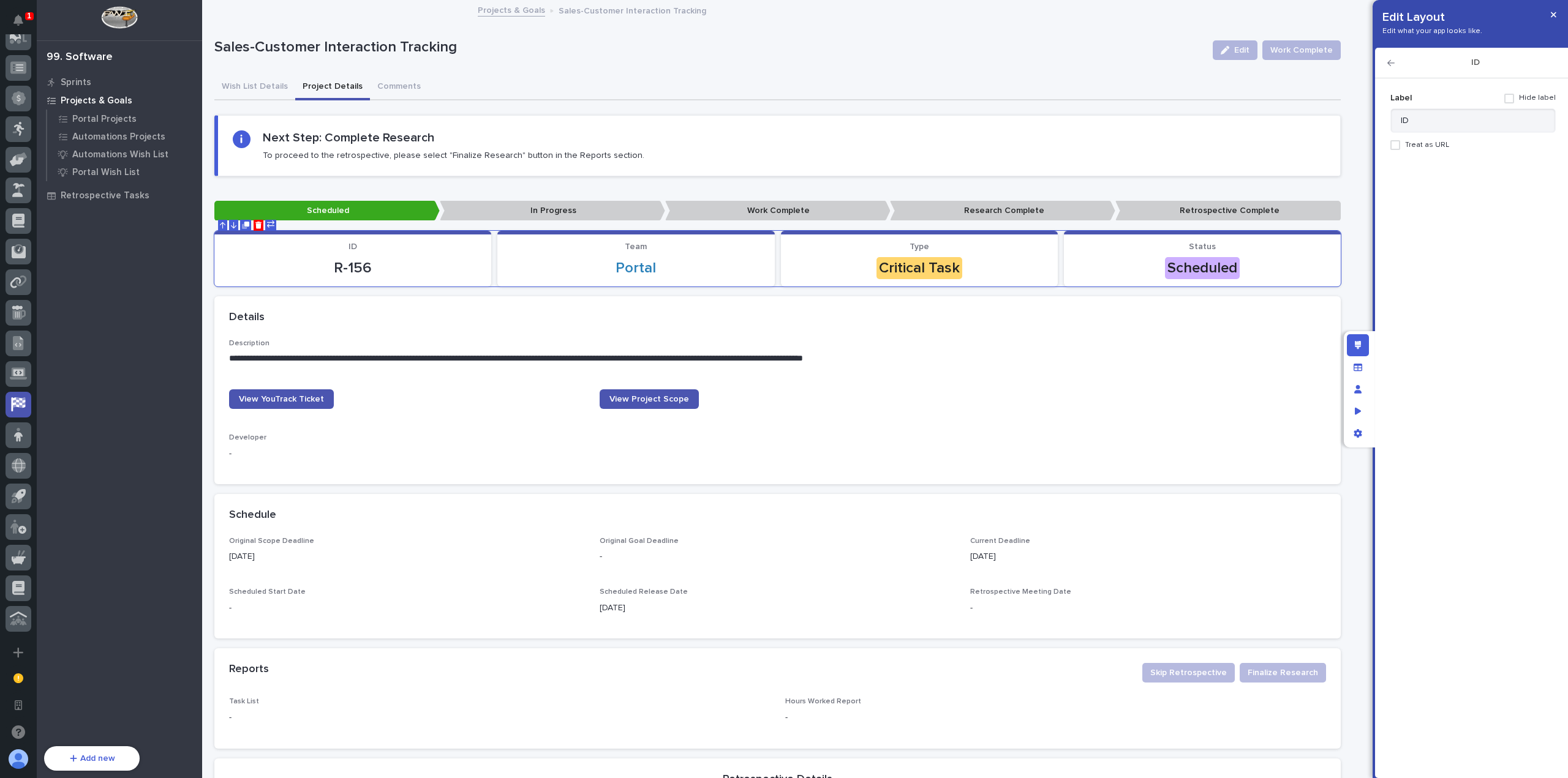
click at [1396, 65] on h2 "ID" at bounding box center [1475, 63] width 161 height 10
click at [1393, 64] on icon "button" at bounding box center [1391, 63] width 7 height 9
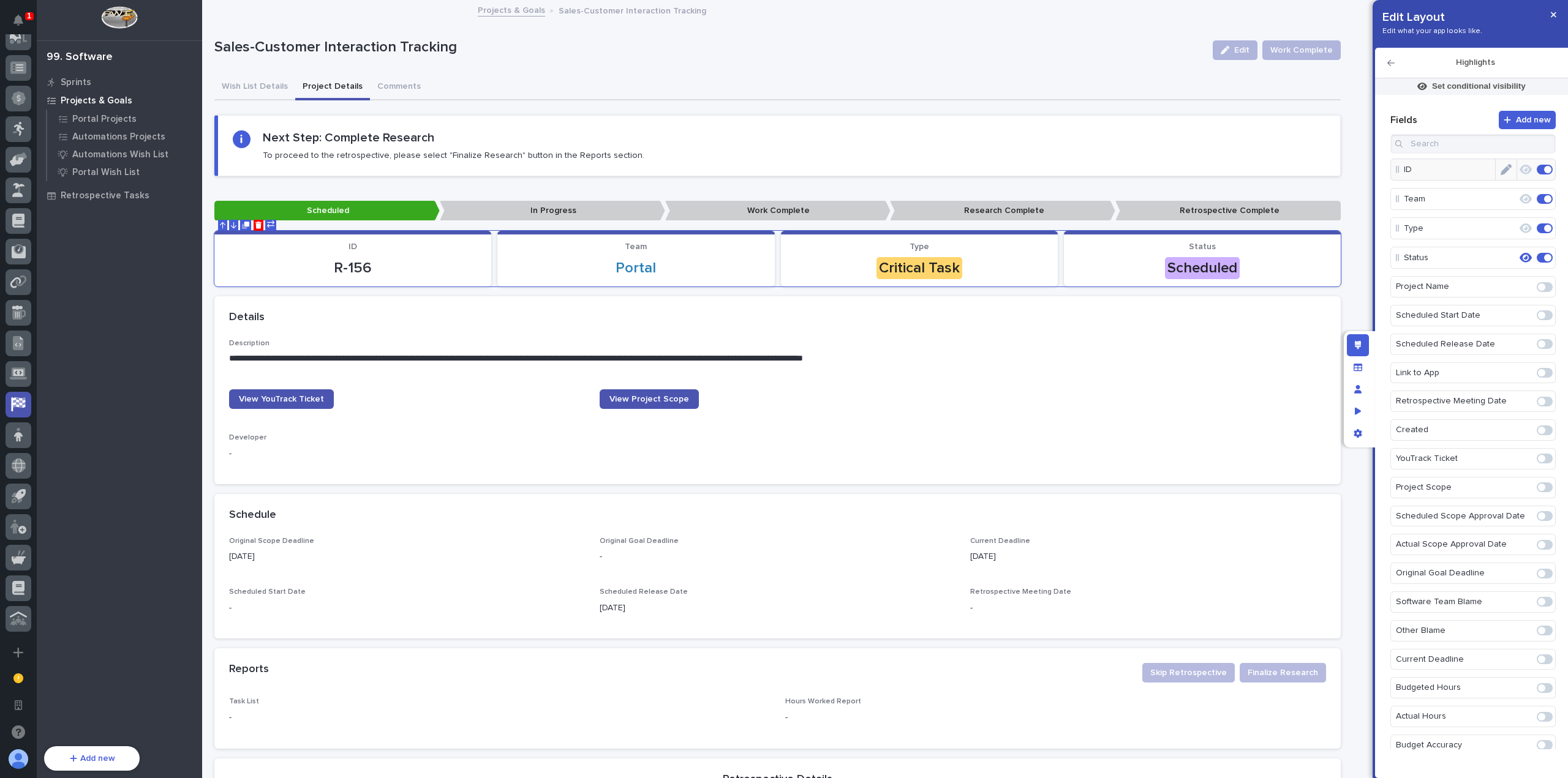
click at [1545, 171] on span at bounding box center [1548, 169] width 7 height 7
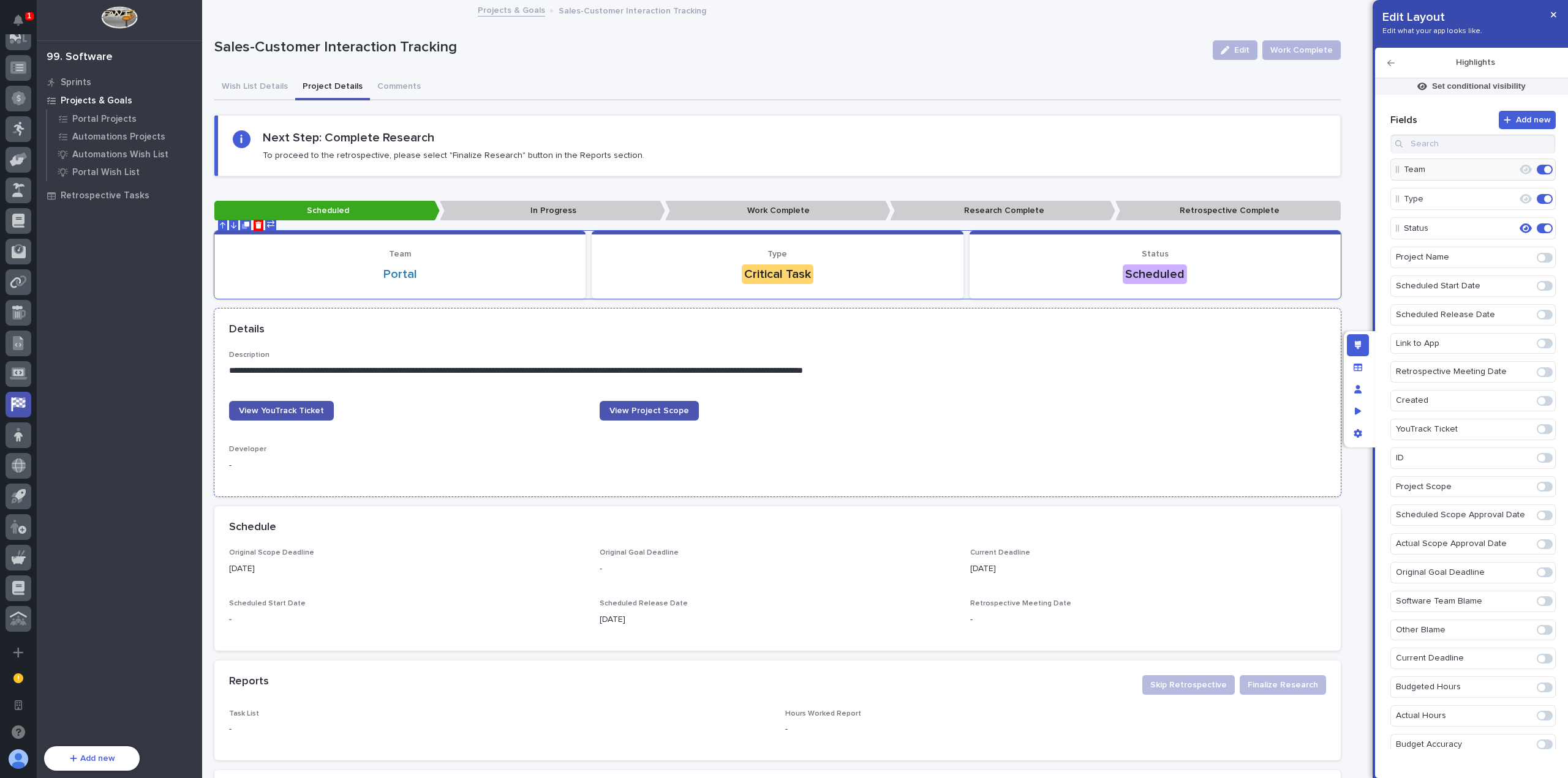
click at [531, 332] on div "Details" at bounding box center [775, 330] width 1092 height 14
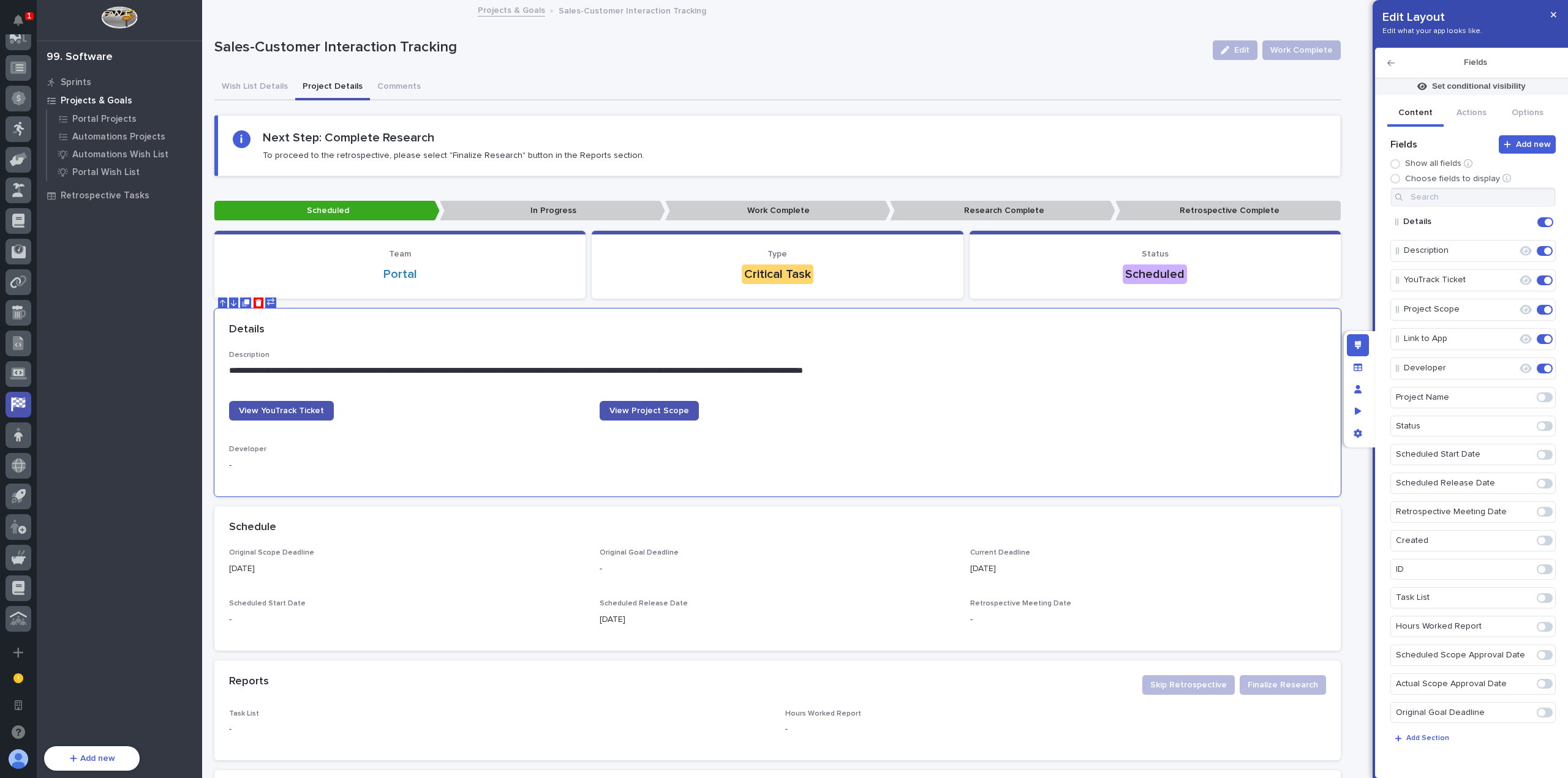
click at [1538, 566] on span at bounding box center [1542, 570] width 7 height 7
drag, startPoint x: 1400, startPoint y: 399, endPoint x: 1406, endPoint y: 235, distance: 164.1
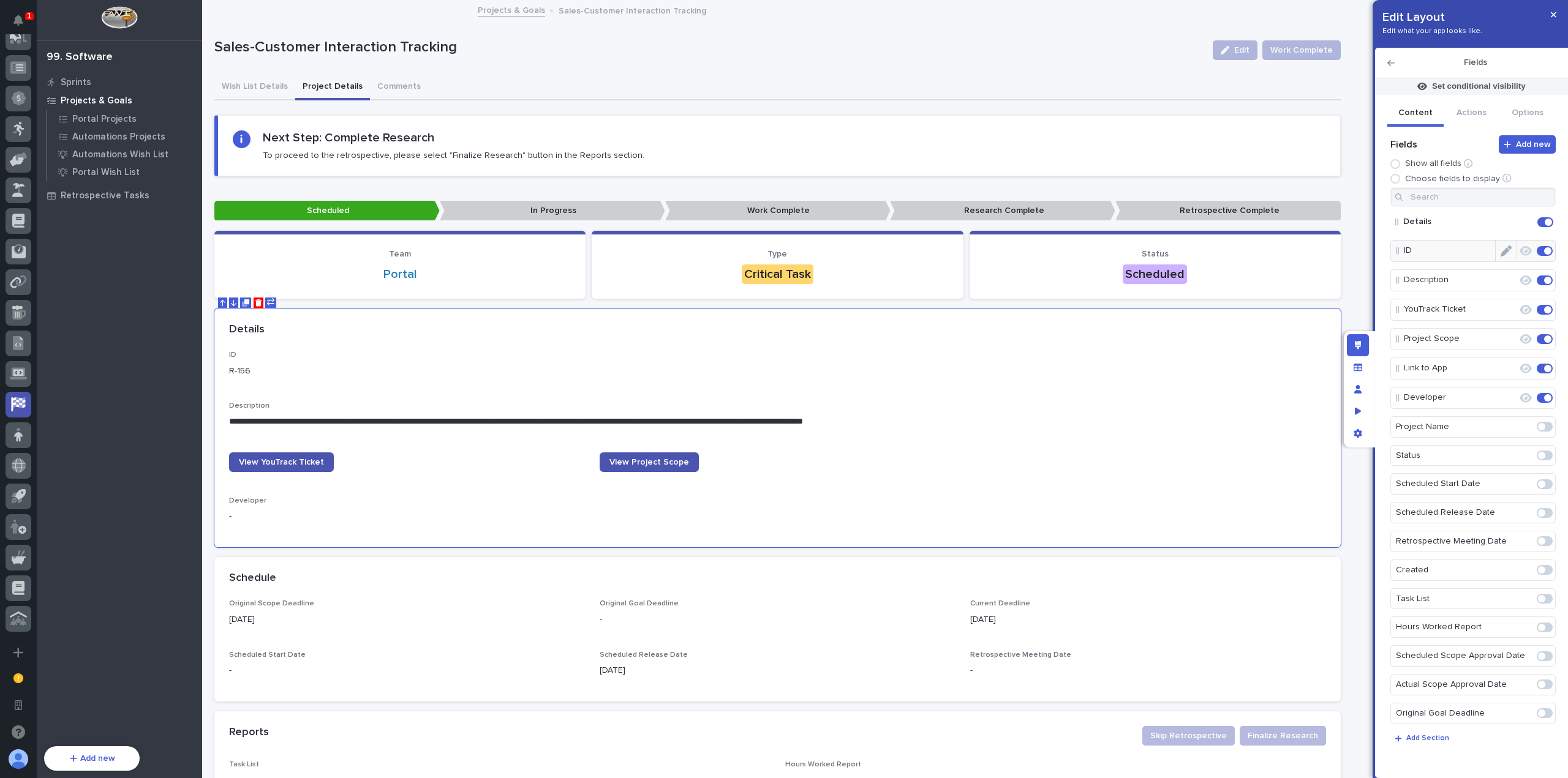
click at [1505, 249] on icon "Edit" at bounding box center [1506, 251] width 11 height 11
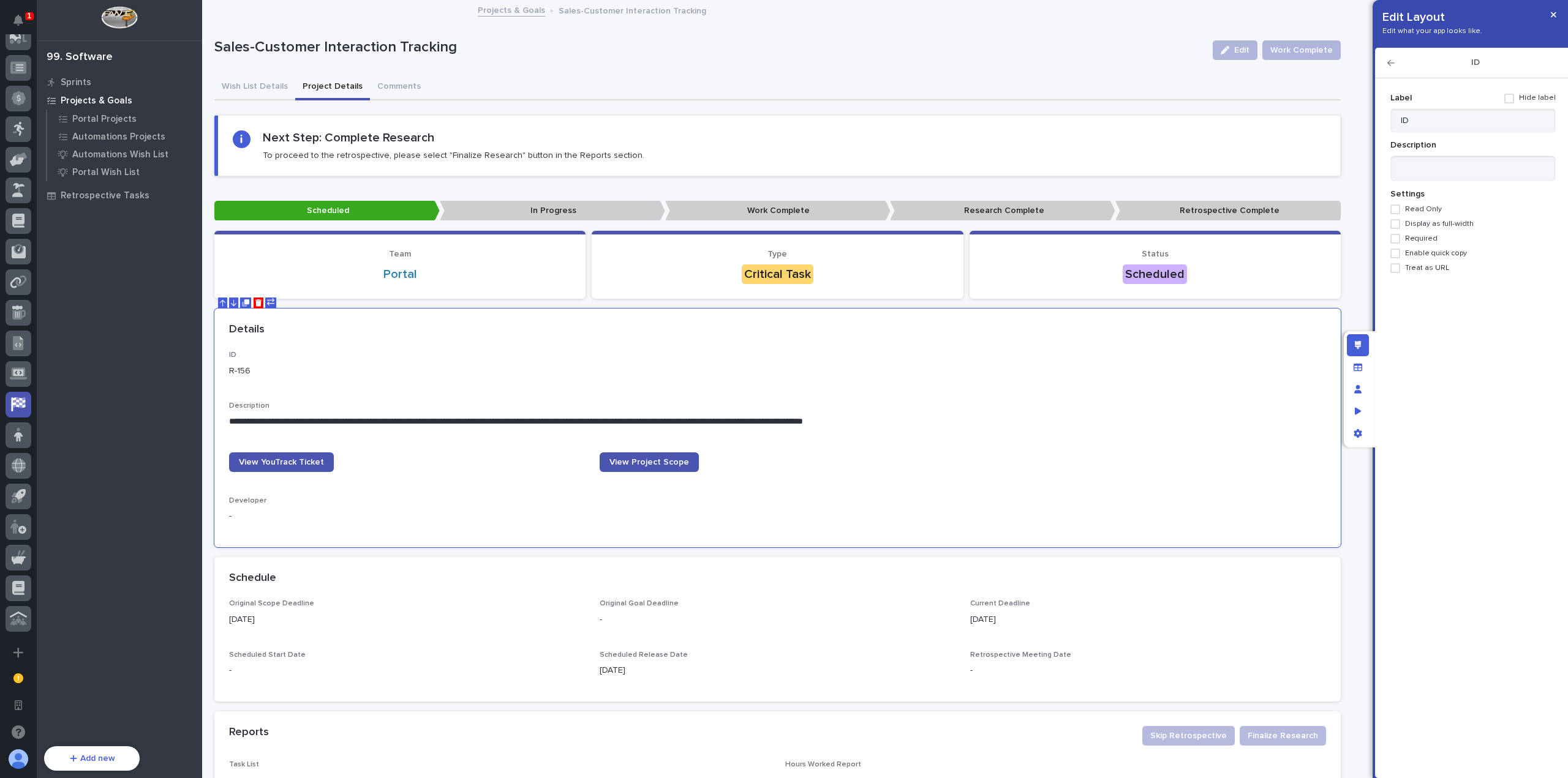
click at [1433, 253] on span "Enable quick copy" at bounding box center [1436, 254] width 62 height 9
click at [1551, 10] on button "button" at bounding box center [1553, 15] width 20 height 20
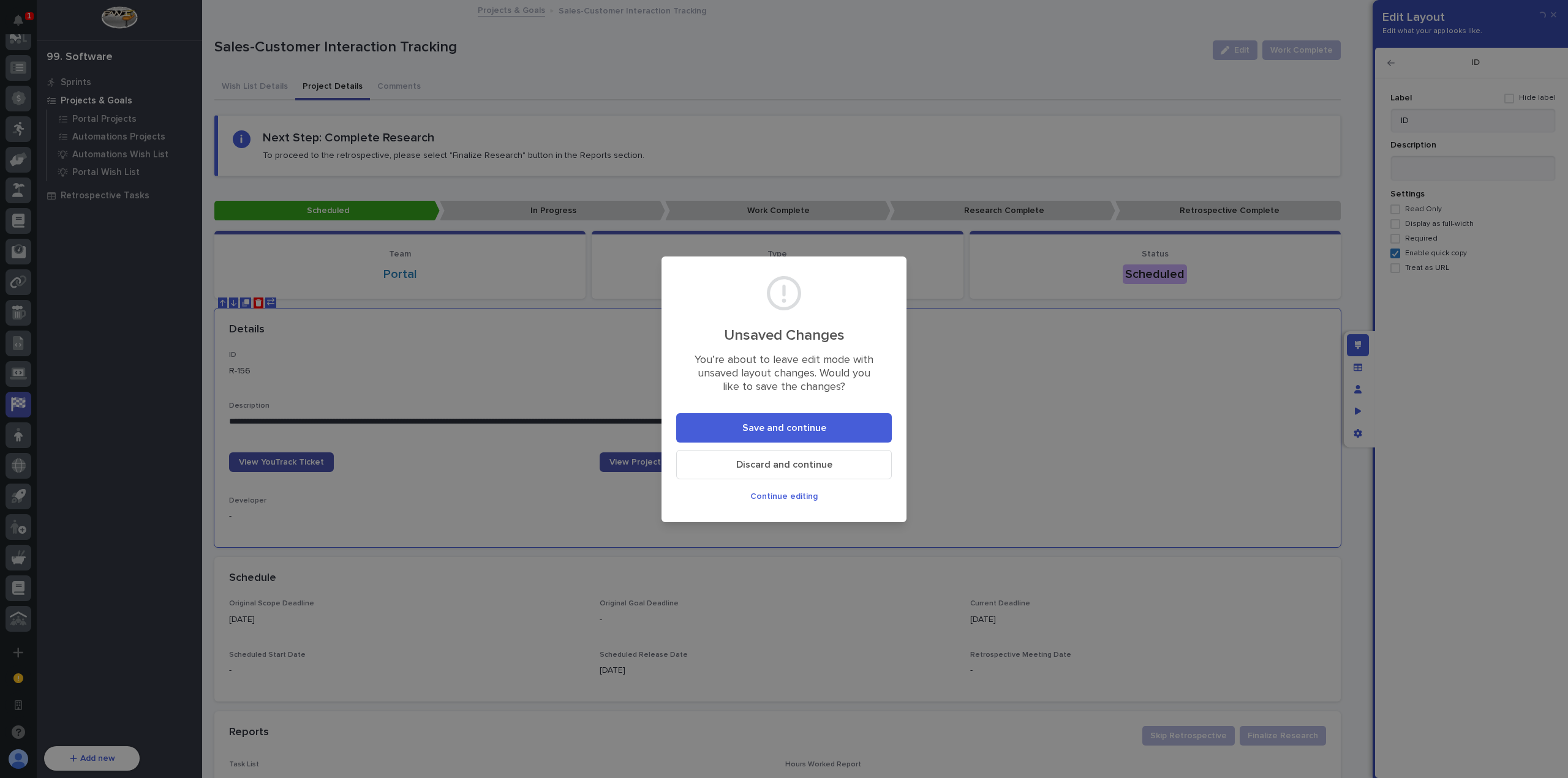
click at [792, 434] on button "Save and continue" at bounding box center [784, 428] width 215 height 30
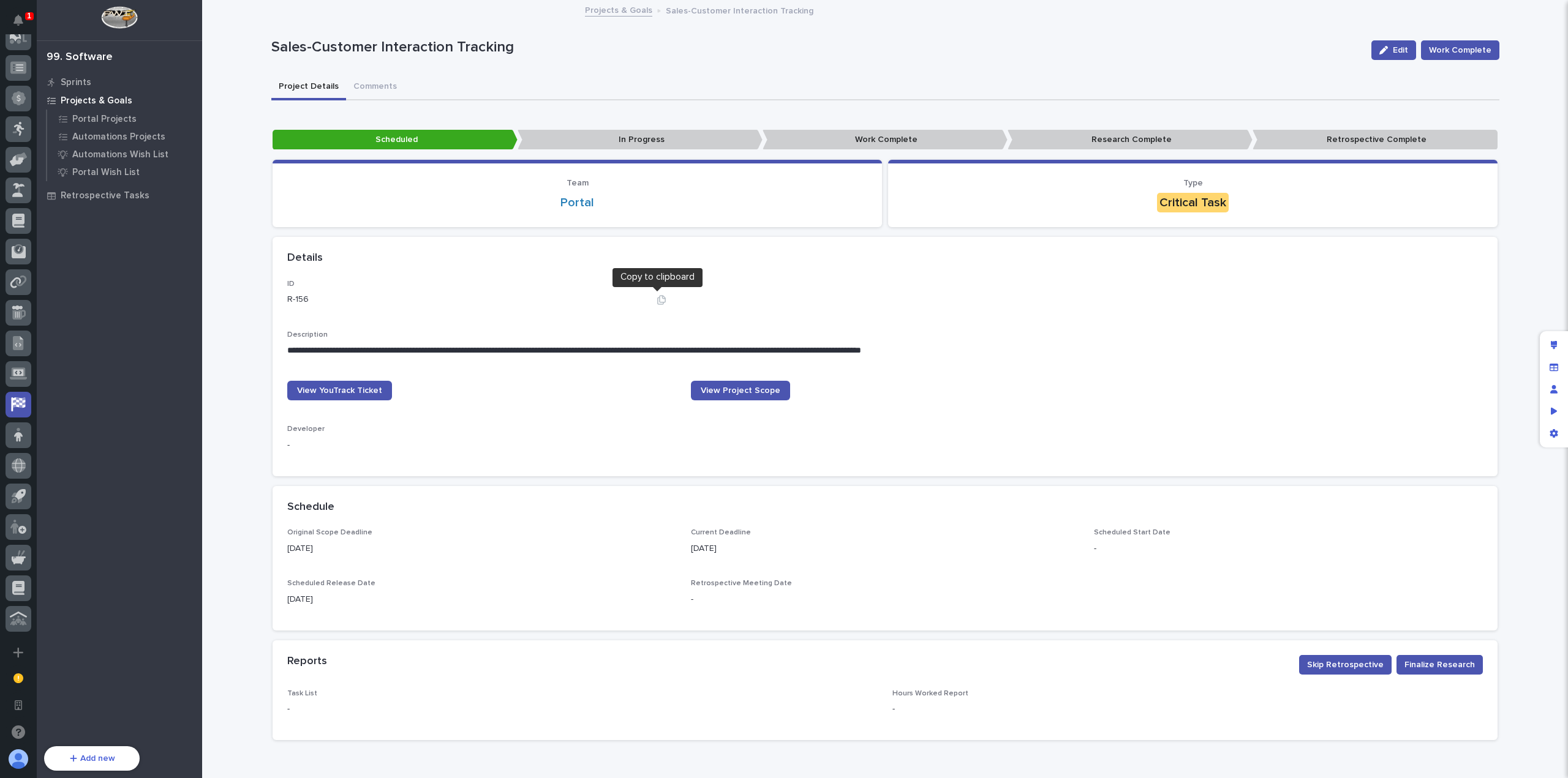
click at [657, 300] on icon "button" at bounding box center [661, 300] width 10 height 10
